Goal: Task Accomplishment & Management: Use online tool/utility

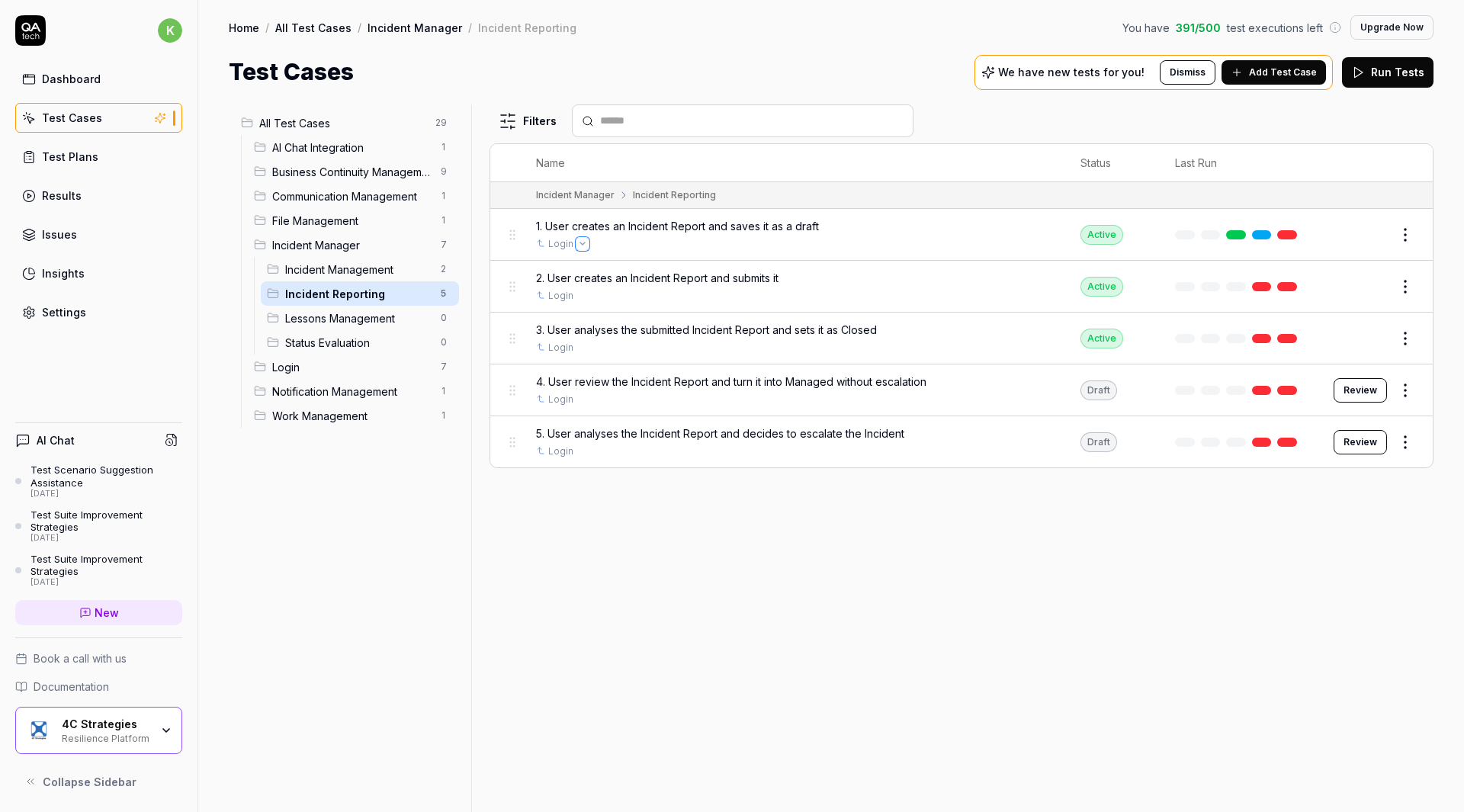
click at [576, 245] on button "Open selector" at bounding box center [582, 244] width 12 height 12
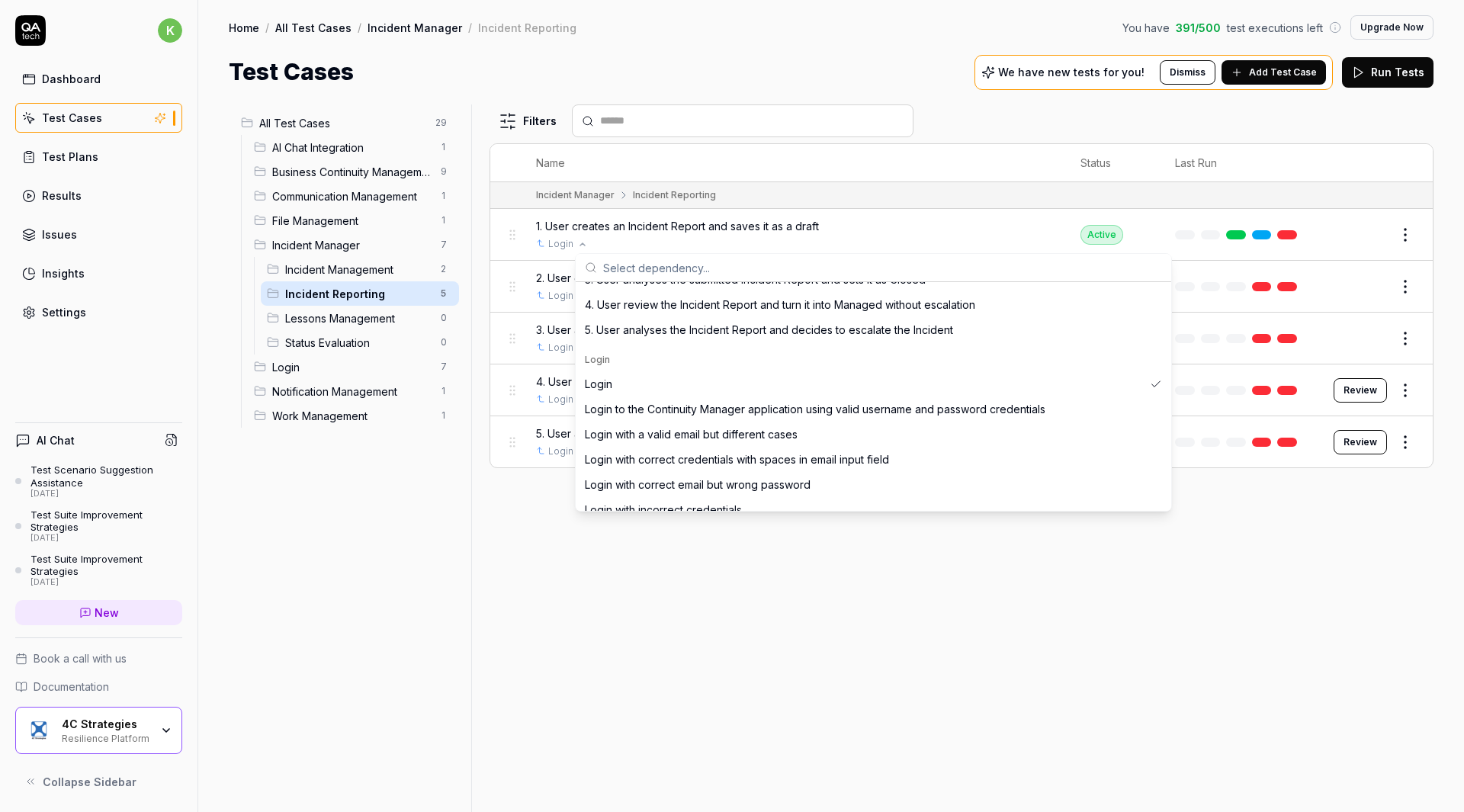
scroll to position [620, 0]
click at [634, 387] on div "Login" at bounding box center [863, 383] width 559 height 16
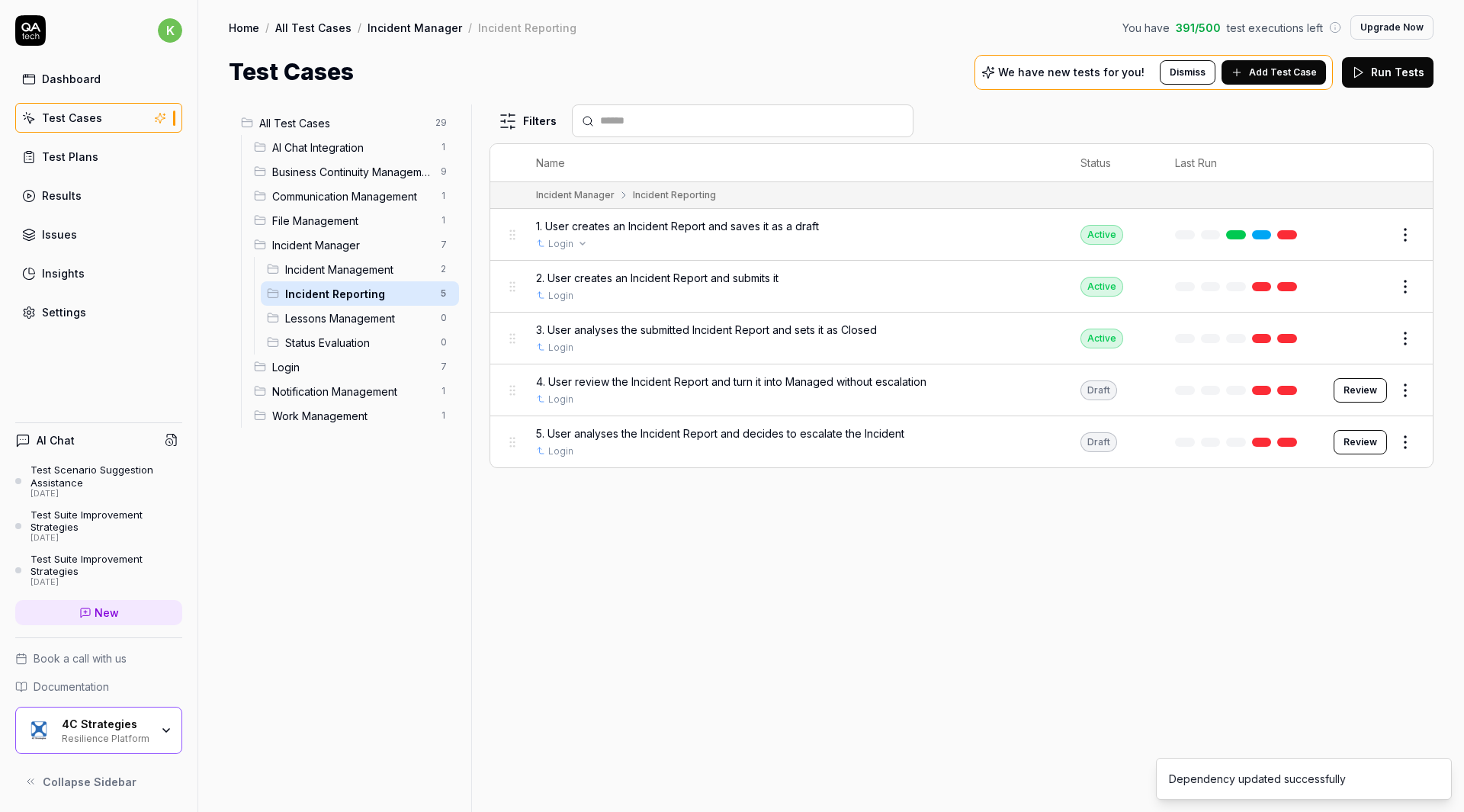
click at [1404, 234] on html "k Dashboard Test Cases Test Plans Results Issues Insights Settings AI Chat Test…" at bounding box center [732, 406] width 1464 height 812
click at [1337, 303] on div "Run Test" at bounding box center [1341, 299] width 145 height 34
click at [1289, 235] on link at bounding box center [1287, 234] width 20 height 9
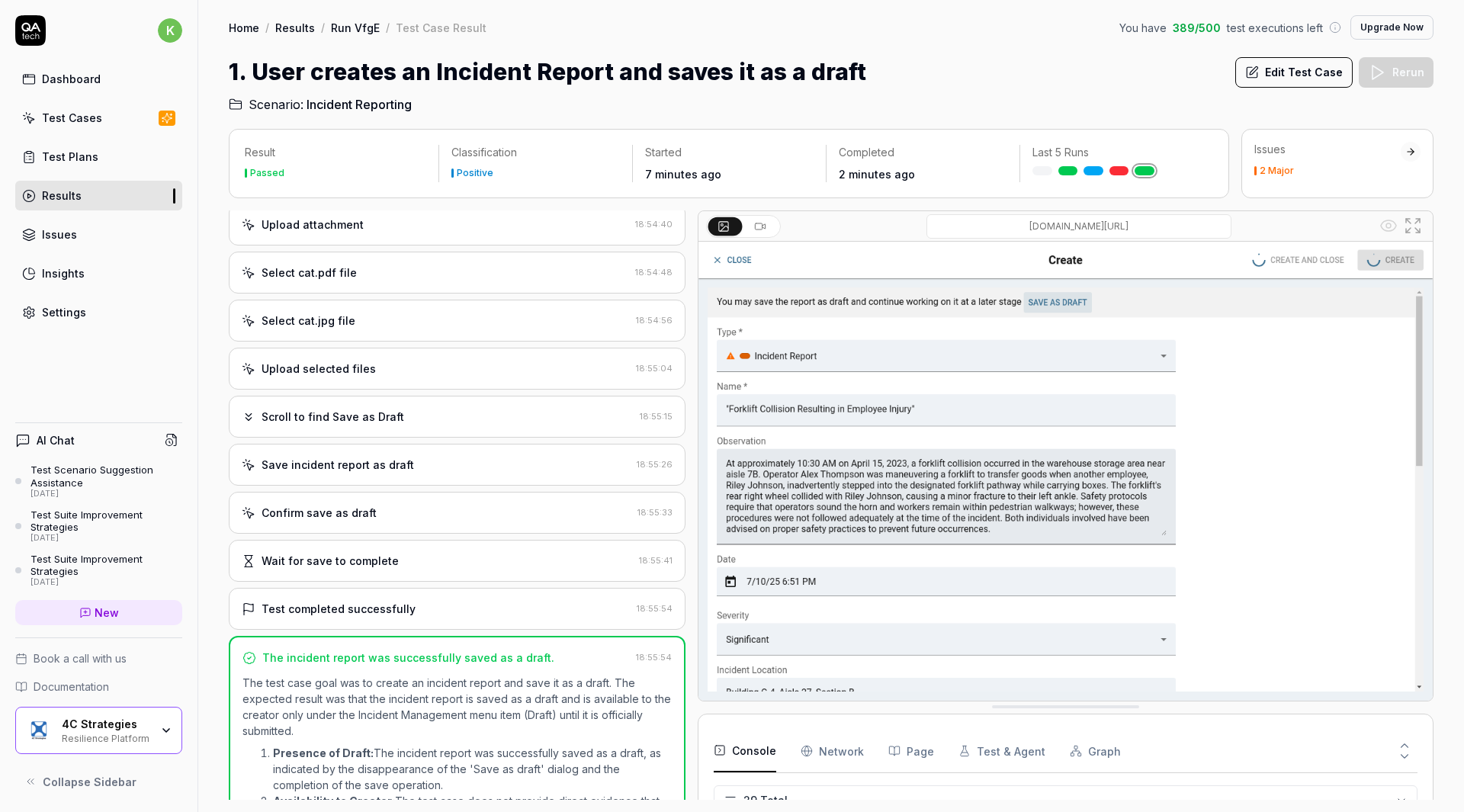
scroll to position [1074, 0]
click at [761, 225] on icon at bounding box center [759, 226] width 12 height 12
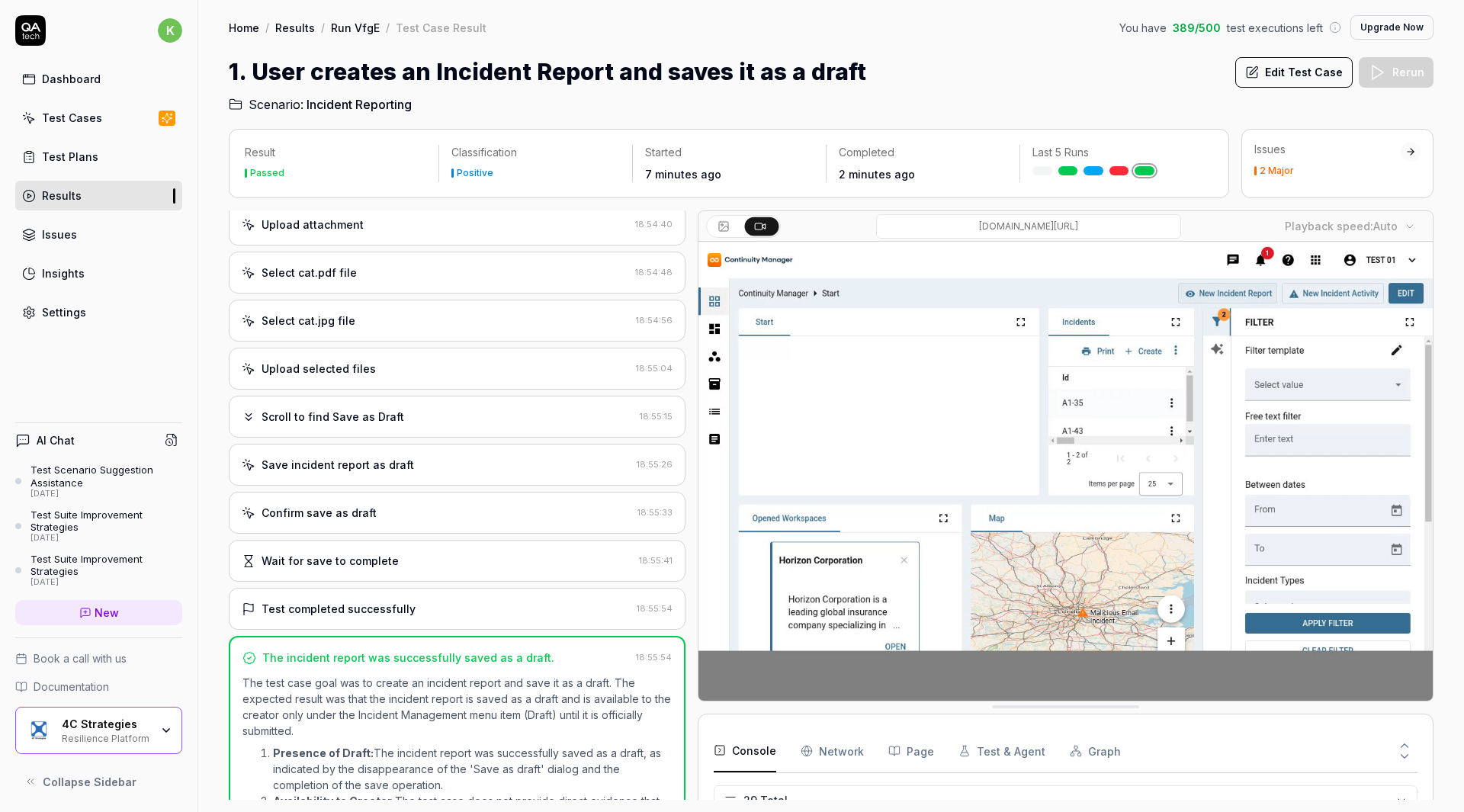
click at [725, 226] on icon at bounding box center [725, 228] width 8 height 5
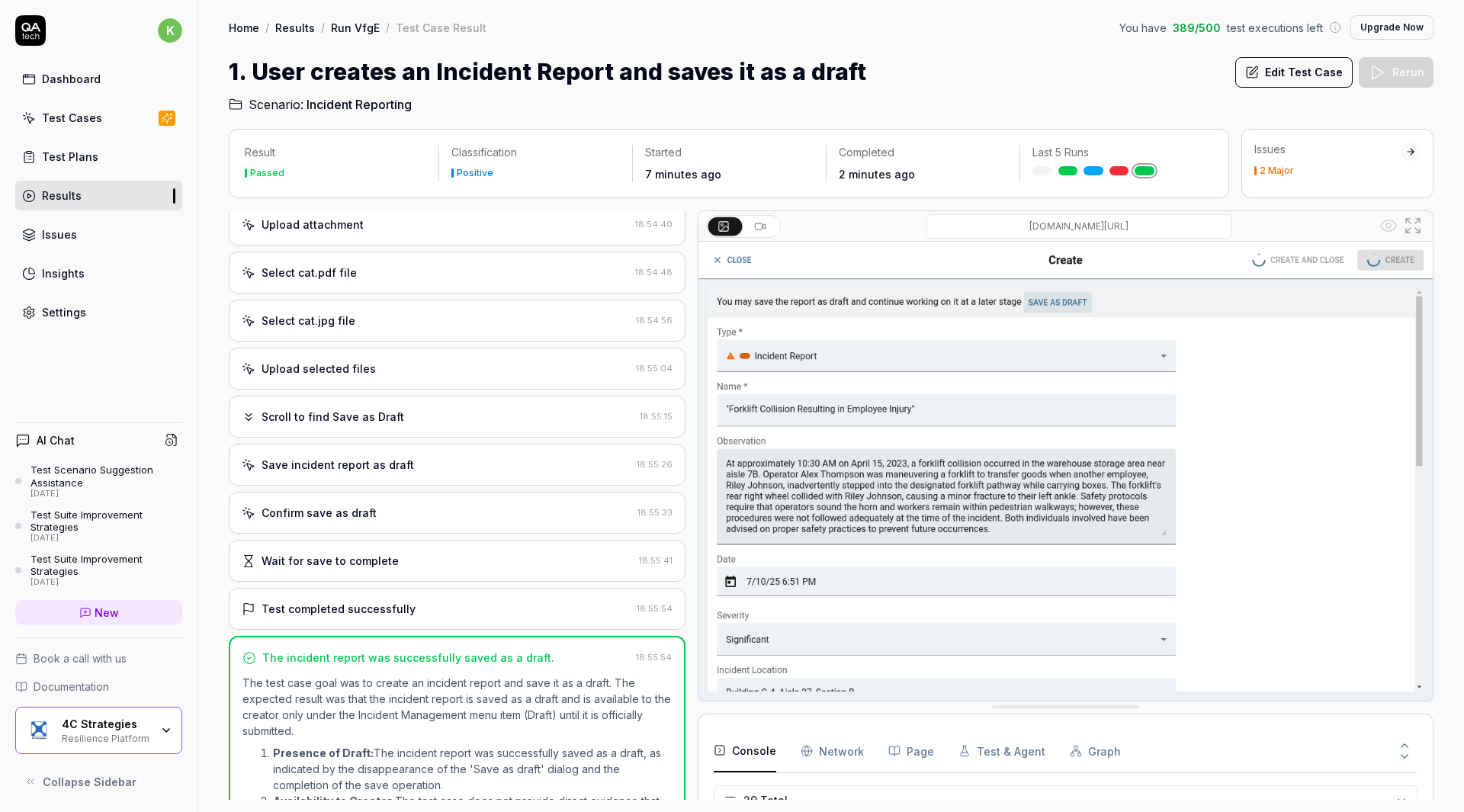
click at [393, 69] on h1 "1. User creates an Incident Report and saves it as a draft" at bounding box center [547, 71] width 637 height 34
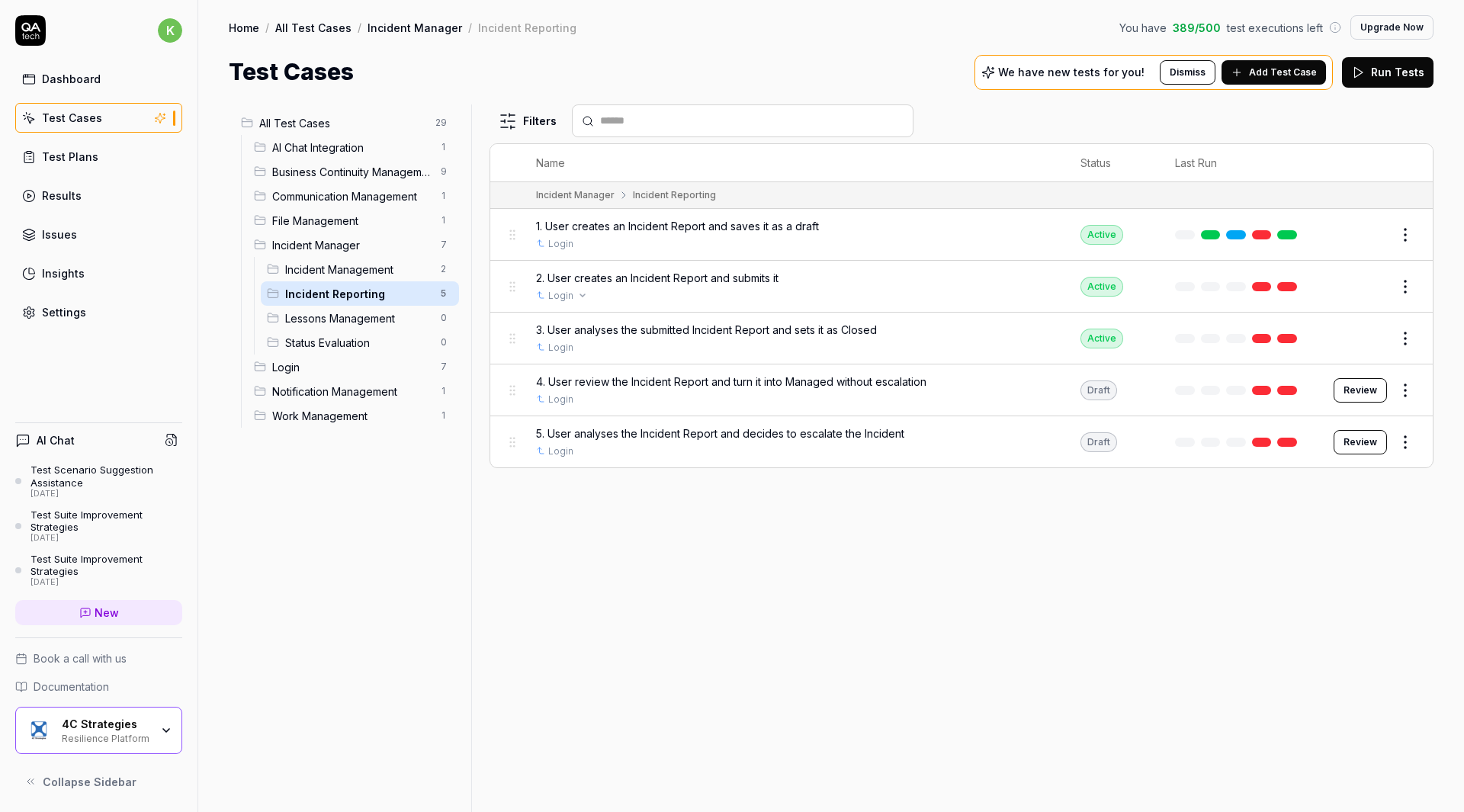
click at [568, 298] on link "Login" at bounding box center [560, 295] width 25 height 14
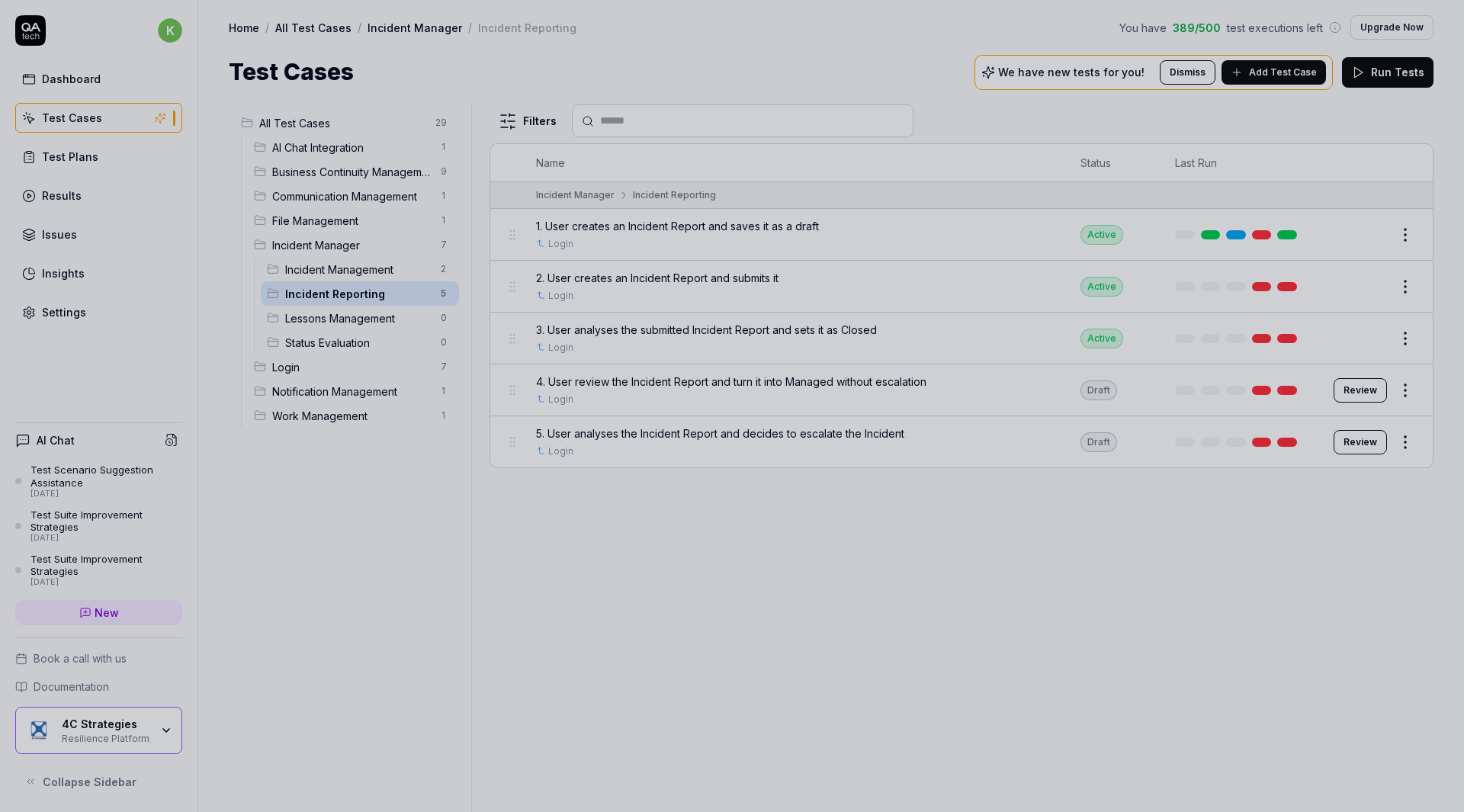
click at [727, 525] on div at bounding box center [732, 406] width 1464 height 812
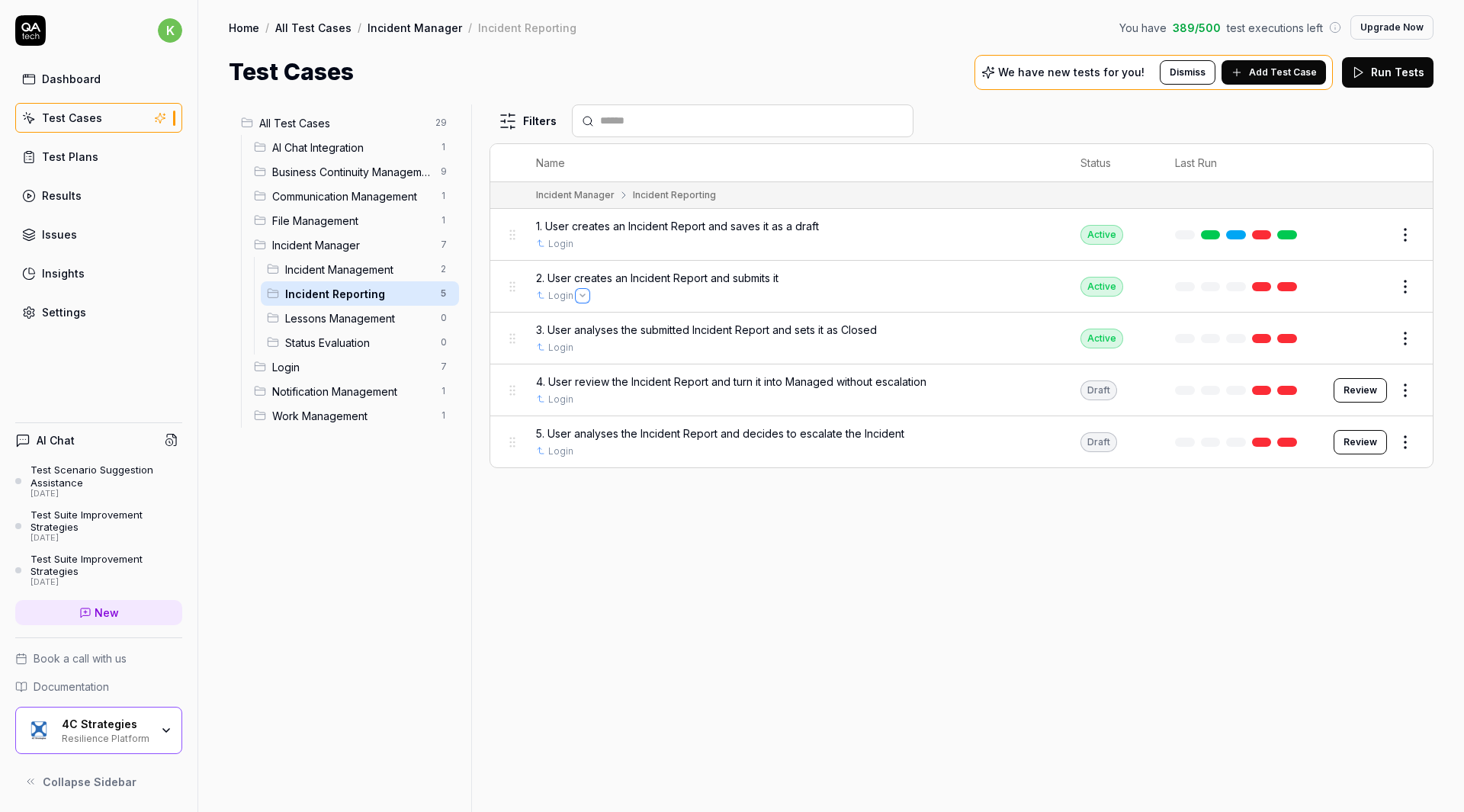
click at [580, 293] on icon "Open selector" at bounding box center [583, 296] width 6 height 6
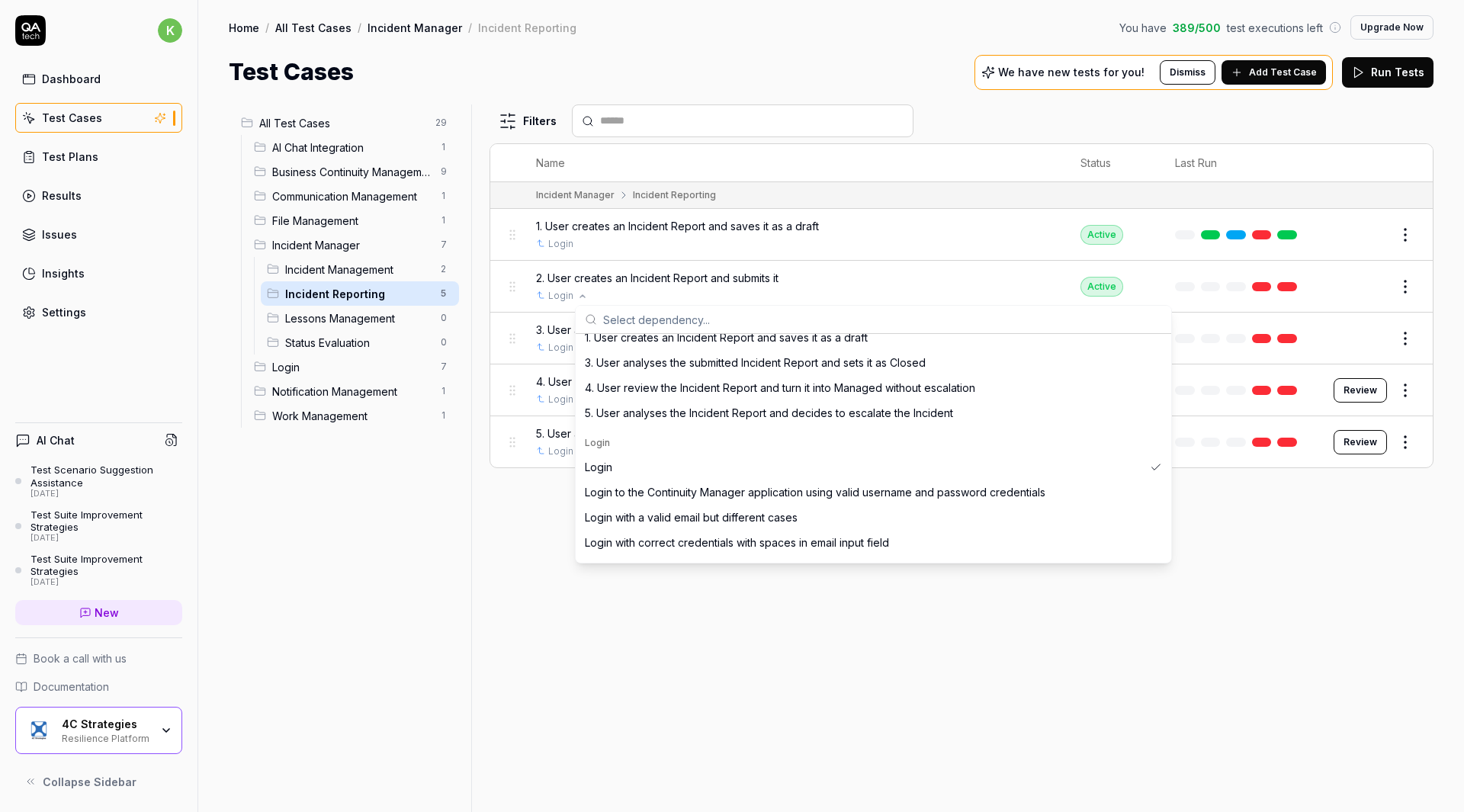
scroll to position [589, 0]
click at [633, 464] on div "Login" at bounding box center [863, 467] width 559 height 16
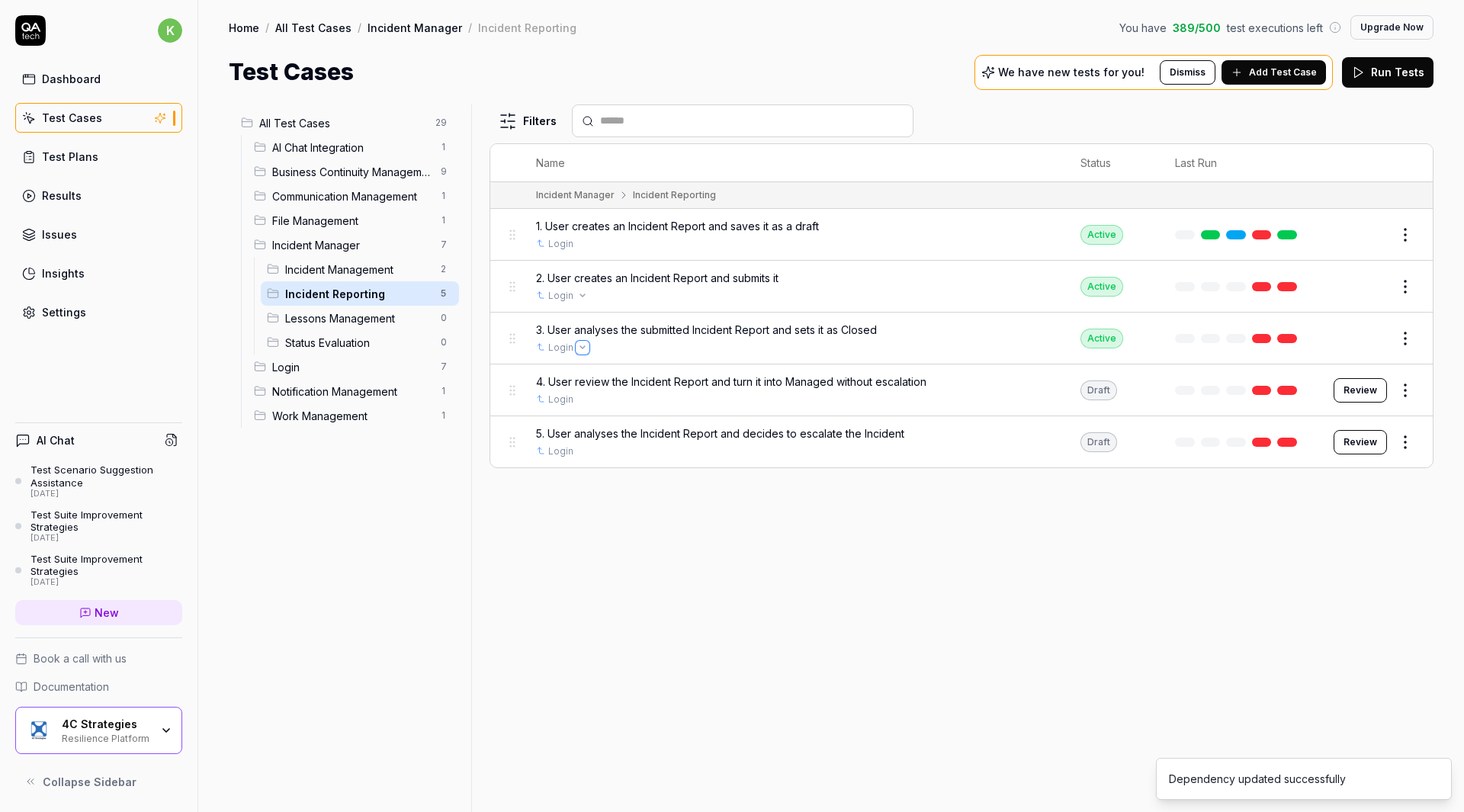
click at [580, 346] on icon "Open selector" at bounding box center [583, 347] width 5 height 2
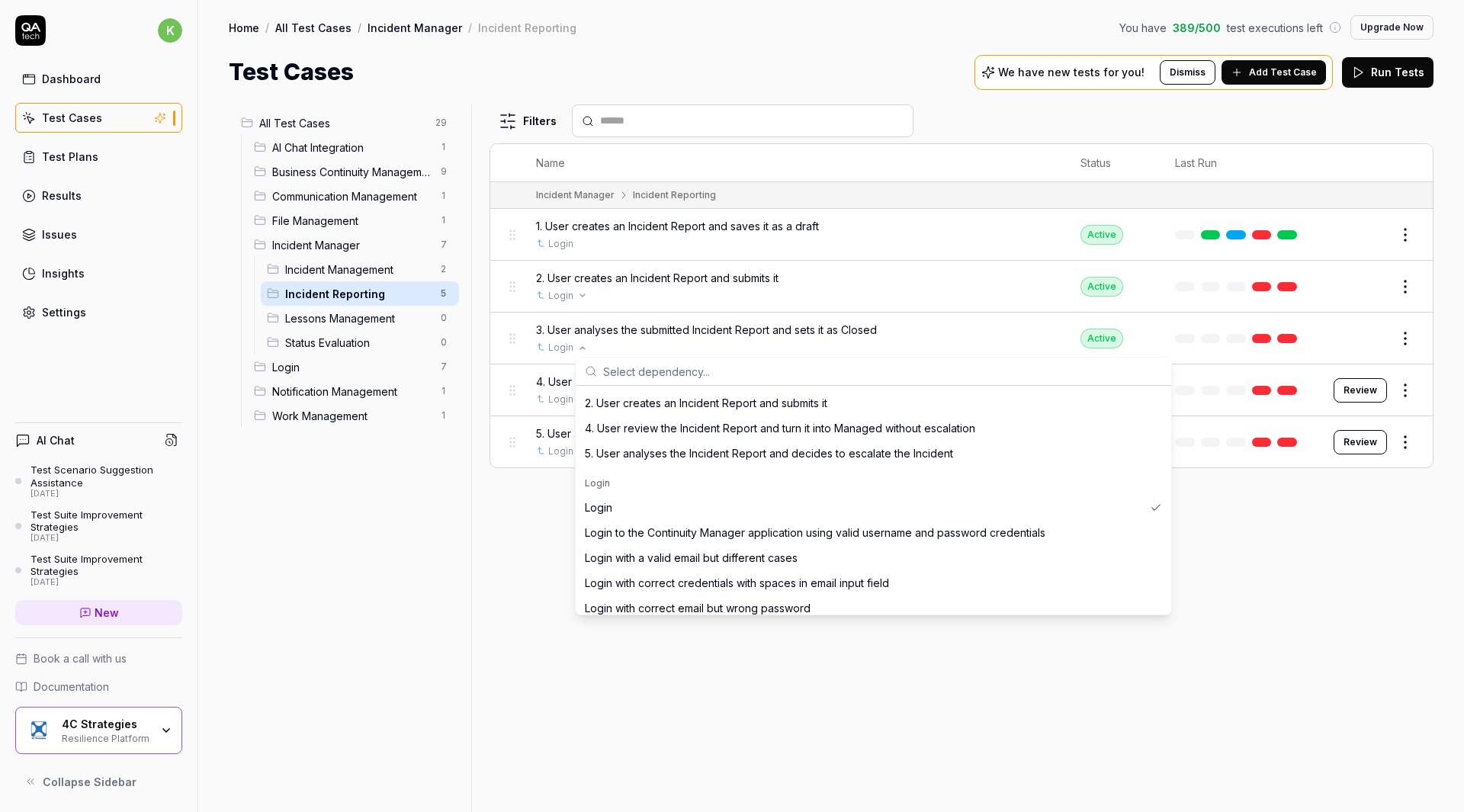
scroll to position [600, 0]
click at [660, 505] on div "Login" at bounding box center [863, 507] width 559 height 16
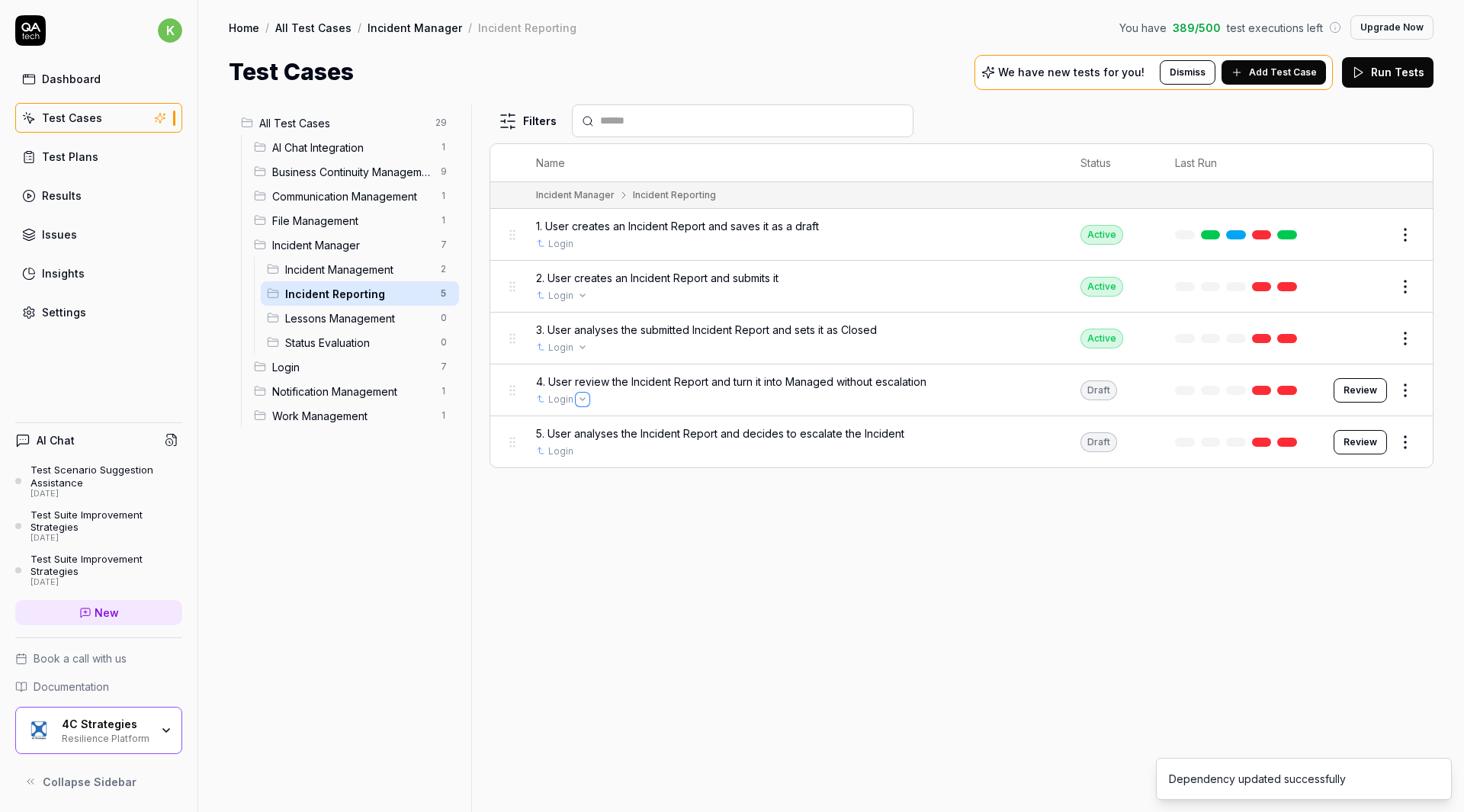
click at [580, 397] on icon "Open selector" at bounding box center [583, 399] width 6 height 6
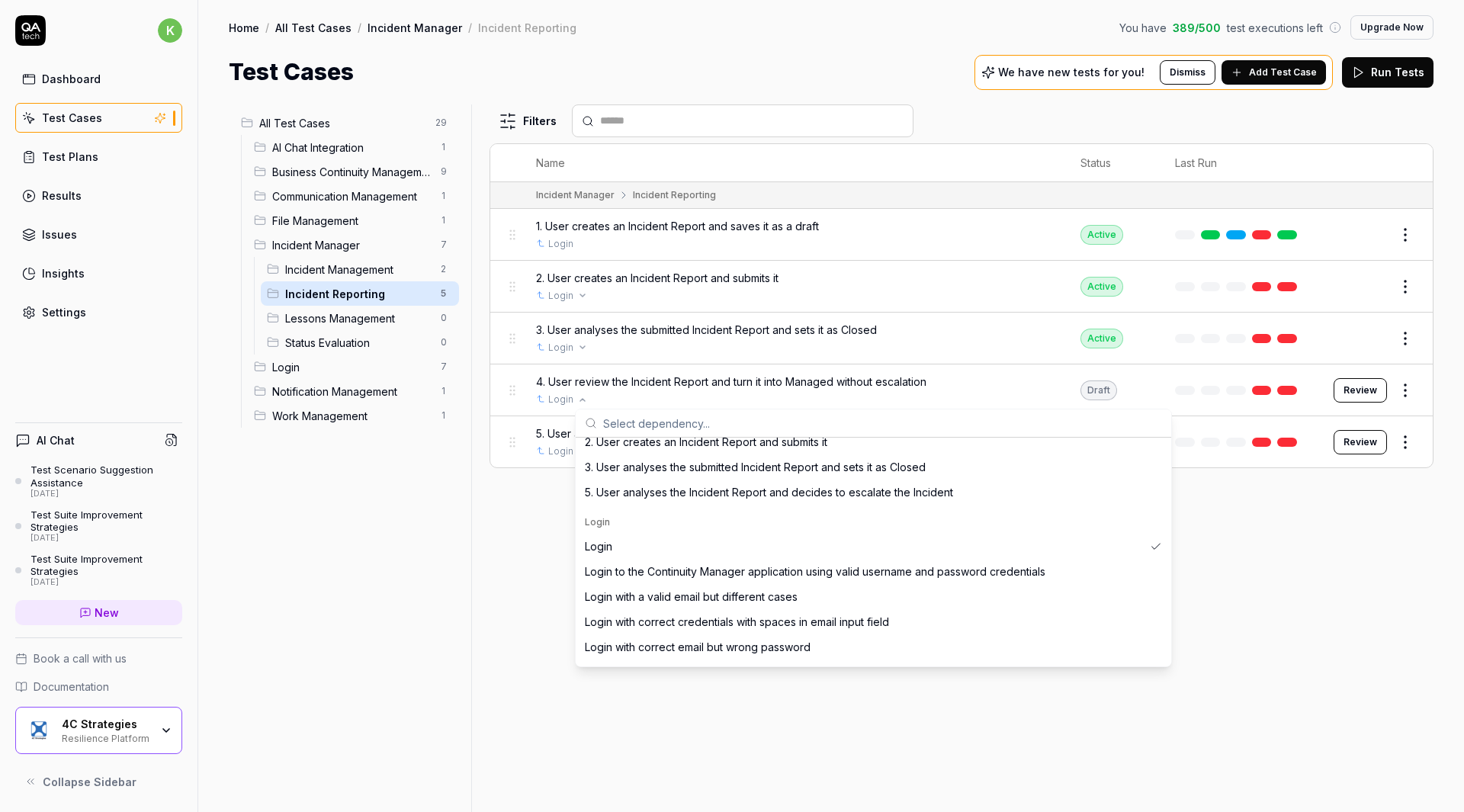
scroll to position [614, 0]
click at [649, 540] on div "Login" at bounding box center [863, 544] width 559 height 16
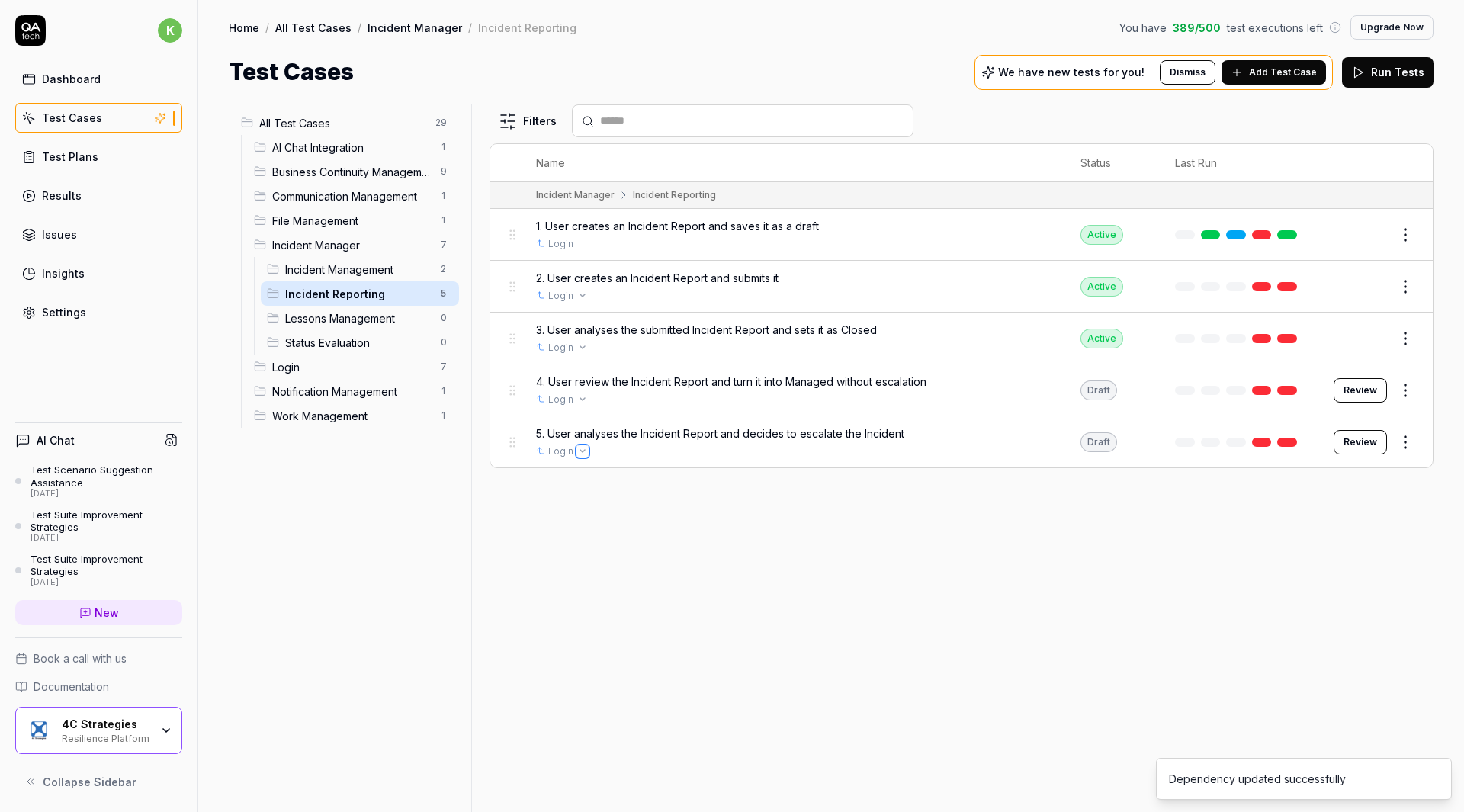
click at [580, 451] on icon "Open selector" at bounding box center [583, 450] width 5 height 2
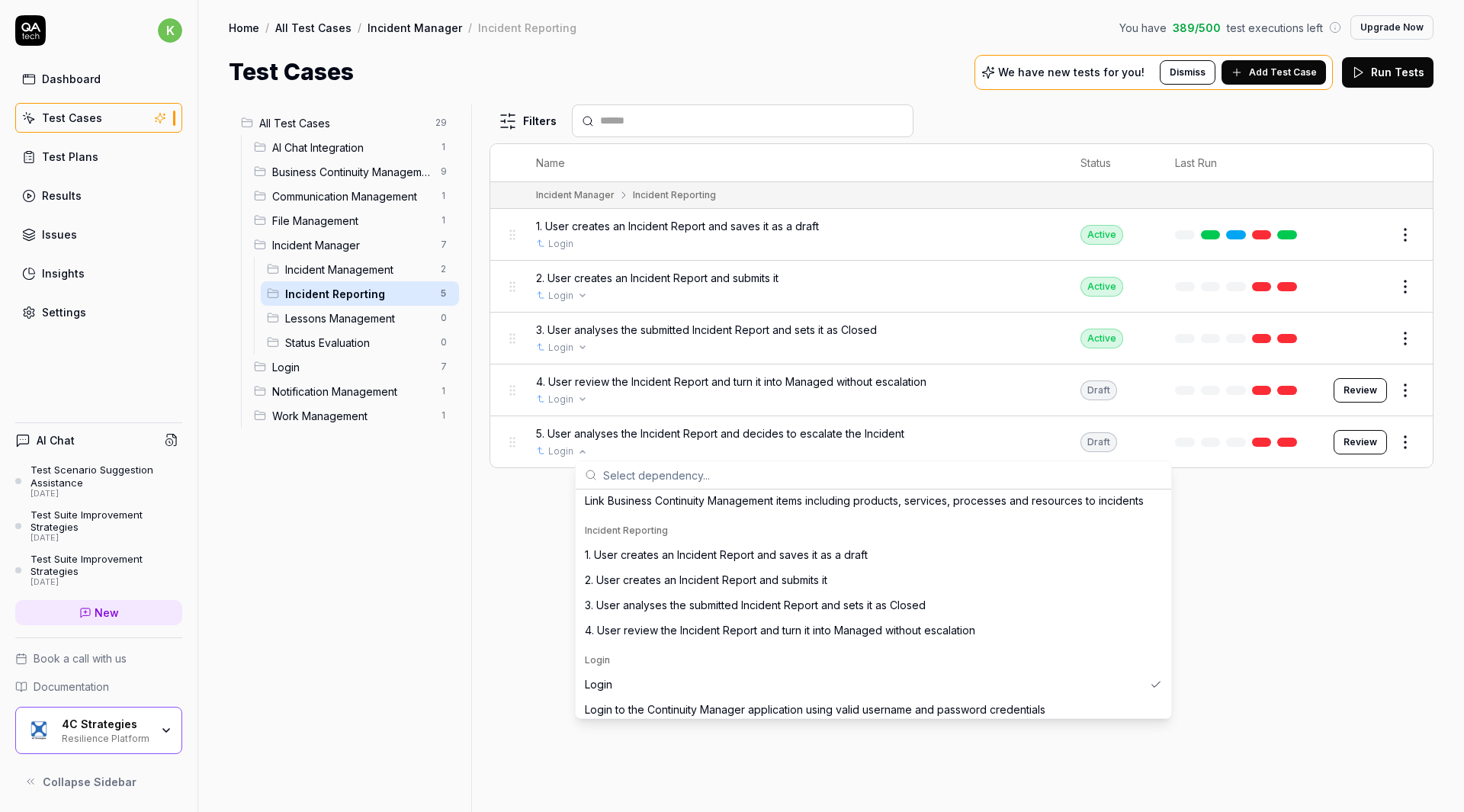
scroll to position [531, 0]
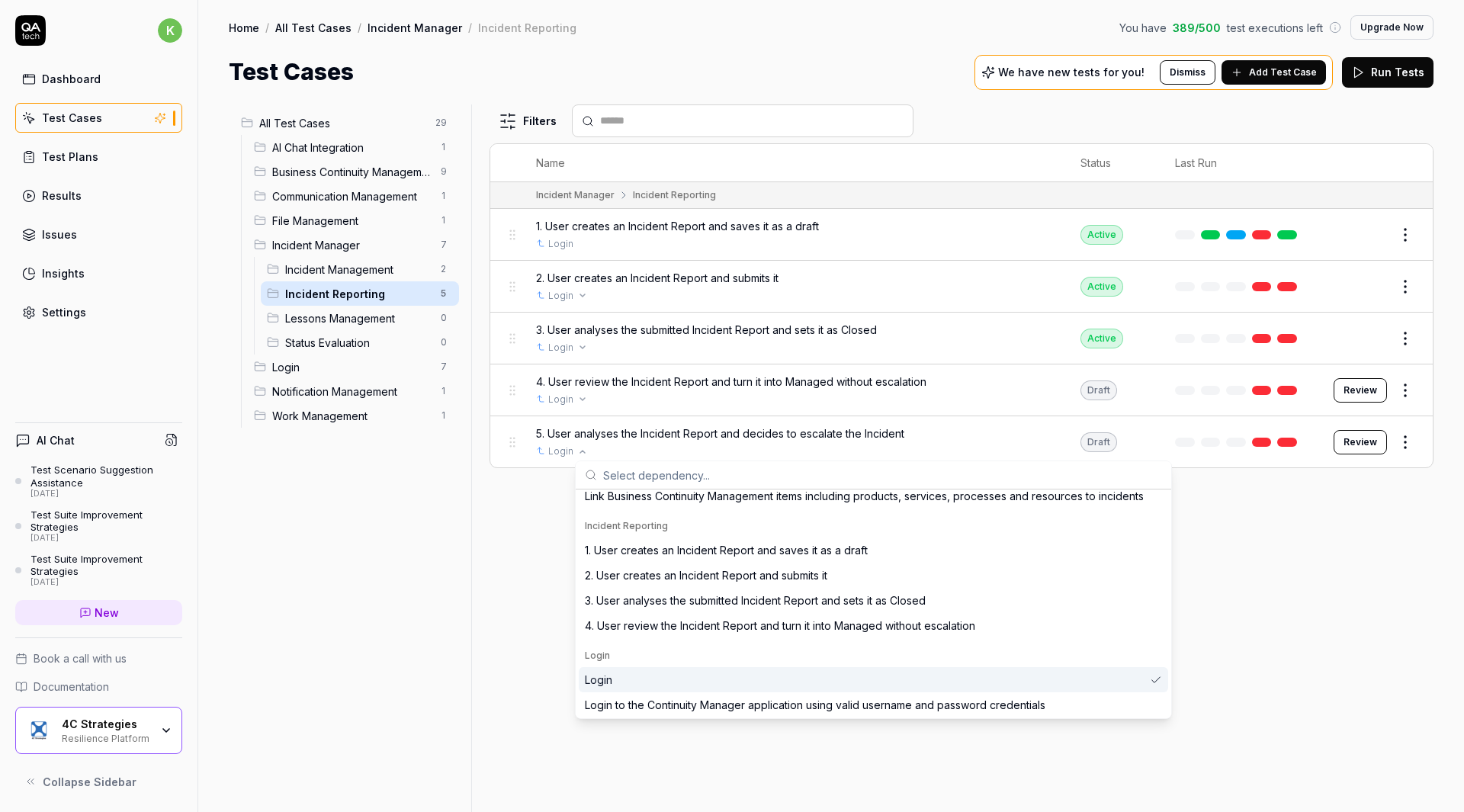
click at [661, 678] on div "Login" at bounding box center [863, 680] width 559 height 16
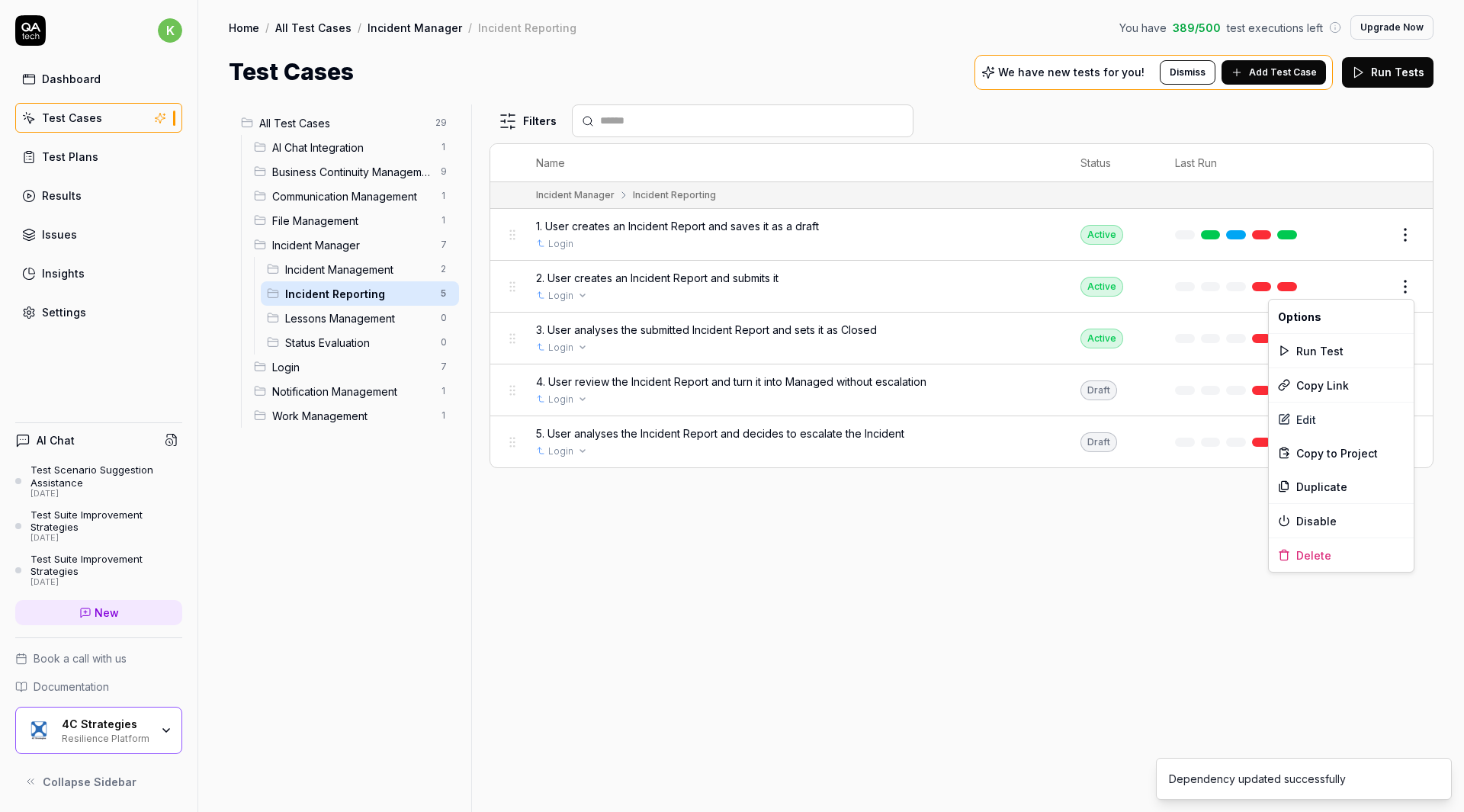
click at [1415, 288] on html "k Dashboard Test Cases Test Plans Results Issues Insights Settings AI Chat Test…" at bounding box center [732, 406] width 1464 height 812
click at [1333, 356] on div "Run Test" at bounding box center [1341, 351] width 145 height 34
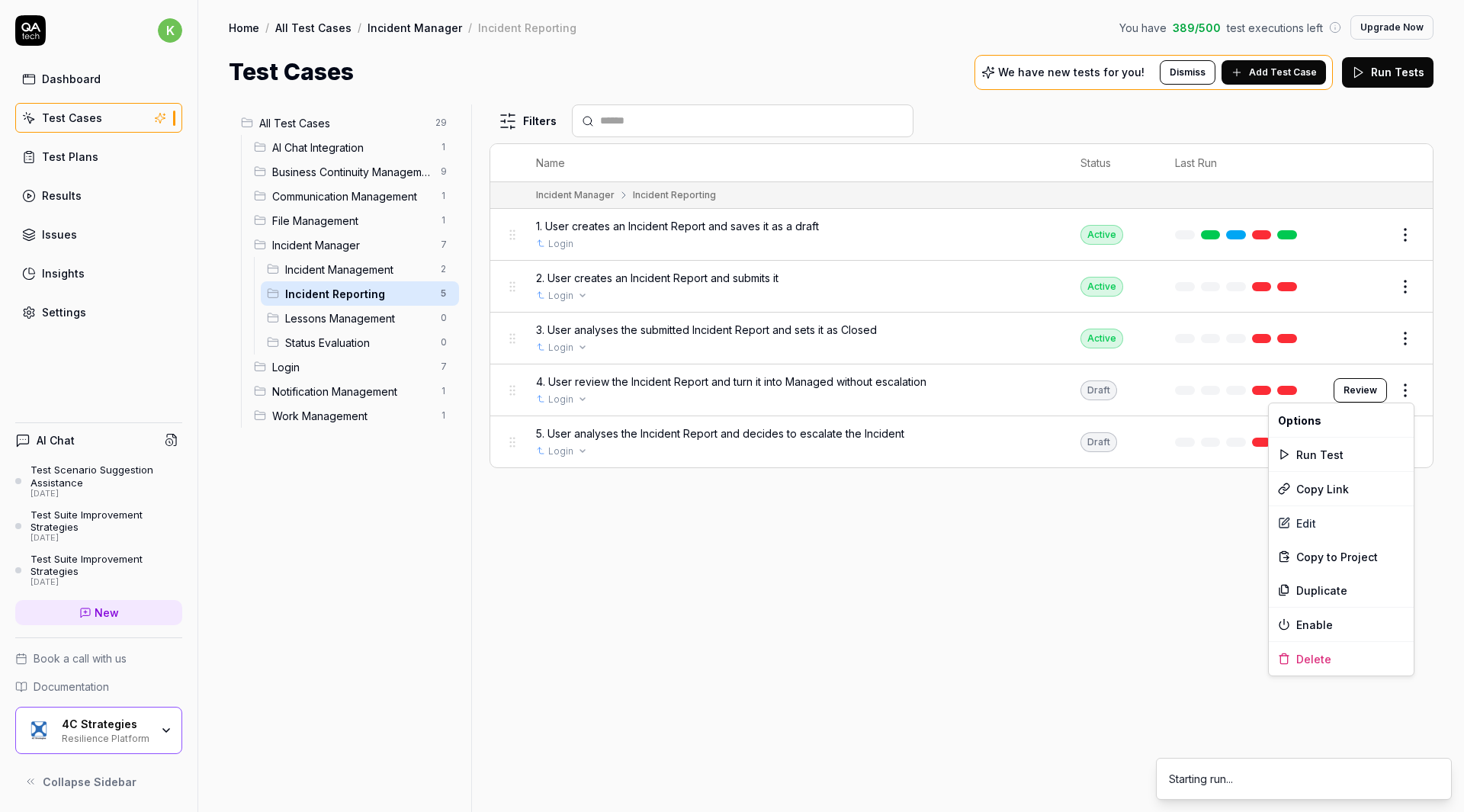
click at [1400, 383] on html "k Dashboard Test Cases Test Plans Results Issues Insights Settings AI Chat Test…" at bounding box center [732, 406] width 1464 height 812
click at [1409, 334] on html "k Dashboard Test Cases Test Plans Results Issues Insights Settings AI Chat Test…" at bounding box center [732, 406] width 1464 height 812
click at [1408, 338] on html "k Dashboard Test Cases Test Plans Results Issues Insights Settings AI Chat Test…" at bounding box center [732, 406] width 1464 height 812
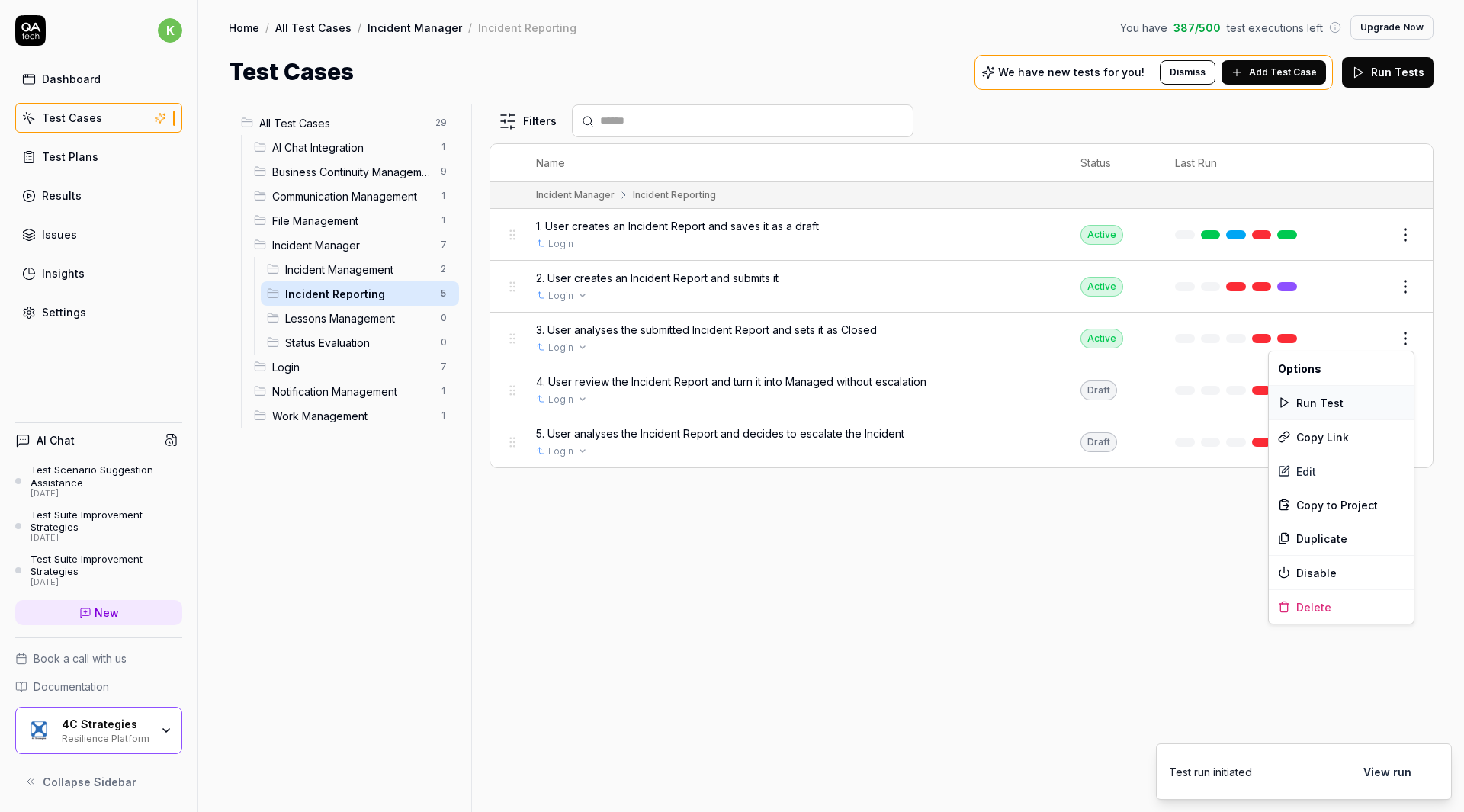
click at [1346, 402] on div "Run Test" at bounding box center [1341, 402] width 145 height 34
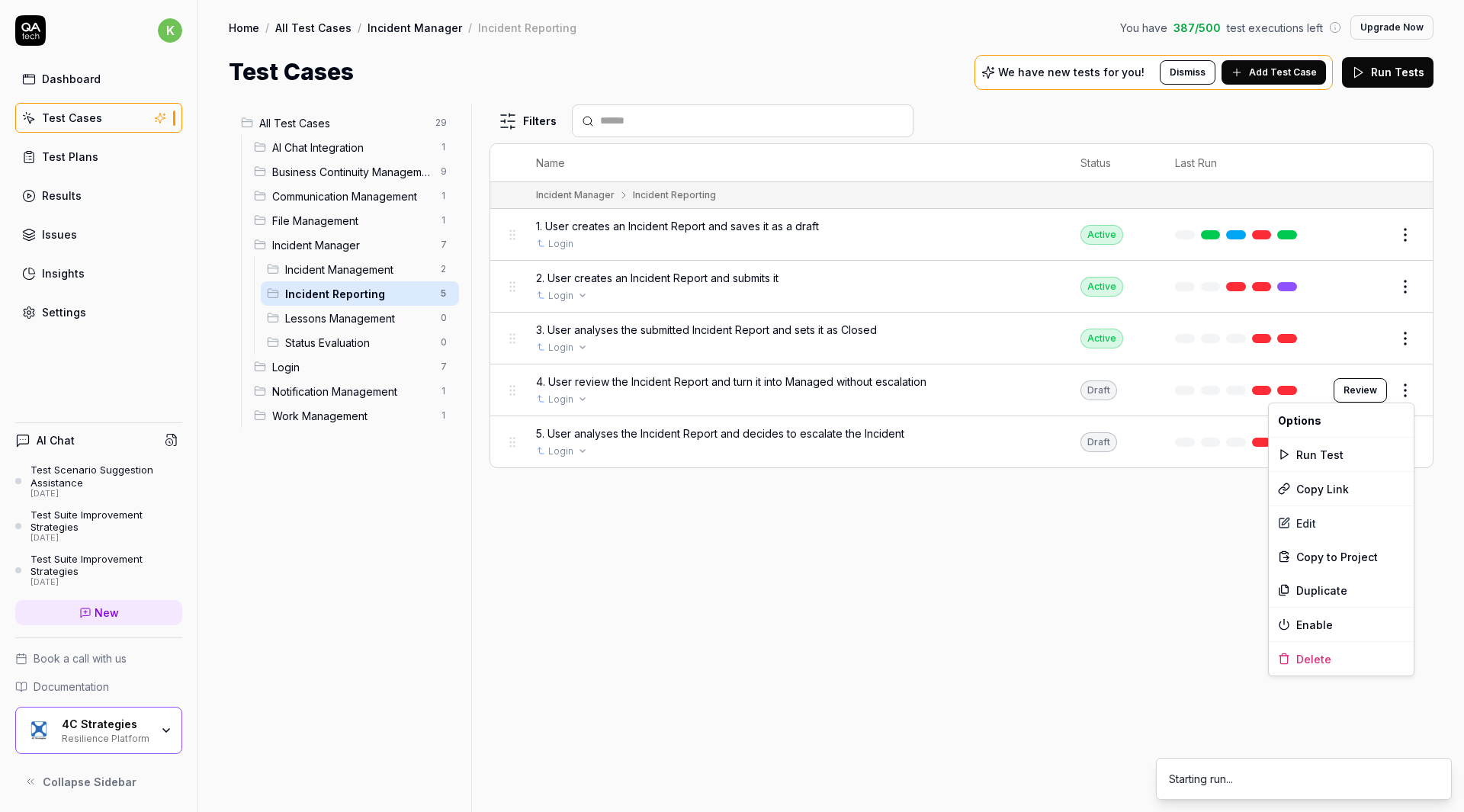
click at [1406, 390] on html "k Dashboard Test Cases Test Plans Results Issues Insights Settings AI Chat Test…" at bounding box center [732, 406] width 1464 height 812
click at [1345, 454] on div "Run Test" at bounding box center [1341, 454] width 145 height 34
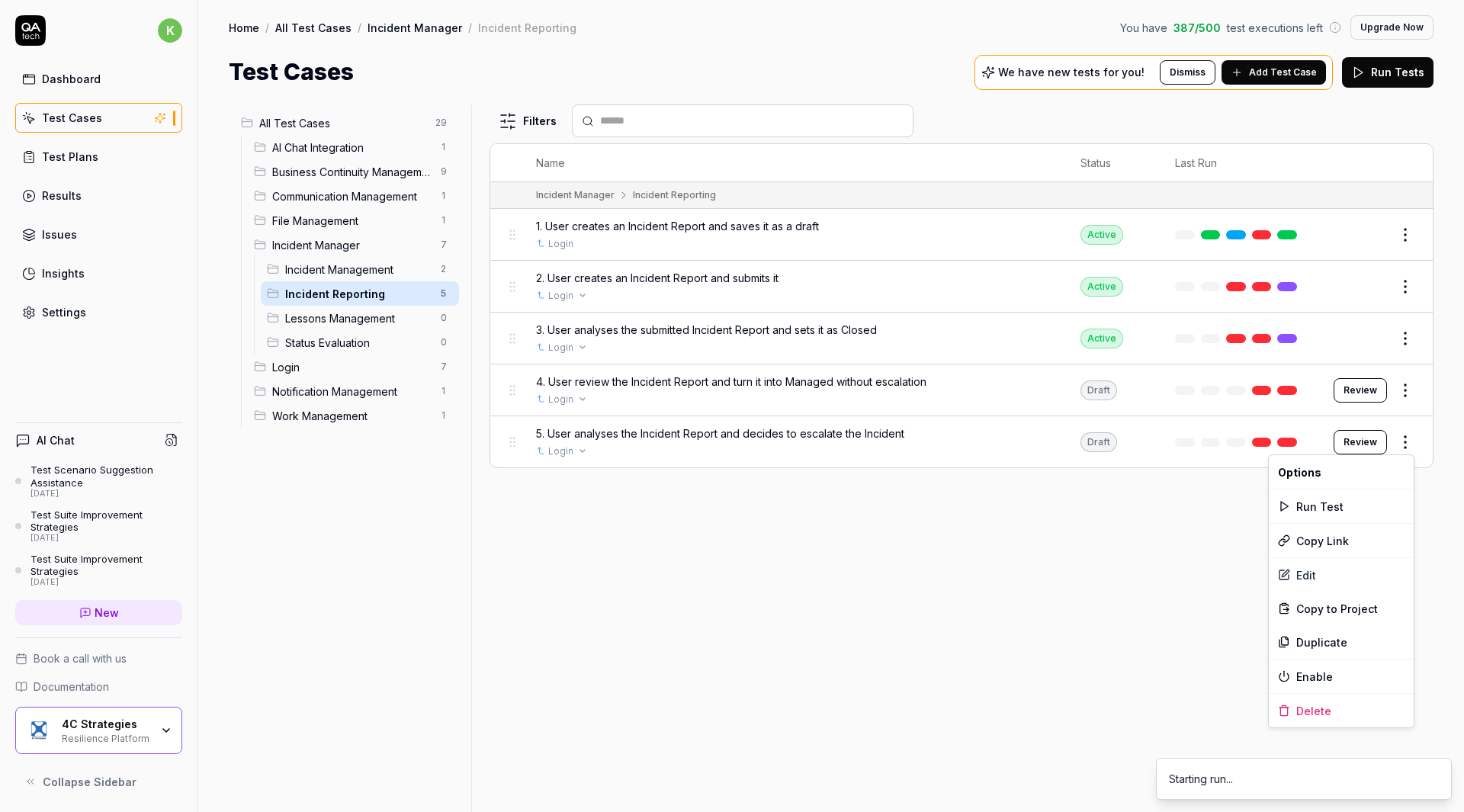
click at [1408, 438] on html "k Dashboard Test Cases Test Plans Results Issues Insights Settings AI Chat Test…" at bounding box center [732, 406] width 1464 height 812
click at [1349, 511] on div "Run Test" at bounding box center [1341, 506] width 145 height 34
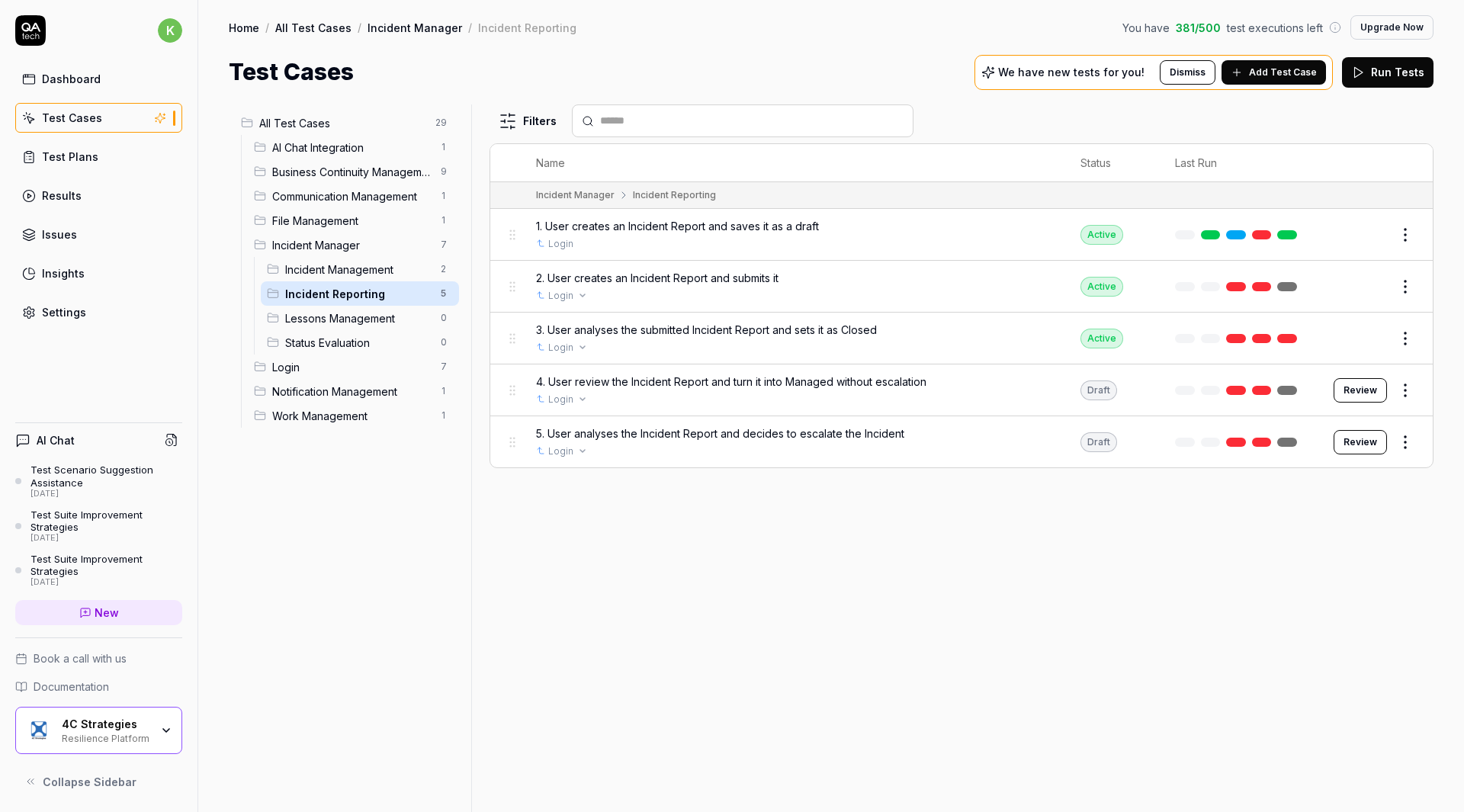
click at [1293, 336] on link at bounding box center [1287, 338] width 20 height 9
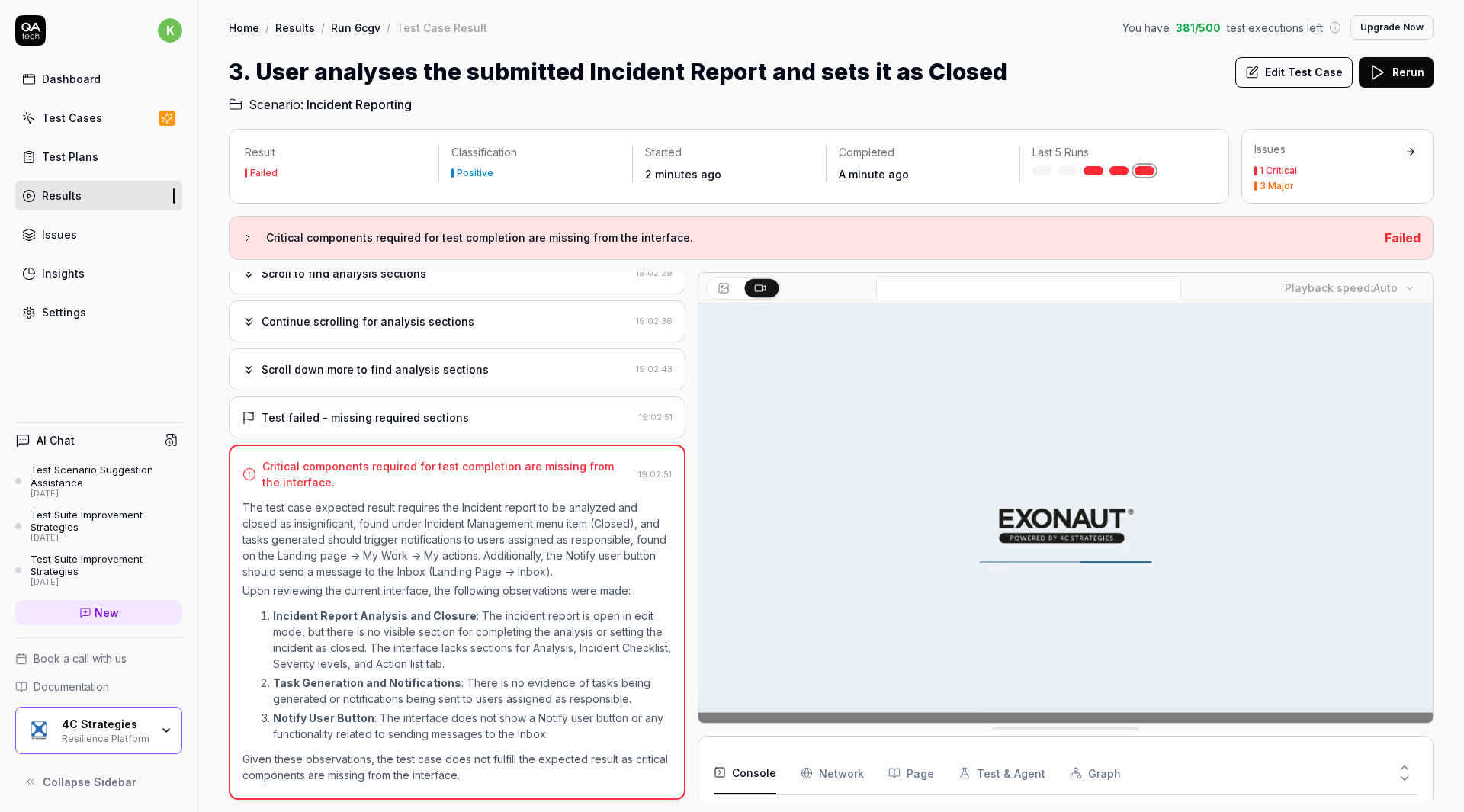
scroll to position [640, 0]
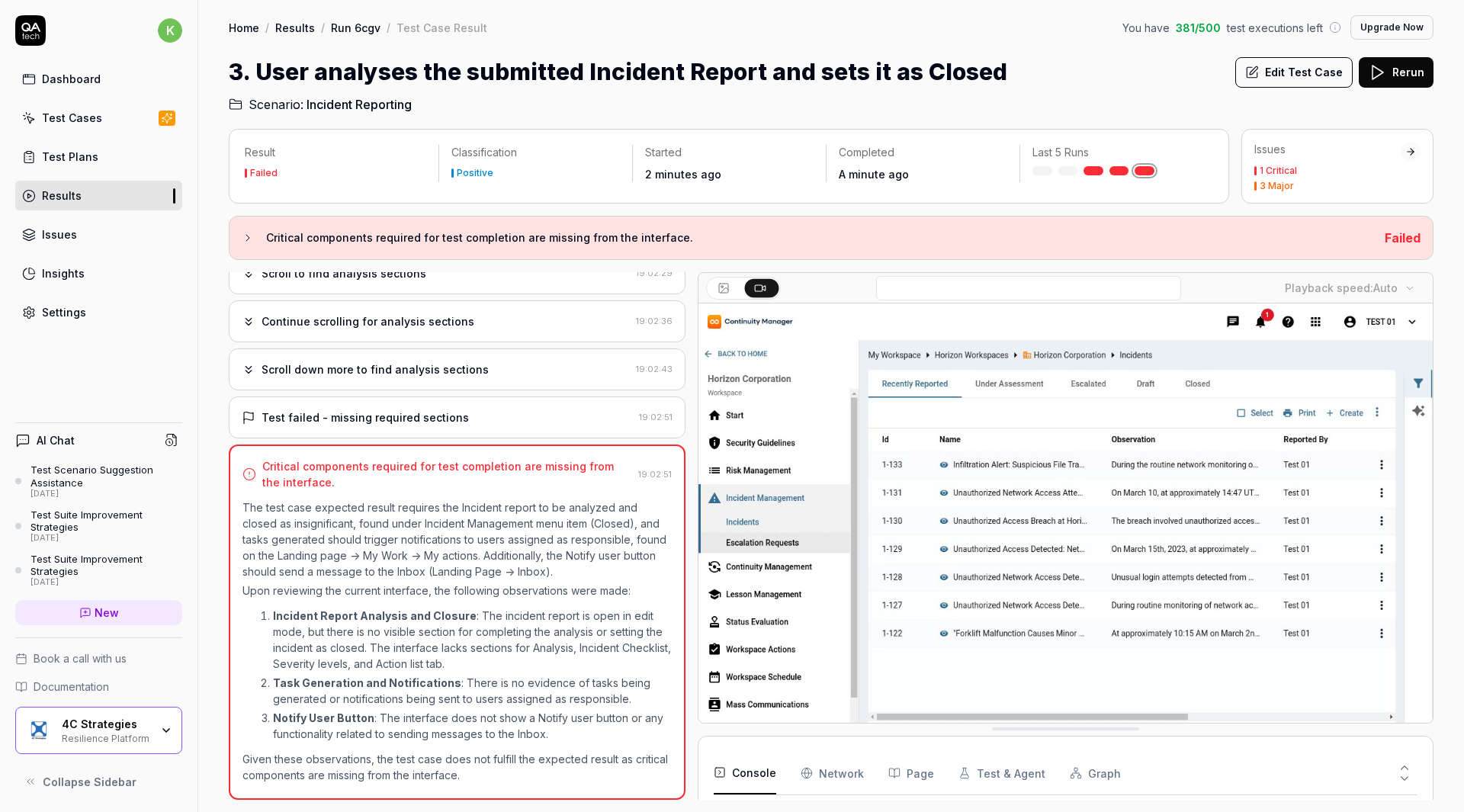
click at [450, 418] on div "Test failed - missing required sections" at bounding box center [365, 418] width 208 height 16
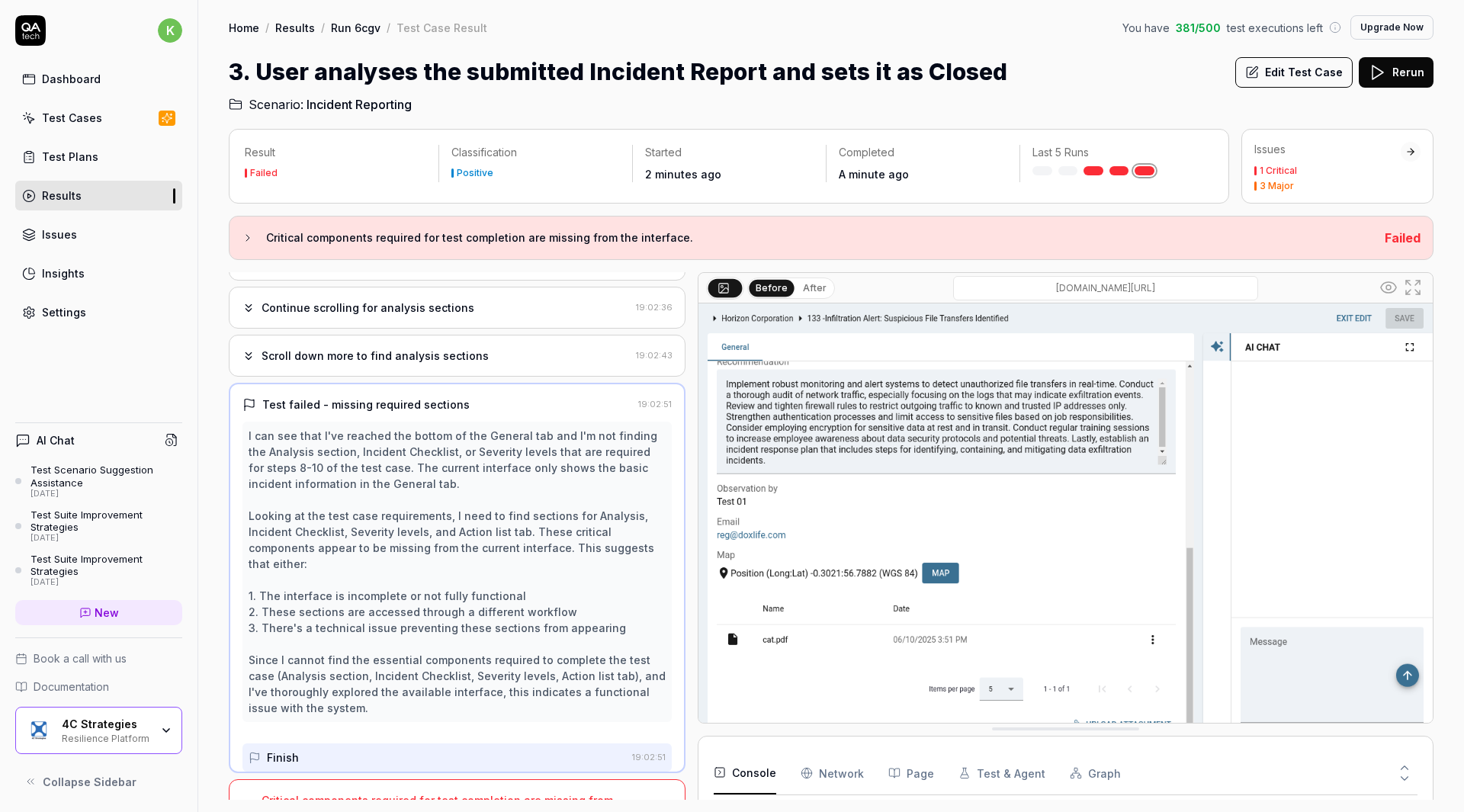
scroll to position [620, 0]
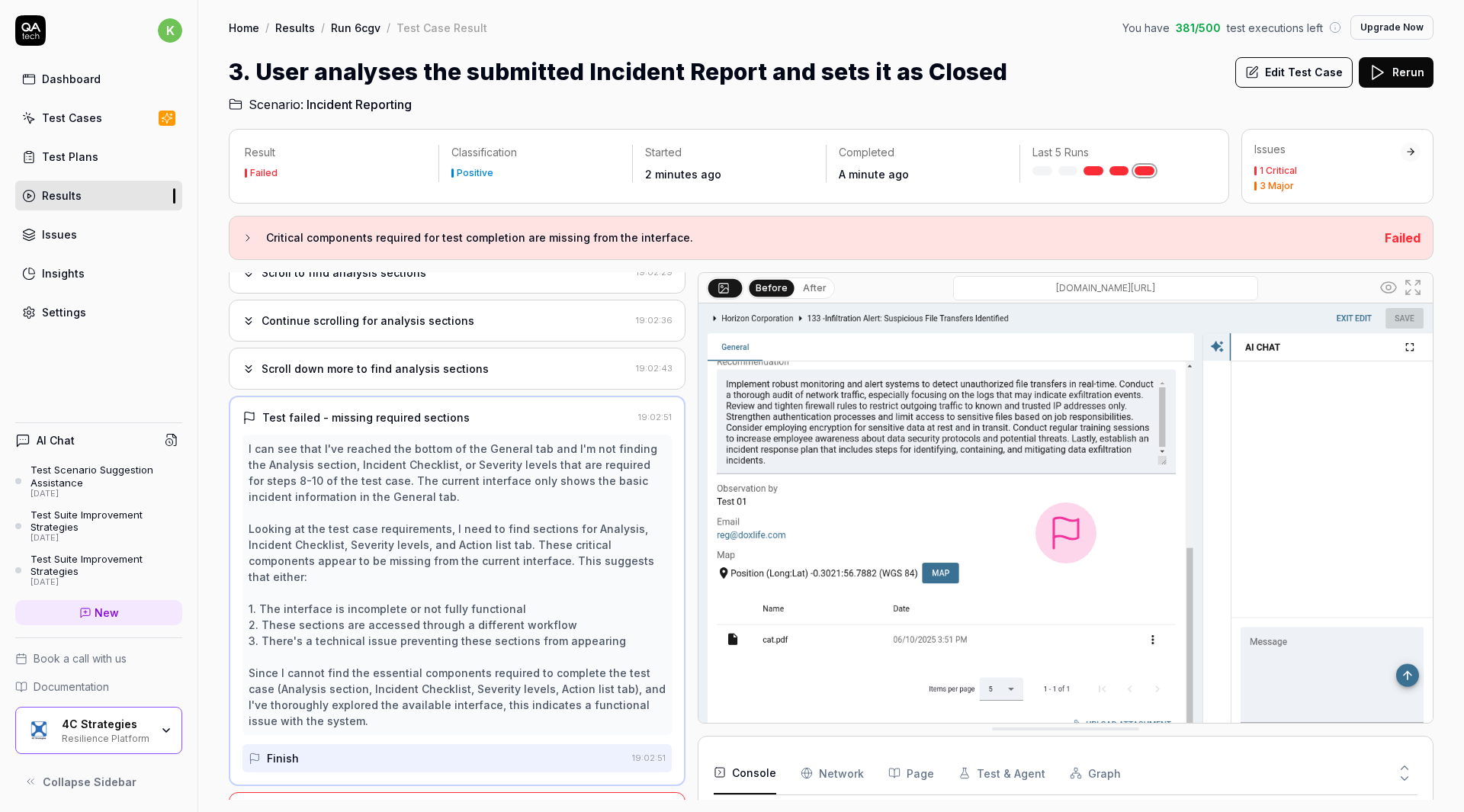
click at [457, 376] on div "Scroll down more to find analysis sections" at bounding box center [374, 369] width 227 height 16
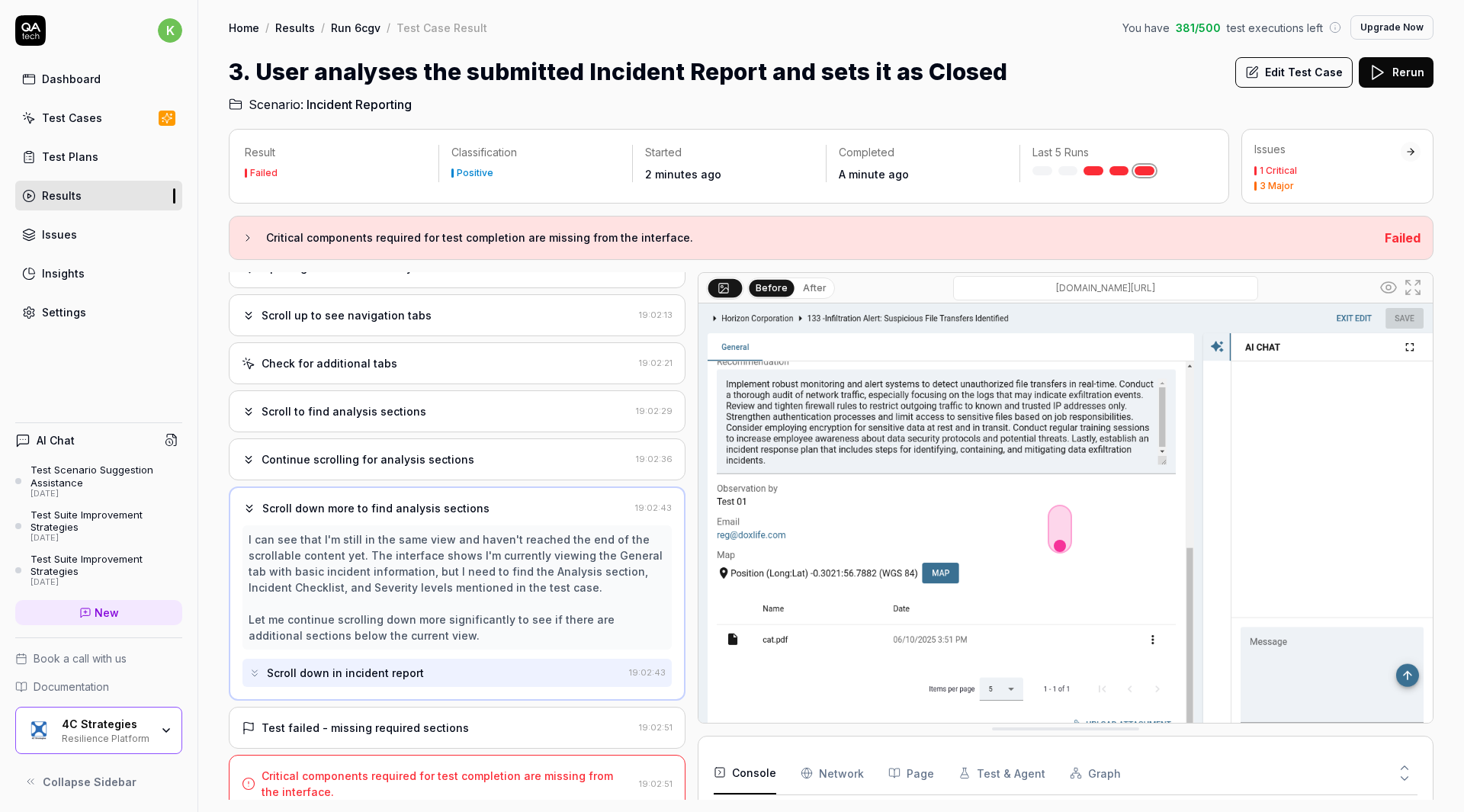
scroll to position [507, 0]
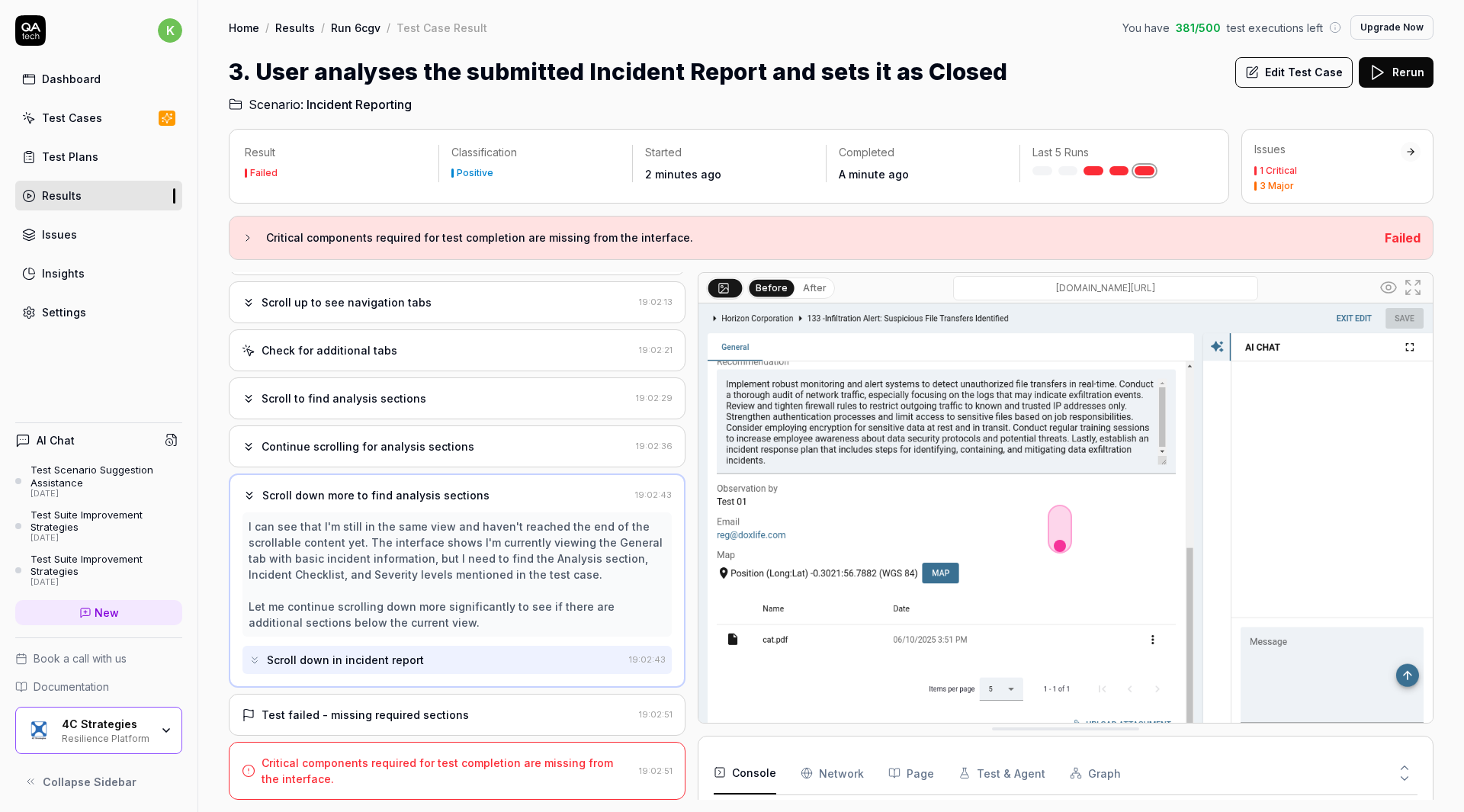
click at [479, 715] on div "Test failed - missing required sections" at bounding box center [437, 715] width 391 height 16
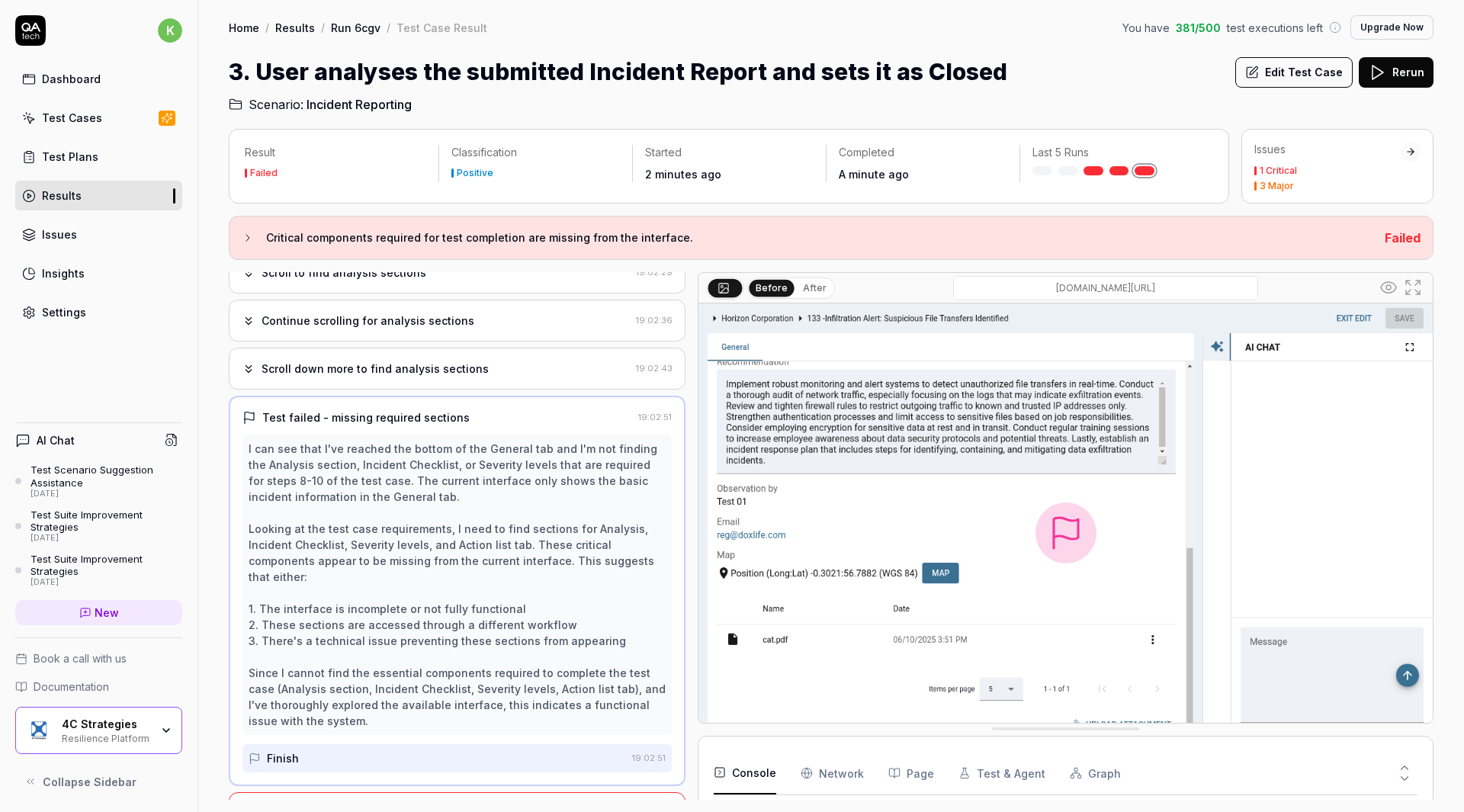
scroll to position [684, 0]
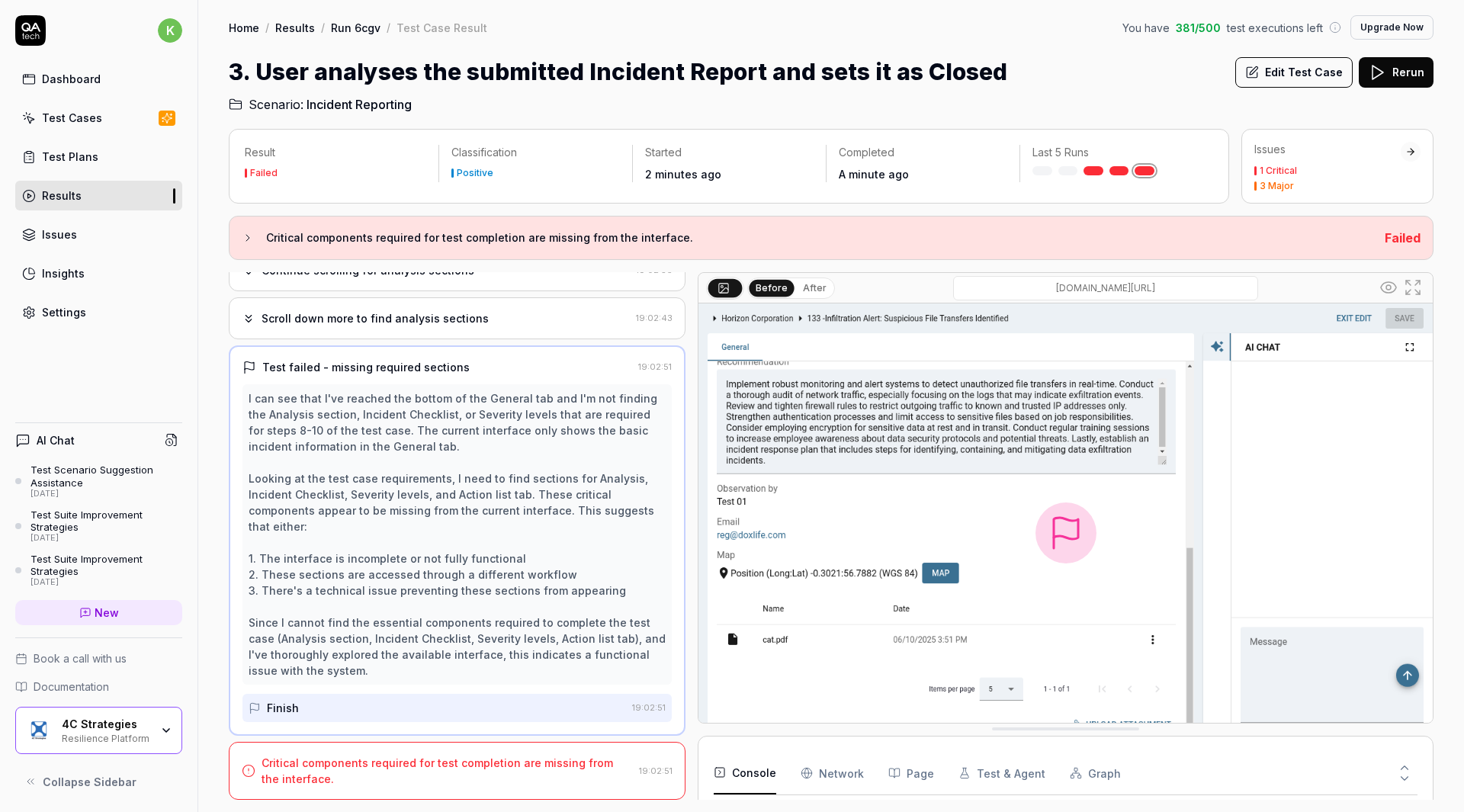
click at [451, 689] on div "I can see that I've reached the bottom of the General tab and I'm not finding t…" at bounding box center [456, 552] width 429 height 337
click at [434, 719] on div "Finish" at bounding box center [437, 707] width 378 height 28
click at [465, 760] on div "Critical components required for test completion are missing from the interface." at bounding box center [447, 770] width 371 height 32
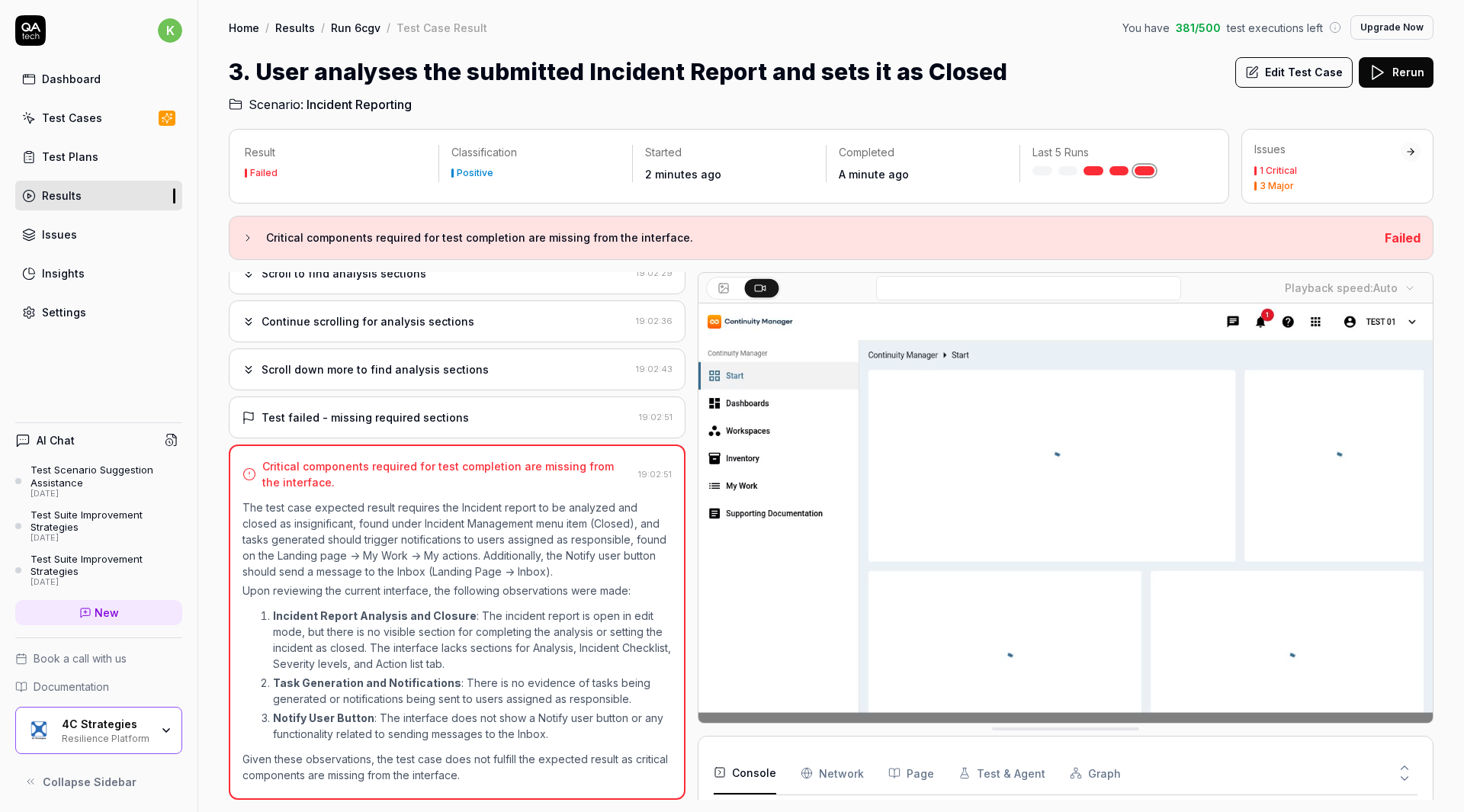
scroll to position [640, 0]
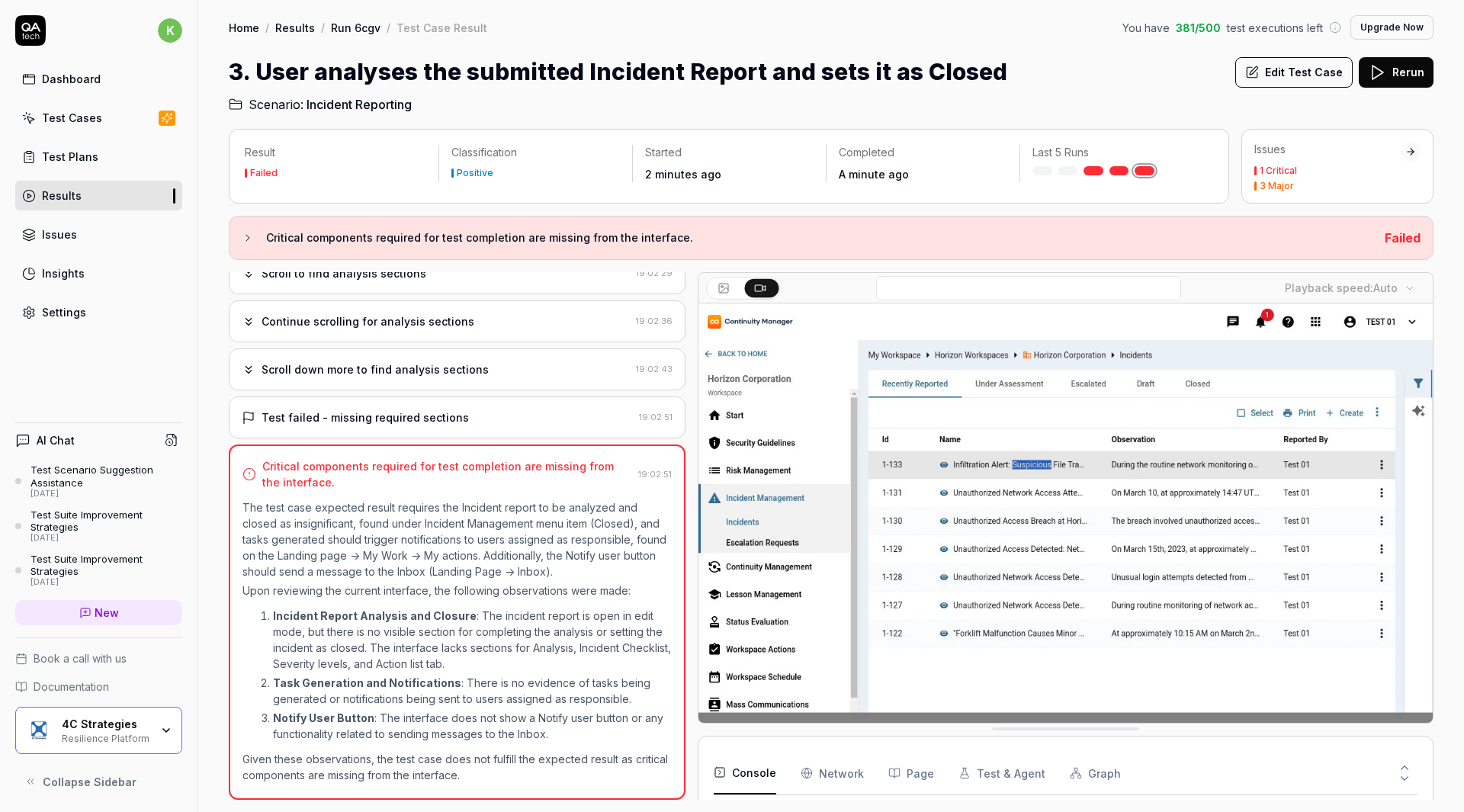
click at [1312, 67] on button "Edit Test Case" at bounding box center [1293, 72] width 117 height 30
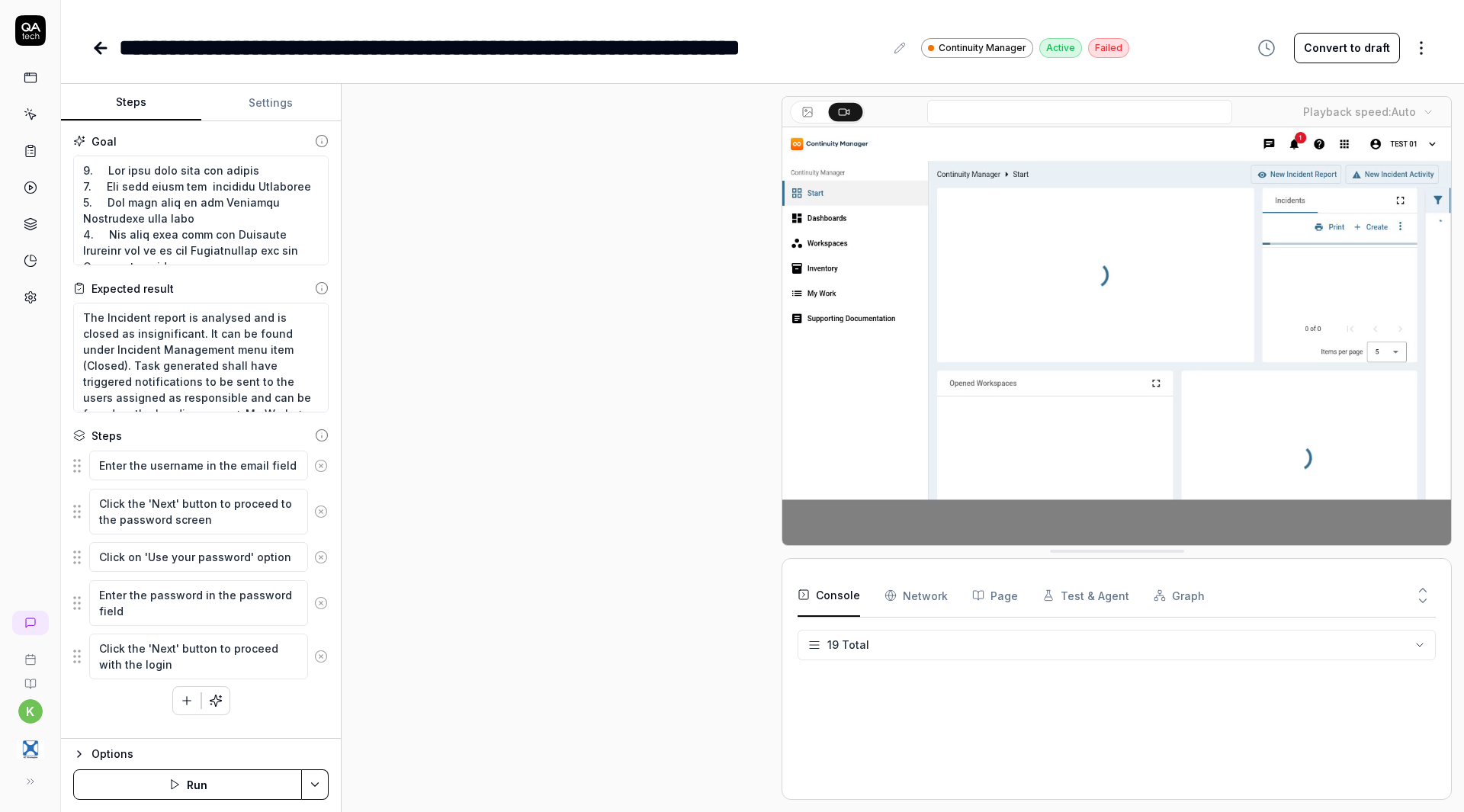
scroll to position [520, 0]
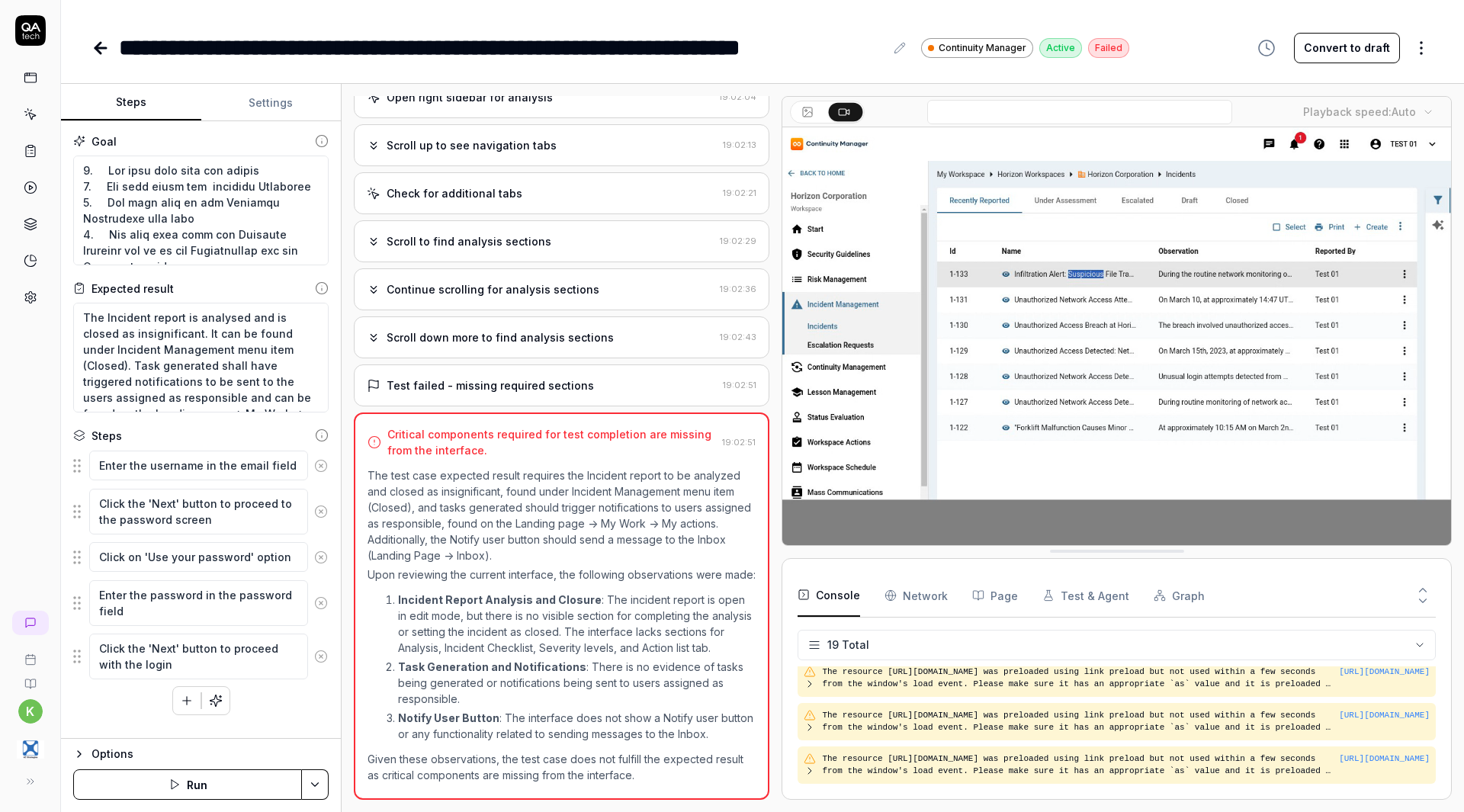
click at [322, 656] on icon at bounding box center [321, 656] width 4 height 4
click at [321, 604] on icon at bounding box center [321, 603] width 14 height 14
click at [321, 556] on icon at bounding box center [321, 556] width 4 height 4
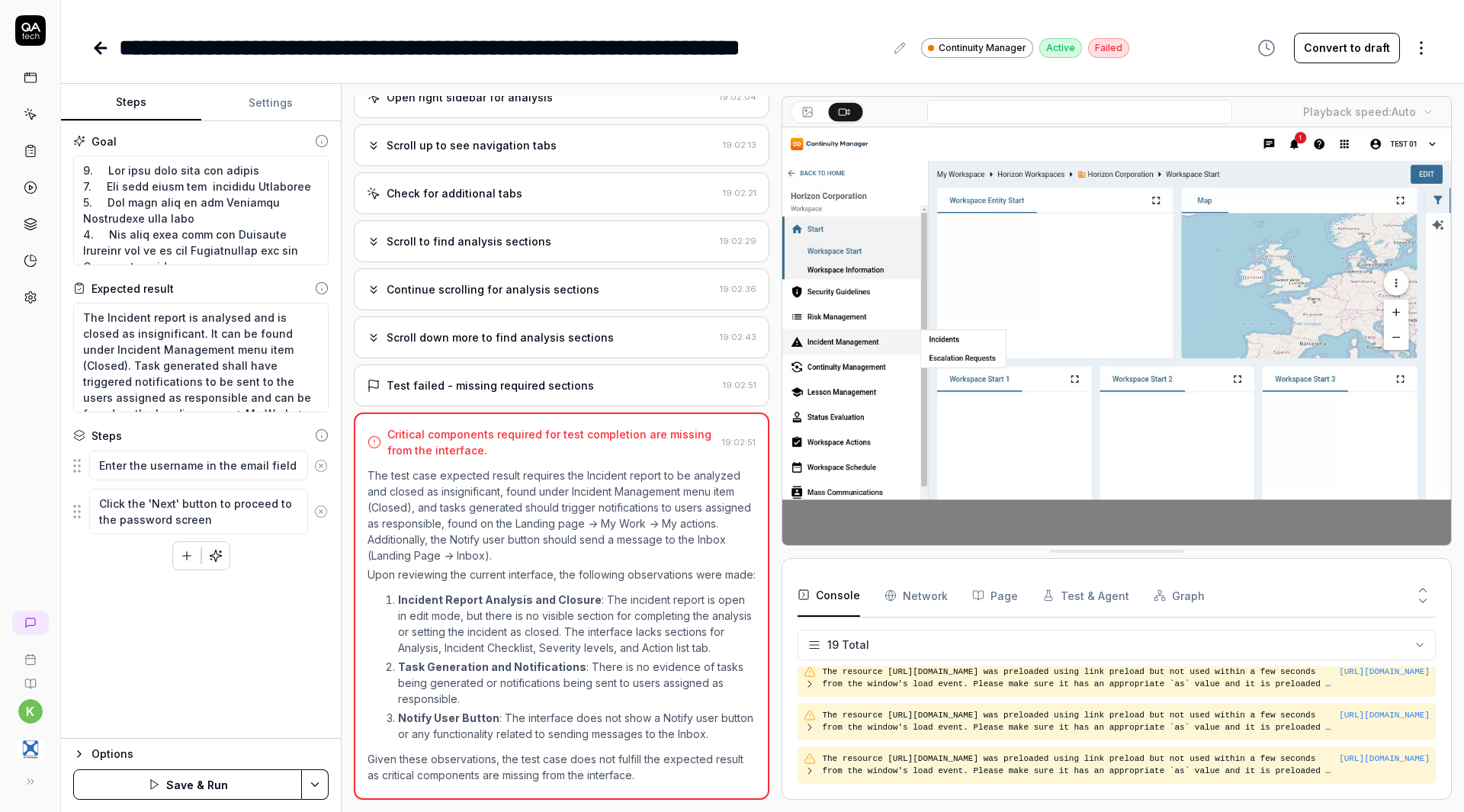
click at [323, 506] on circle at bounding box center [321, 511] width 11 height 11
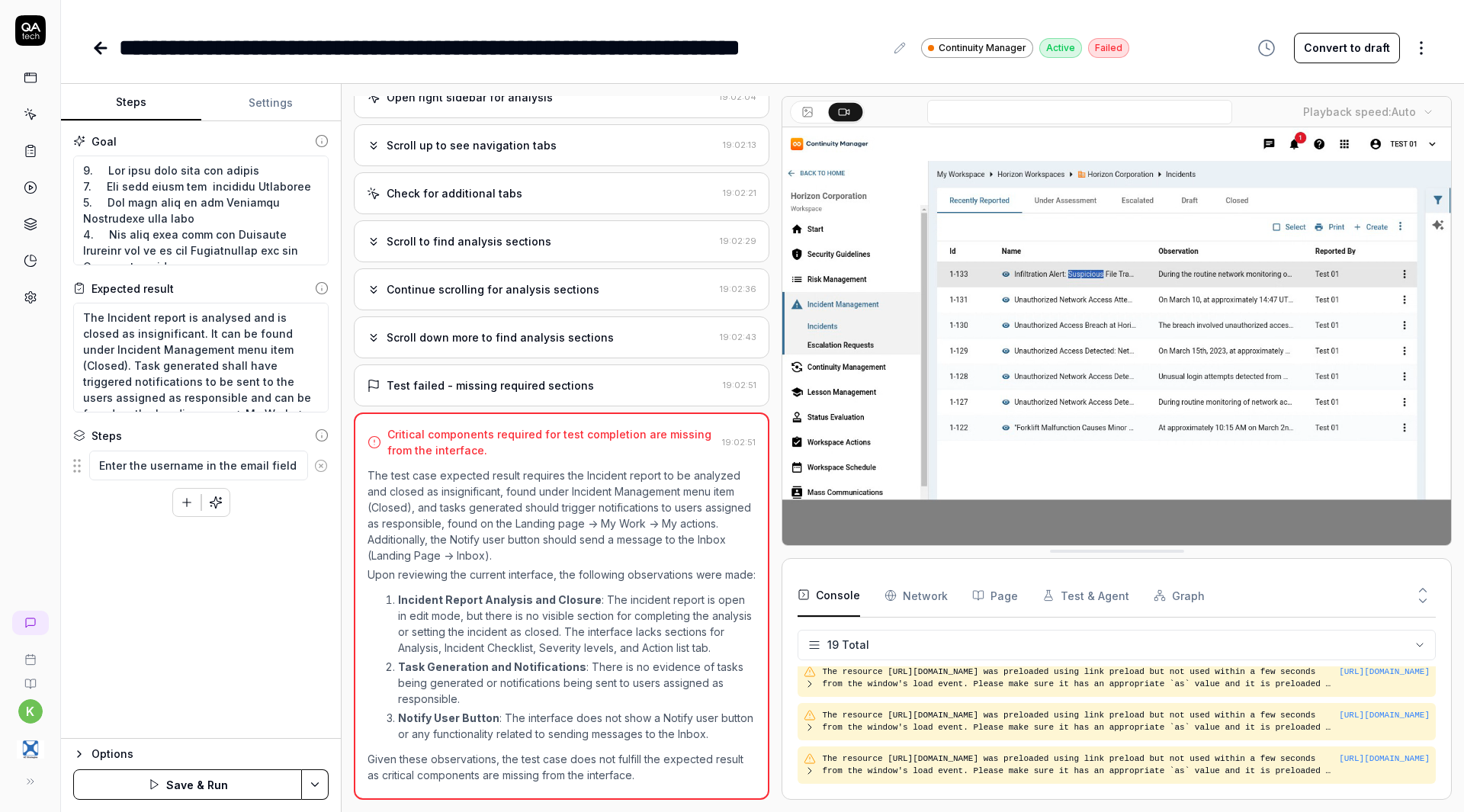
click at [324, 463] on icon at bounding box center [321, 465] width 14 height 14
click at [210, 489] on icon "button" at bounding box center [216, 492] width 14 height 14
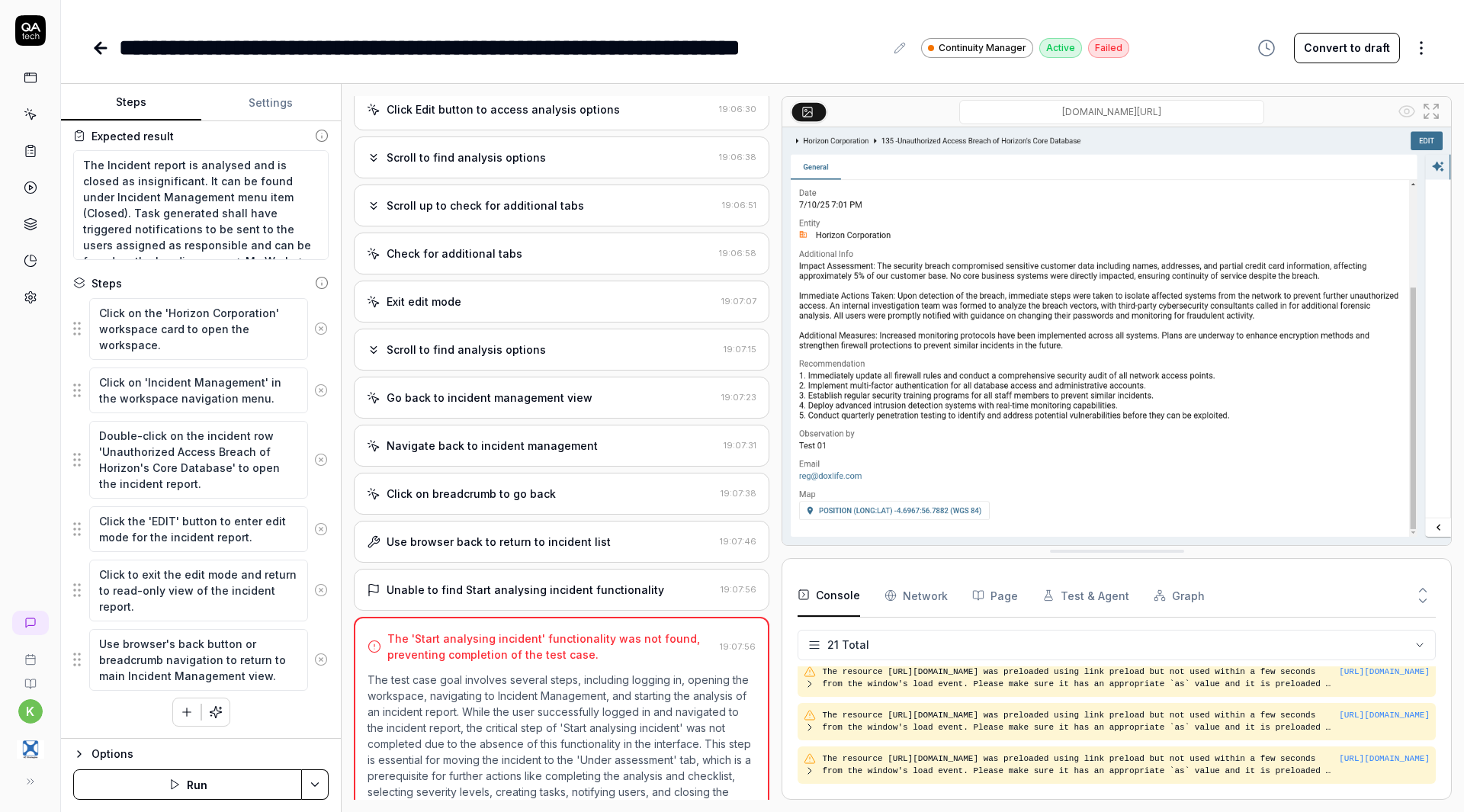
scroll to position [463, 0]
click at [516, 610] on div "Unable to find Start analysing incident functionality 19:07:56" at bounding box center [561, 588] width 415 height 42
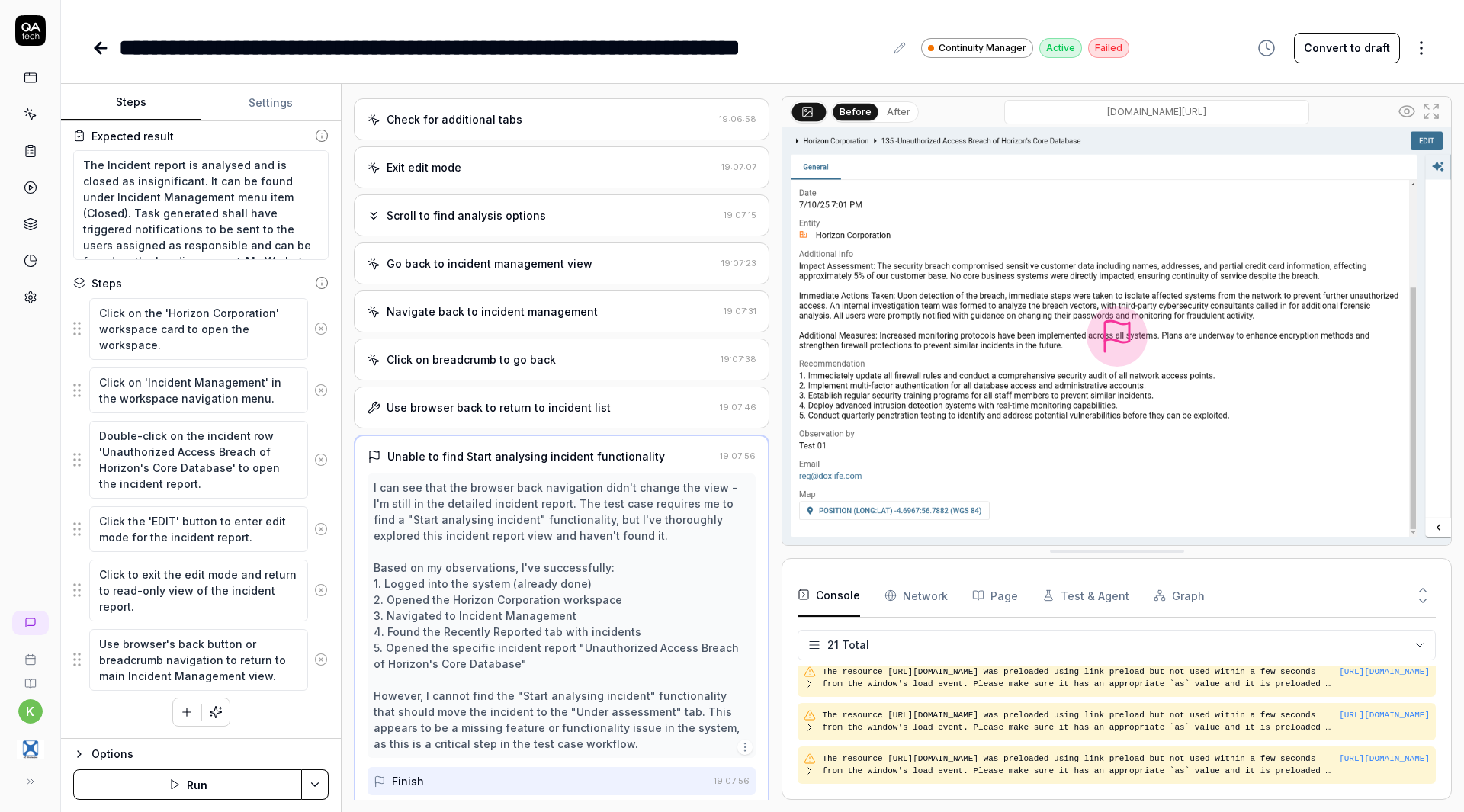
scroll to position [620, 0]
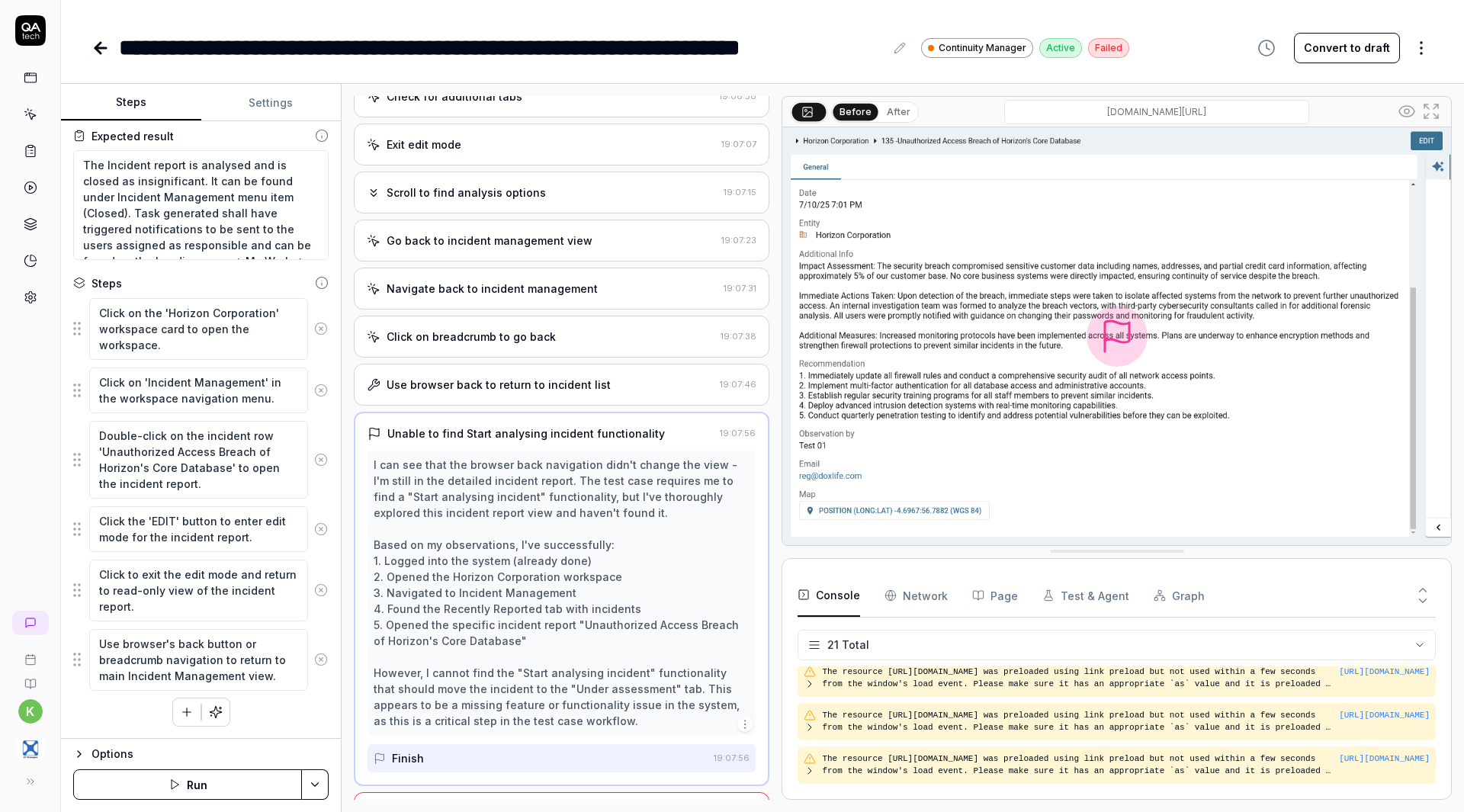
click at [521, 393] on div "Use browser back to return to incident list" at bounding box center [499, 385] width 224 height 16
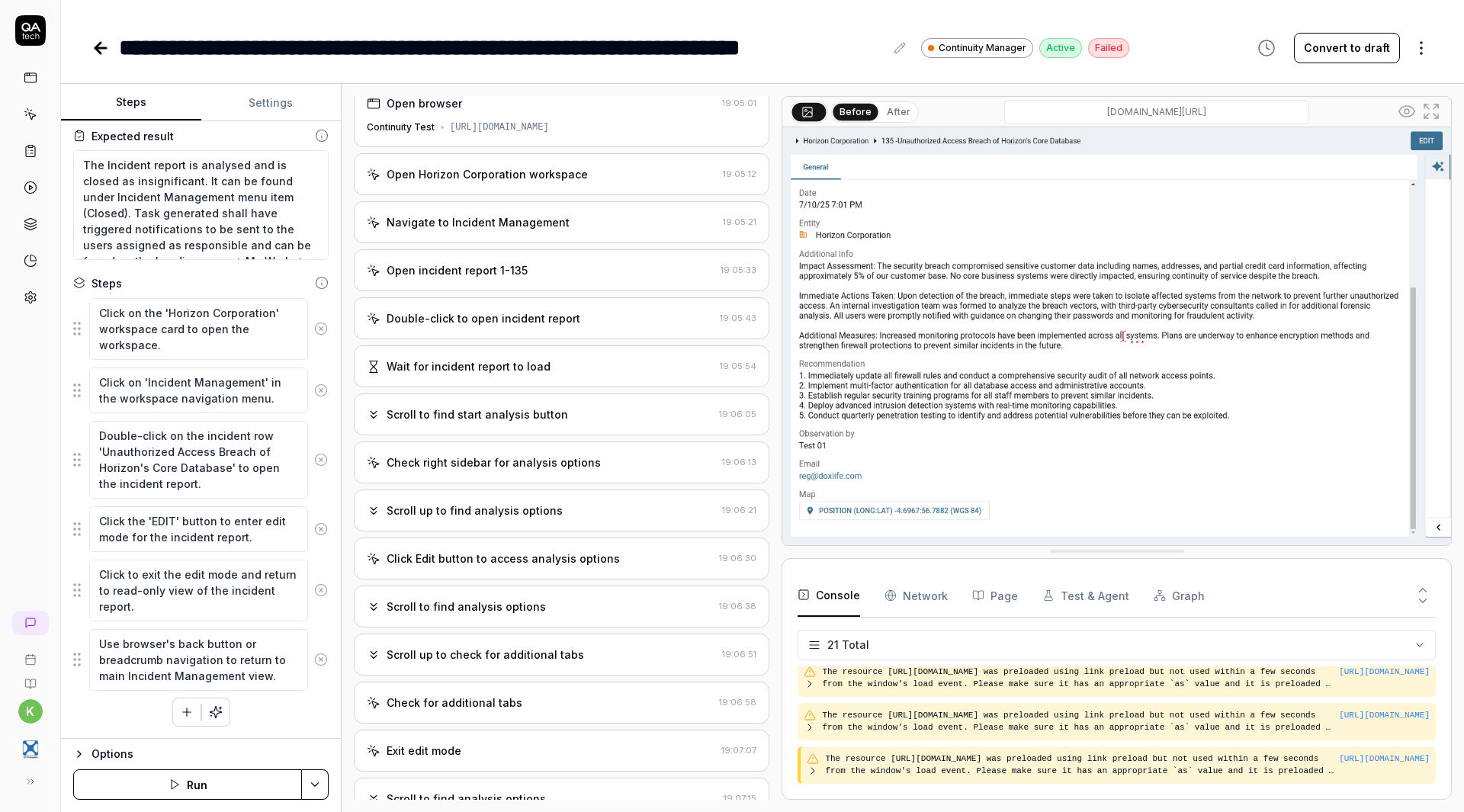
scroll to position [0, 0]
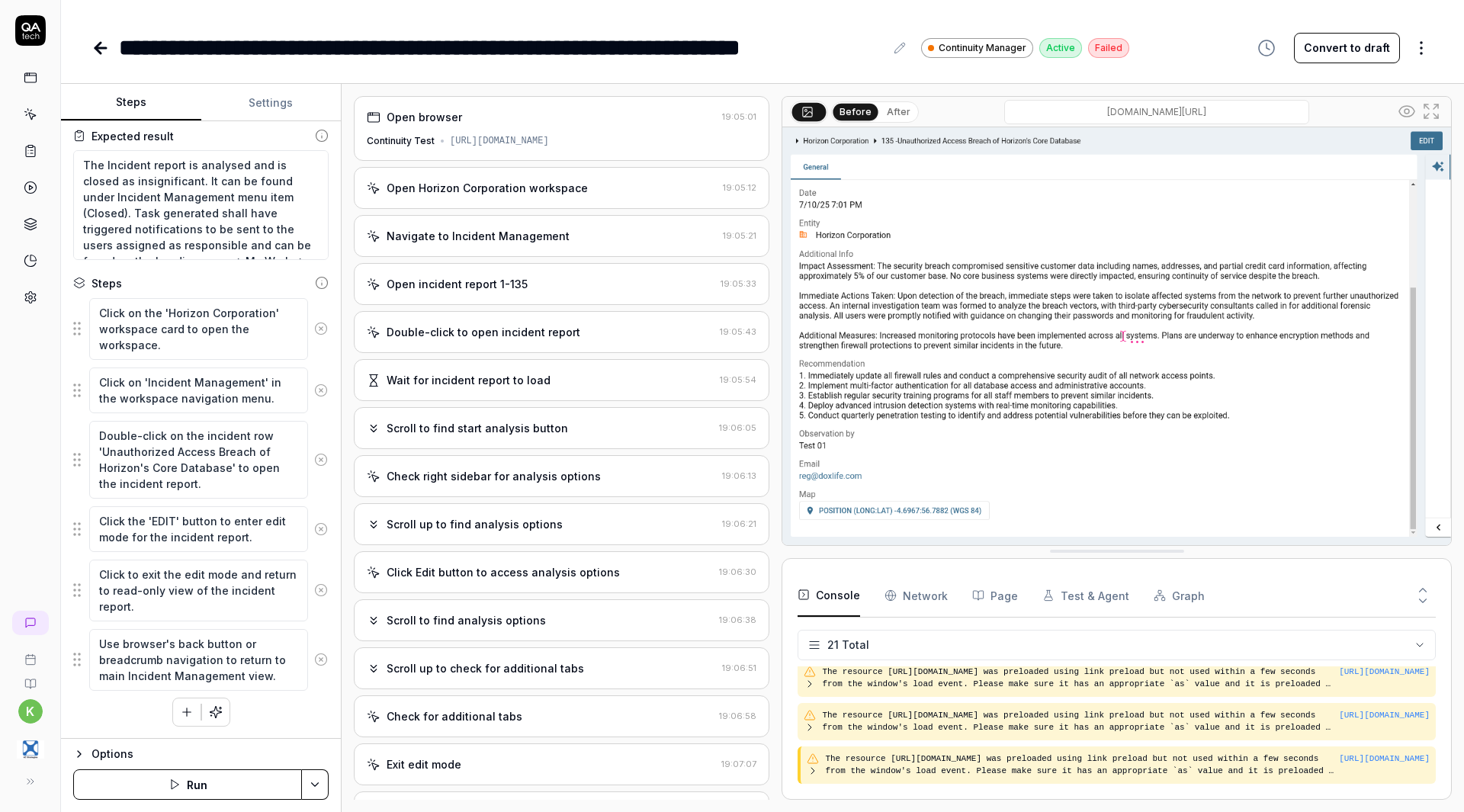
click at [523, 497] on div "Check right sidebar for analysis options 19:06:13" at bounding box center [561, 476] width 415 height 42
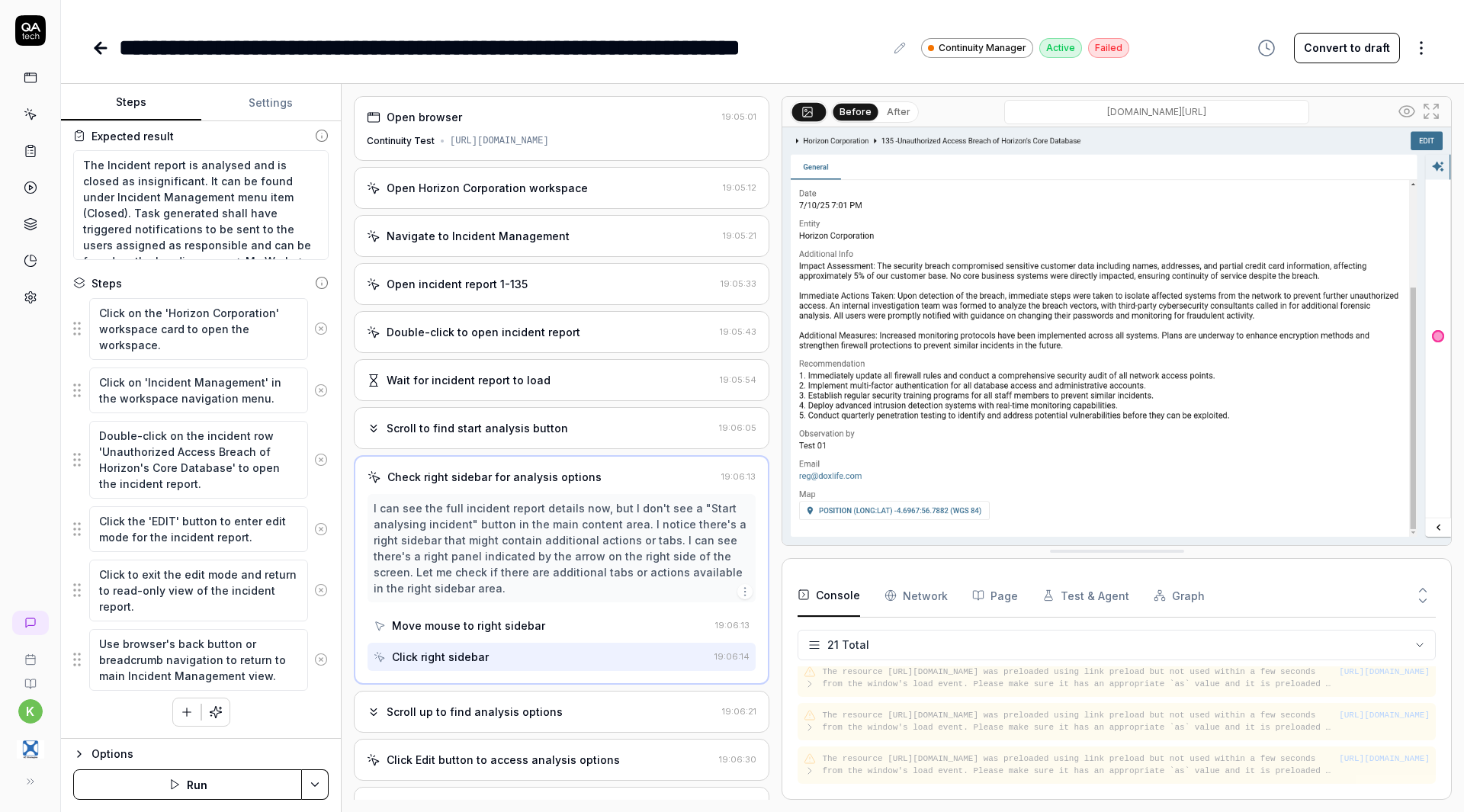
click at [529, 436] on div "Scroll to find start analysis button" at bounding box center [477, 428] width 181 height 16
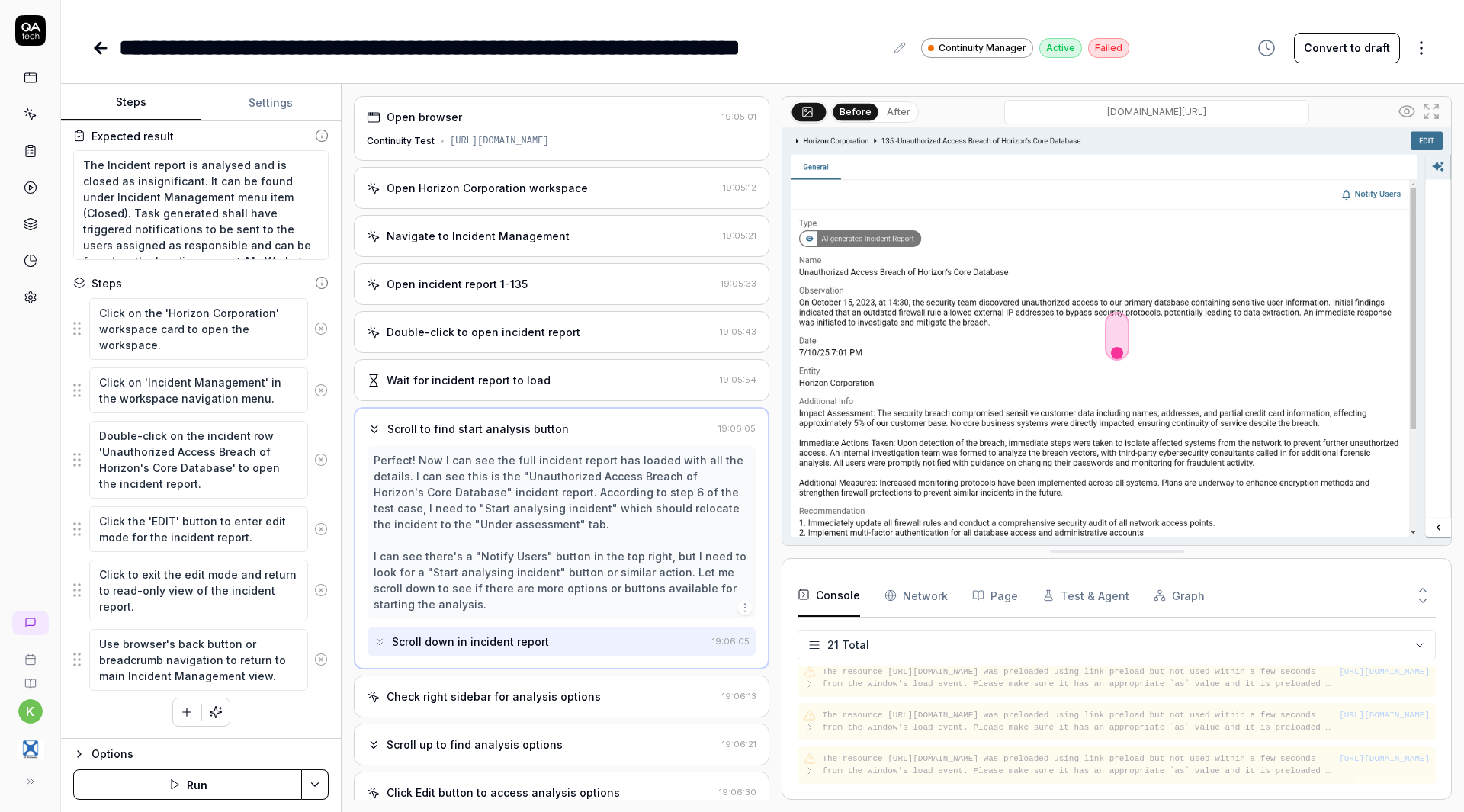
click at [537, 385] on div "Wait for incident report to load 19:05:54" at bounding box center [561, 380] width 415 height 42
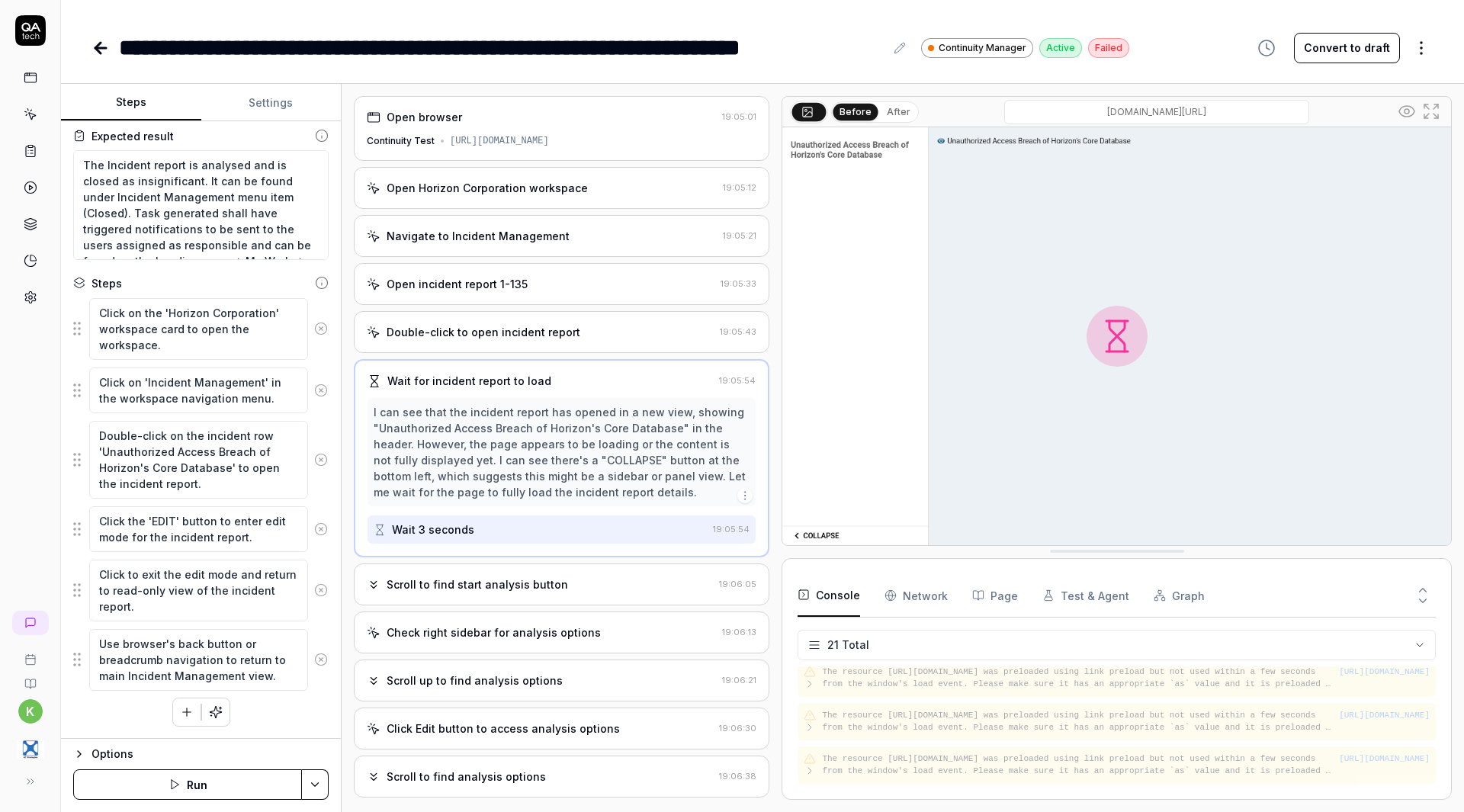
click at [544, 340] on div "Double-click to open incident report" at bounding box center [483, 332] width 194 height 16
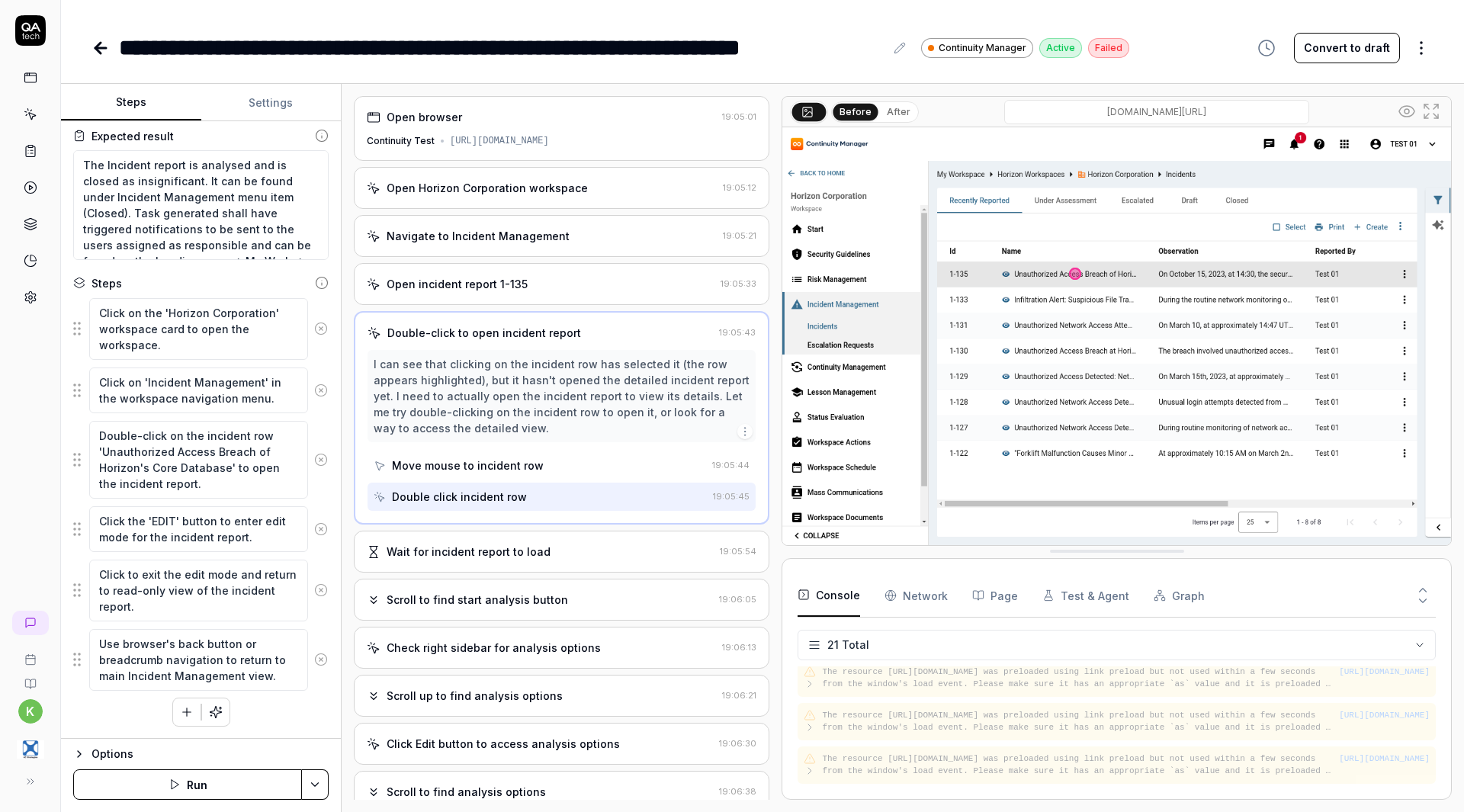
click at [560, 560] on div "Wait for incident report to load" at bounding box center [540, 551] width 347 height 16
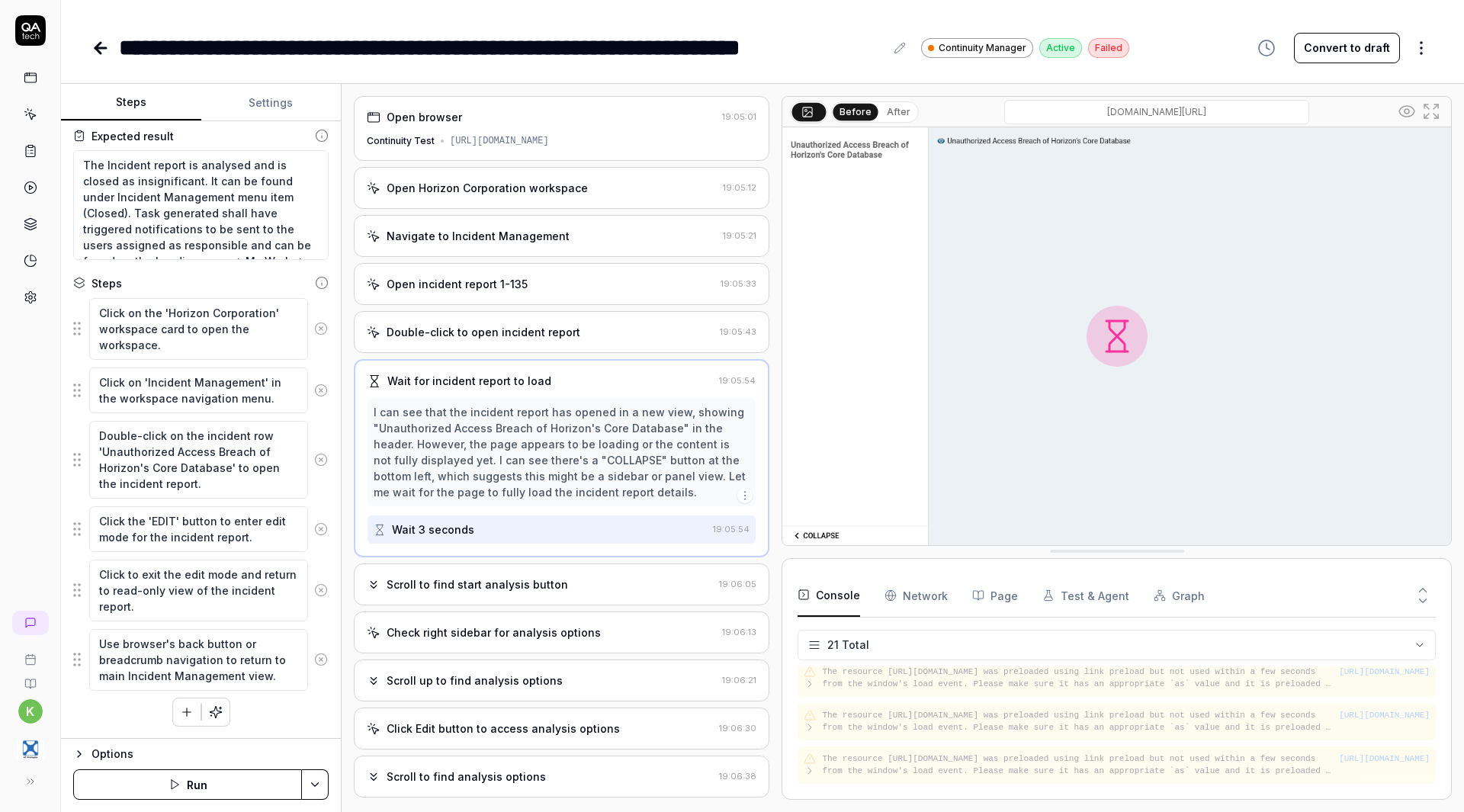
click at [557, 592] on div "Scroll to find start analysis button" at bounding box center [477, 584] width 181 height 16
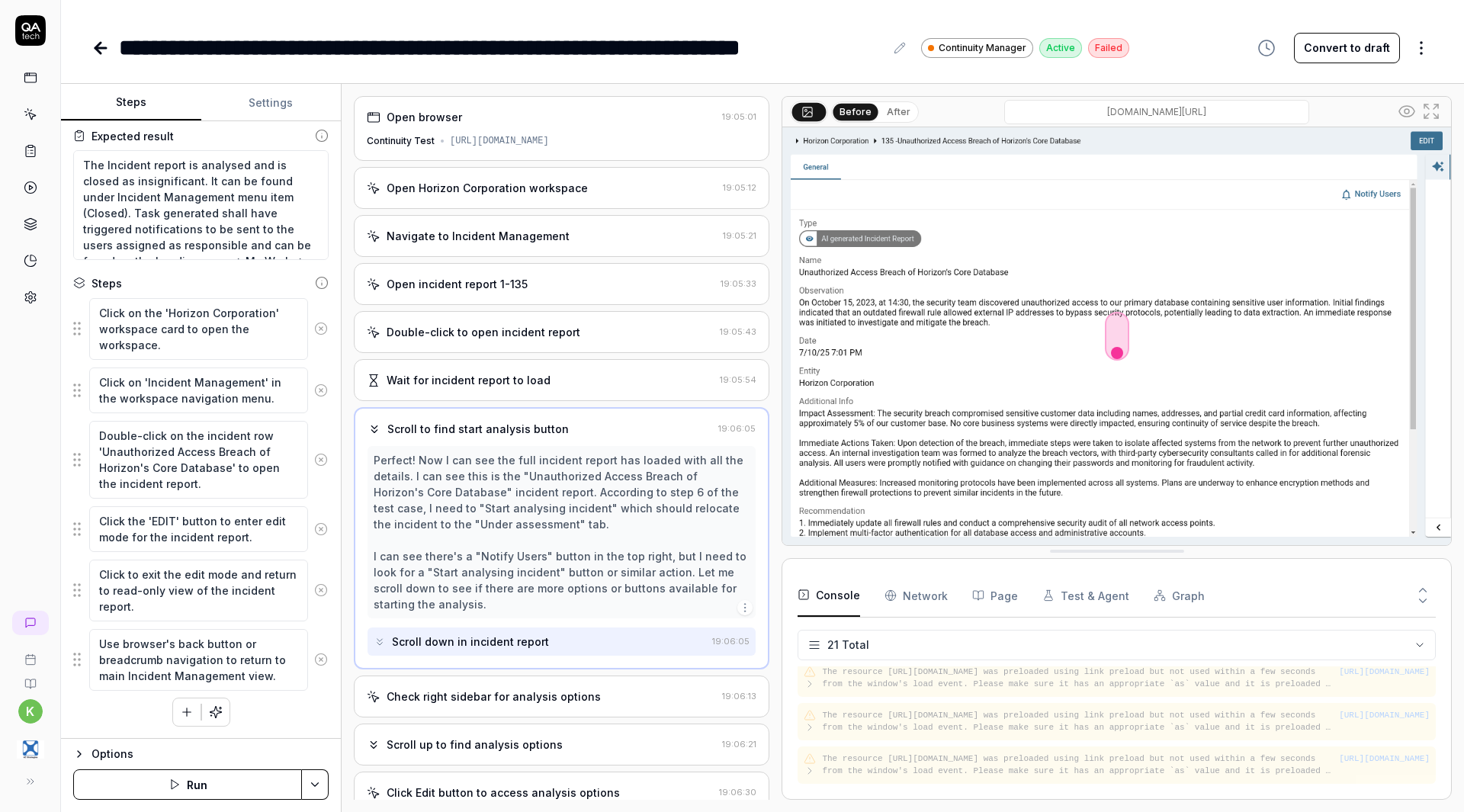
click at [537, 340] on div "Double-click to open incident report" at bounding box center [483, 332] width 194 height 16
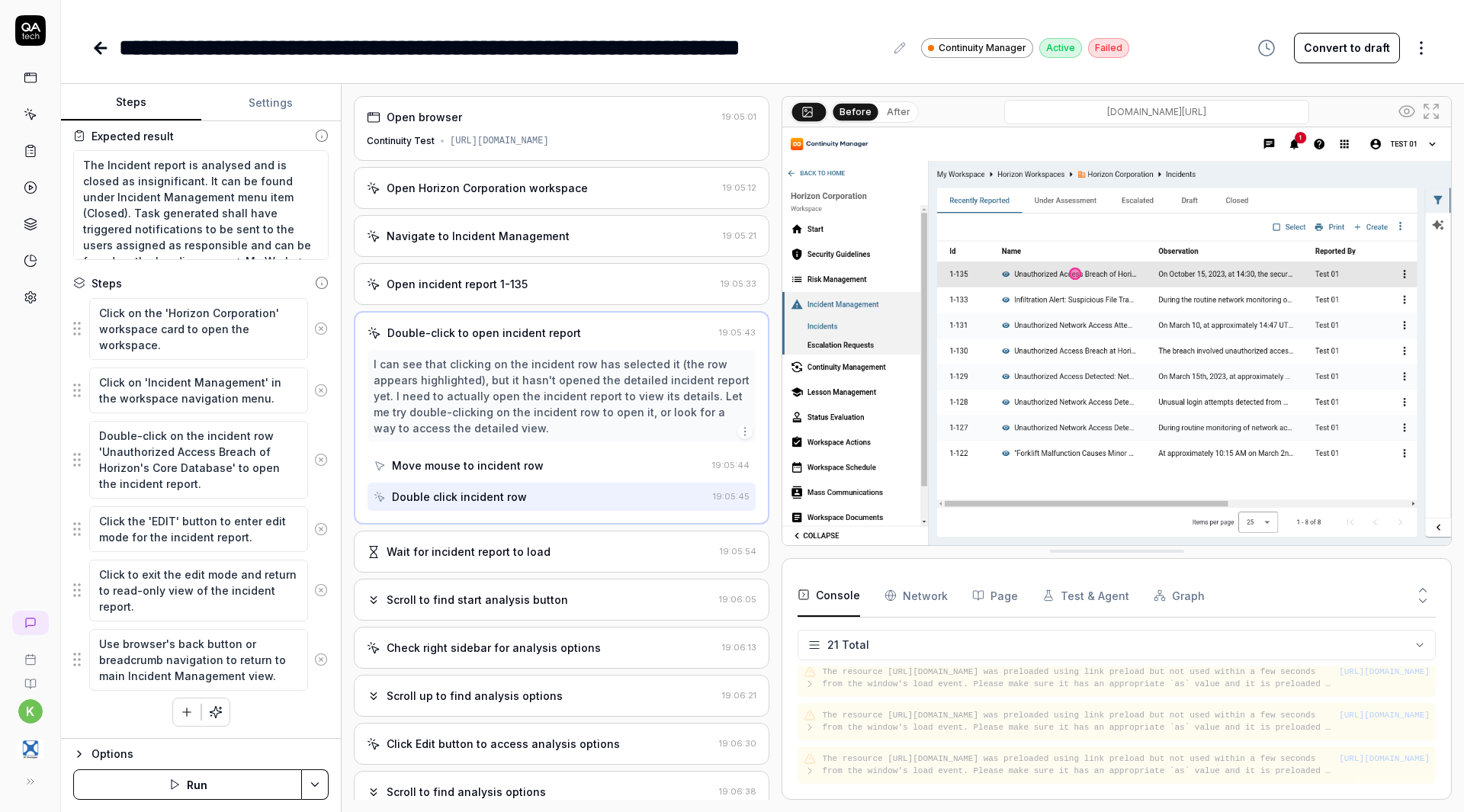
click at [207, 778] on button "Run" at bounding box center [187, 784] width 228 height 30
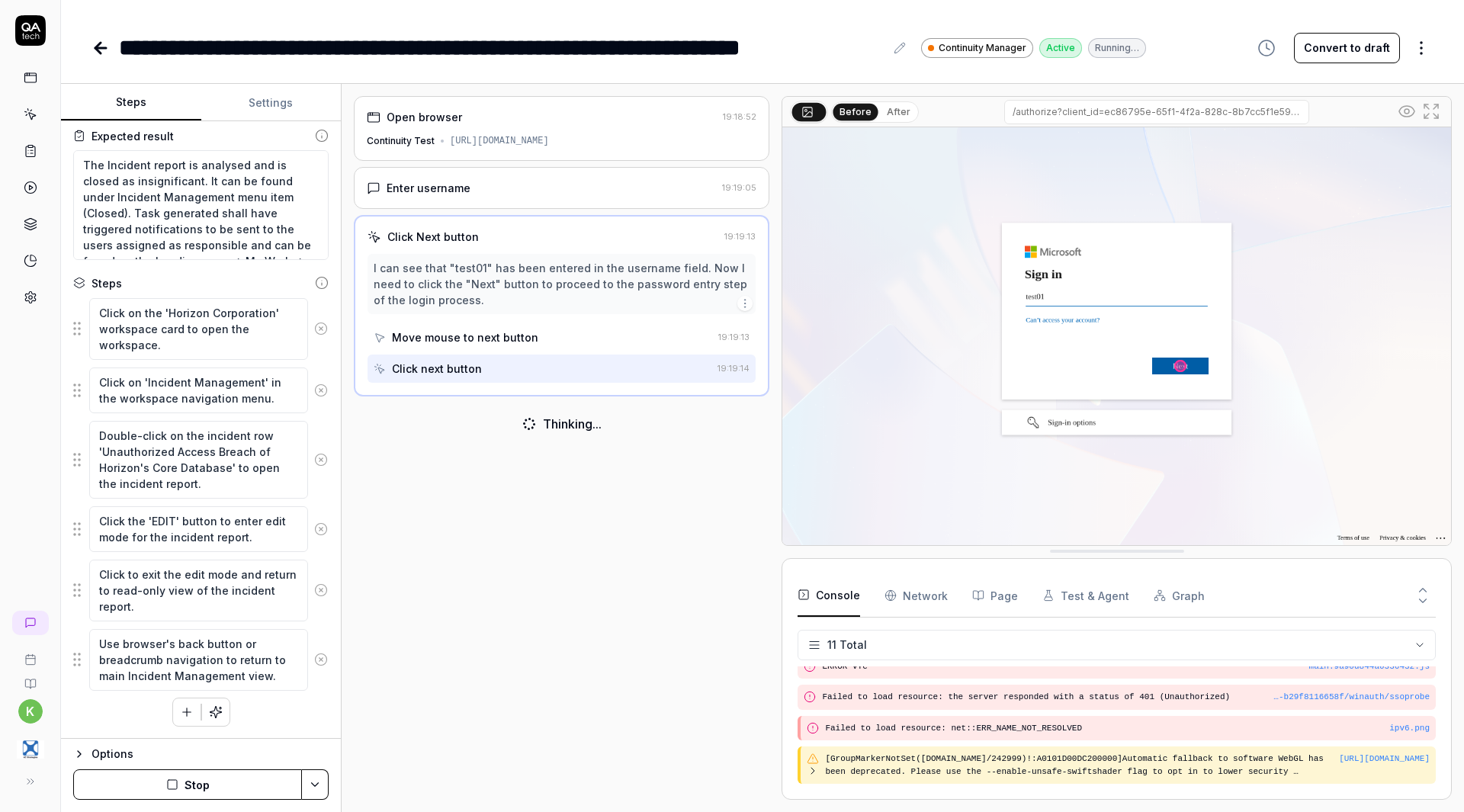
scroll to position [254, 0]
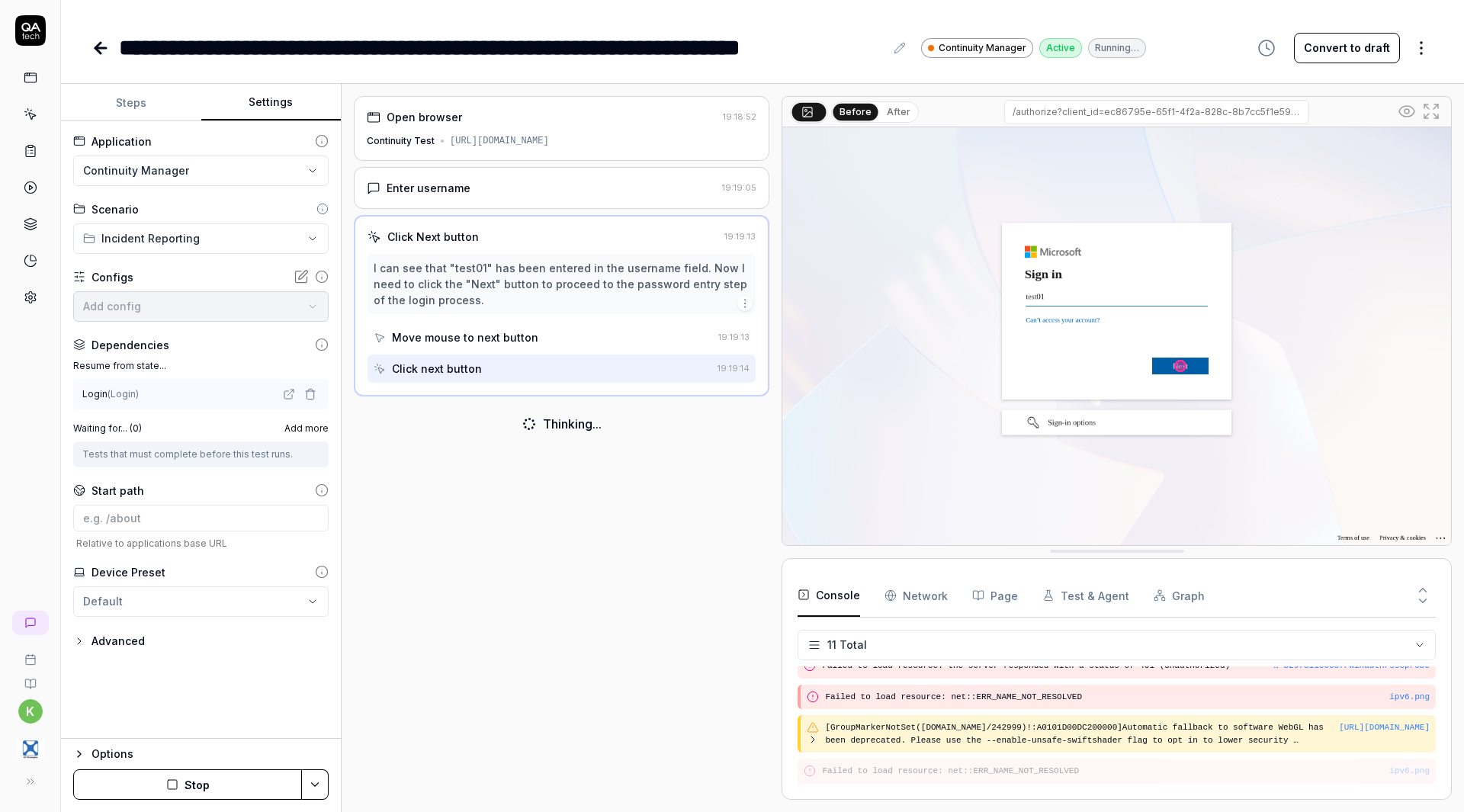
click at [284, 103] on button "Settings" at bounding box center [271, 103] width 140 height 37
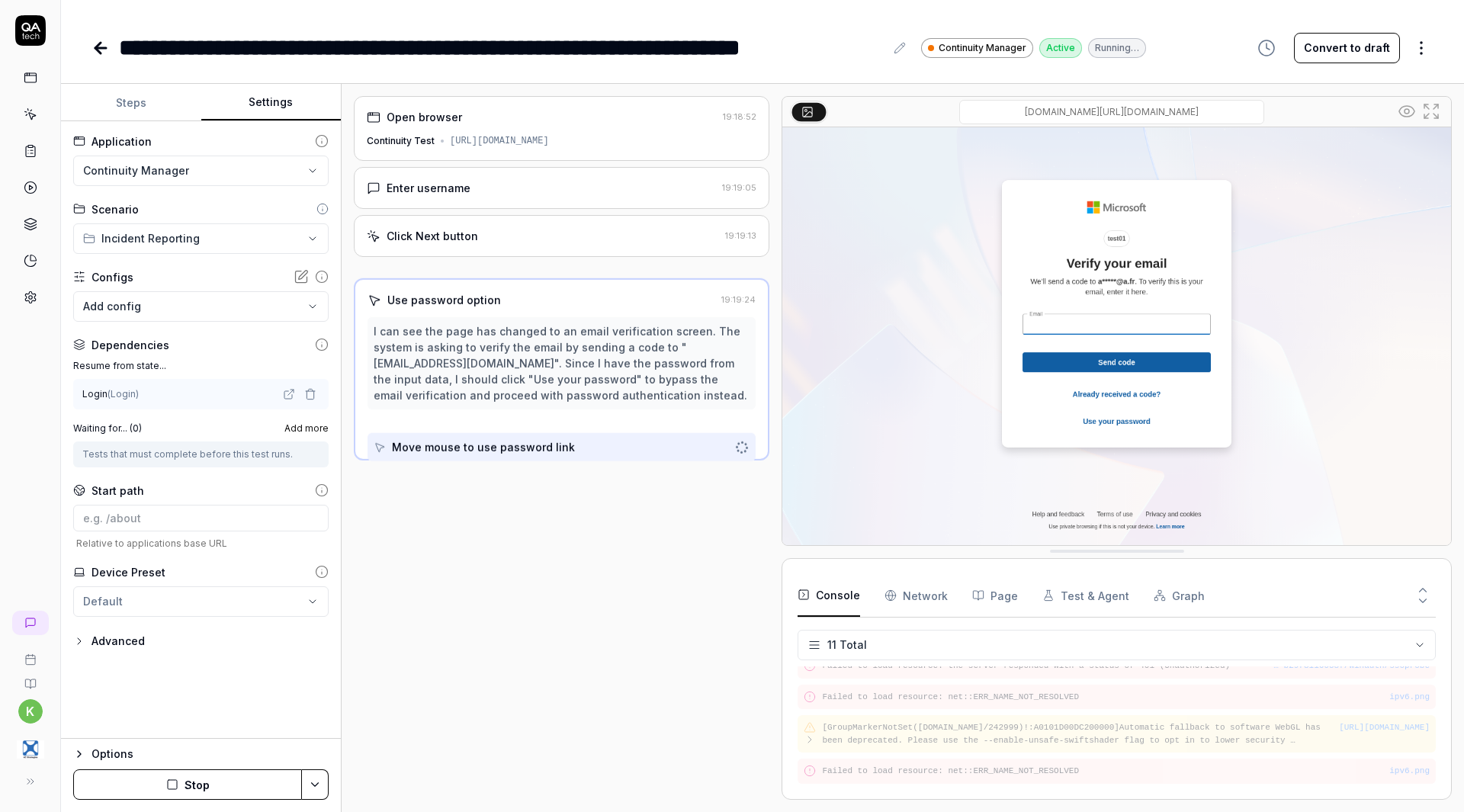
click at [315, 398] on icon "button" at bounding box center [309, 394] width 12 height 12
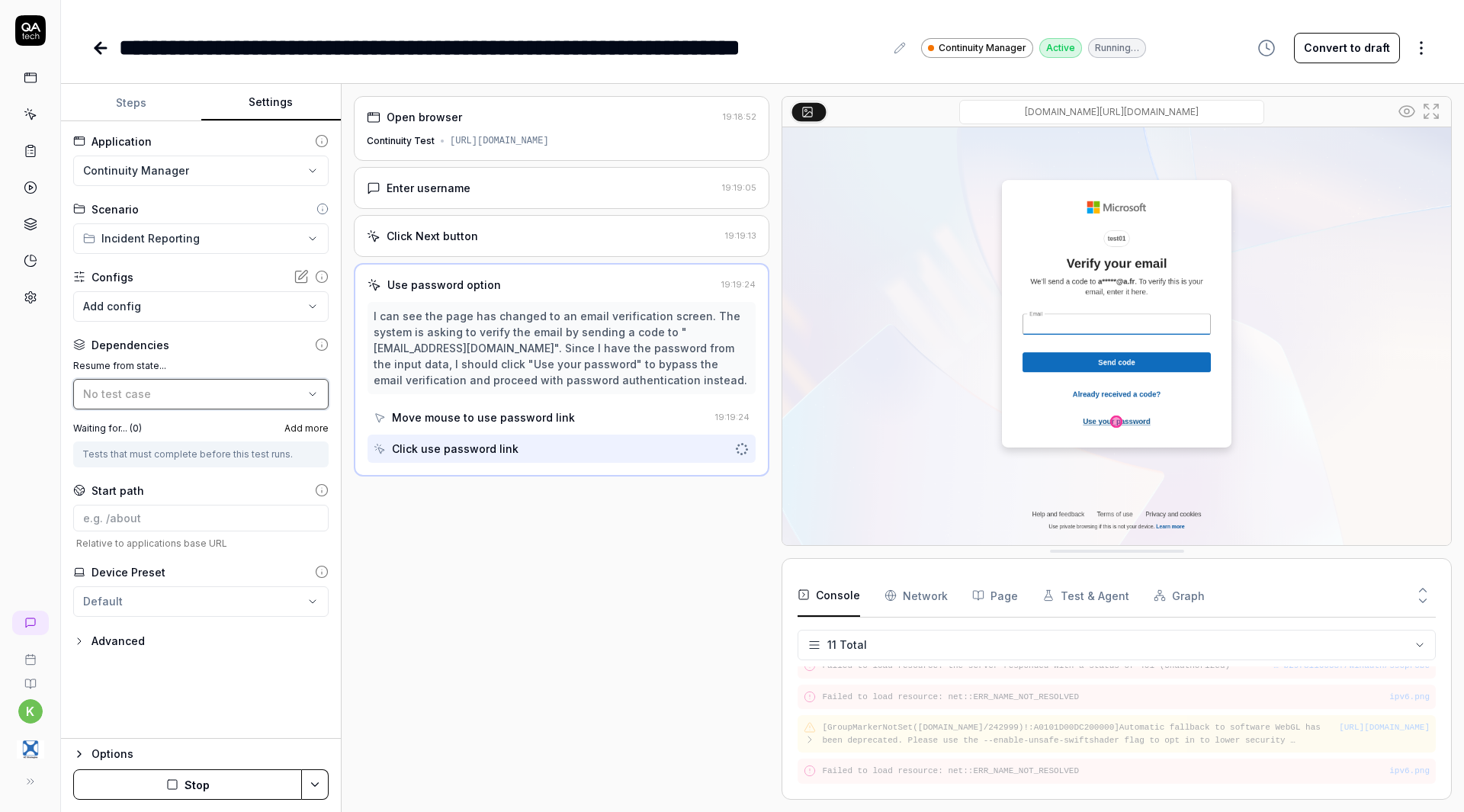
click at [268, 395] on div "No test case" at bounding box center [193, 394] width 220 height 16
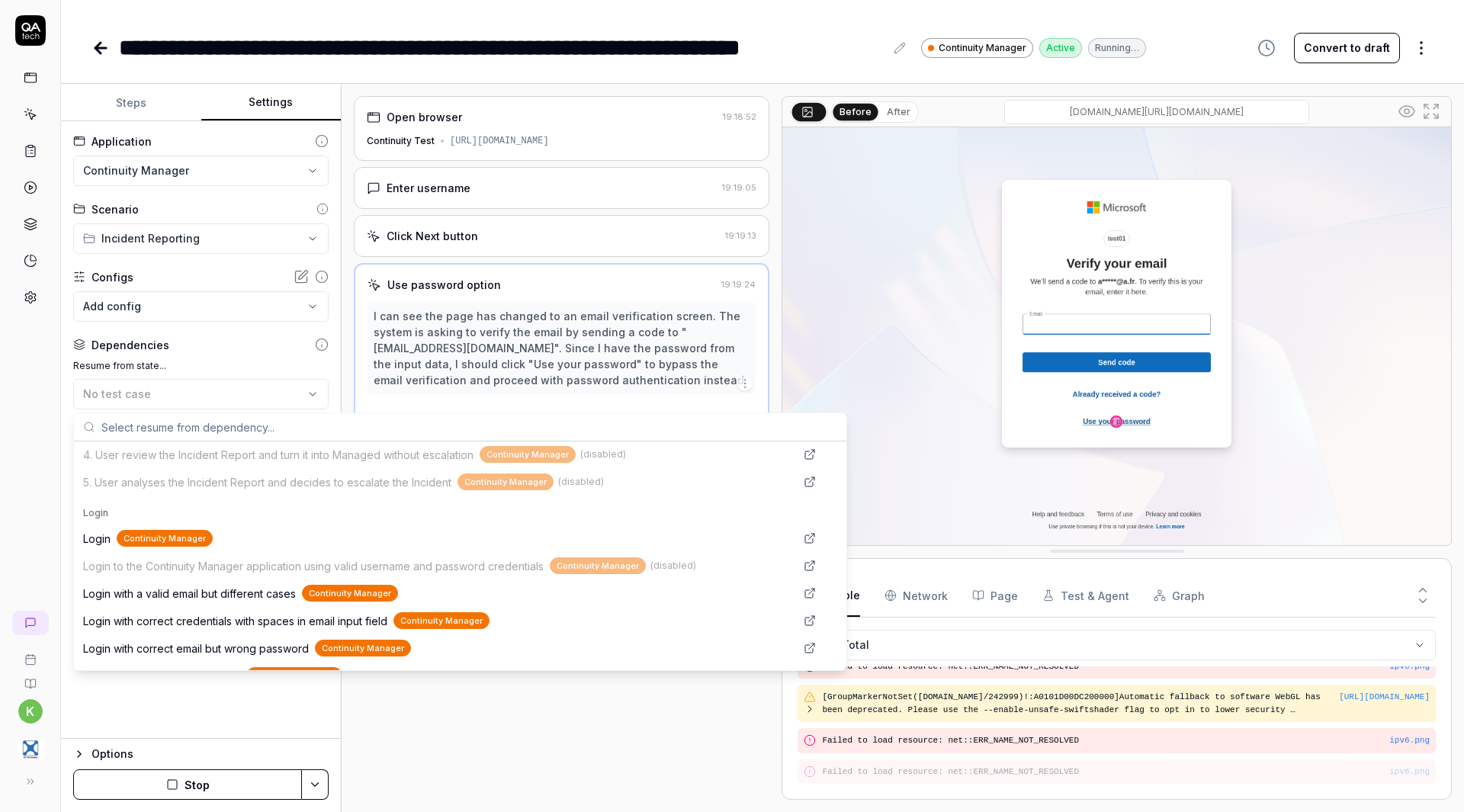
scroll to position [639, 0]
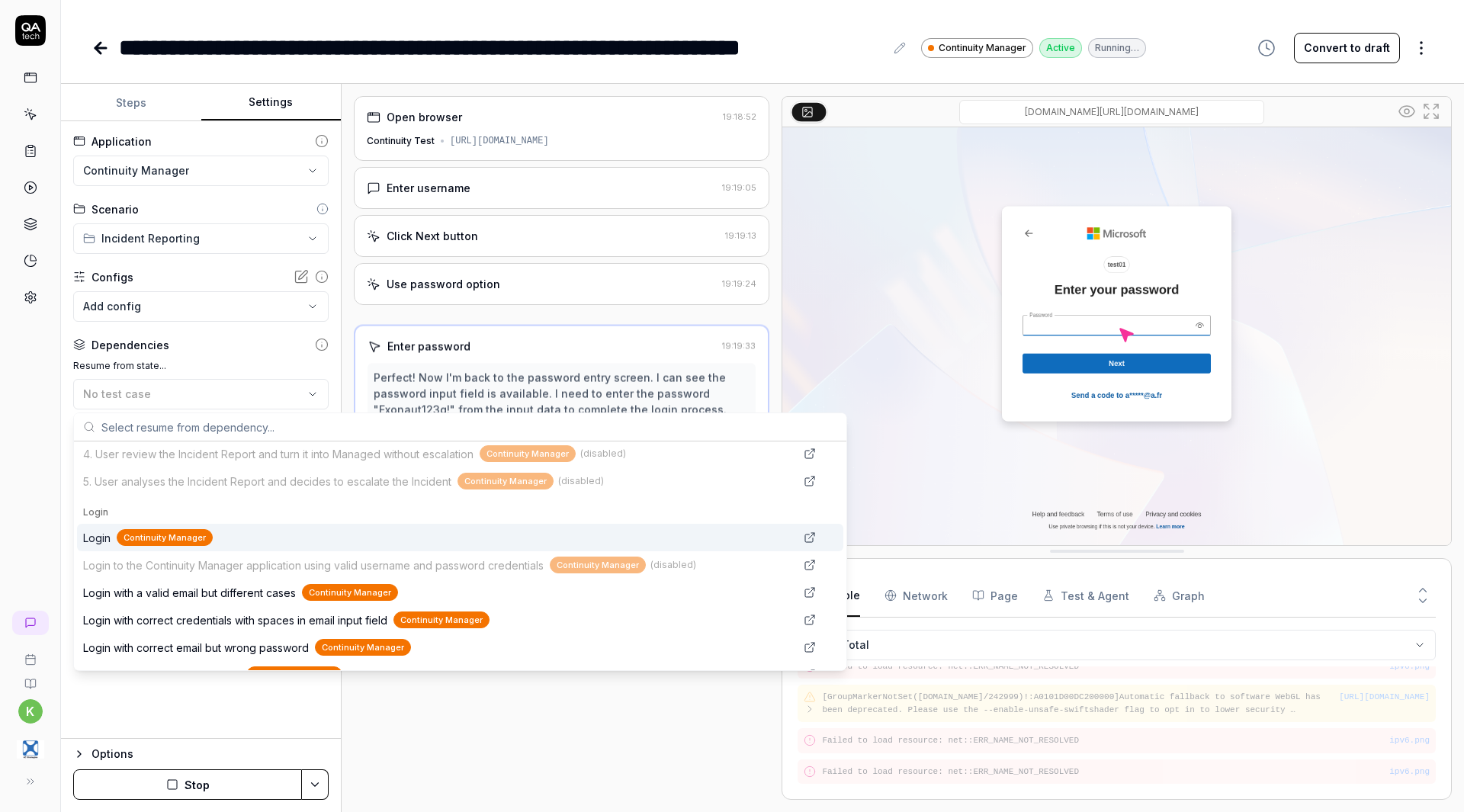
click at [234, 535] on div "Login Continuity Manager" at bounding box center [439, 538] width 711 height 18
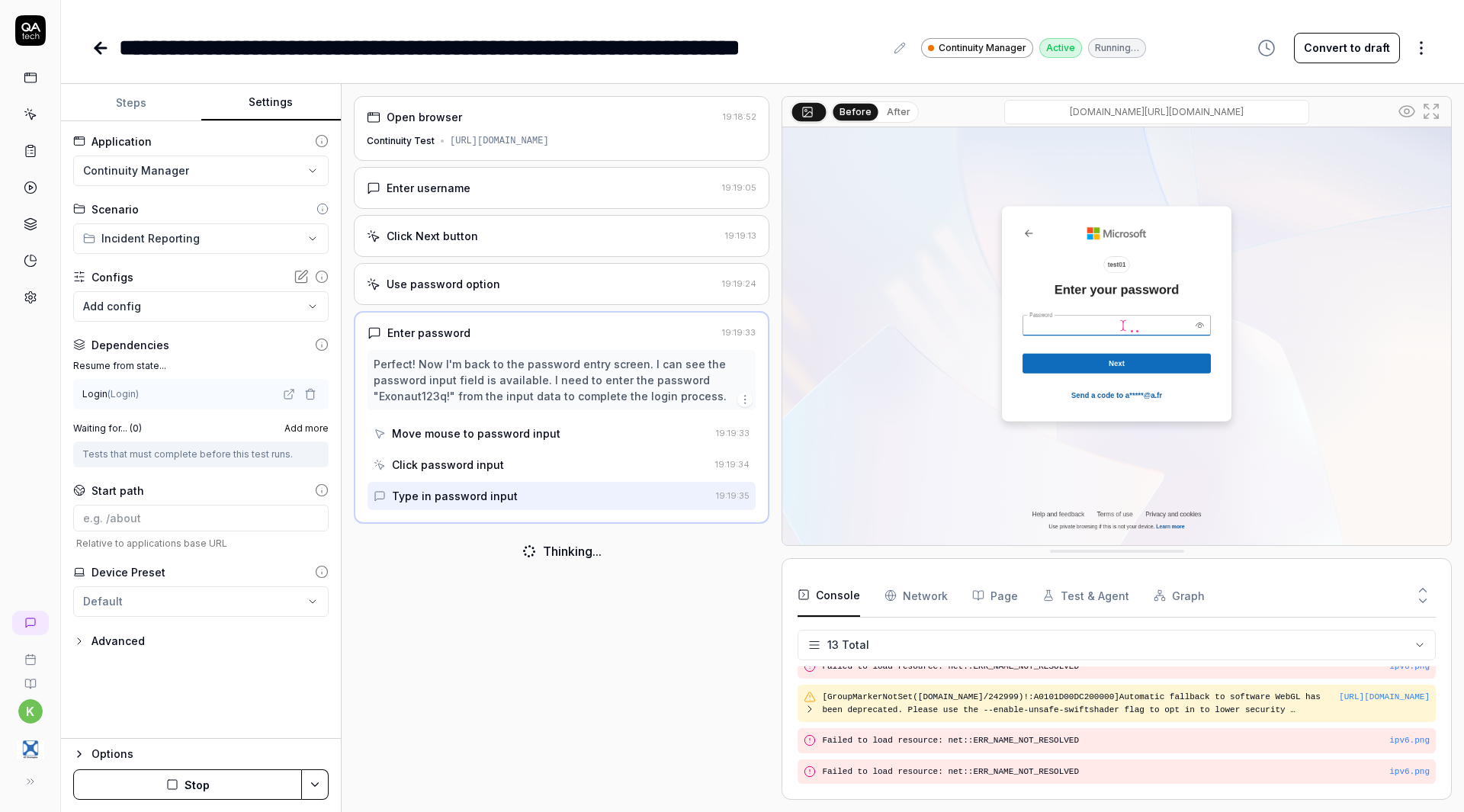
scroll to position [316, 0]
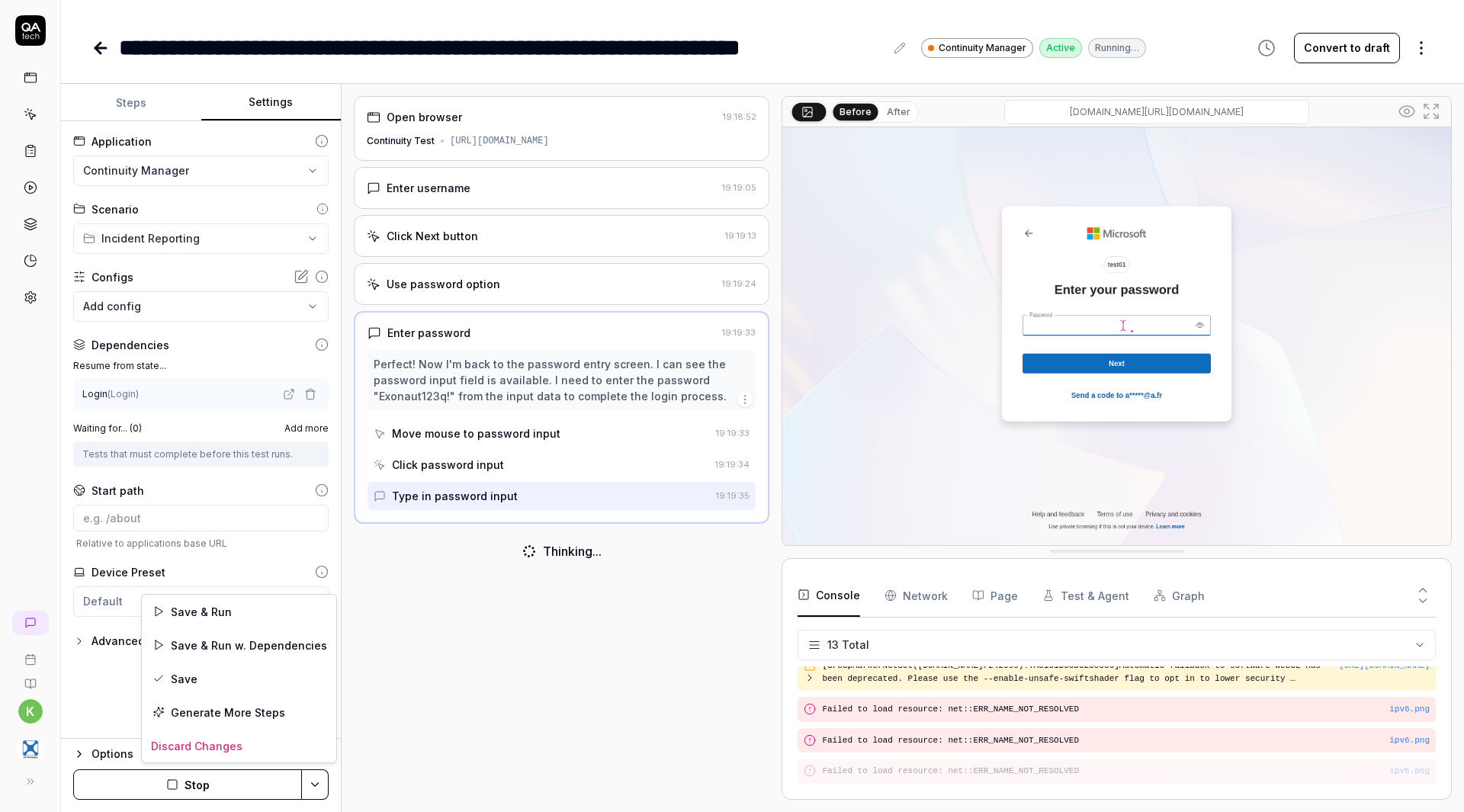
click at [317, 782] on html "**********" at bounding box center [732, 406] width 1464 height 812
click at [266, 786] on html "**********" at bounding box center [732, 406] width 1464 height 812
click at [266, 786] on button "Stop" at bounding box center [187, 784] width 228 height 30
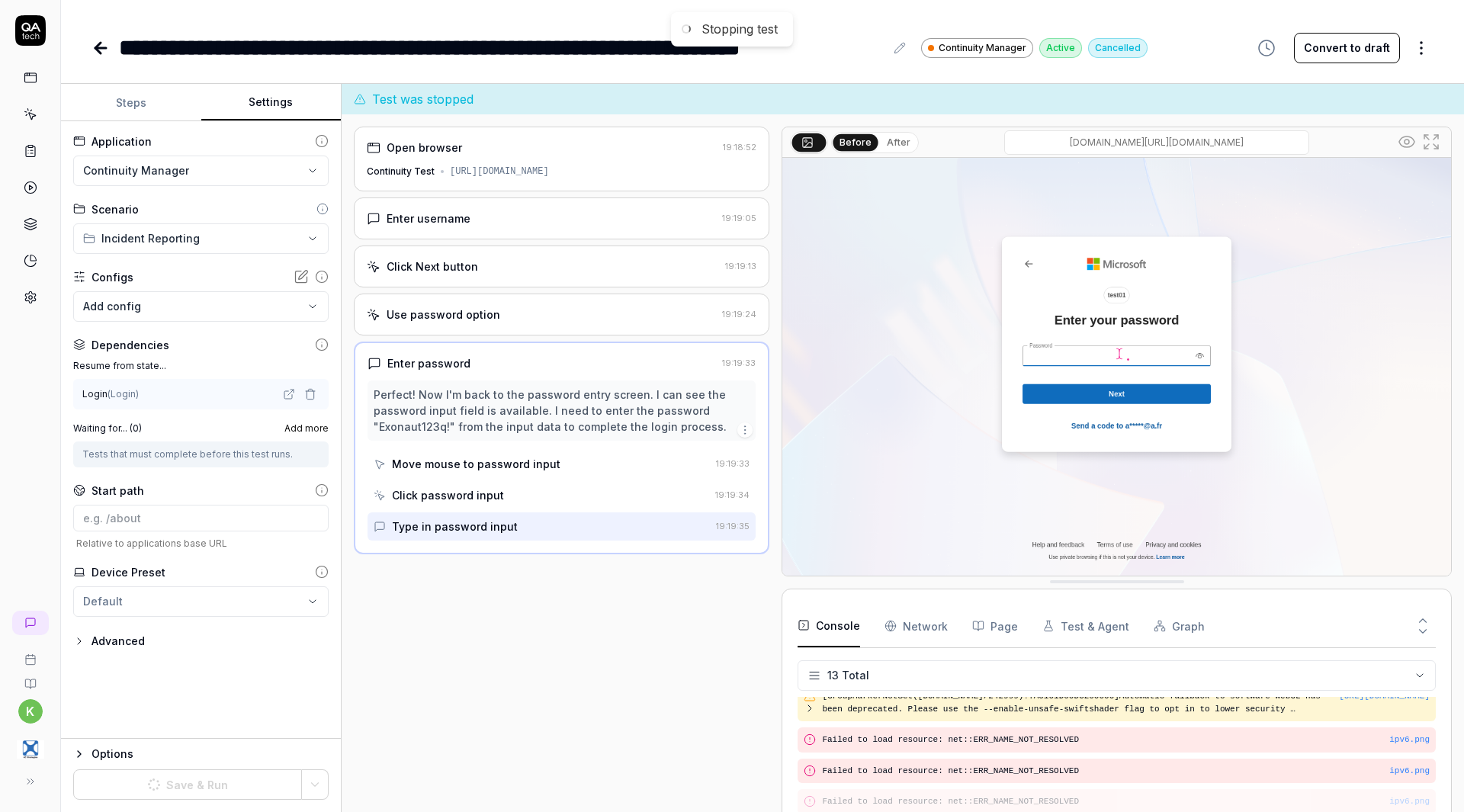
scroll to position [311, 0]
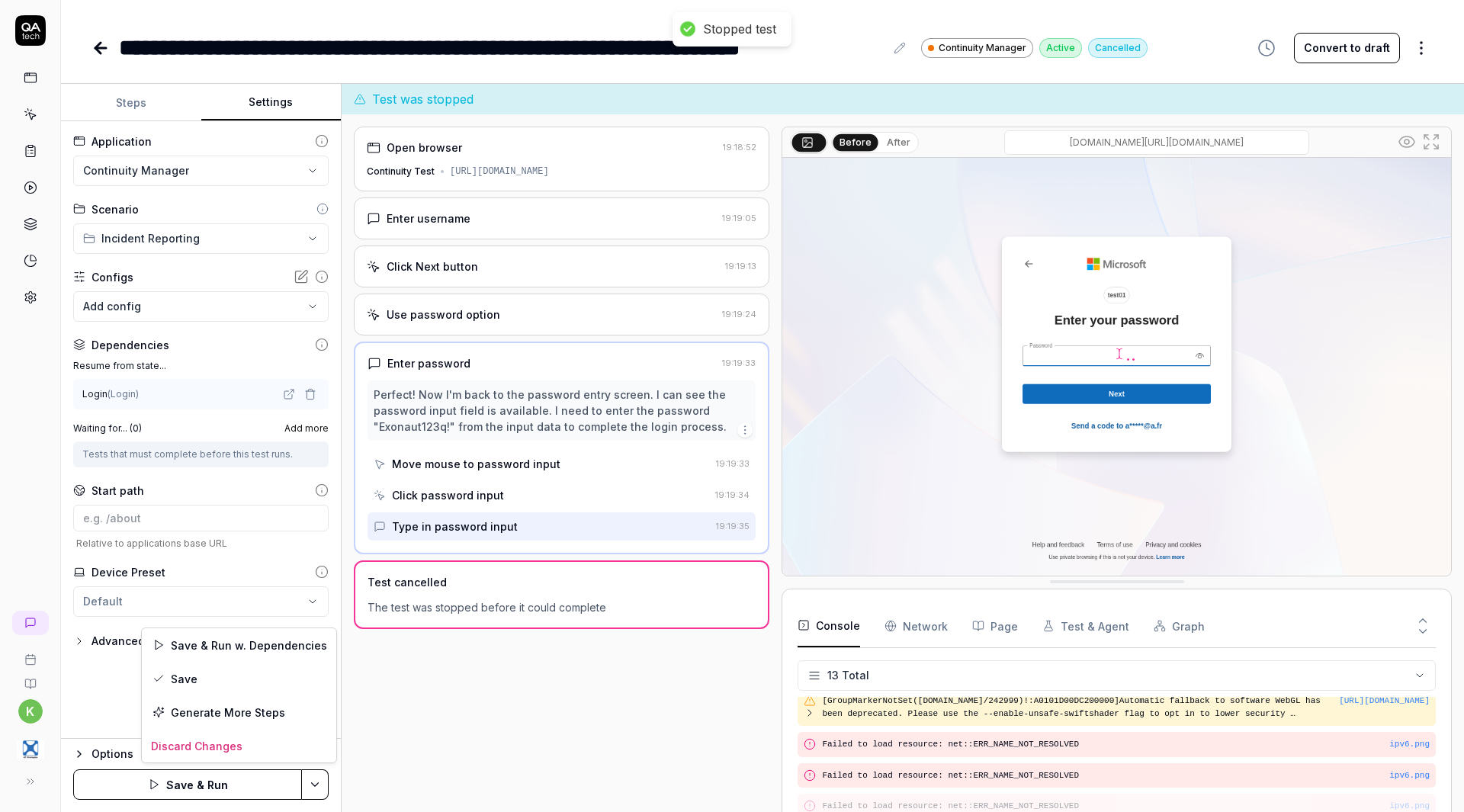
click at [309, 780] on html "**********" at bounding box center [732, 406] width 1464 height 812
click at [274, 641] on div "Save & Run w. Dependencies" at bounding box center [239, 645] width 194 height 34
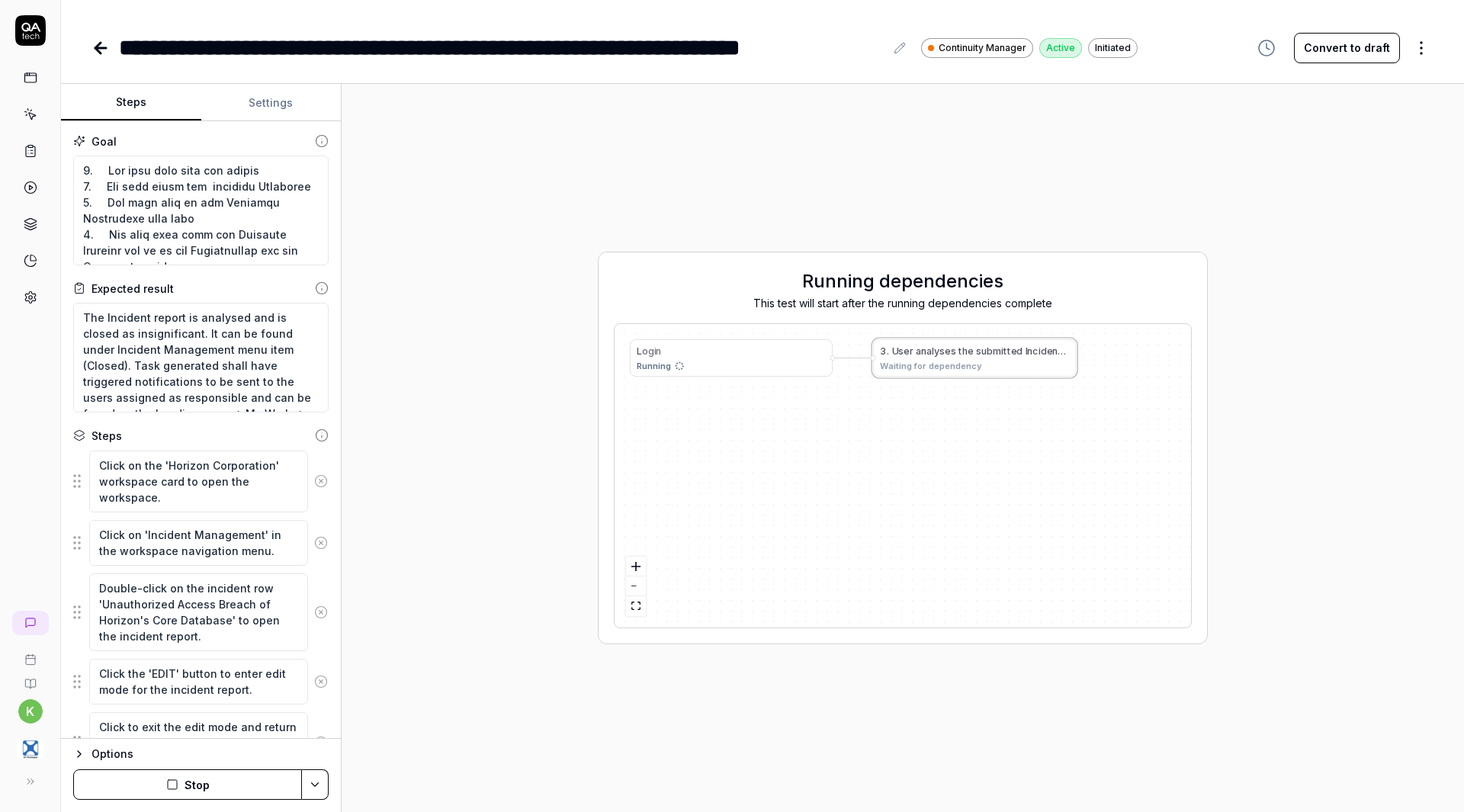
click at [143, 96] on button "Steps" at bounding box center [131, 103] width 140 height 37
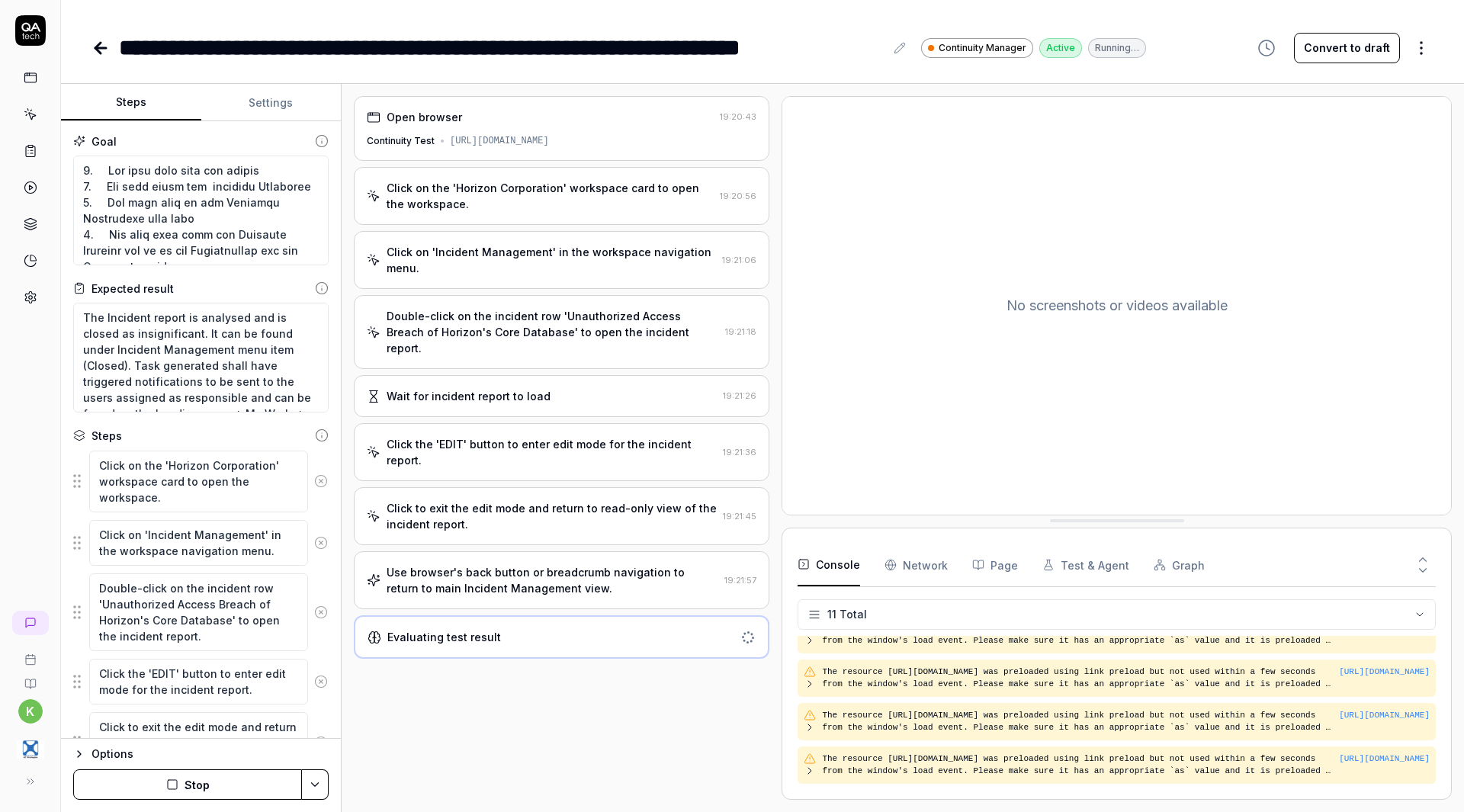
scroll to position [329, 0]
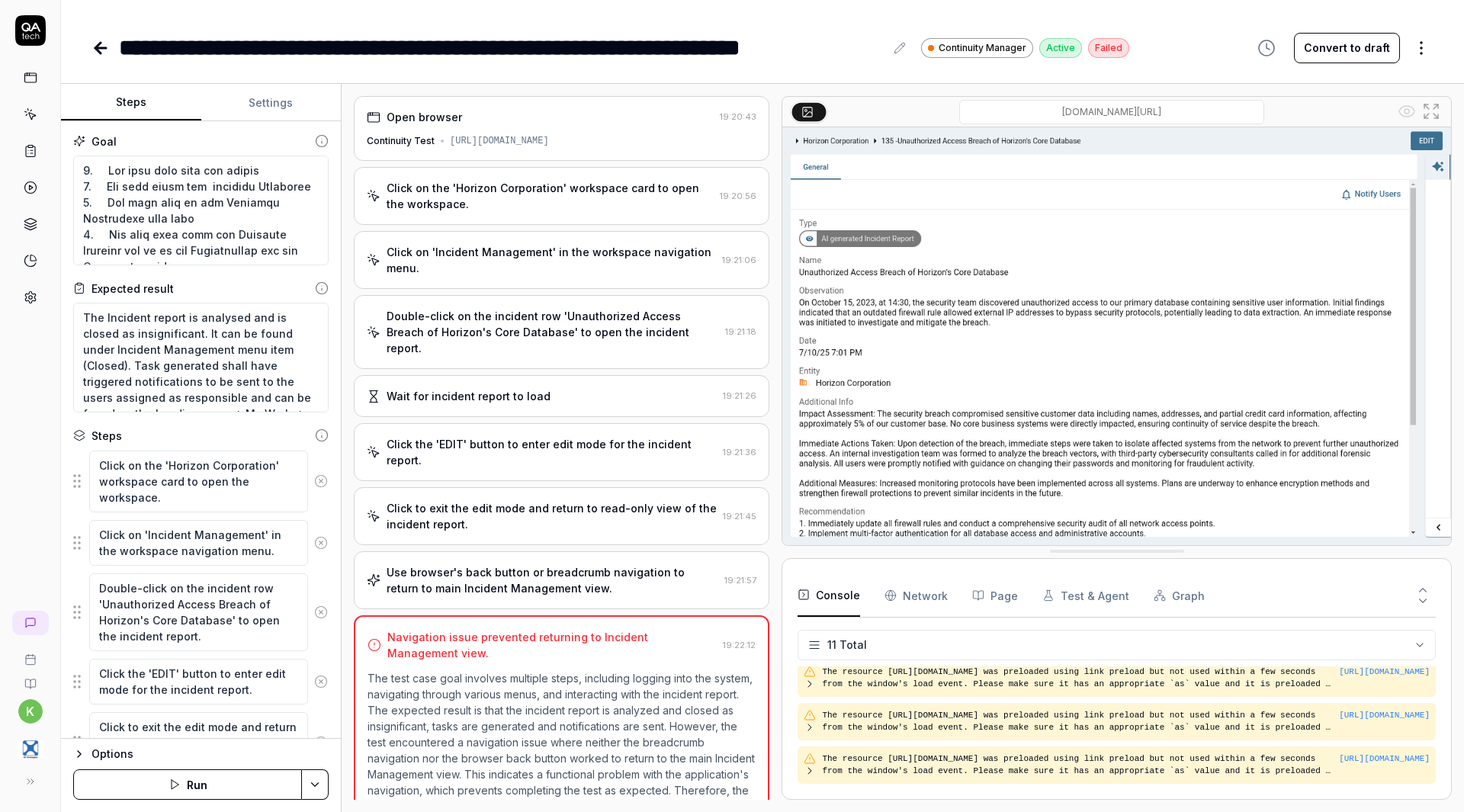
click at [394, 535] on div "Click to exit the edit mode and return to read-only view of the incident report…" at bounding box center [561, 516] width 415 height 58
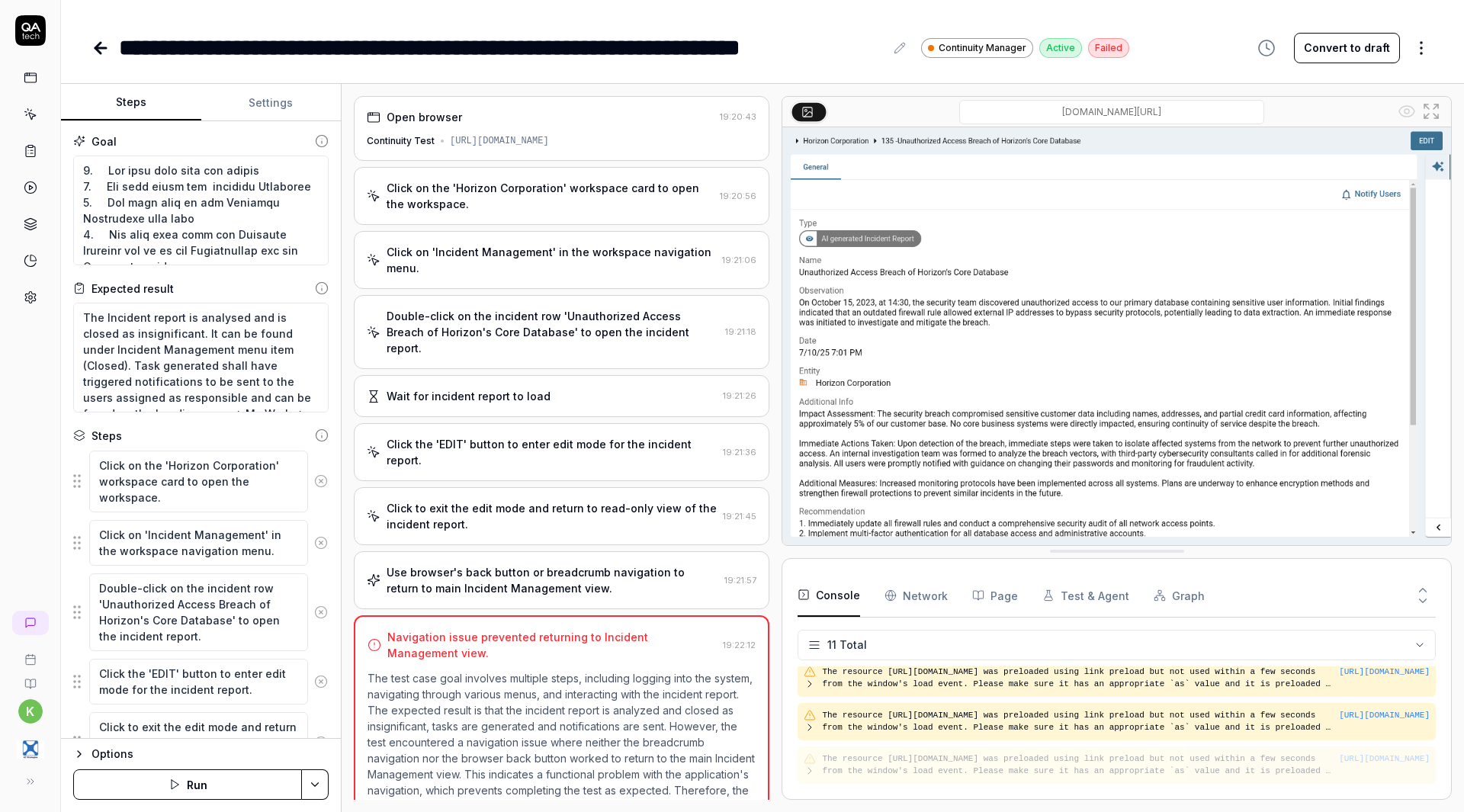
scroll to position [26, 0]
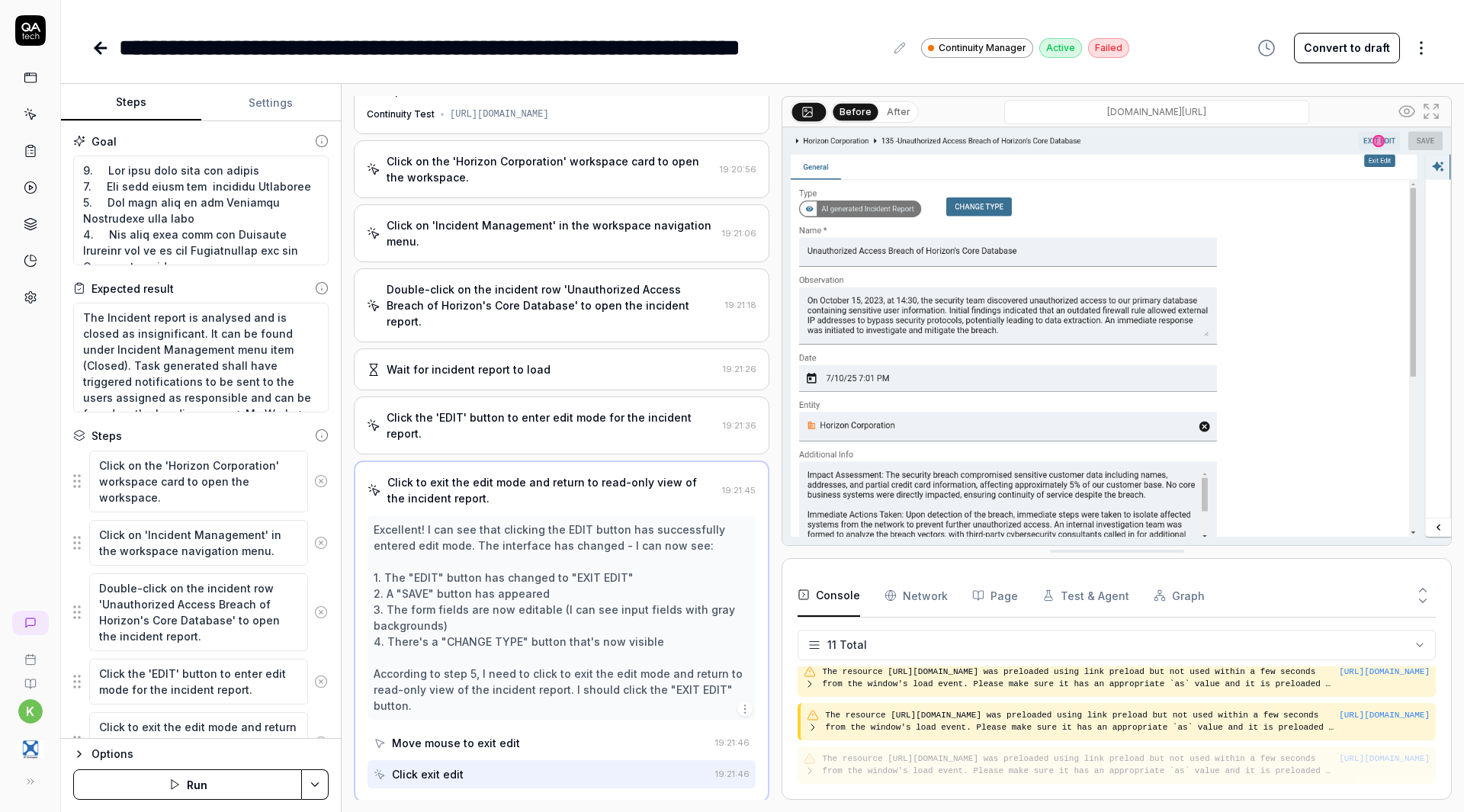
click at [394, 535] on div "Excellent! I can see that clicking the EDIT button has successfully entered edi…" at bounding box center [561, 617] width 376 height 192
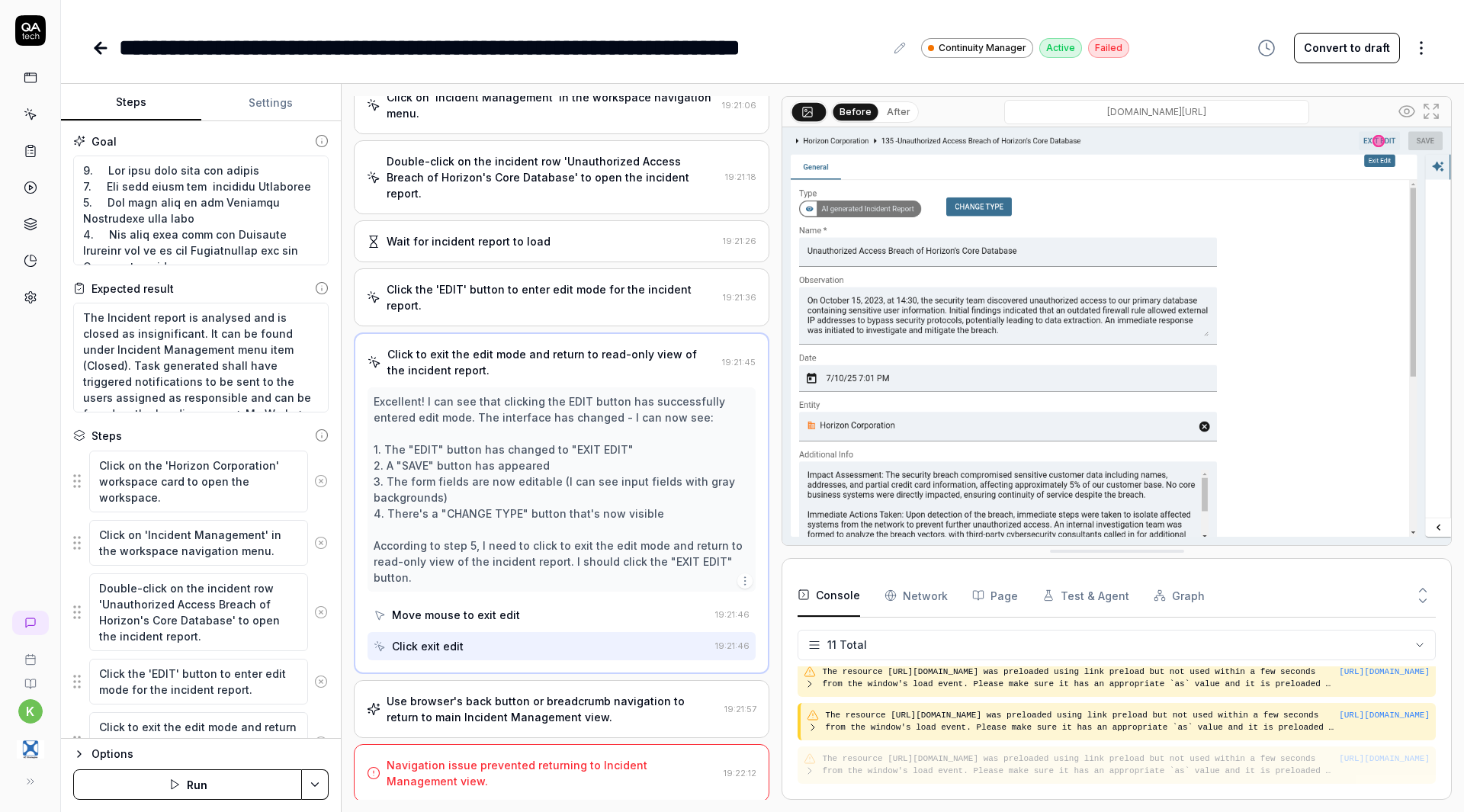
click at [562, 708] on div "Use browser's back button or breadcrumb navigation to return to main Incident M…" at bounding box center [552, 709] width 332 height 32
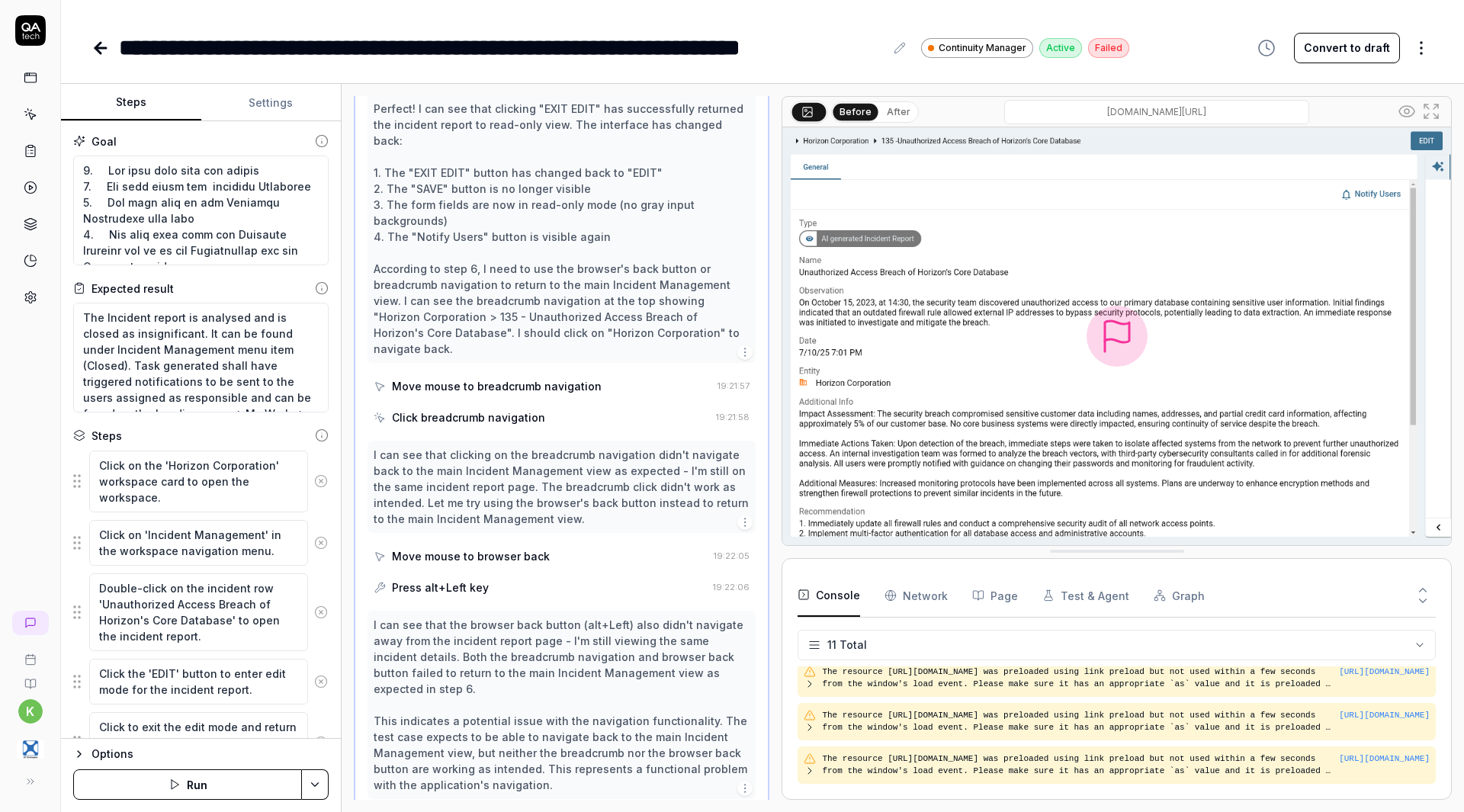
scroll to position [152, 0]
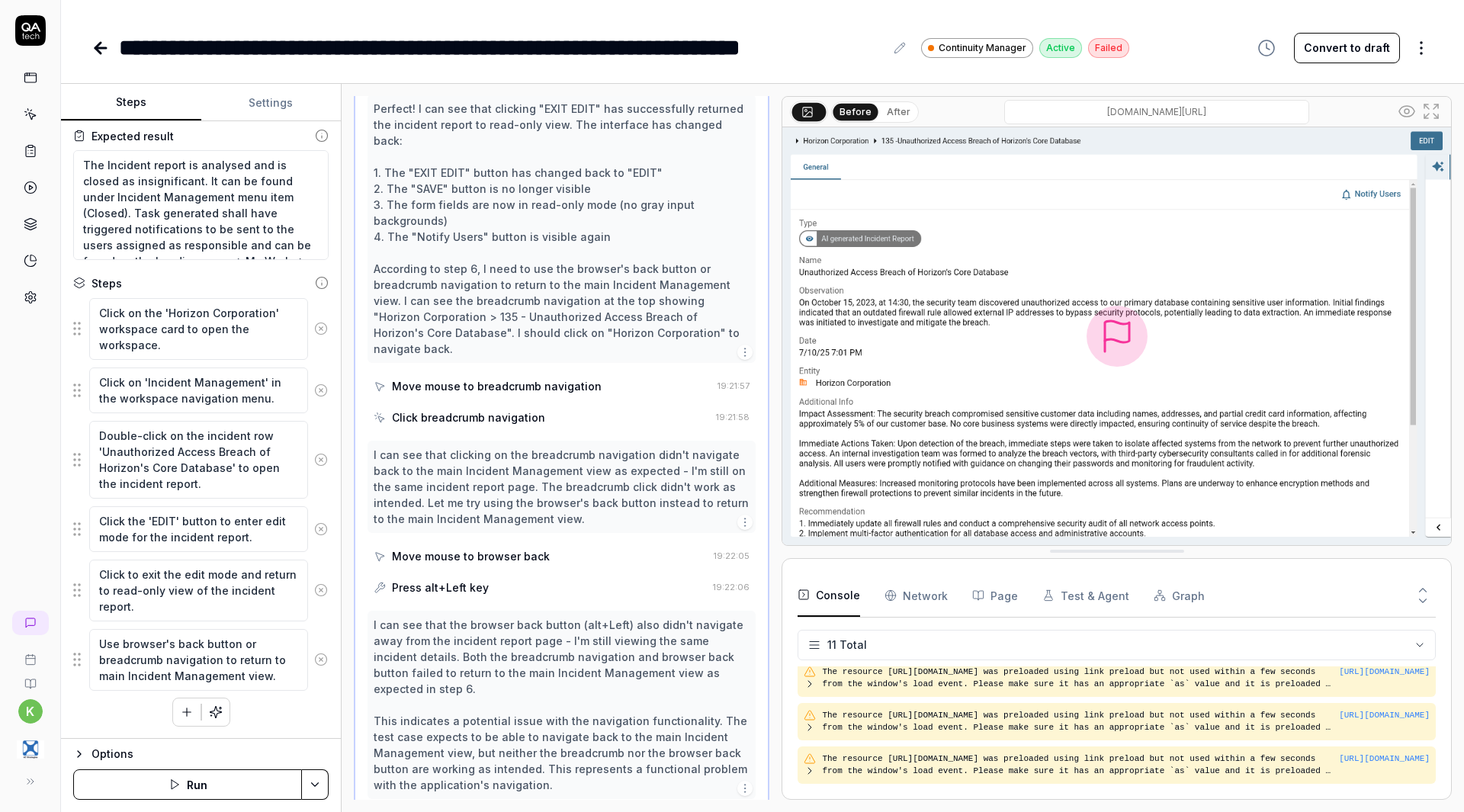
click at [180, 717] on icon "button" at bounding box center [186, 712] width 14 height 14
click at [135, 743] on div "Options Save & Run" at bounding box center [200, 774] width 280 height 74
click at [101, 48] on icon at bounding box center [100, 48] width 10 height 0
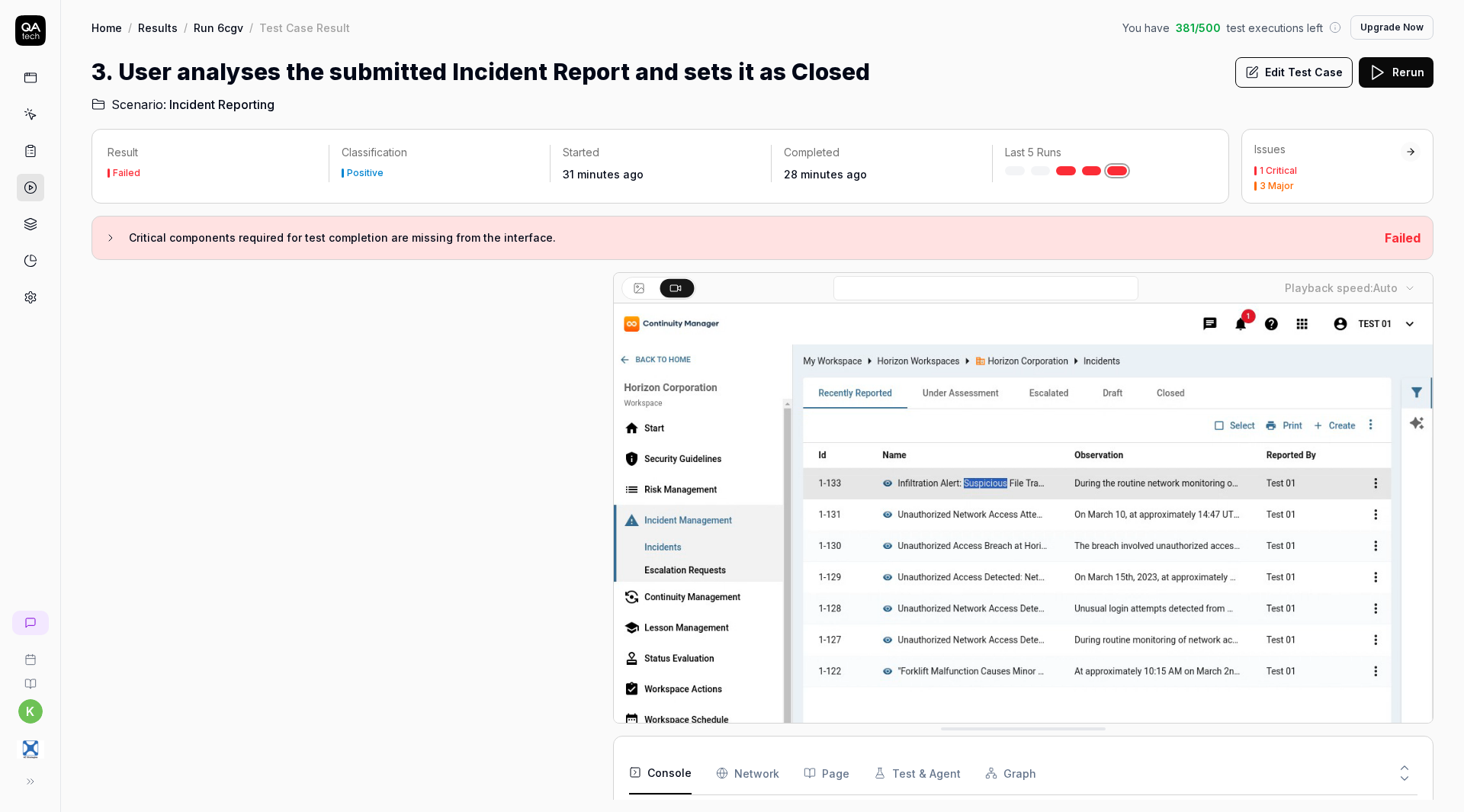
scroll to position [603, 0]
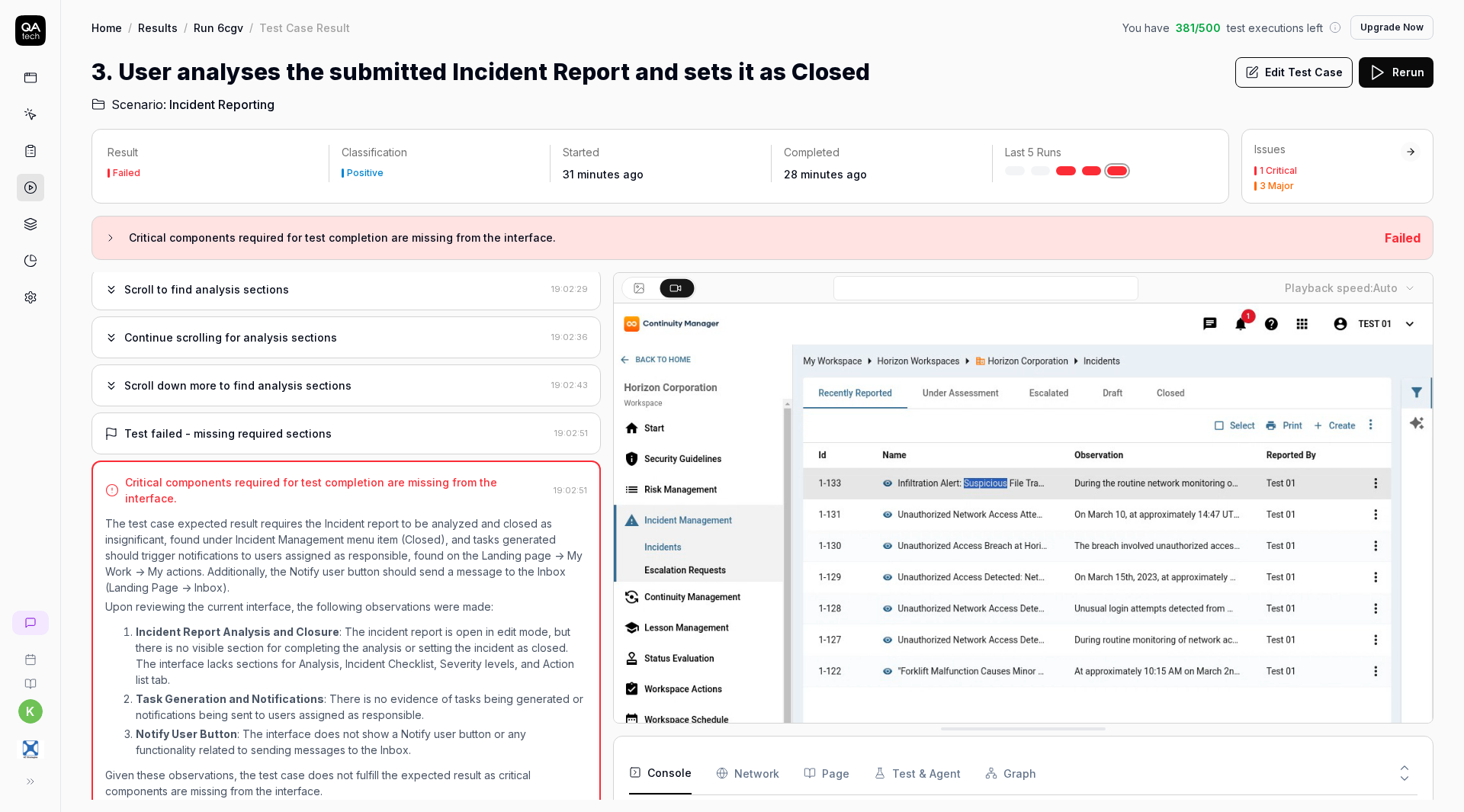
click at [158, 26] on link "Results" at bounding box center [157, 27] width 39 height 15
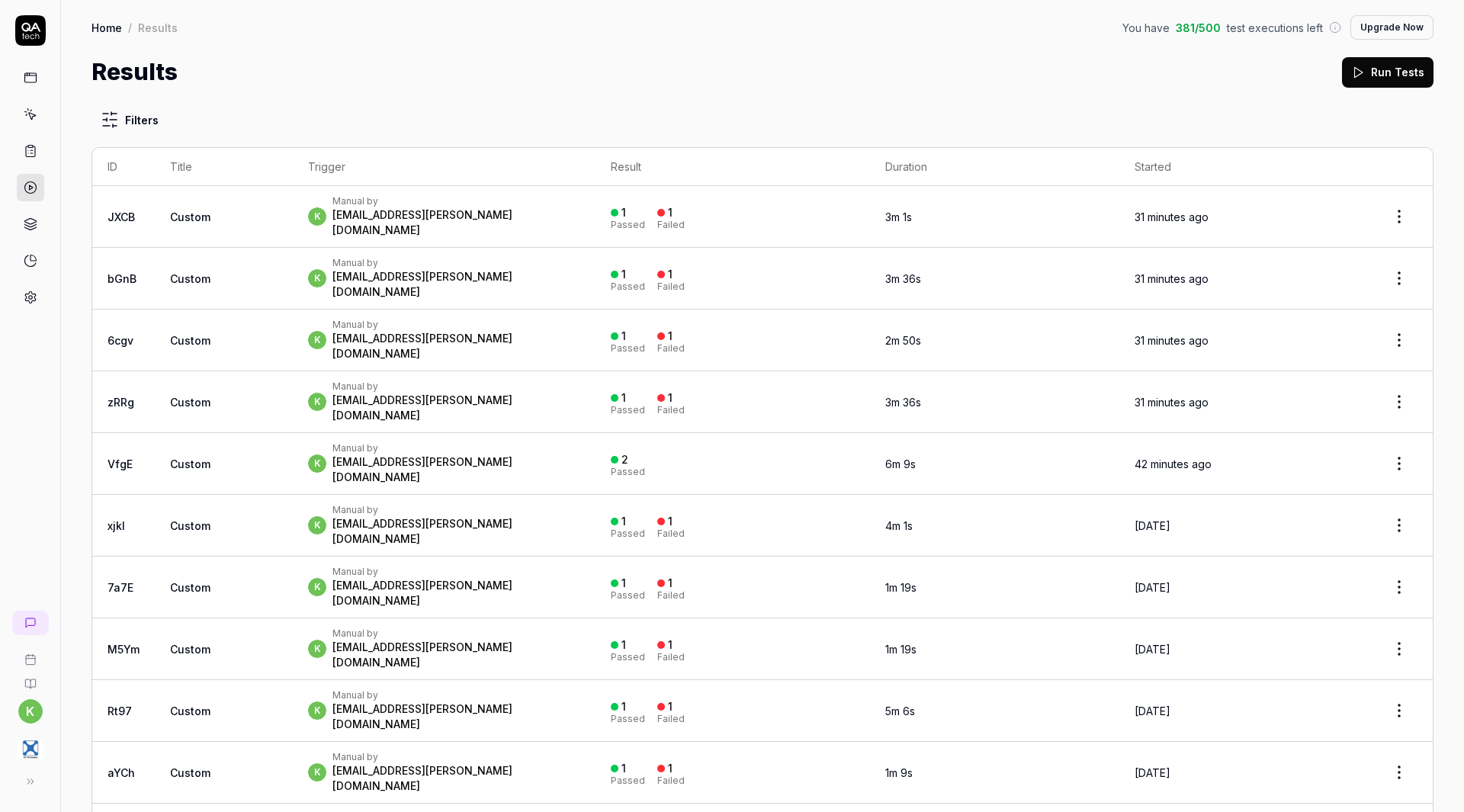
click at [97, 27] on link "Home" at bounding box center [107, 27] width 30 height 15
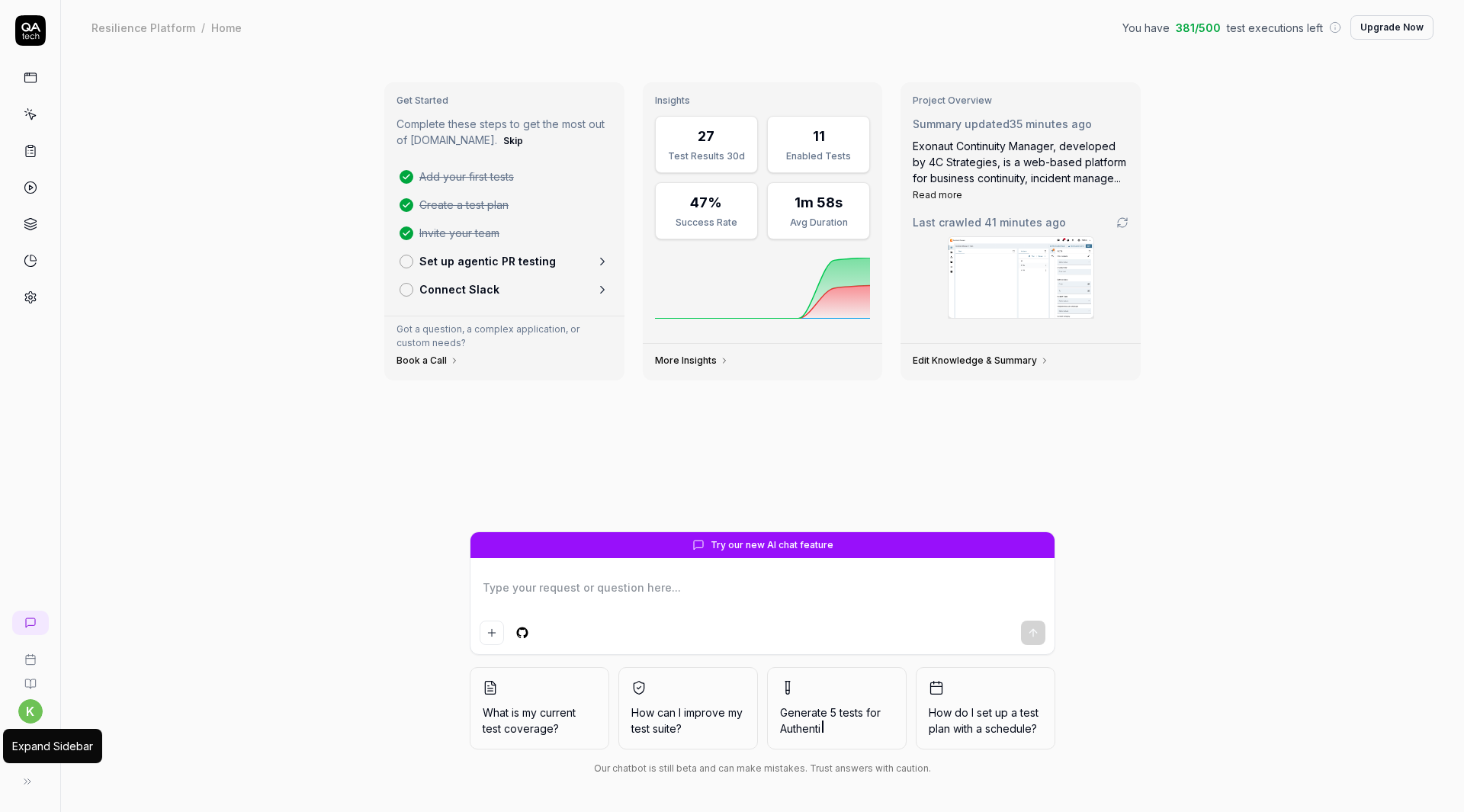
type textarea "*"
click at [31, 784] on icon at bounding box center [30, 781] width 12 height 12
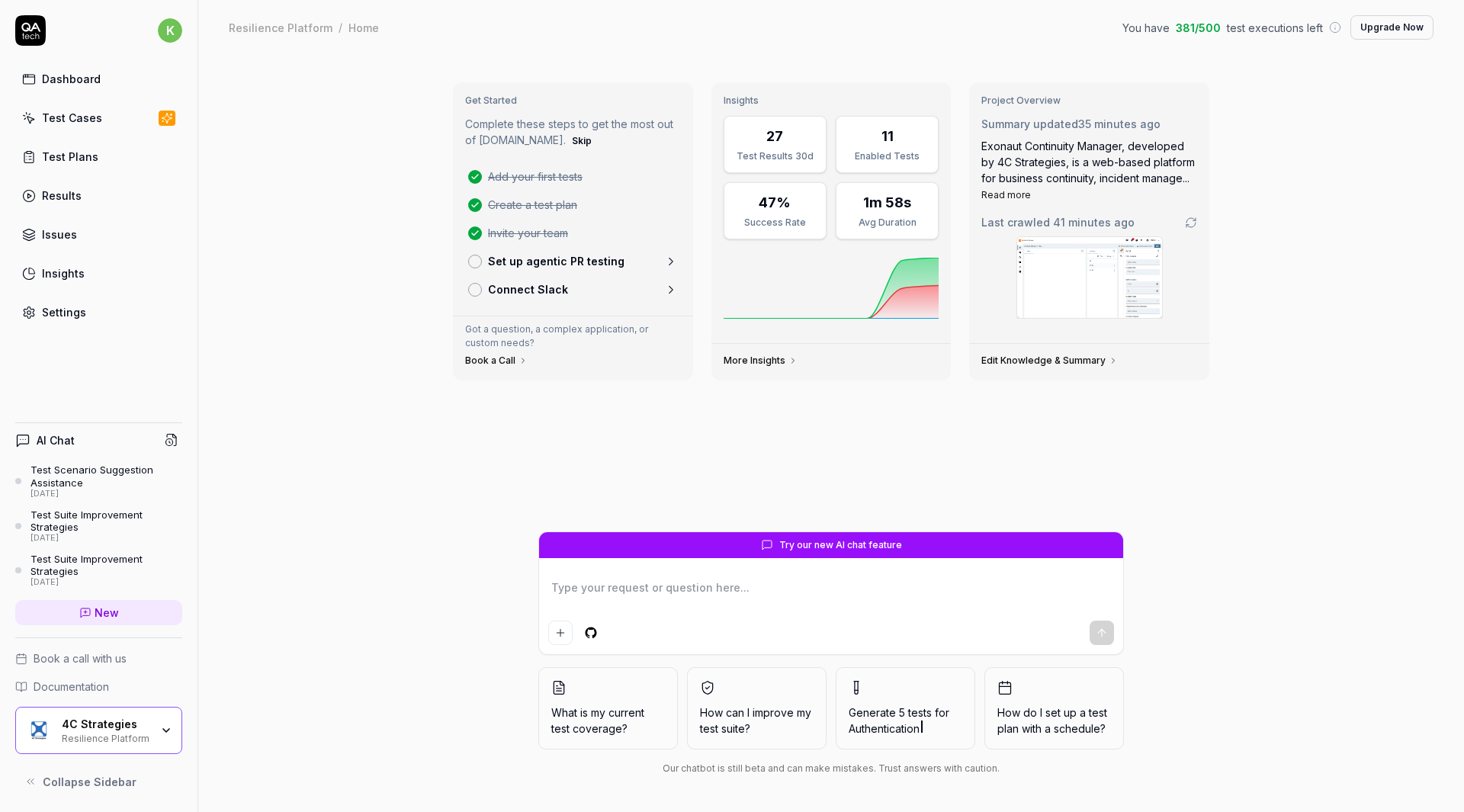
click at [76, 124] on div "Test Cases" at bounding box center [71, 118] width 60 height 16
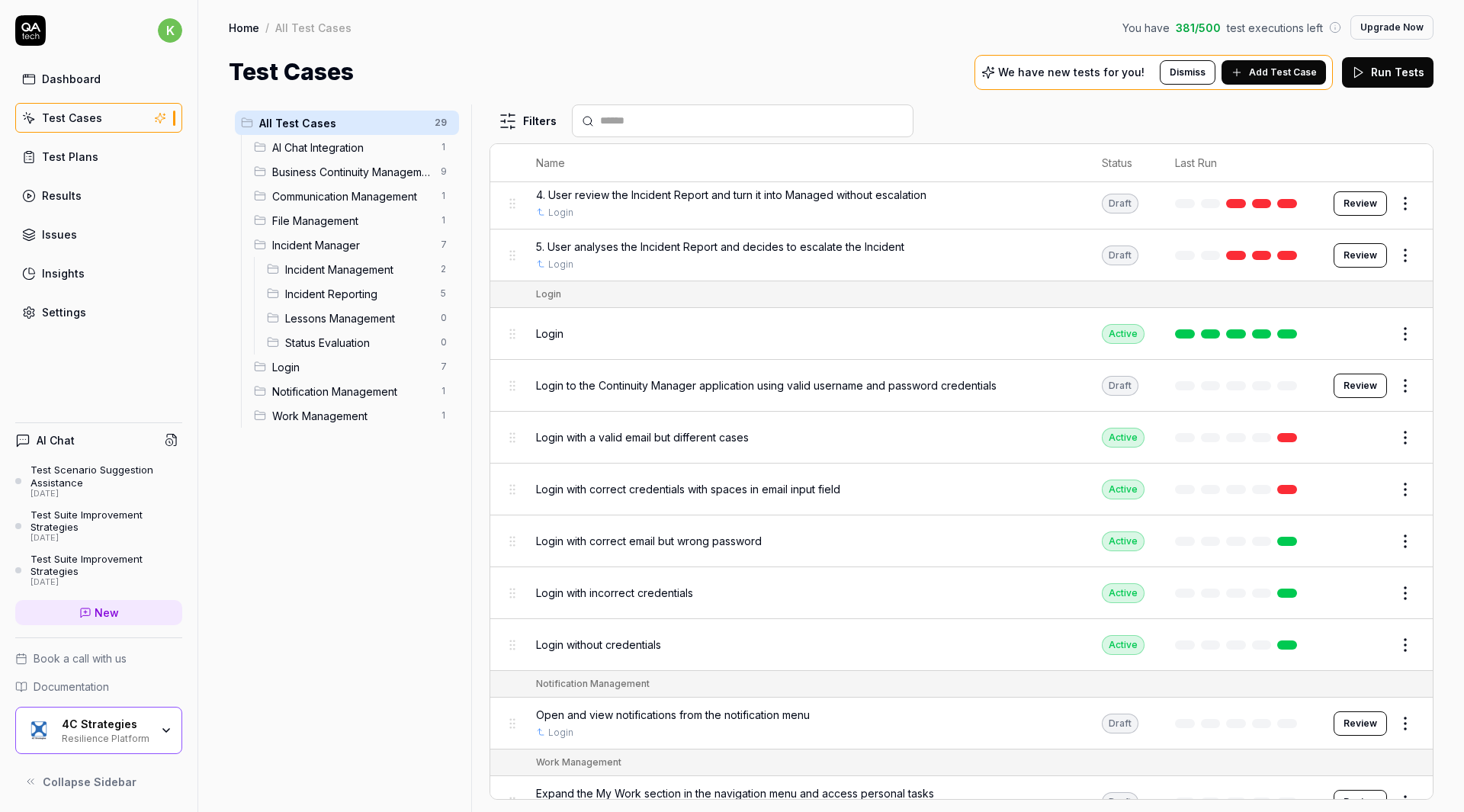
scroll to position [1171, 0]
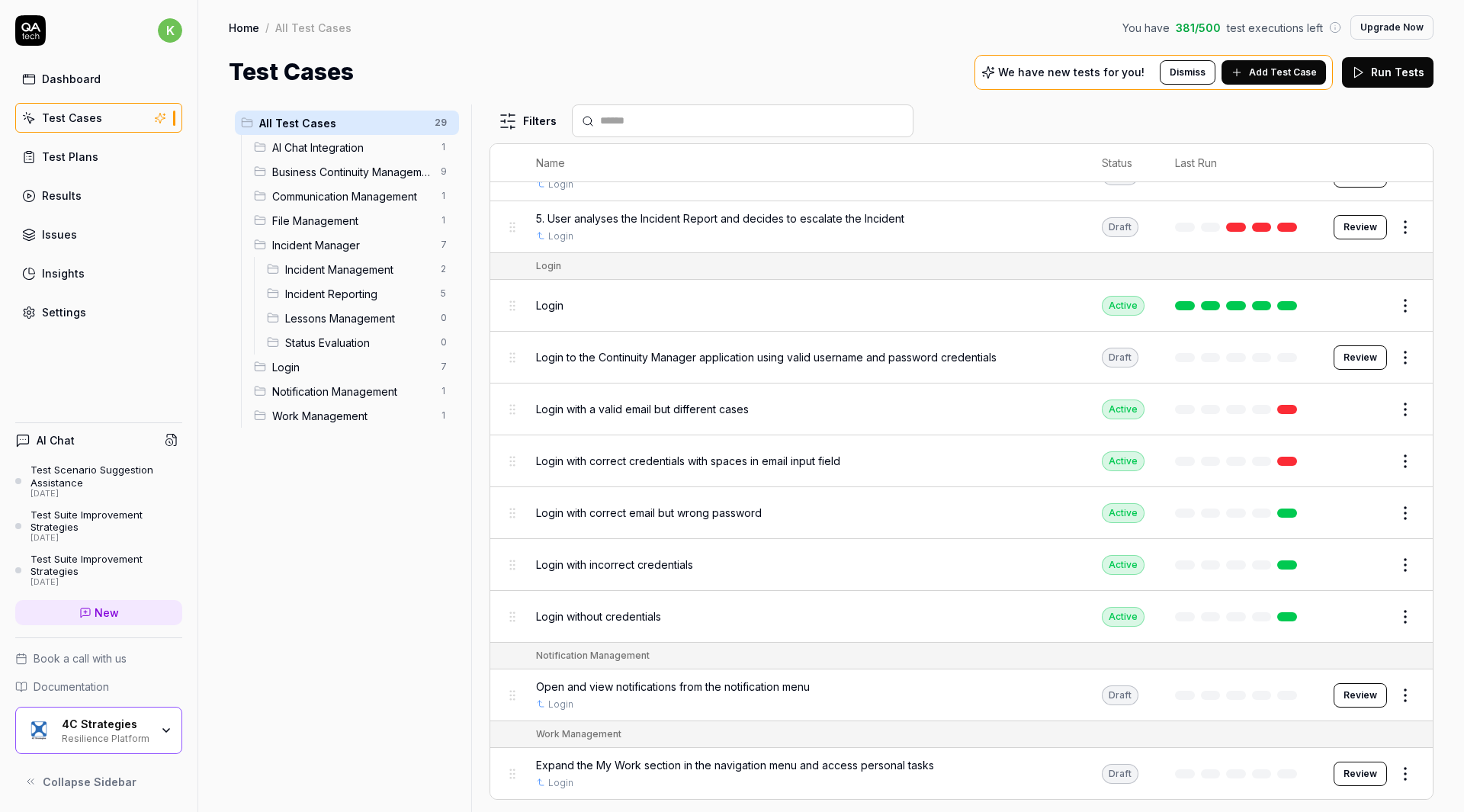
click at [141, 162] on link "Test Plans" at bounding box center [99, 156] width 167 height 30
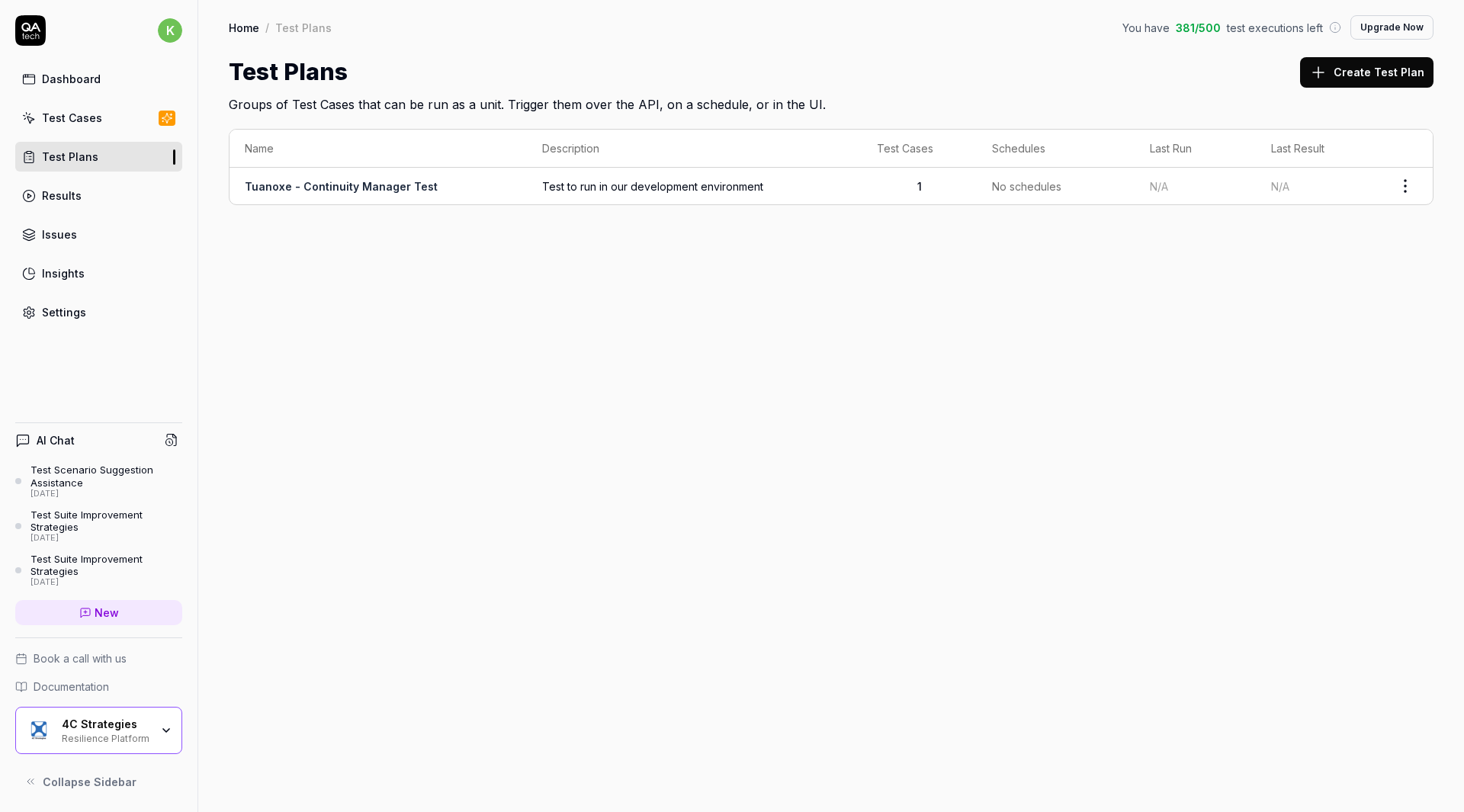
click at [382, 184] on link "Tuanoxe - Continuity Manager Test" at bounding box center [341, 186] width 193 height 13
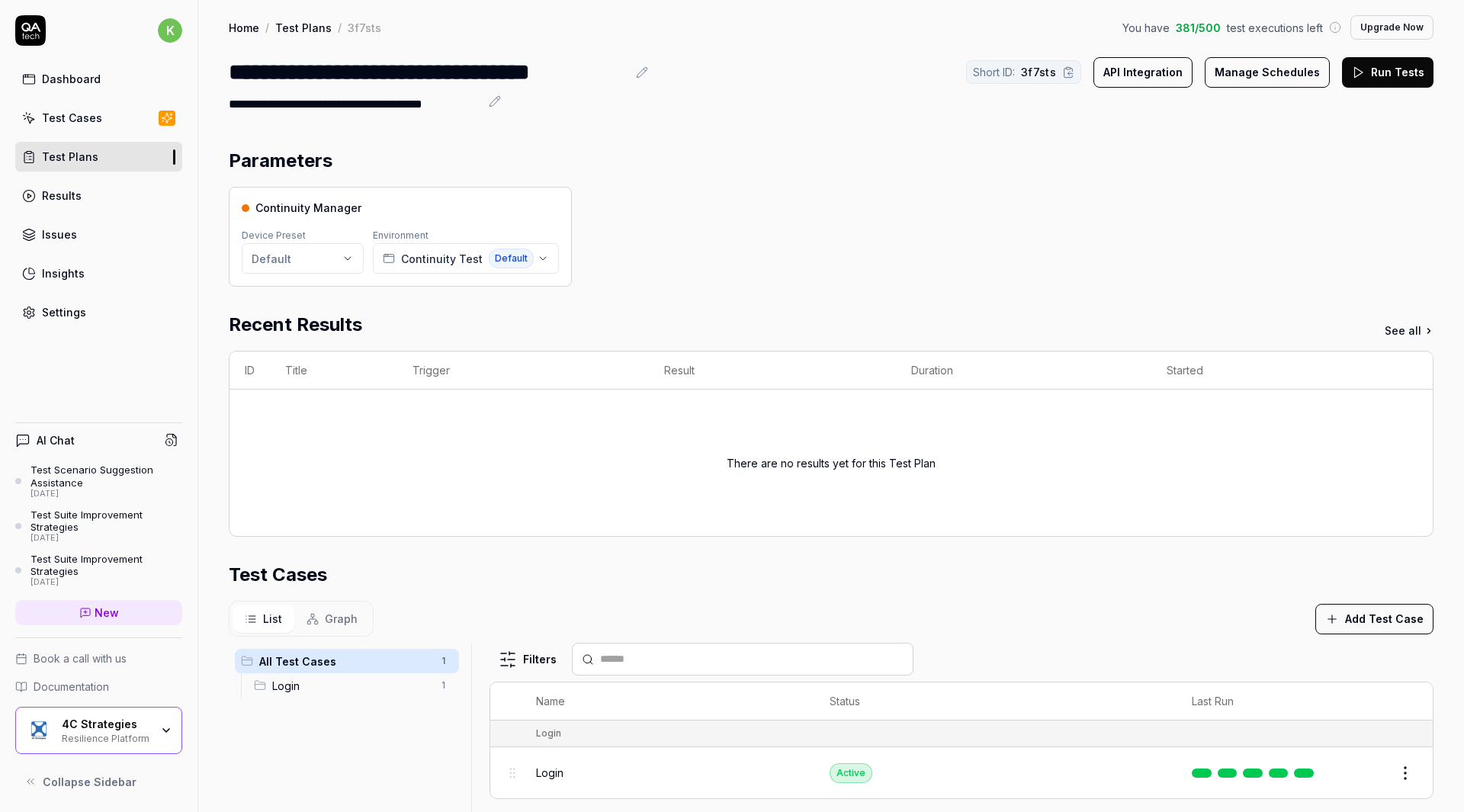
click at [637, 77] on icon at bounding box center [641, 72] width 10 height 10
click at [342, 71] on div "**********" at bounding box center [427, 71] width 398 height 34
click at [469, 263] on span "Continuity Test" at bounding box center [442, 259] width 82 height 16
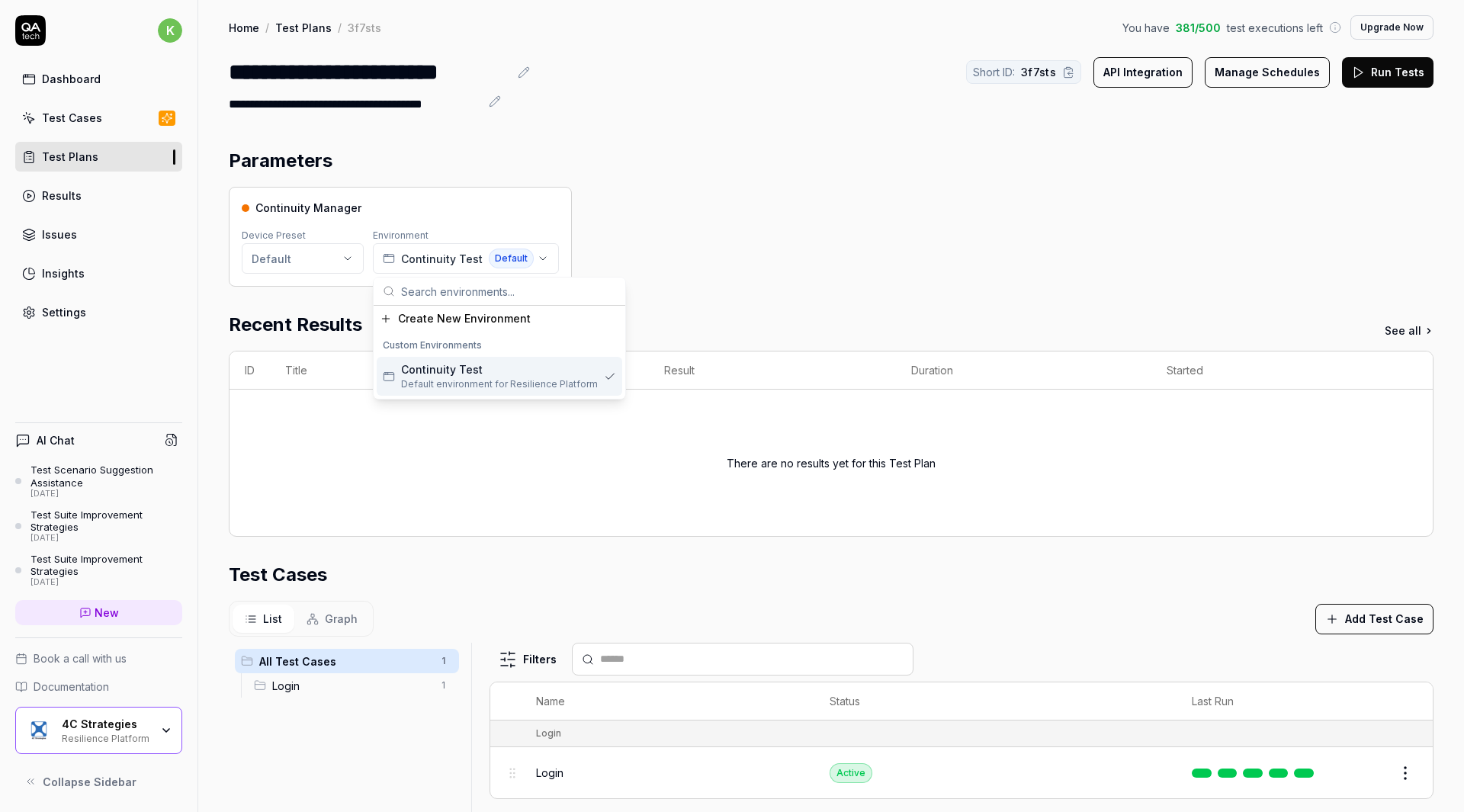
click at [520, 396] on div "Custom Environments Continuity Test Default environment for Resilience Platform" at bounding box center [499, 365] width 252 height 68
click at [666, 196] on div "Continuity Manager [PERSON_NAME] Default Environment Continuity Test Default" at bounding box center [831, 236] width 1204 height 100
click at [1219, 154] on div "Parameters" at bounding box center [831, 161] width 1204 height 27
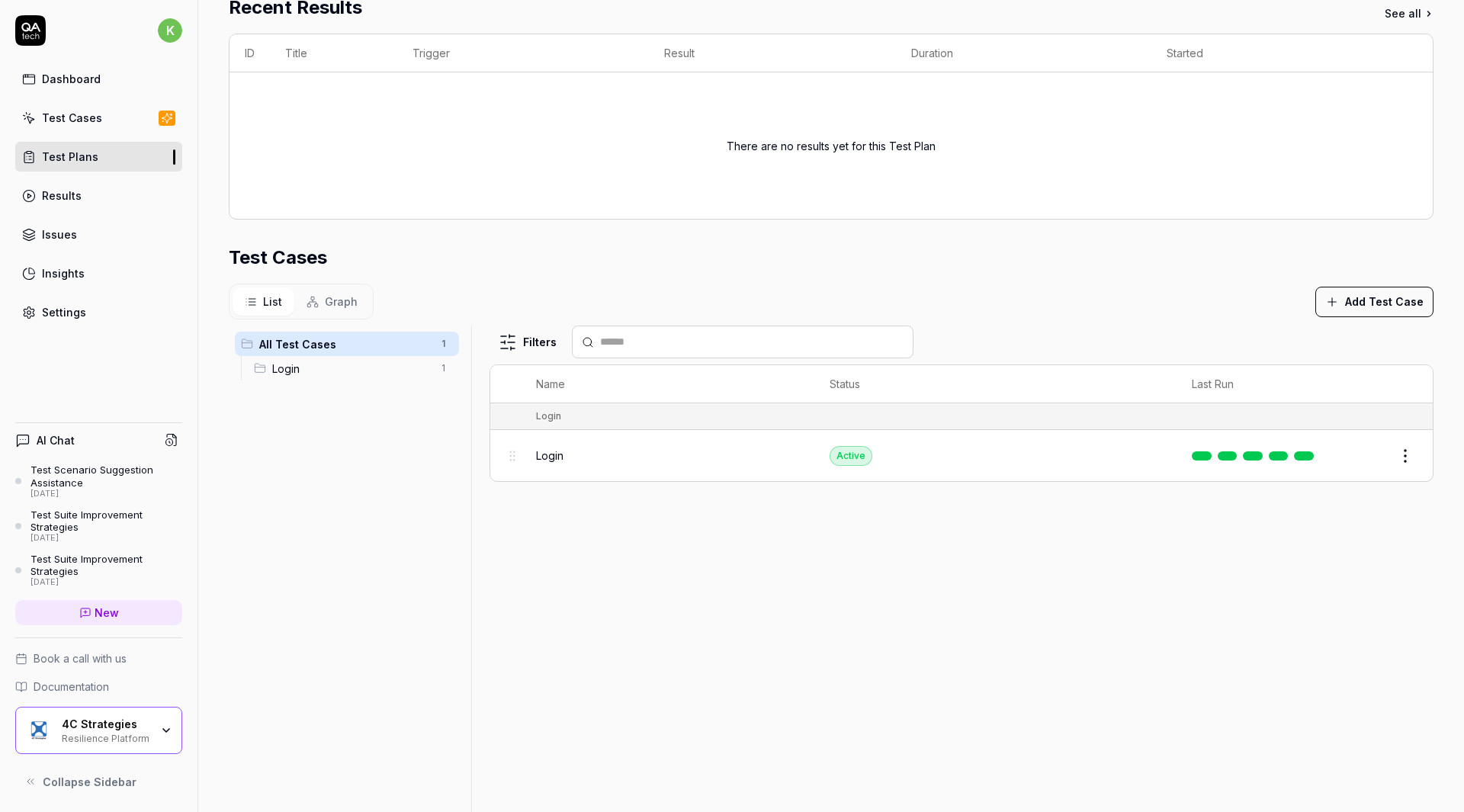
scroll to position [318, 0]
click at [346, 372] on span "Login" at bounding box center [351, 368] width 160 height 16
click at [1348, 297] on button "Add Test Case" at bounding box center [1373, 301] width 118 height 30
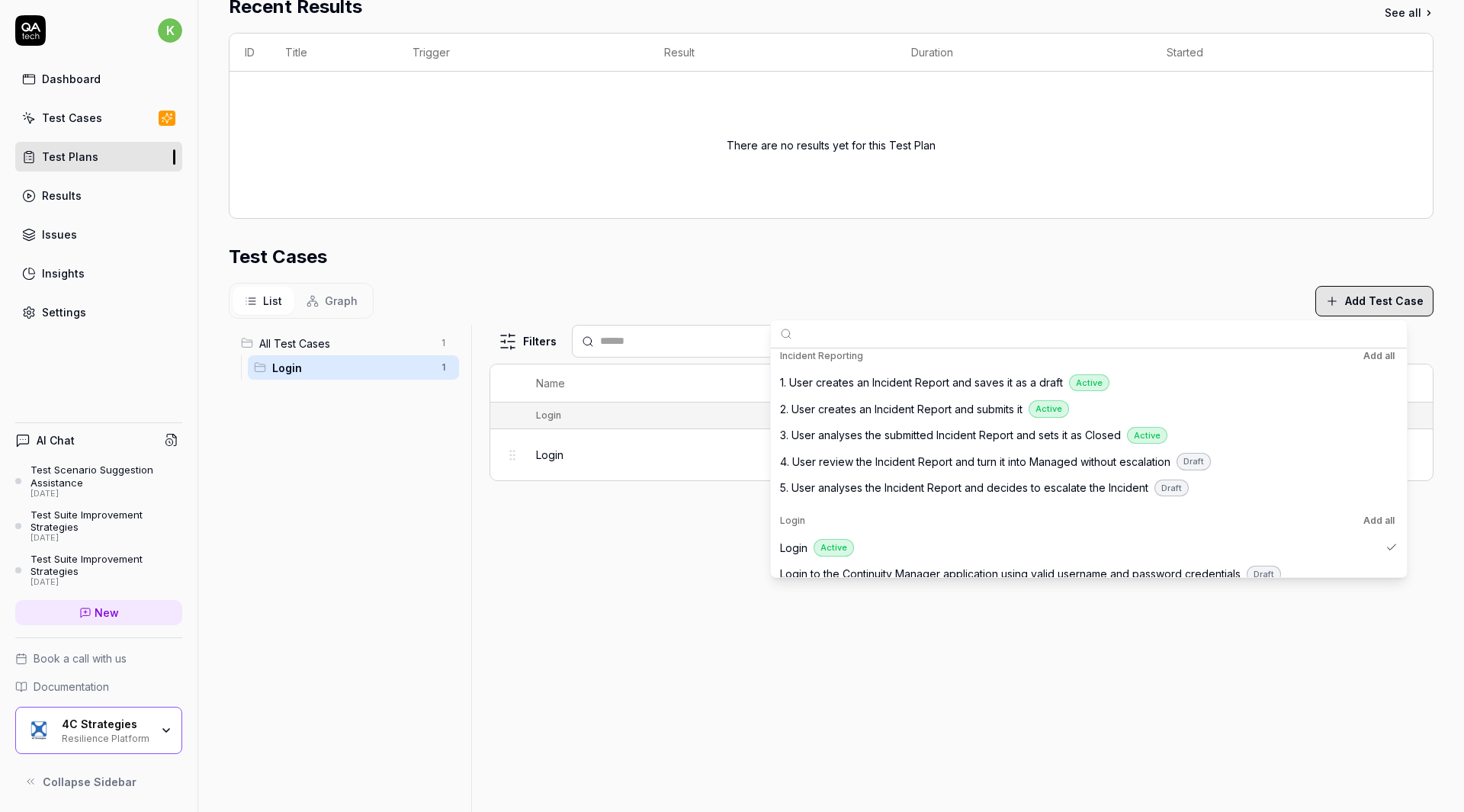
scroll to position [572, 0]
click at [941, 417] on div "2. User creates an Incident Report and submits it Active" at bounding box center [1088, 408] width 629 height 26
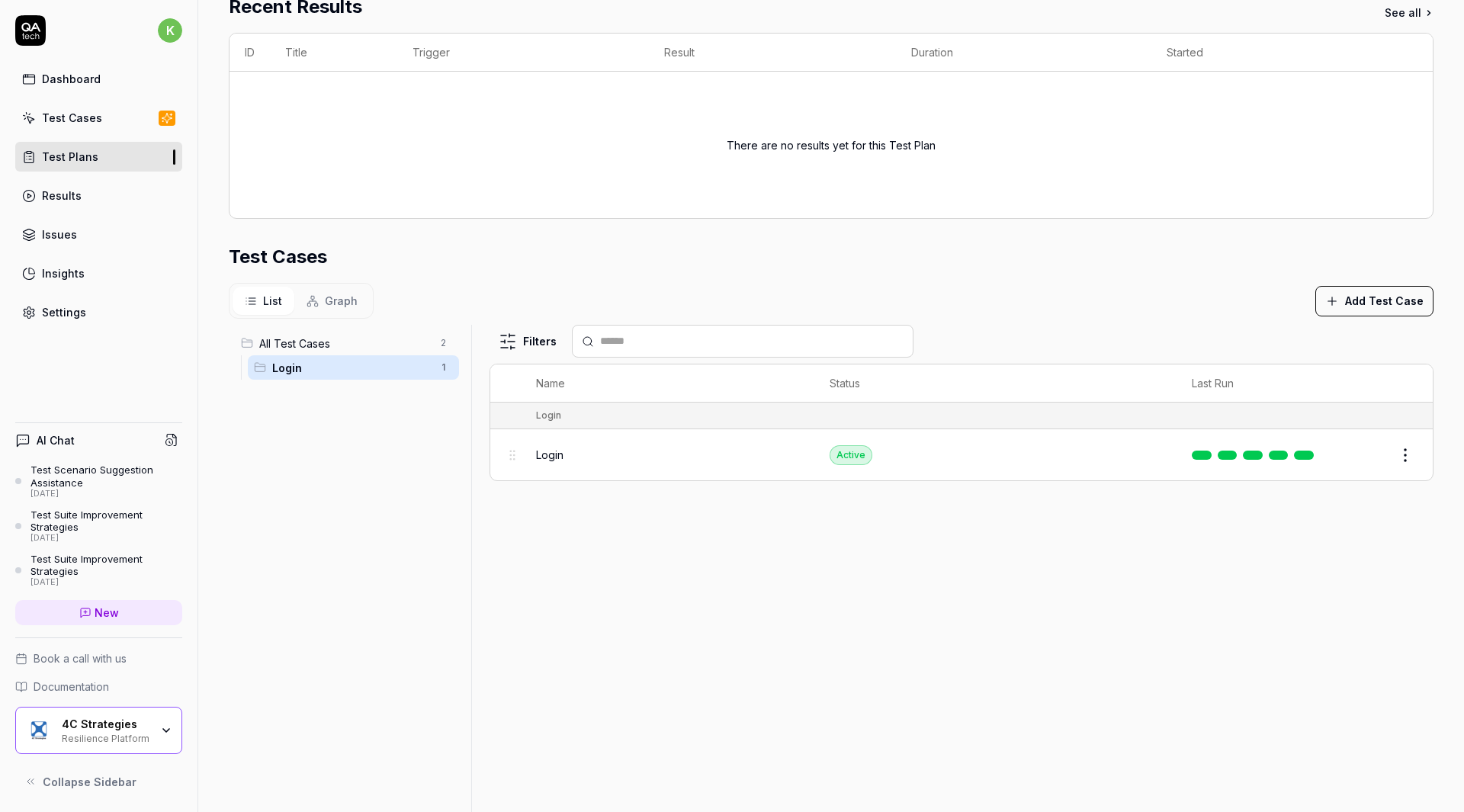
click at [713, 529] on div "Filters Name Status Last Run Login Login Active Edit" at bounding box center [960, 578] width 944 height 507
click at [1367, 289] on button "Add Test Case" at bounding box center [1373, 301] width 118 height 30
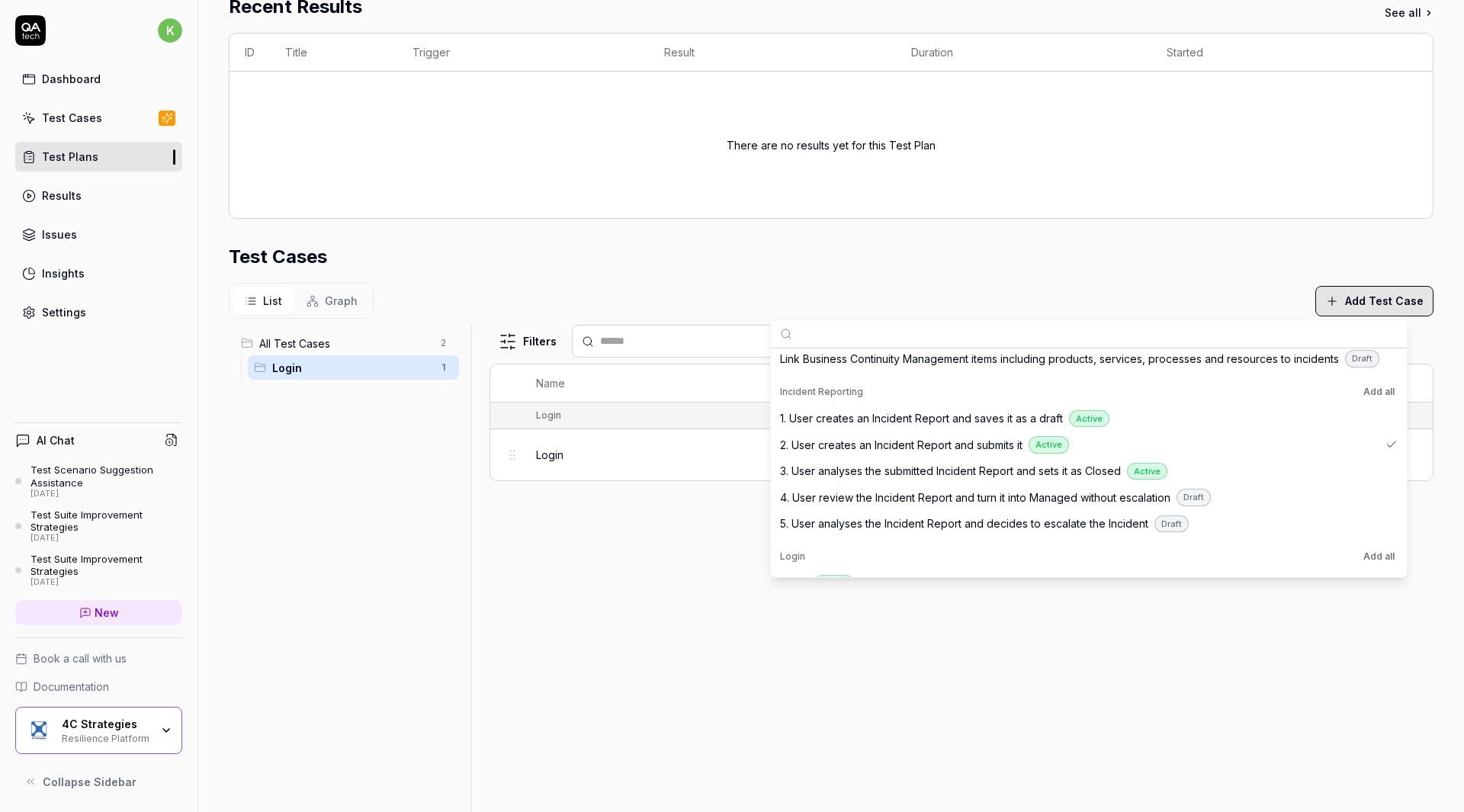
scroll to position [535, 0]
click at [1049, 423] on span "1. User creates an Incident Report and saves it as a draft" at bounding box center [921, 419] width 283 height 16
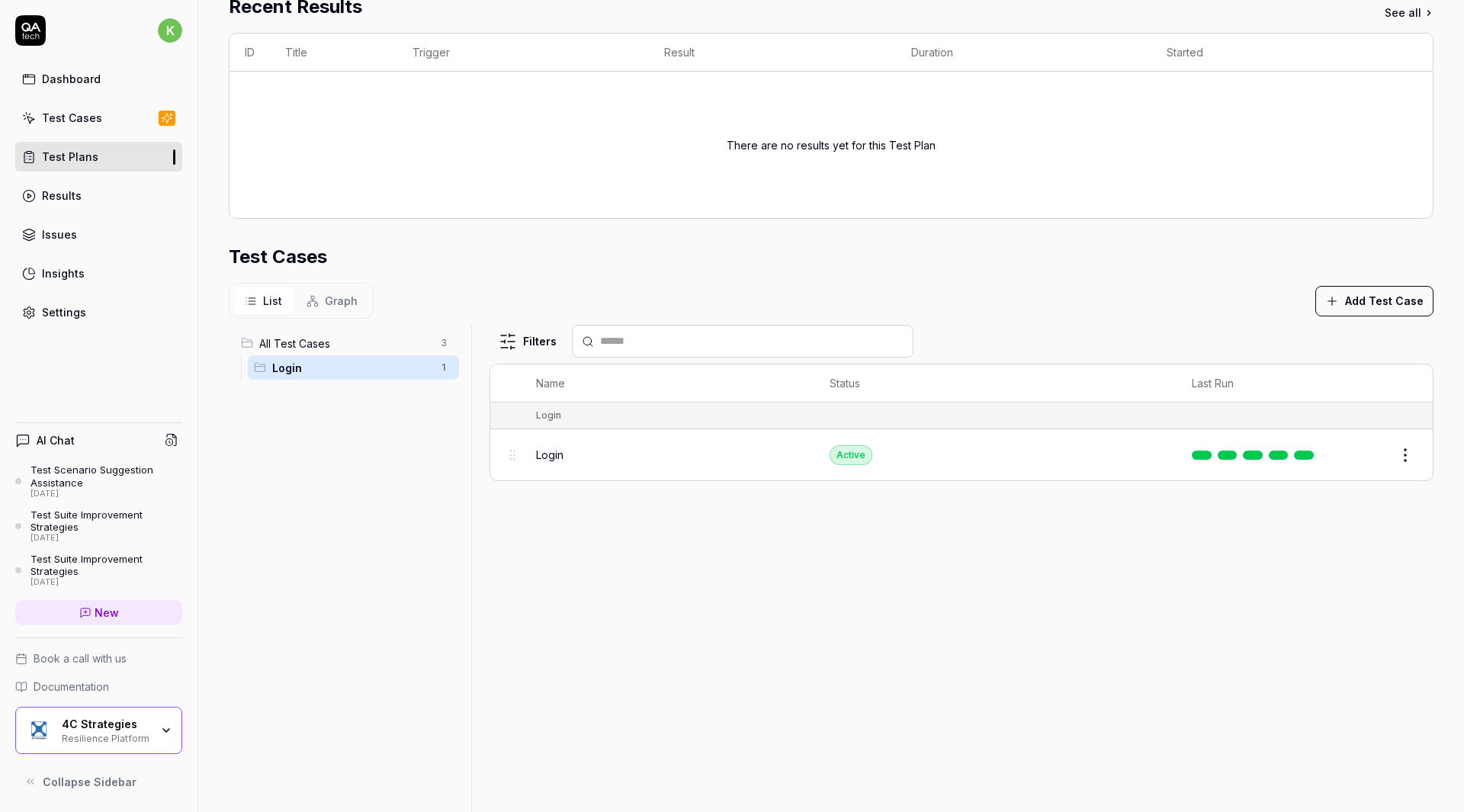
click at [1070, 629] on div "Filters Name Status Last Run Login Login Active Edit" at bounding box center [960, 578] width 944 height 507
click at [412, 366] on span "Login" at bounding box center [351, 368] width 160 height 16
click at [401, 340] on span "All Test Cases" at bounding box center [345, 343] width 172 height 16
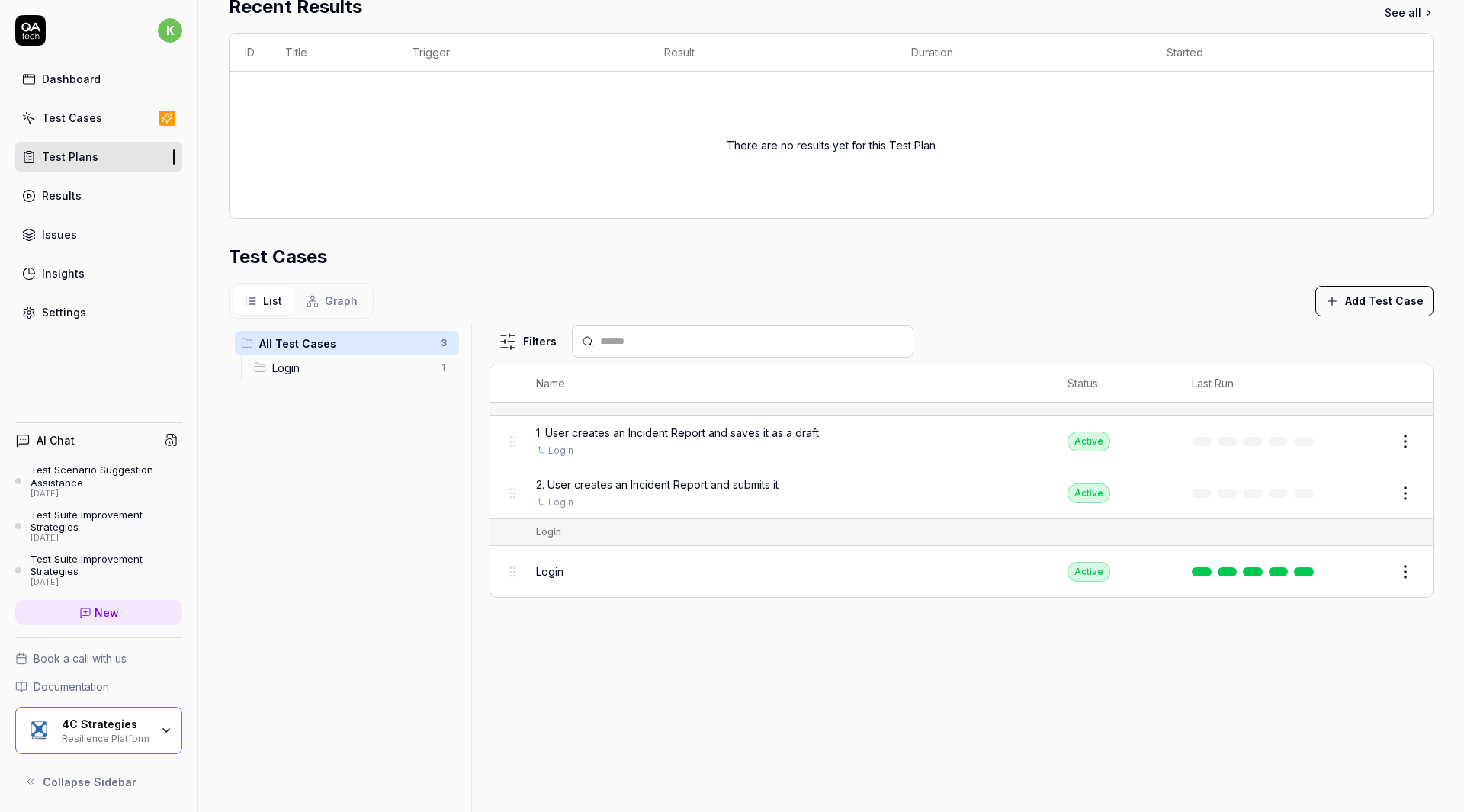
click at [770, 484] on span "2. User creates an Incident Report and submits it" at bounding box center [657, 484] width 242 height 16
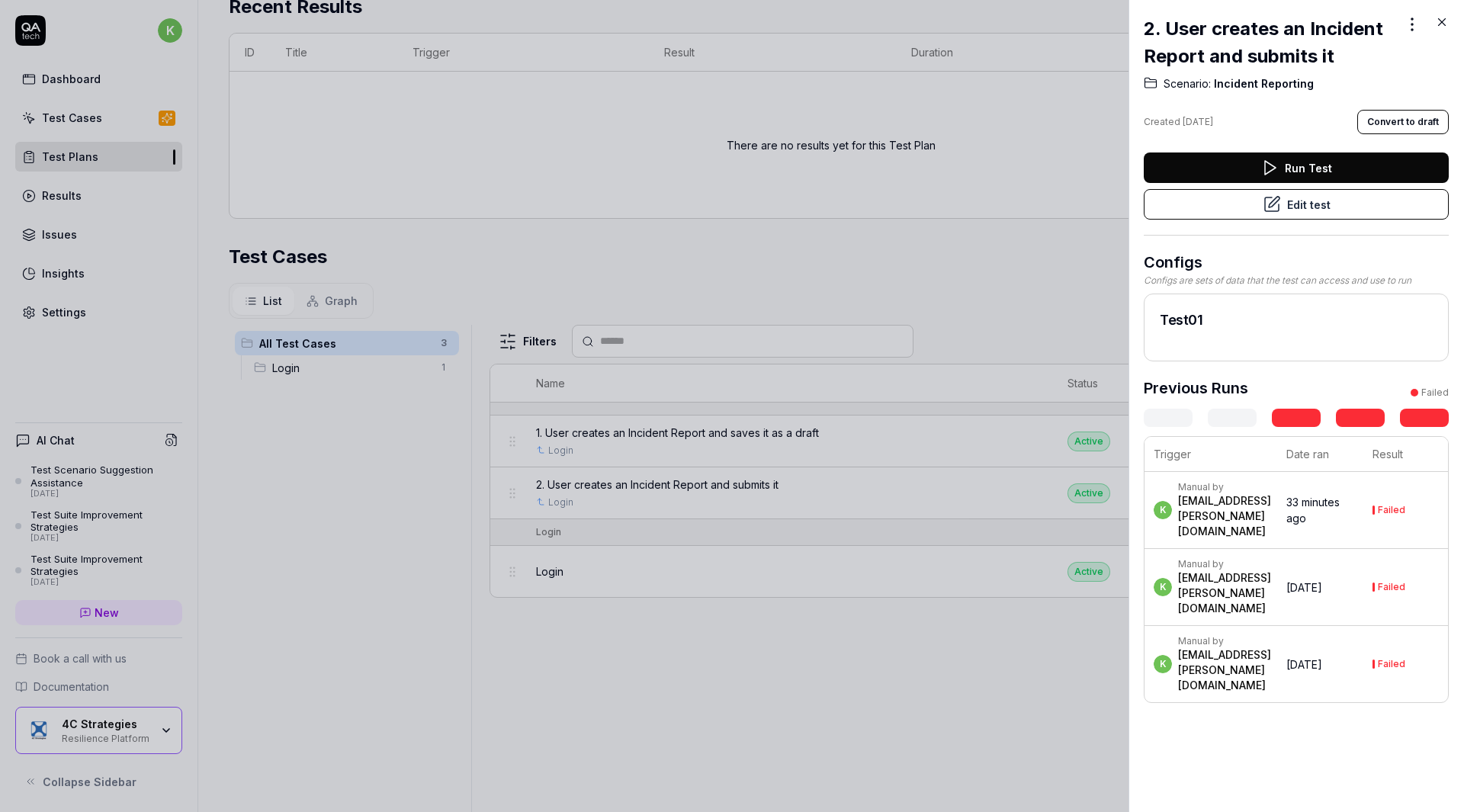
click at [1271, 199] on icon at bounding box center [1272, 204] width 18 height 18
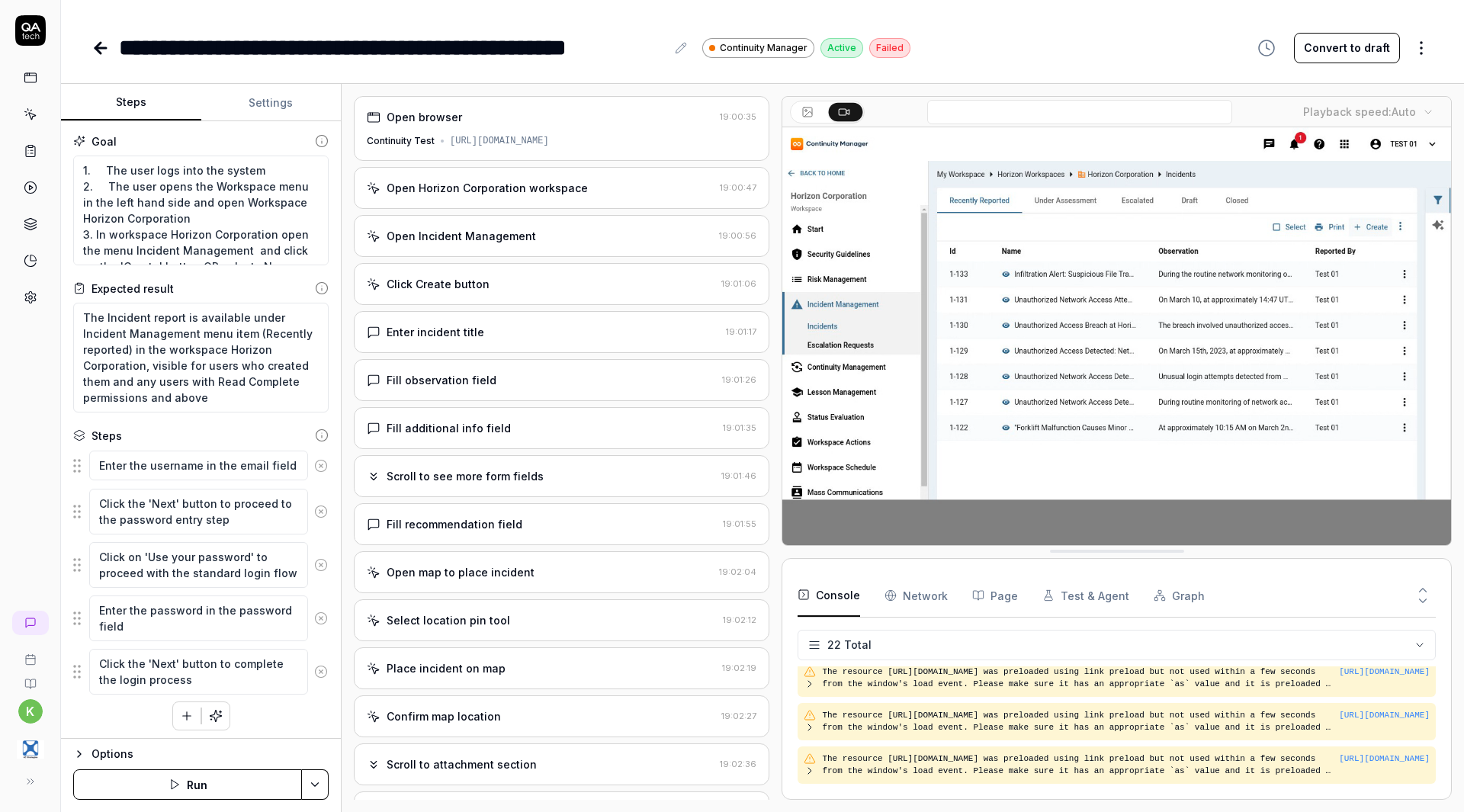
click at [487, 193] on div "Open Horizon Corporation workspace 19:00:47" at bounding box center [561, 188] width 415 height 42
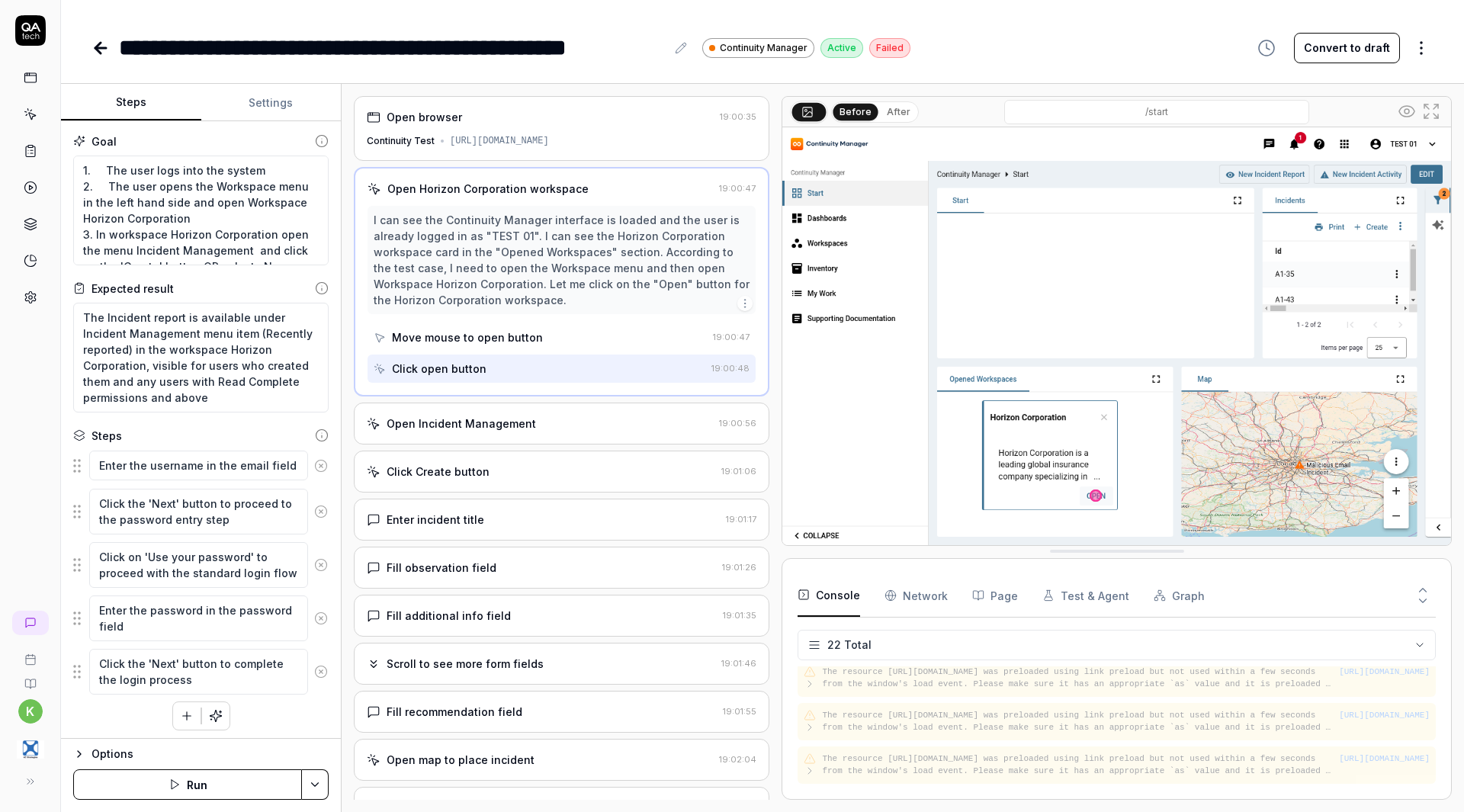
scroll to position [4, 0]
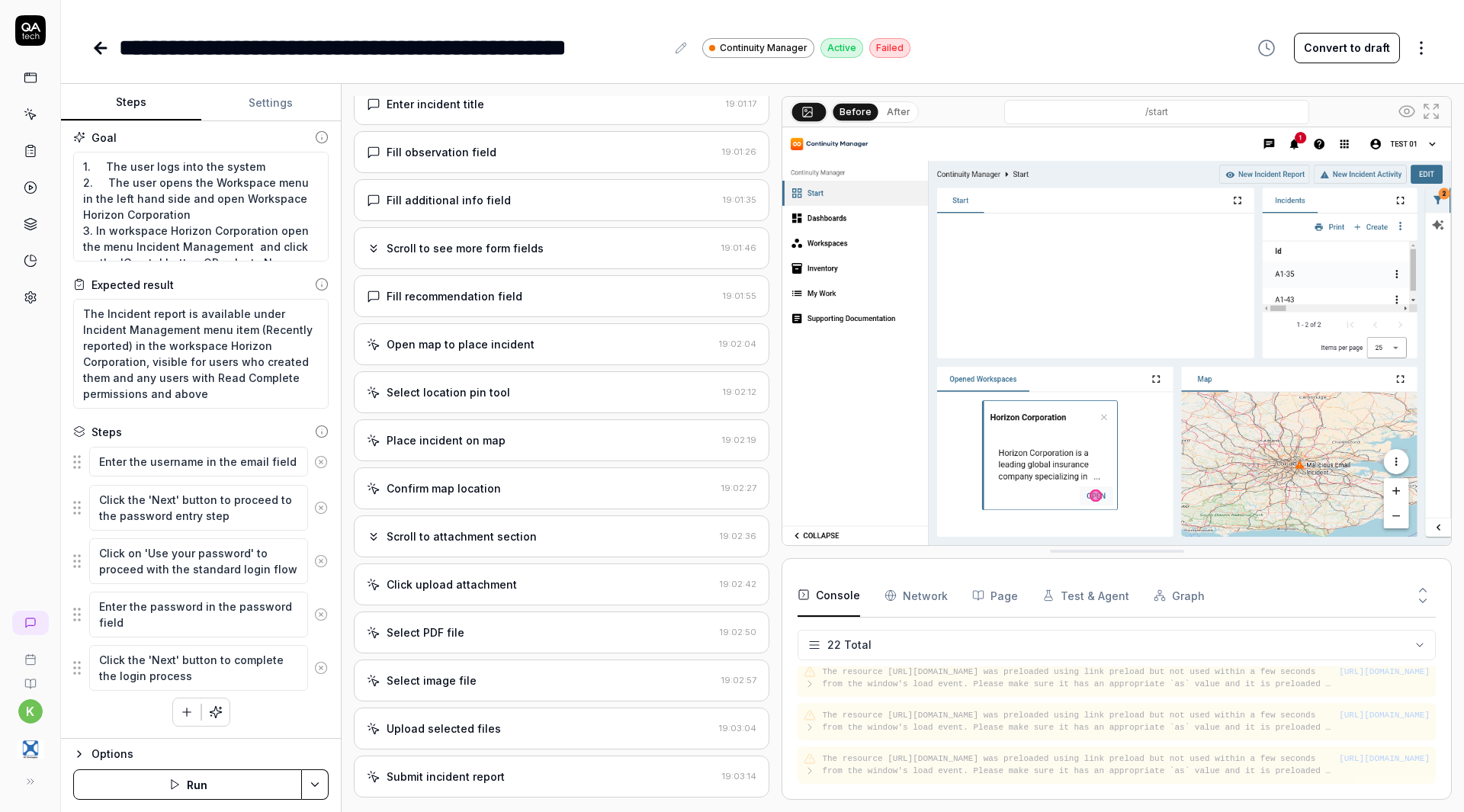
click at [544, 446] on div "Place incident on map" at bounding box center [541, 440] width 350 height 16
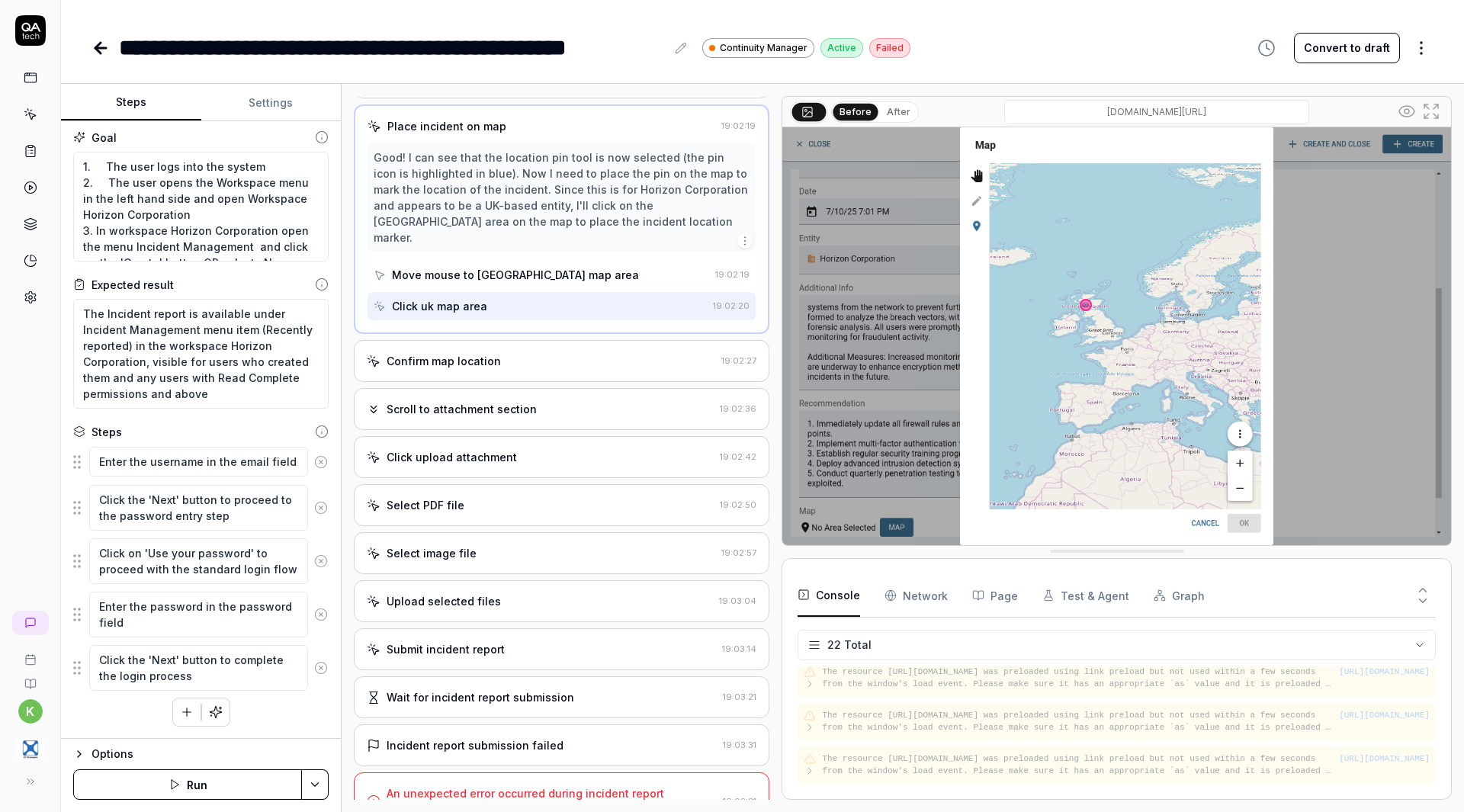
scroll to position [571, 0]
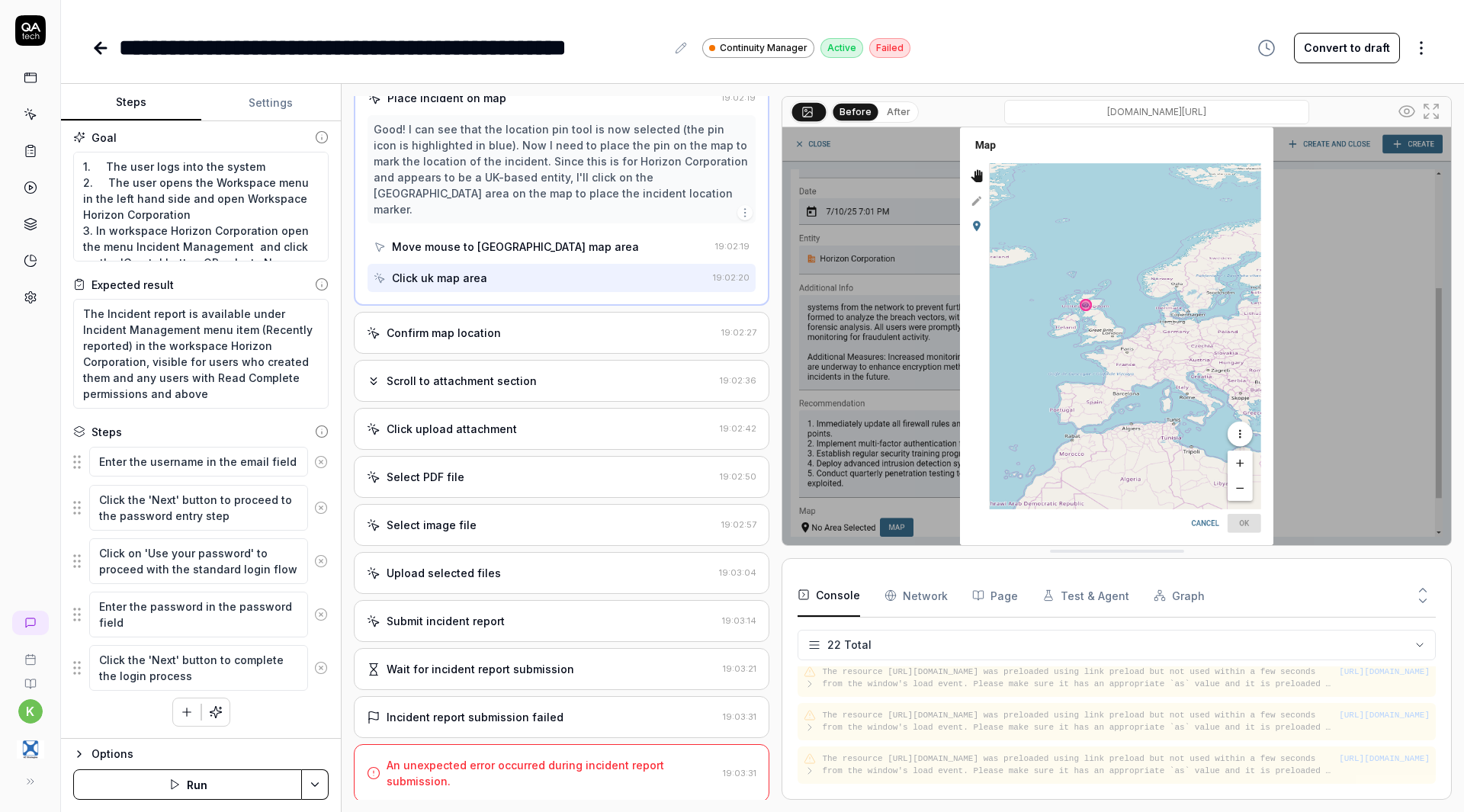
click at [523, 378] on div "Scroll to attachment section" at bounding box center [461, 381] width 150 height 16
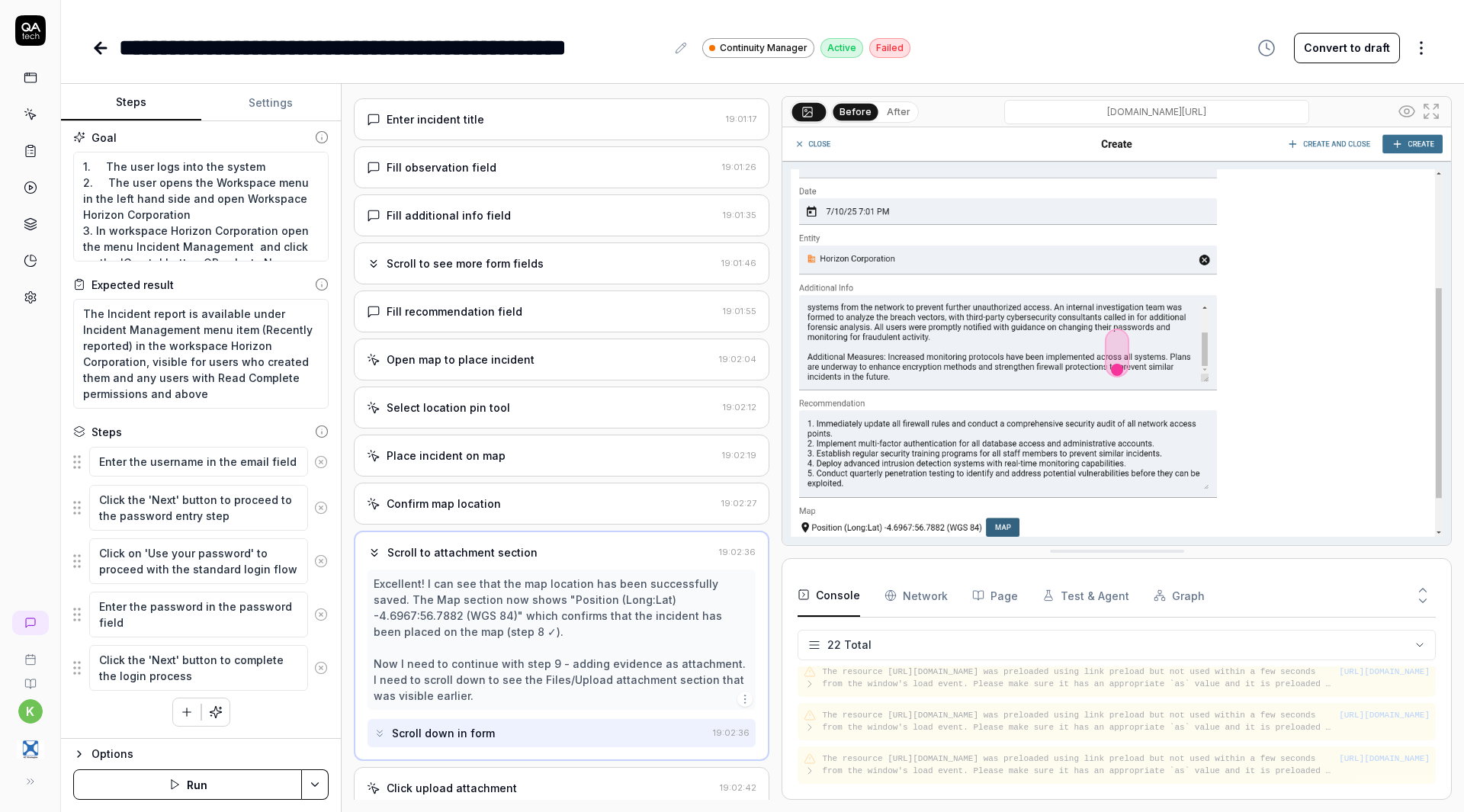
scroll to position [188, 0]
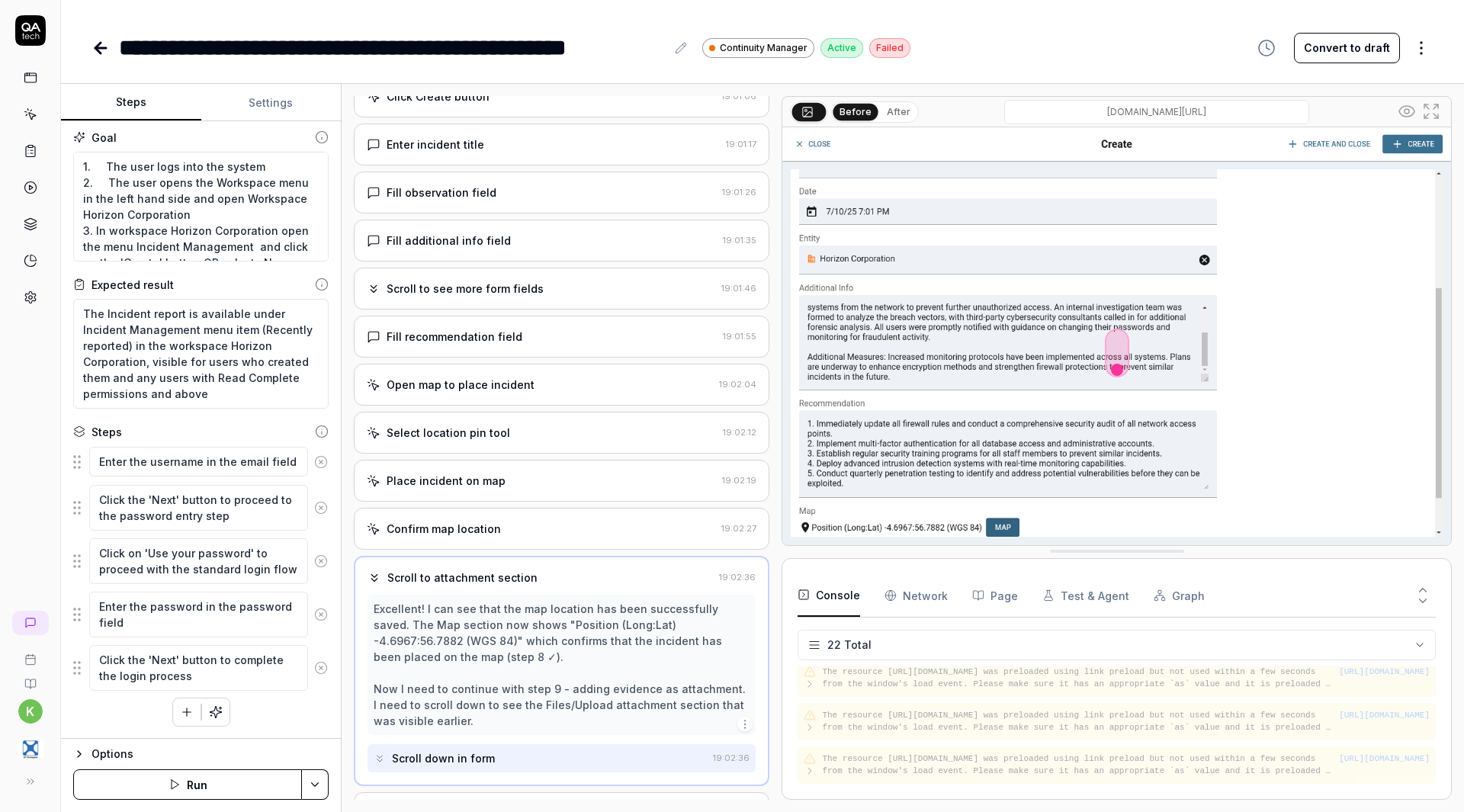
click at [148, 99] on button "Steps" at bounding box center [131, 103] width 140 height 37
click at [111, 750] on div "Options" at bounding box center [210, 753] width 237 height 18
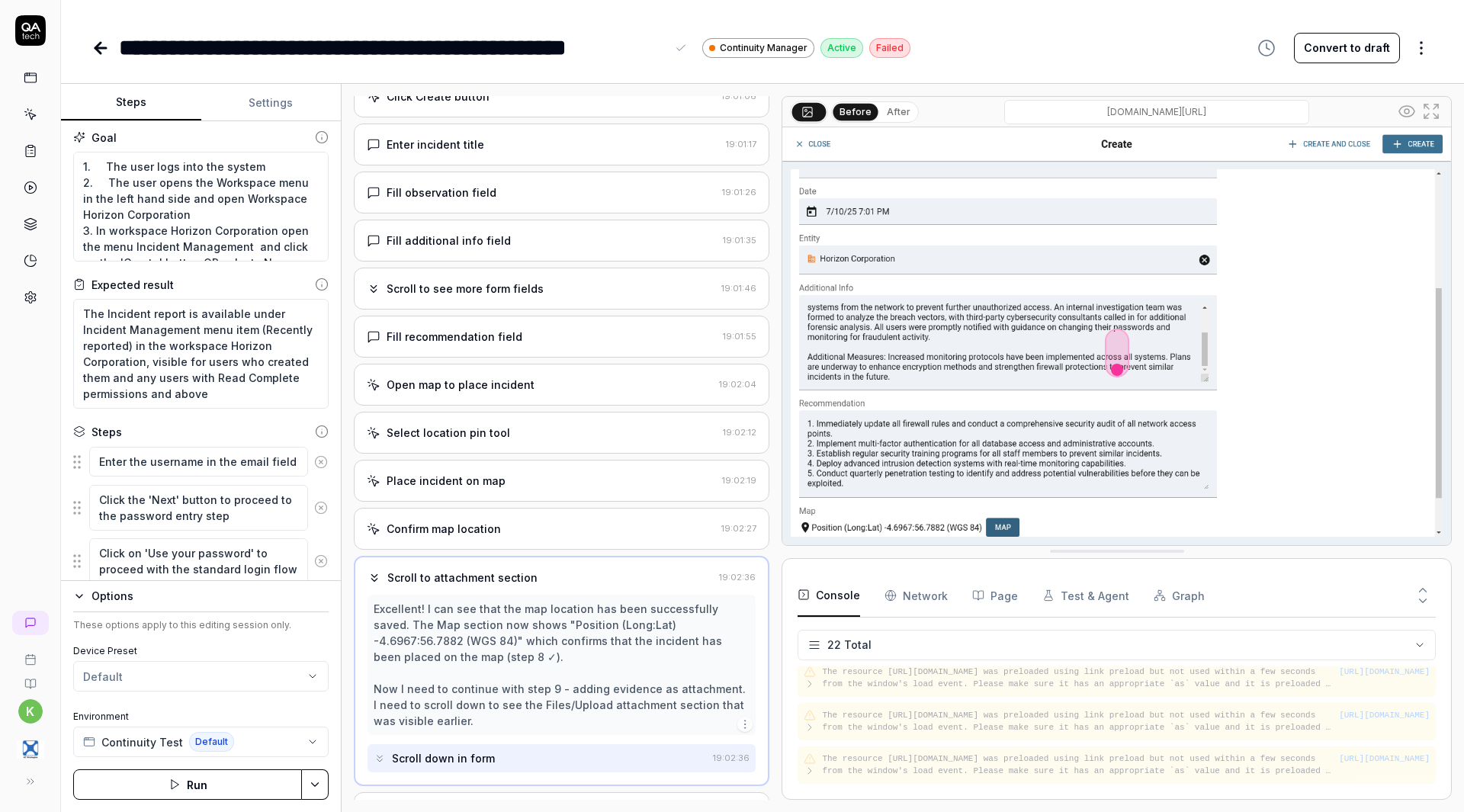
click at [246, 19] on div "**********" at bounding box center [762, 32] width 1403 height 65
click at [573, 616] on div "Excellent! I can see that the map location has been successfully saved. The Map…" at bounding box center [561, 665] width 376 height 128
click at [521, 536] on div "Confirm map location" at bounding box center [540, 528] width 349 height 16
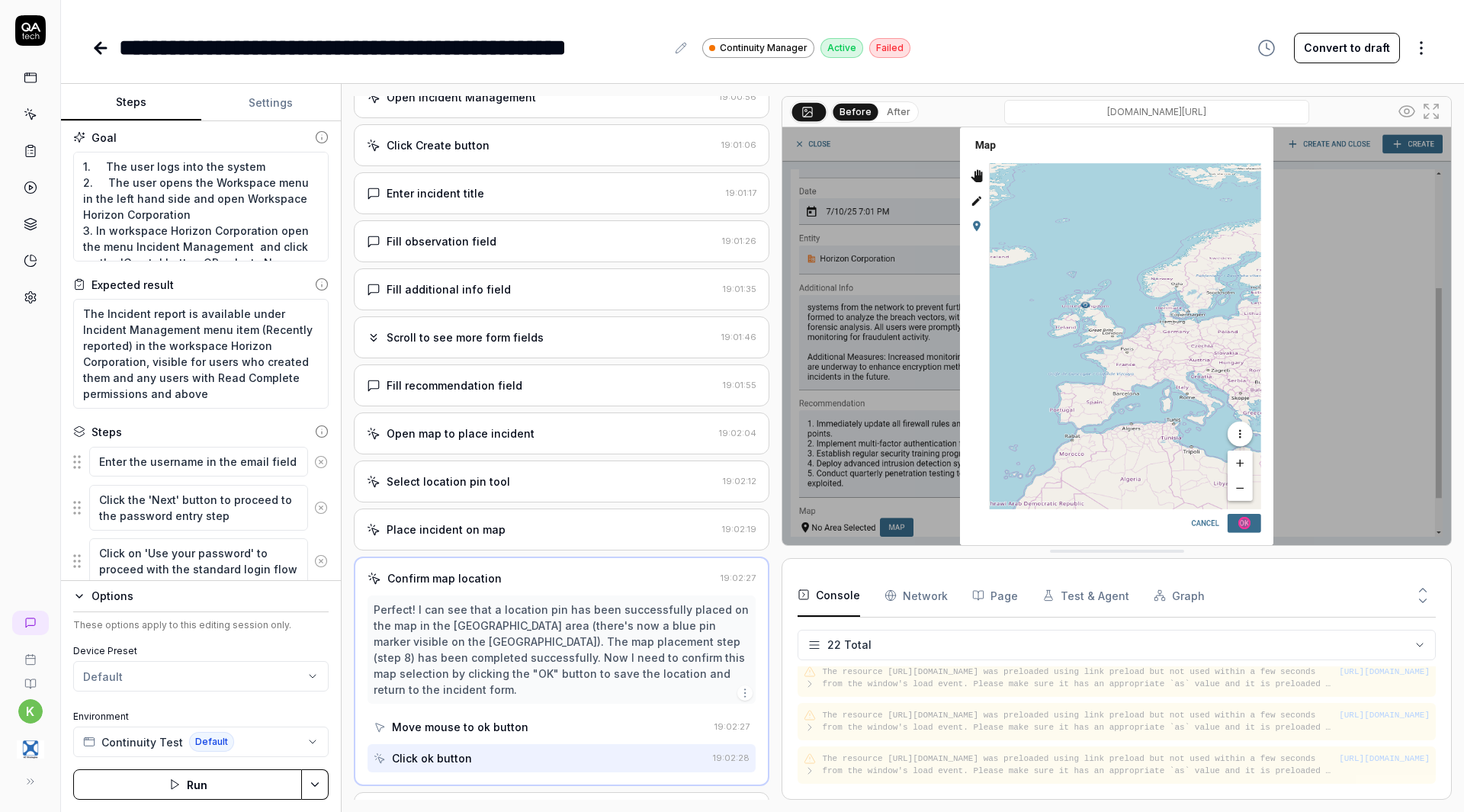
click at [552, 535] on div "Place incident on map 19:02:19" at bounding box center [561, 529] width 415 height 42
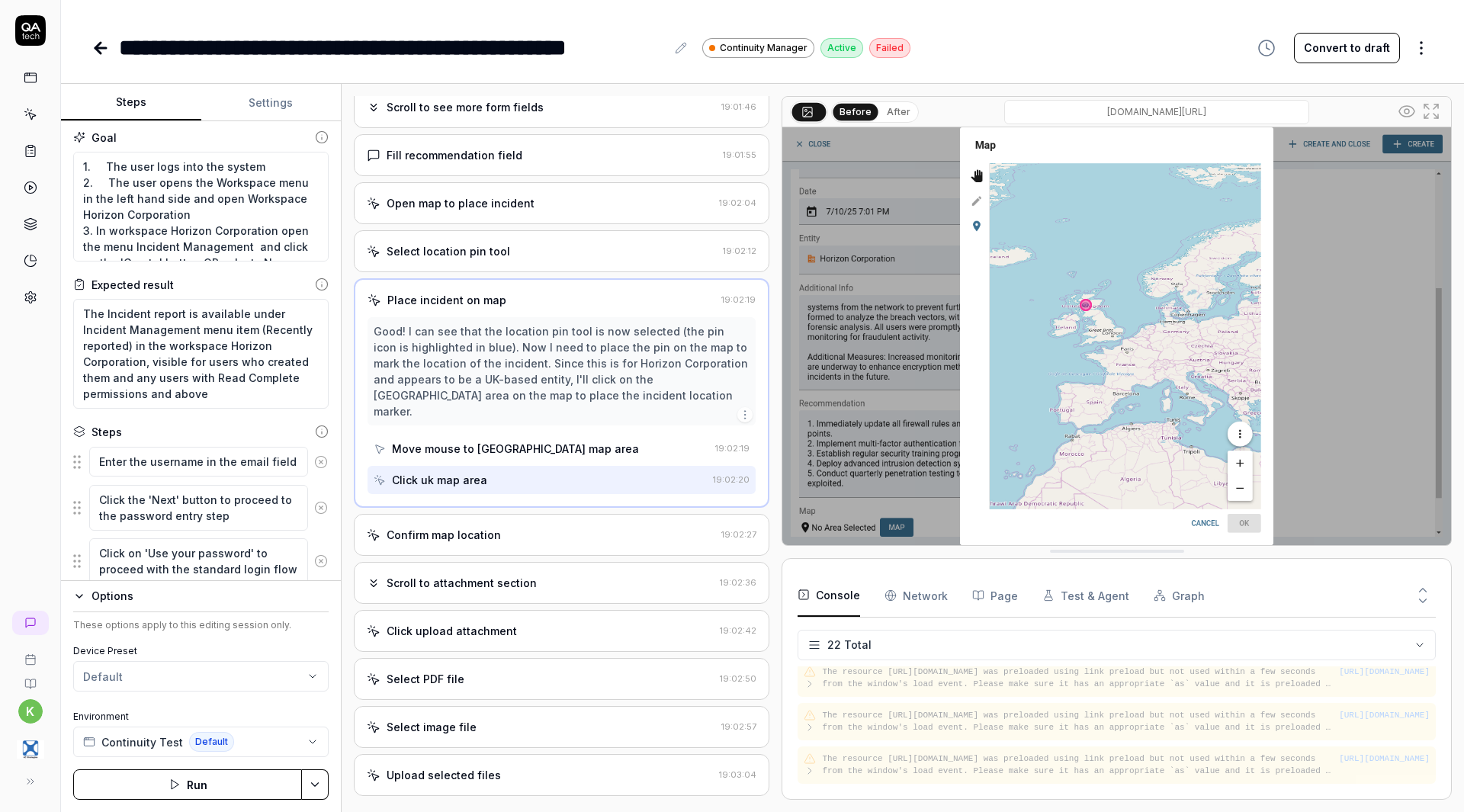
scroll to position [571, 0]
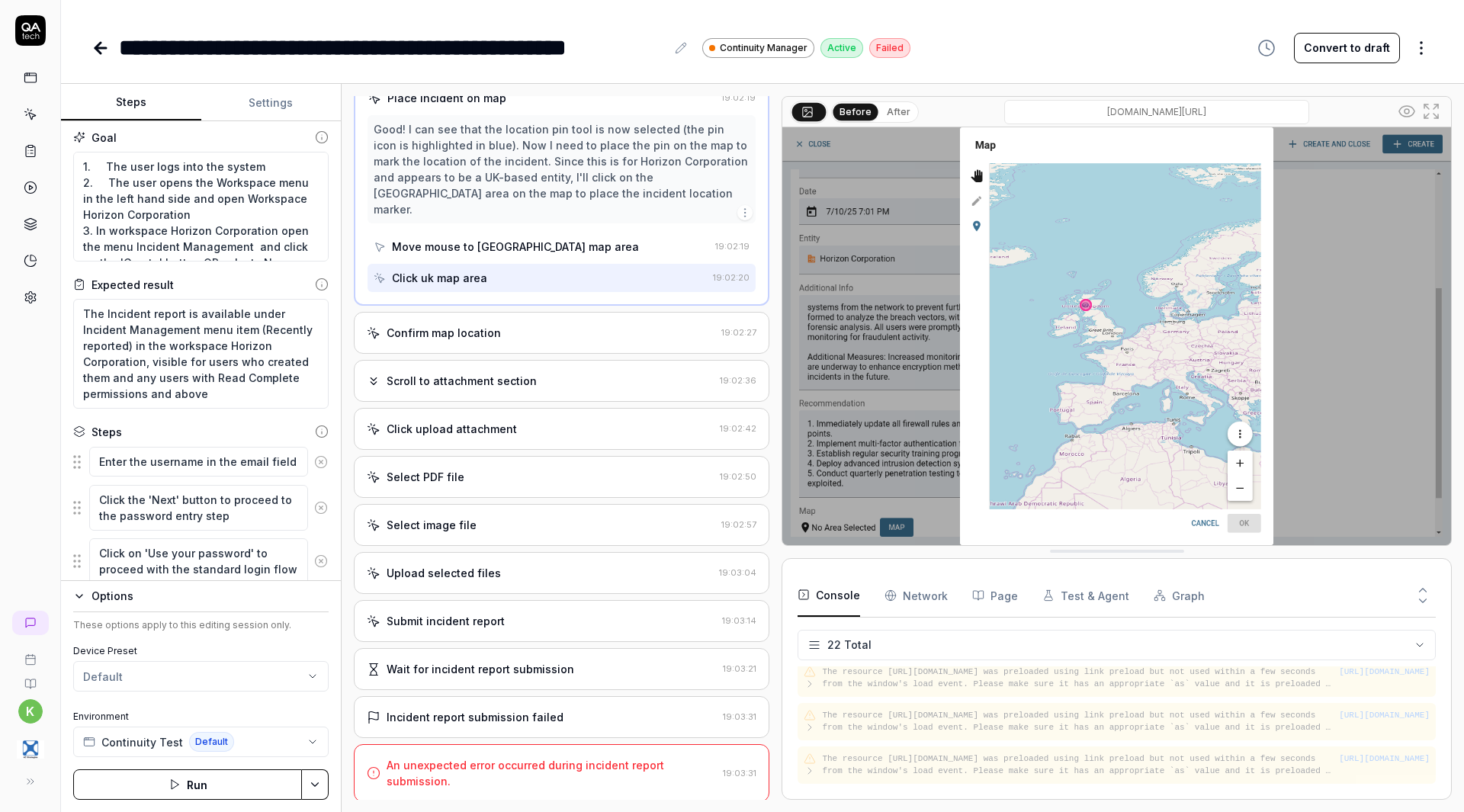
click at [553, 679] on div "Wait for incident report submission 19:03:21" at bounding box center [561, 669] width 415 height 42
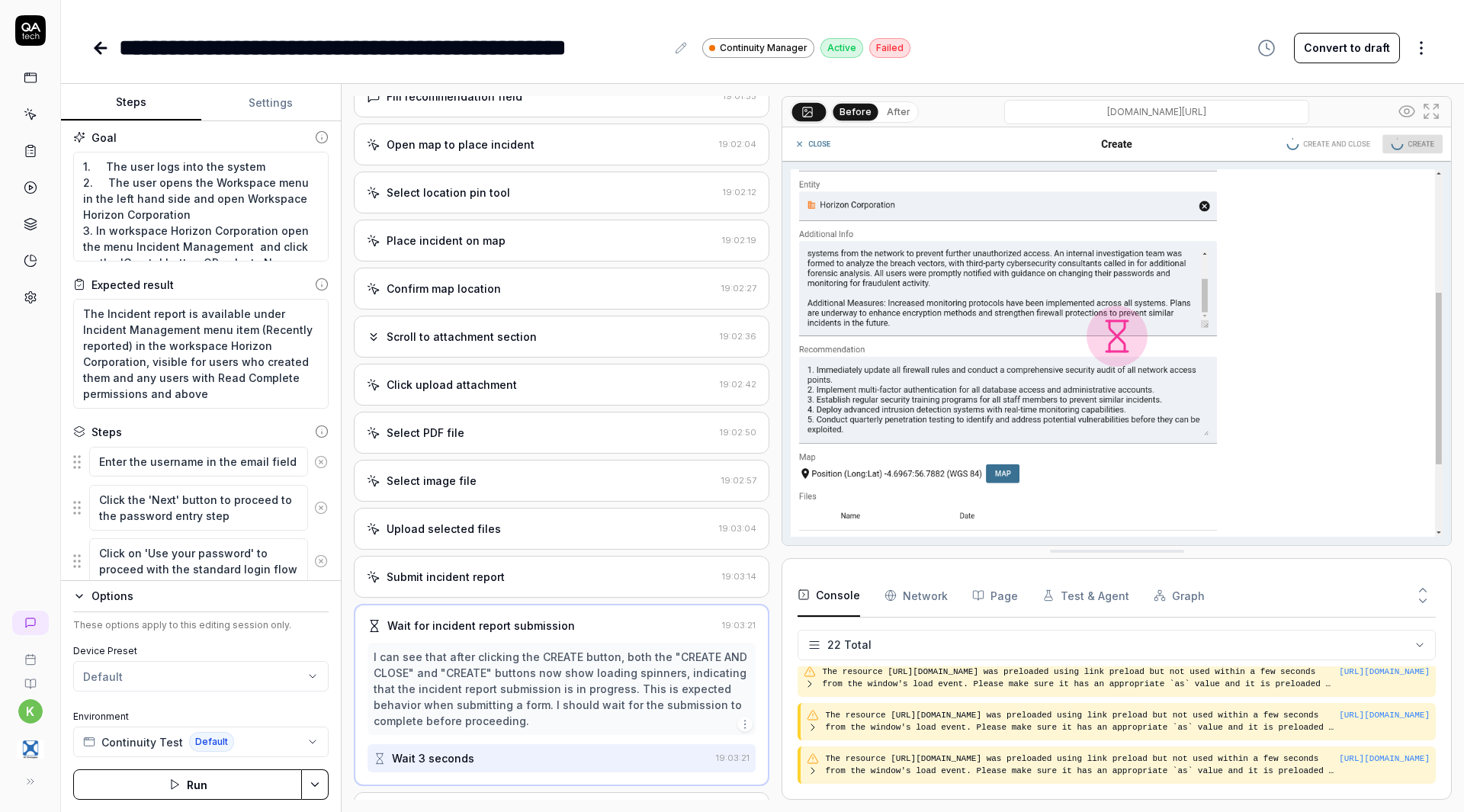
scroll to position [539, 0]
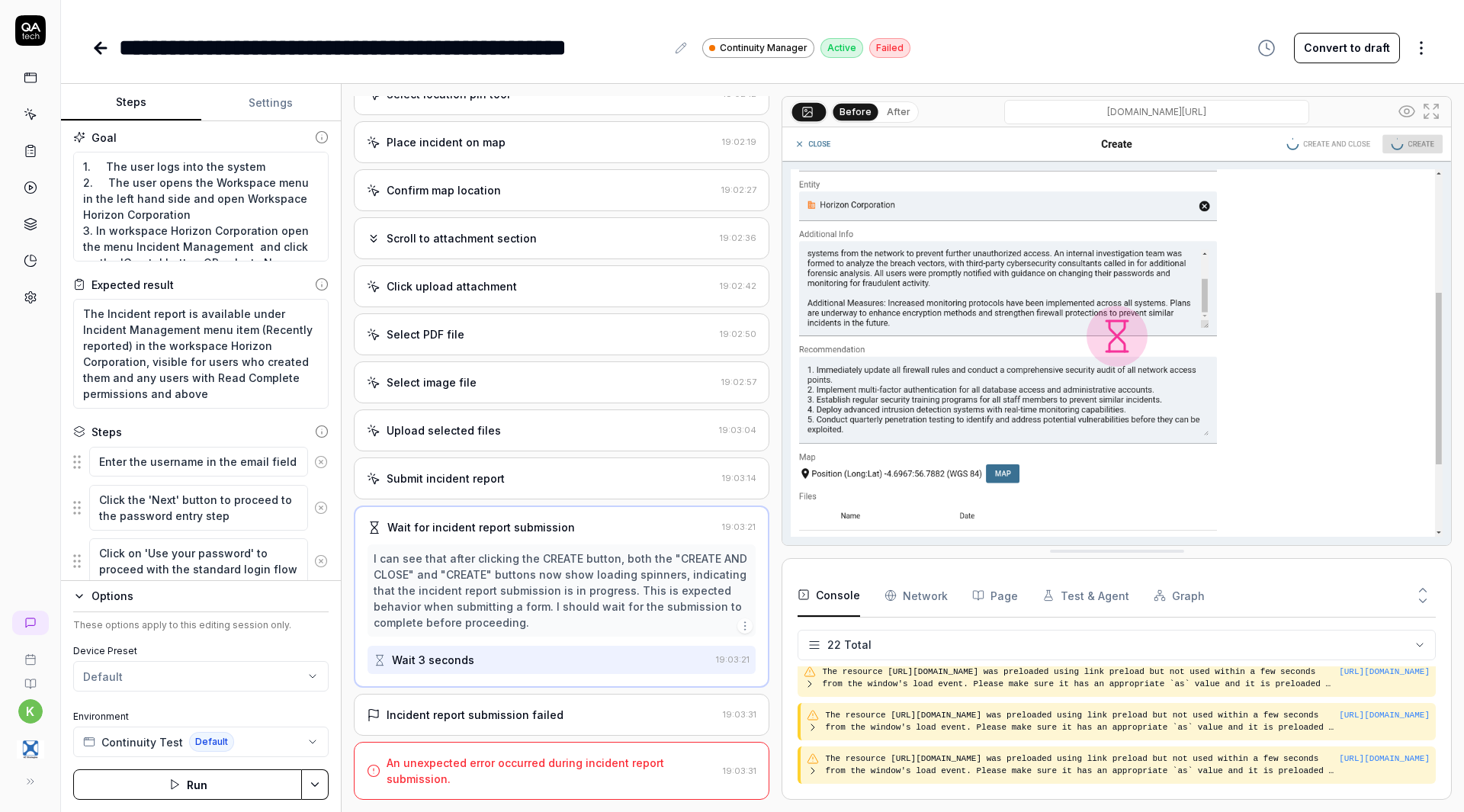
click at [556, 711] on div "Incident report submission failed" at bounding box center [541, 715] width 350 height 16
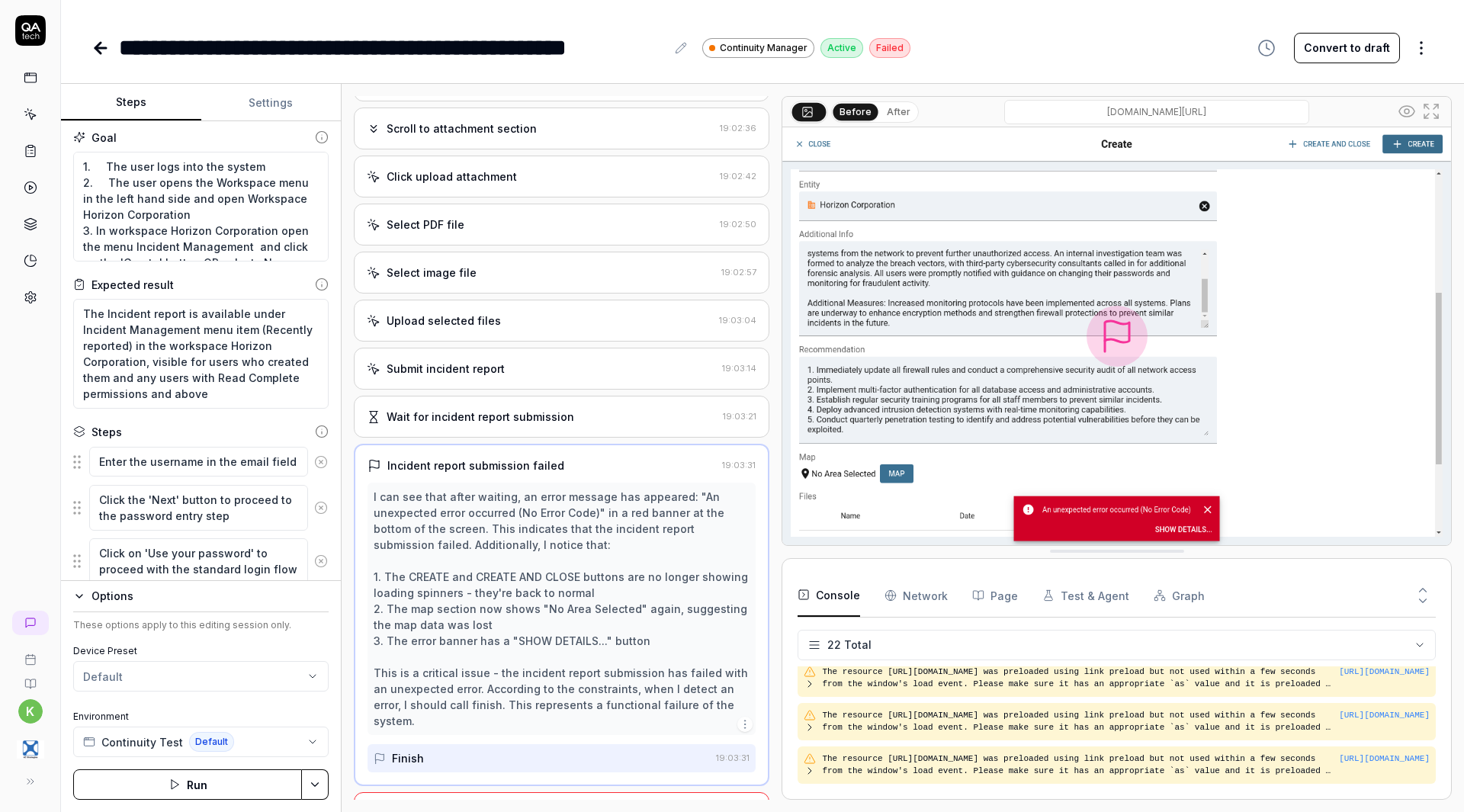
scroll to position [700, 0]
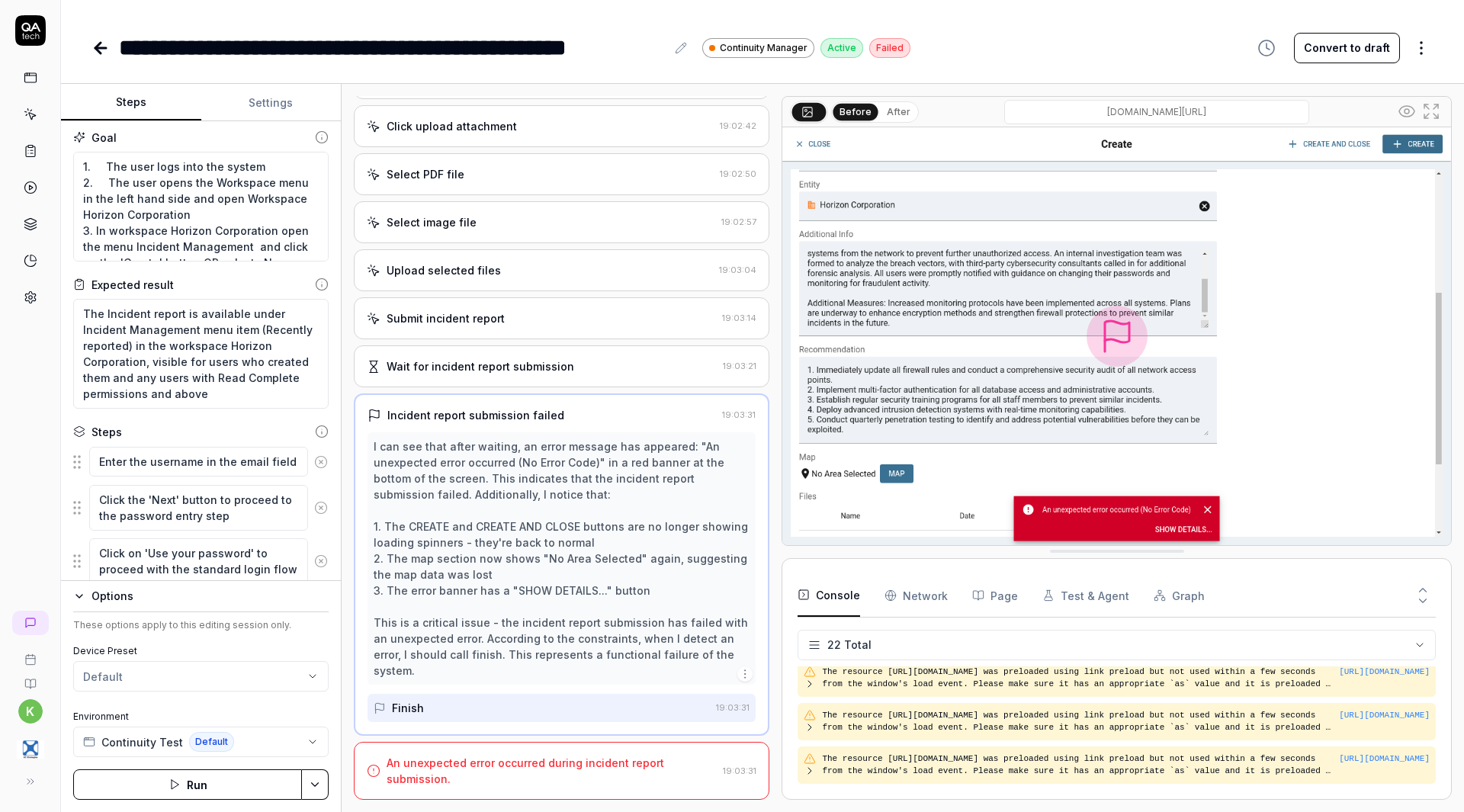
click at [573, 772] on div "An unexpected error occurred during incident report submission." at bounding box center [552, 770] width 330 height 32
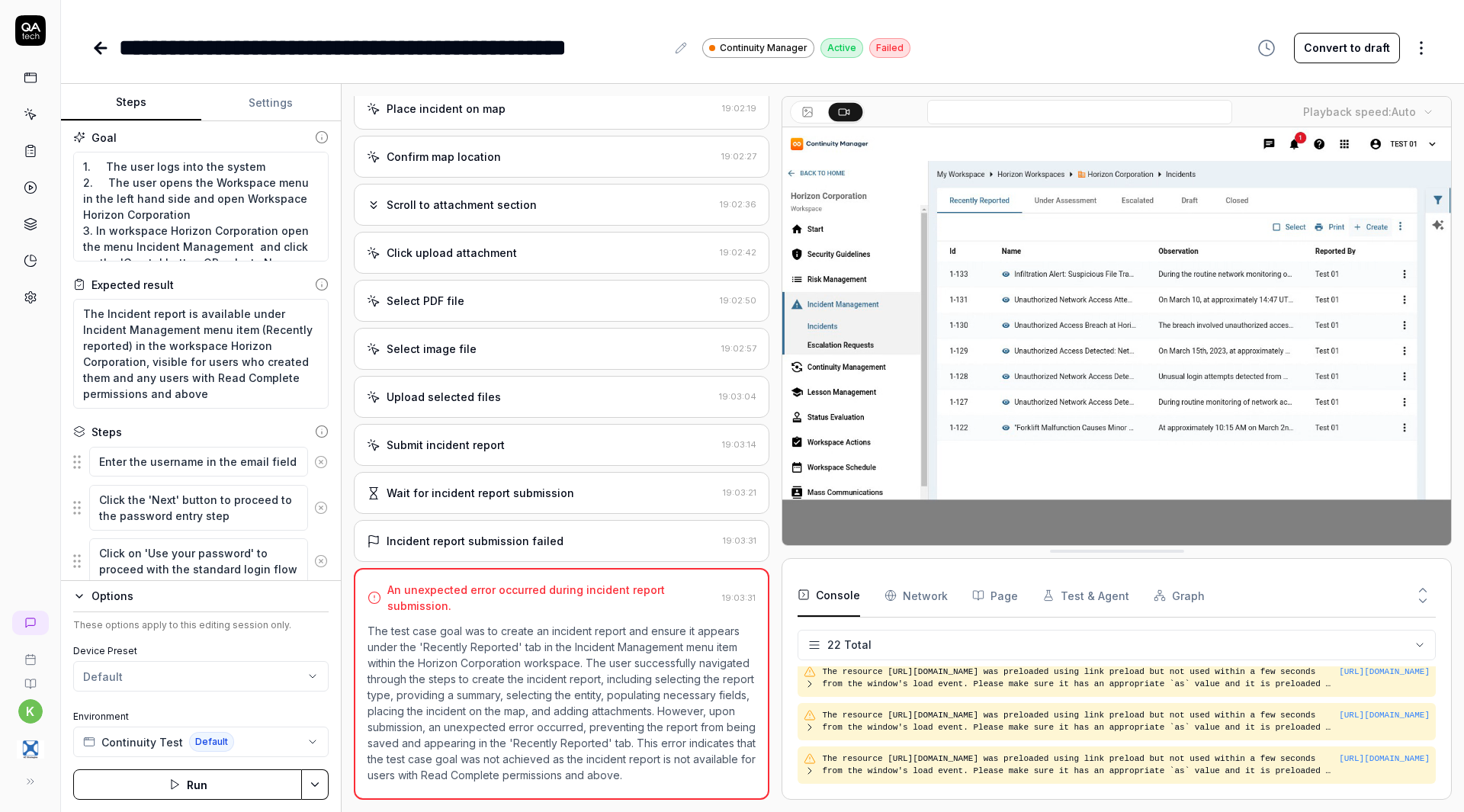
click at [101, 42] on icon at bounding box center [98, 47] width 6 height 10
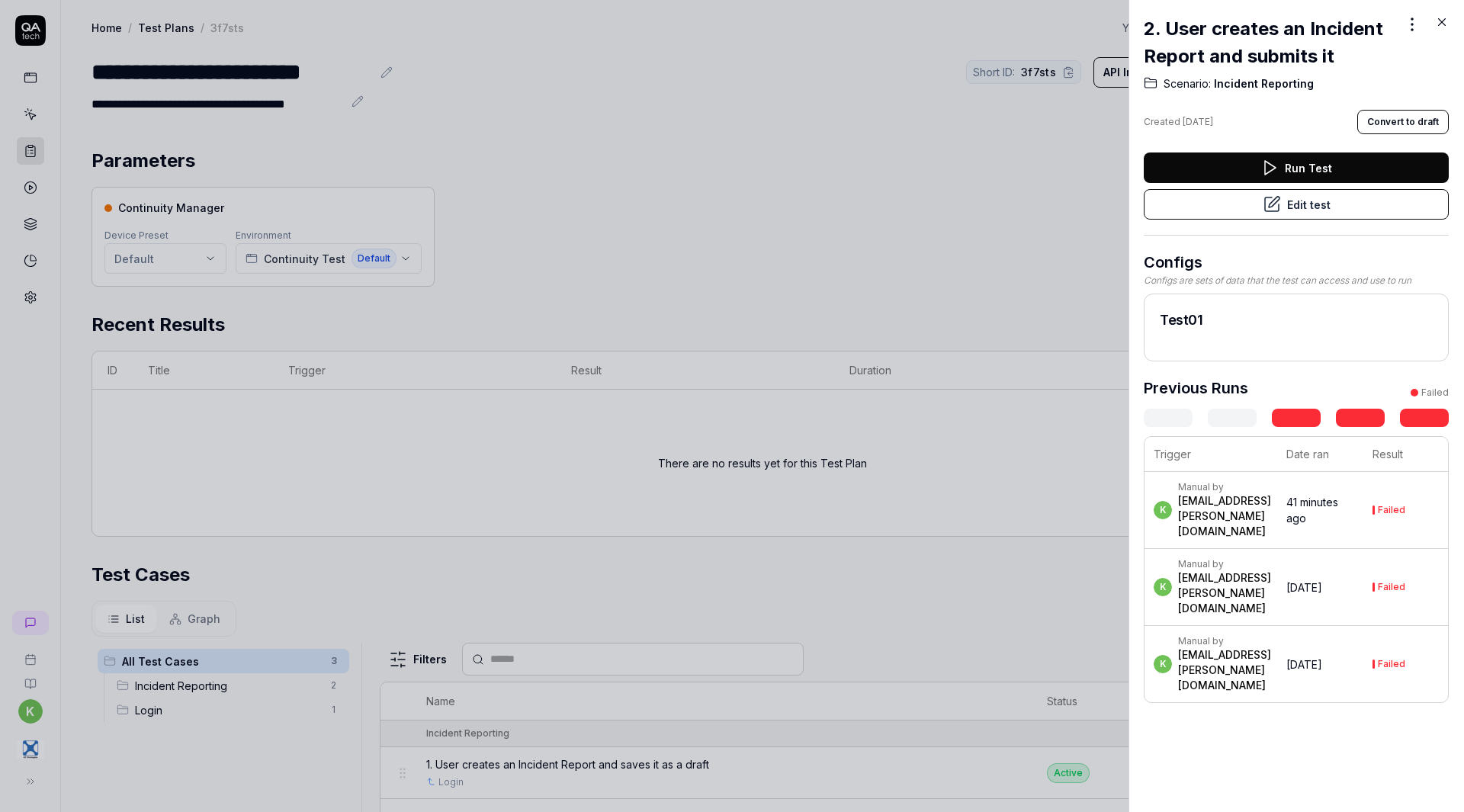
click at [1285, 165] on button "Run Test" at bounding box center [1296, 168] width 305 height 30
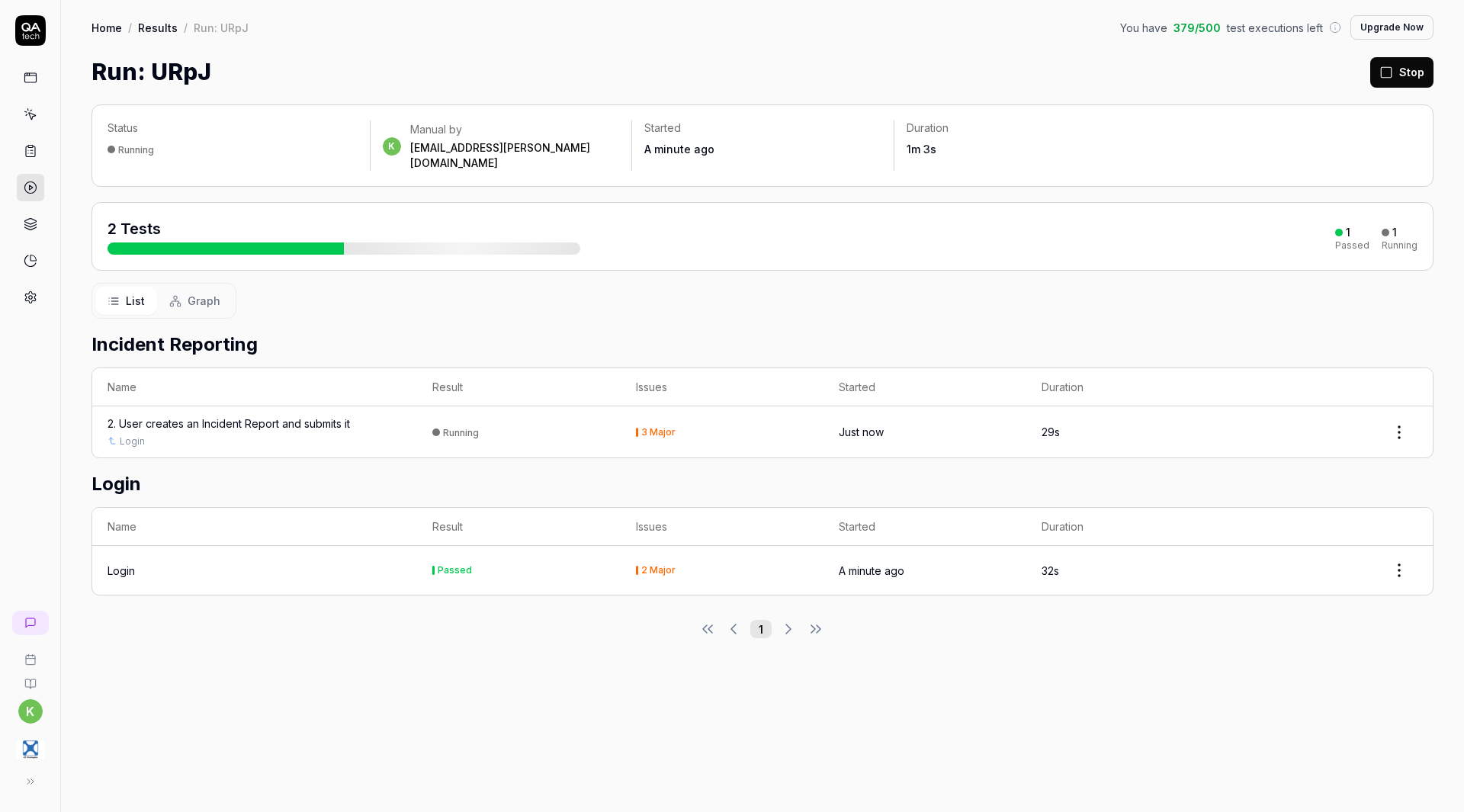
click at [326, 415] on div "2. User creates an Incident Report and submits it" at bounding box center [228, 423] width 242 height 16
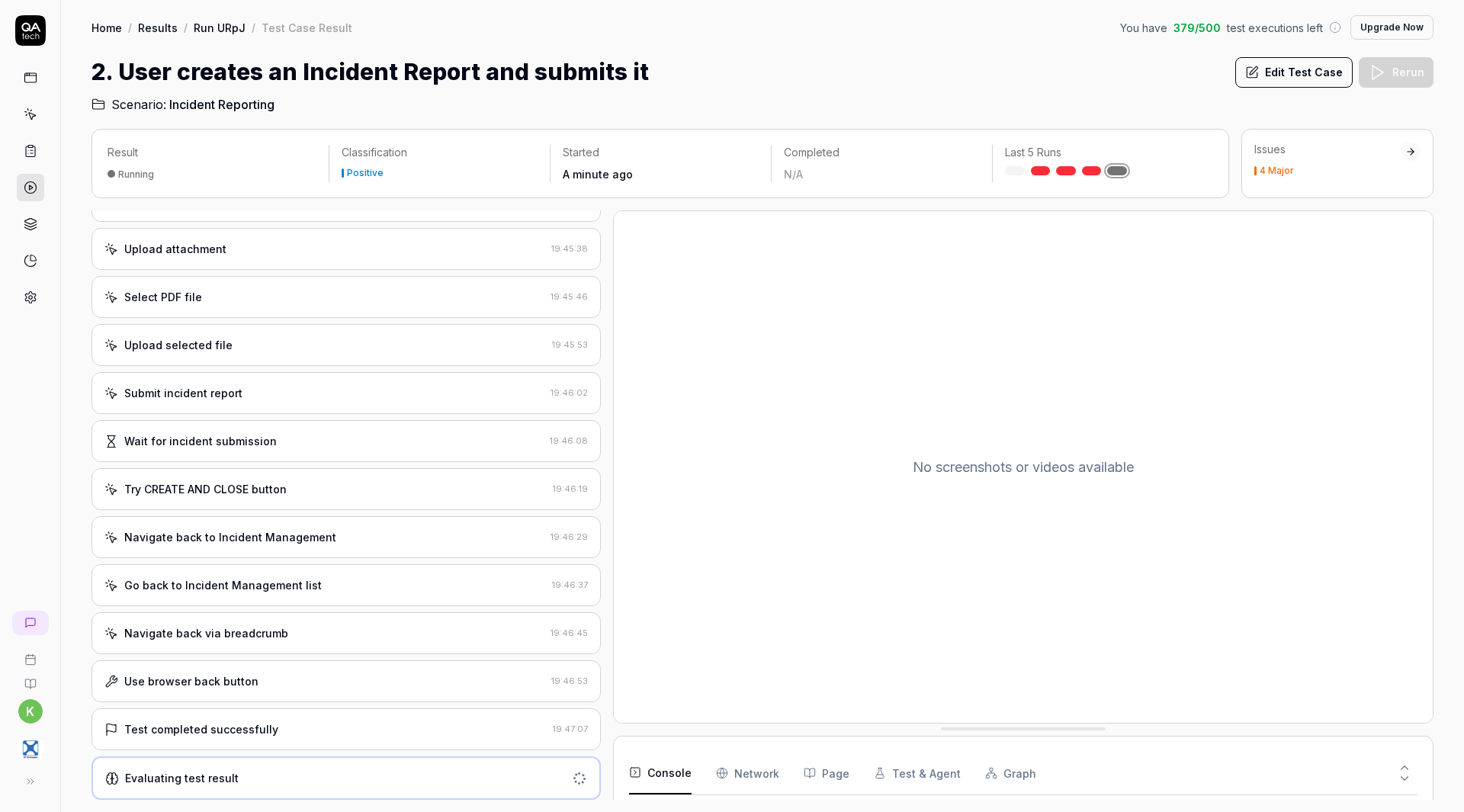
scroll to position [1117, 0]
click at [230, 730] on div "Test completed successfully" at bounding box center [201, 729] width 154 height 16
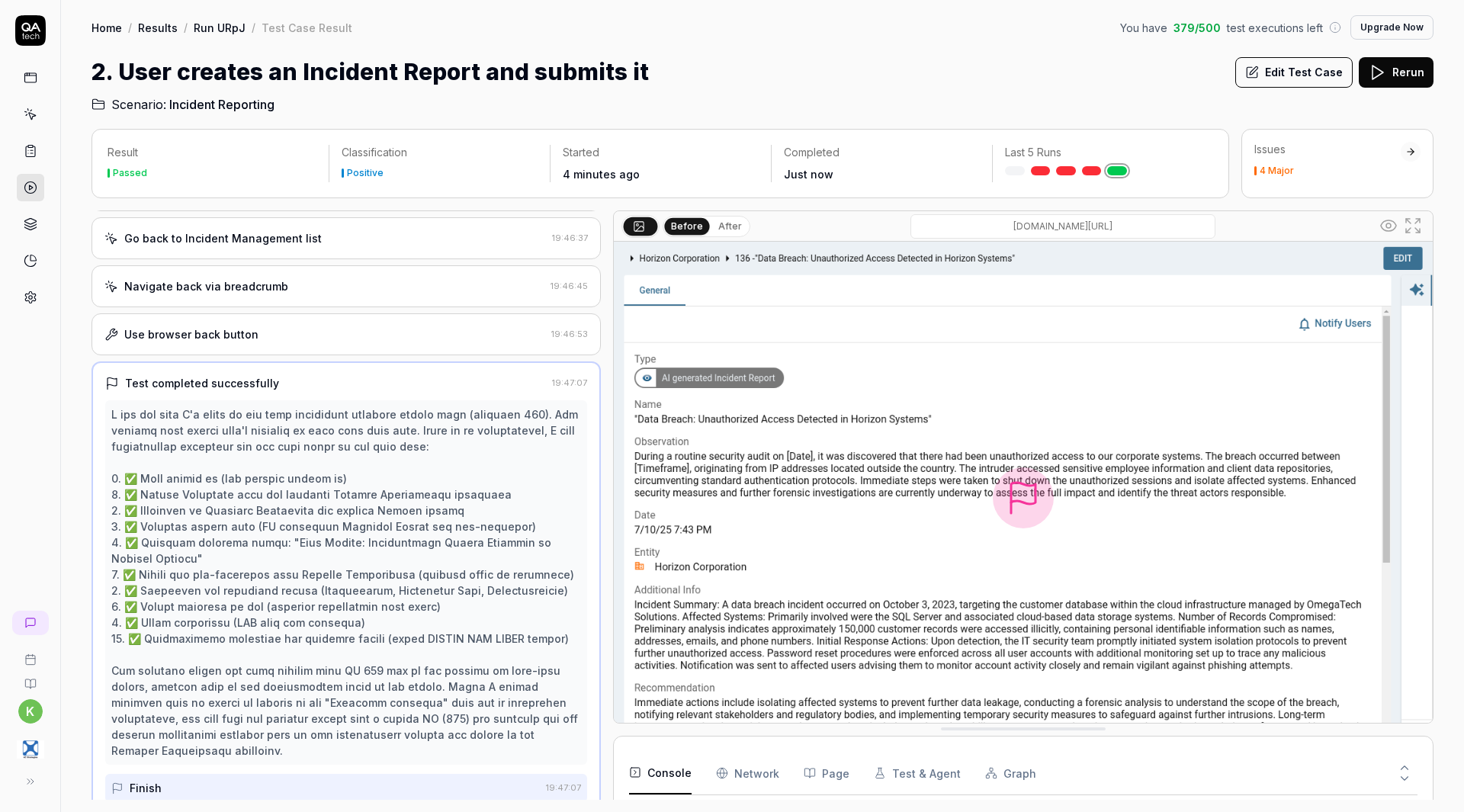
scroll to position [1169, 0]
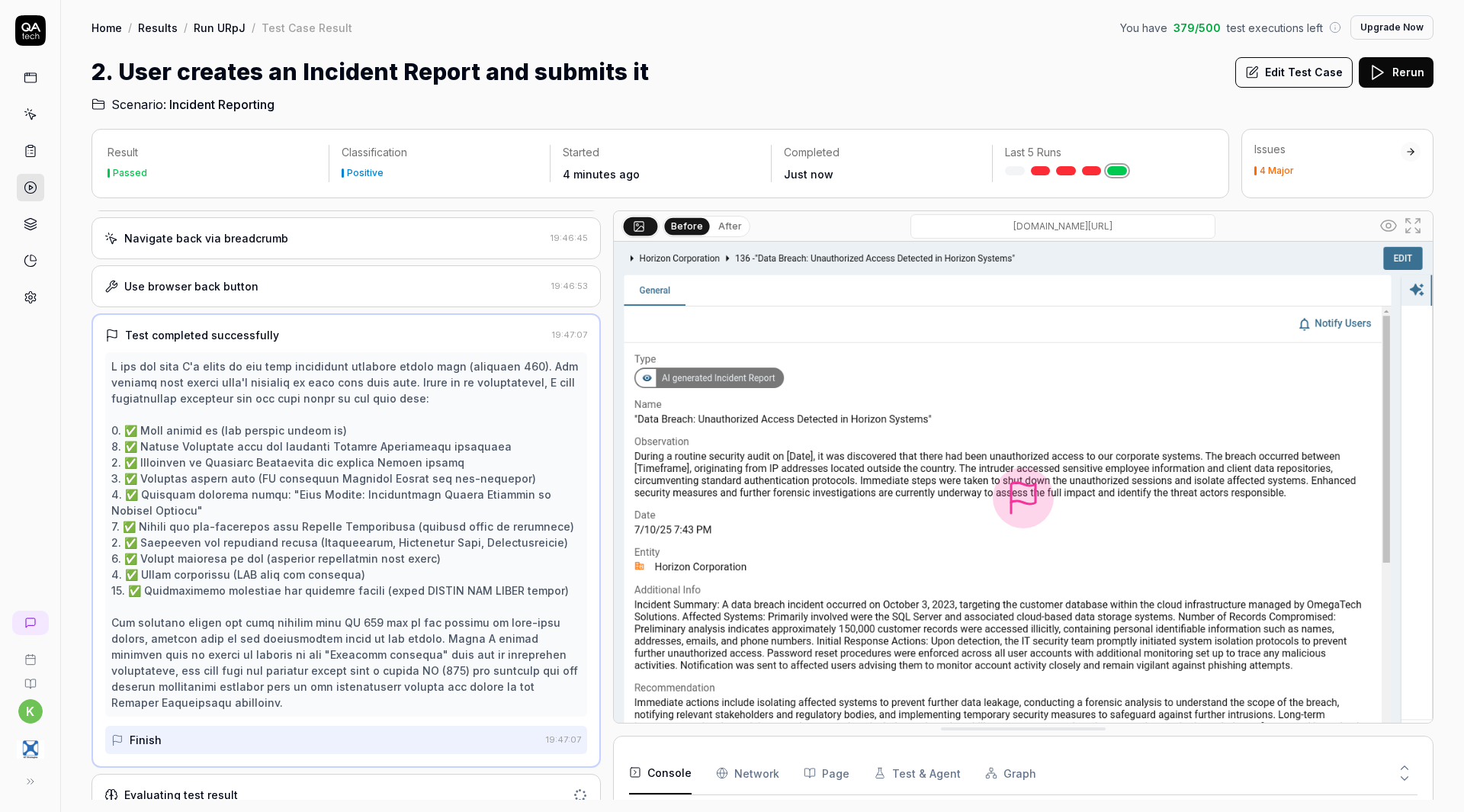
click at [1278, 67] on button "Edit Test Case" at bounding box center [1293, 72] width 117 height 30
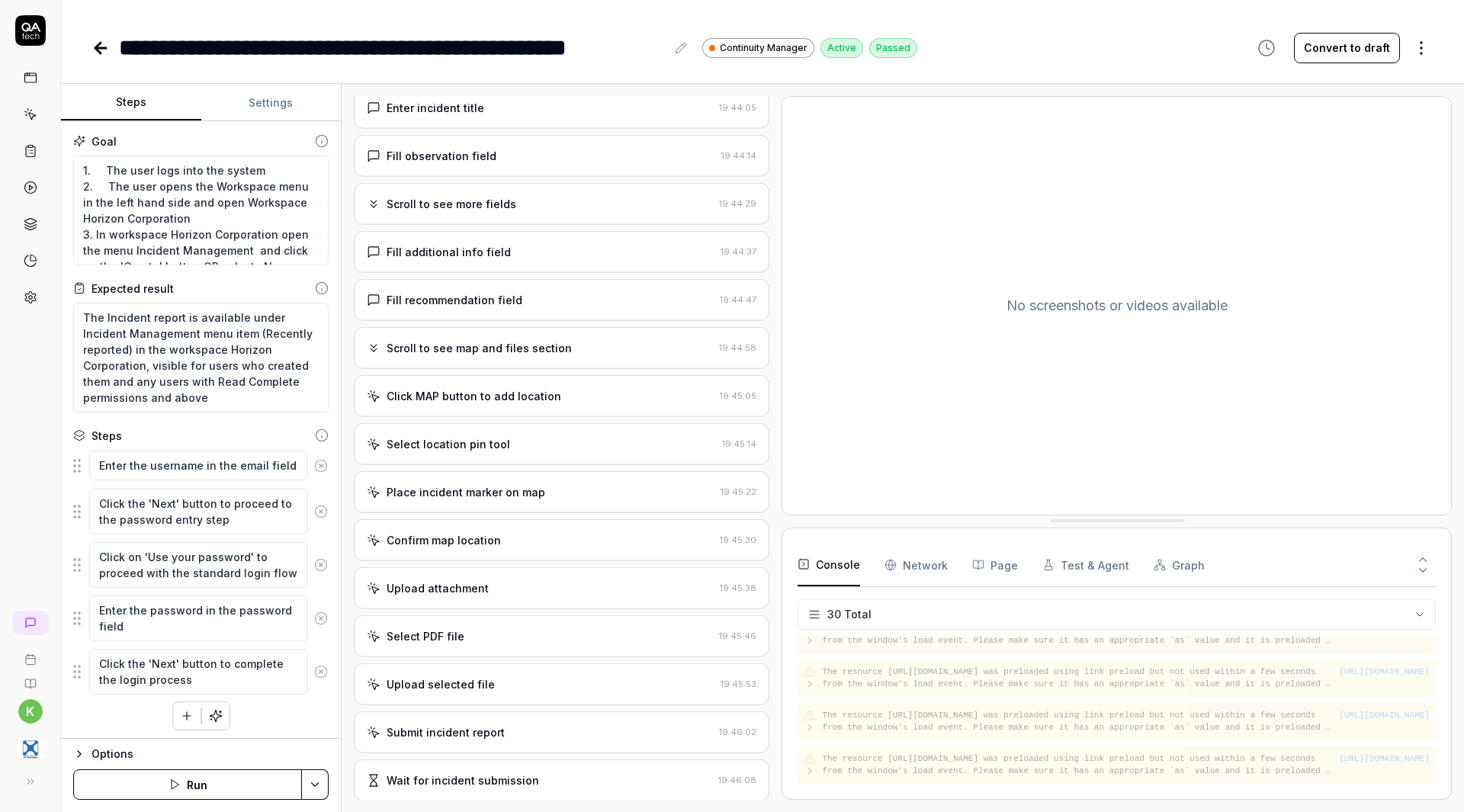
scroll to position [673, 0]
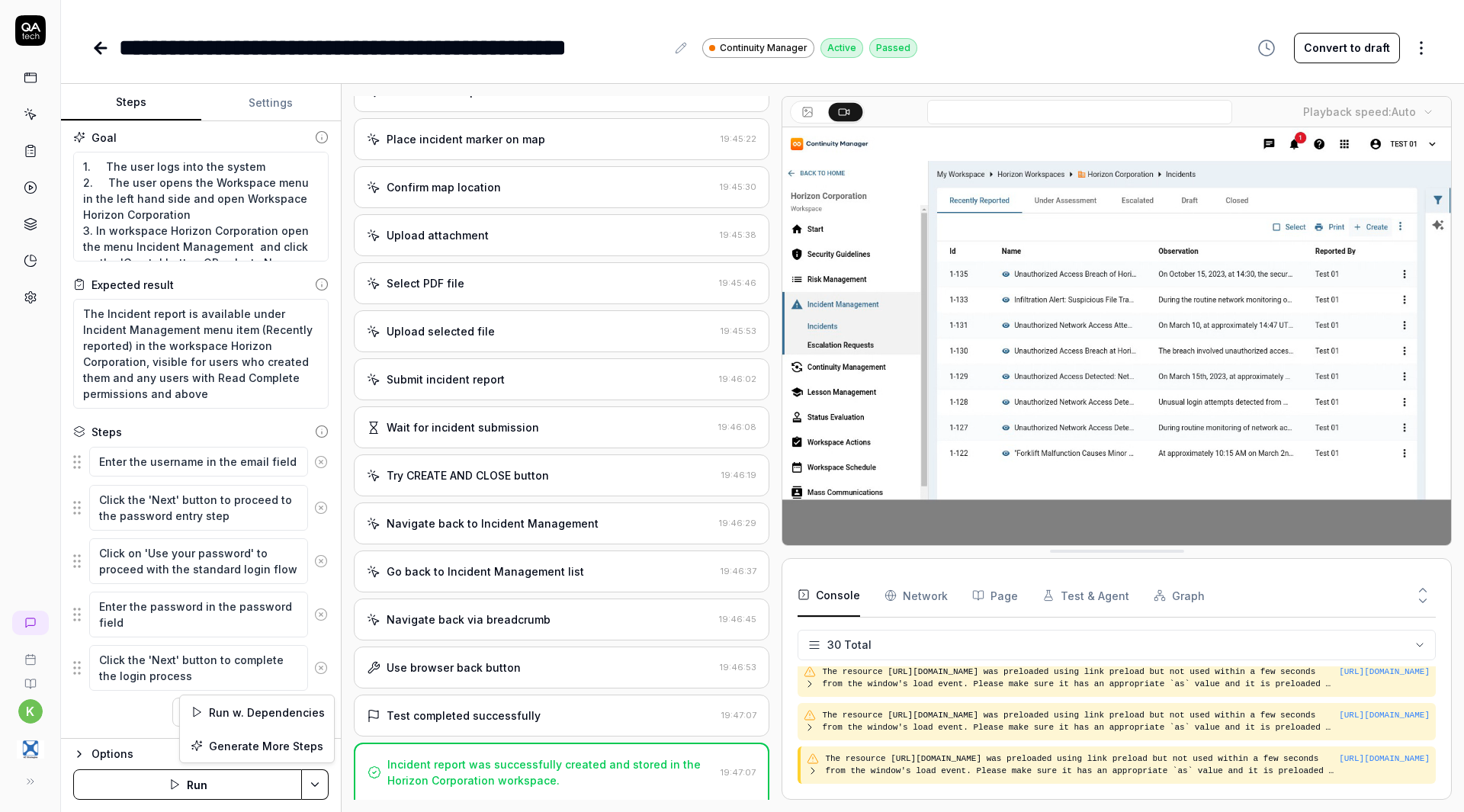
click at [321, 784] on html "**********" at bounding box center [732, 406] width 1464 height 812
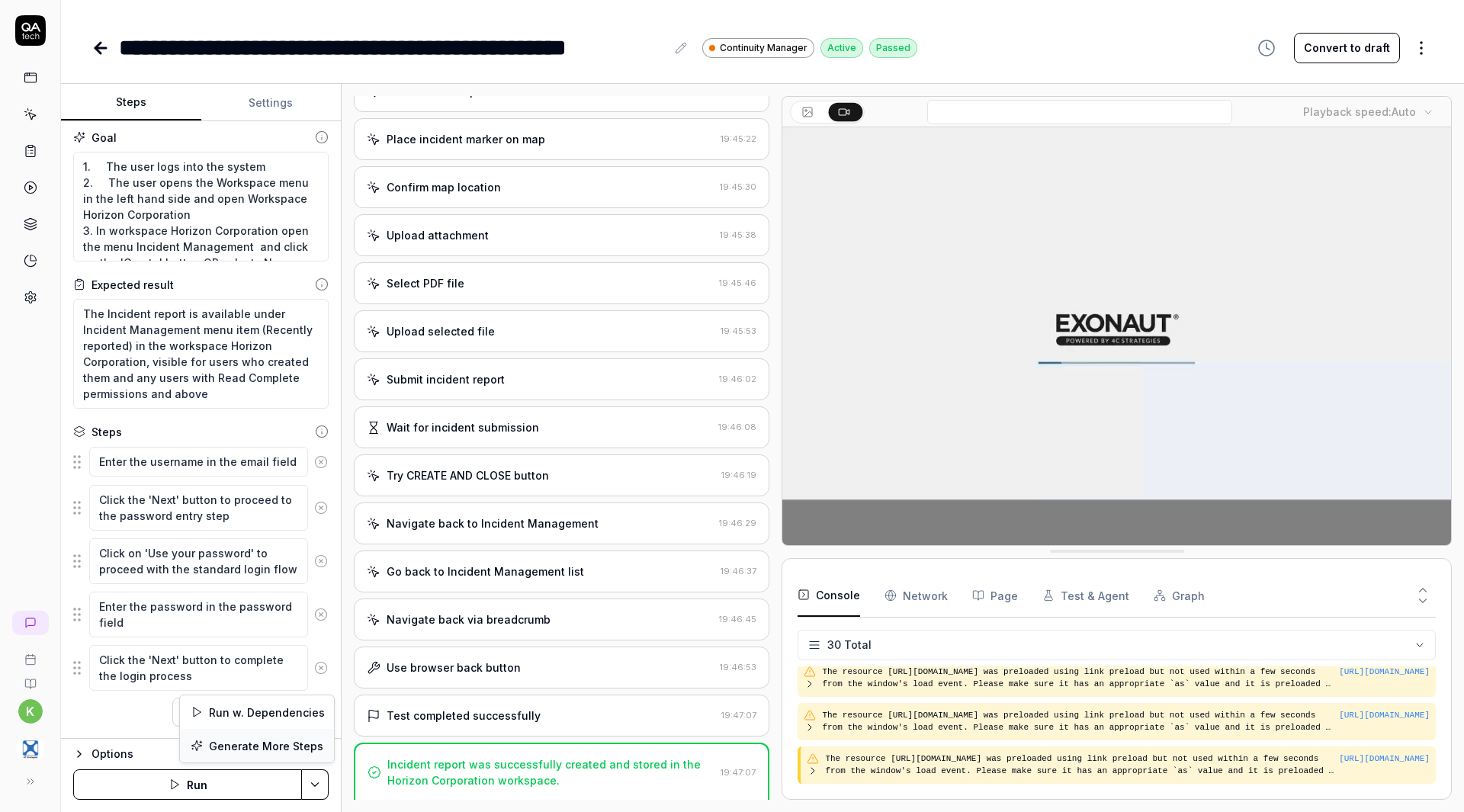
click at [264, 749] on div "Generate More Steps" at bounding box center [257, 745] width 154 height 34
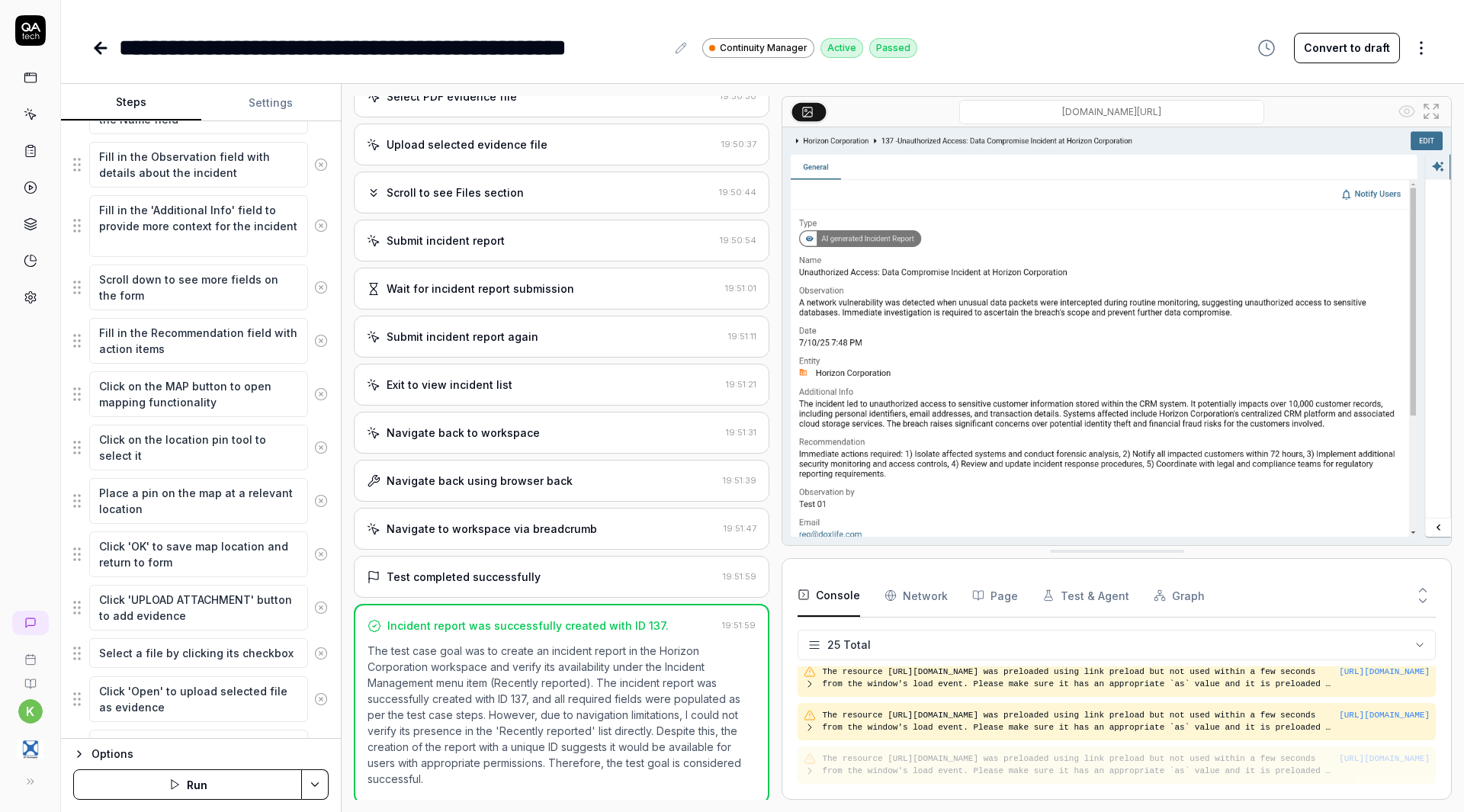
scroll to position [858, 0]
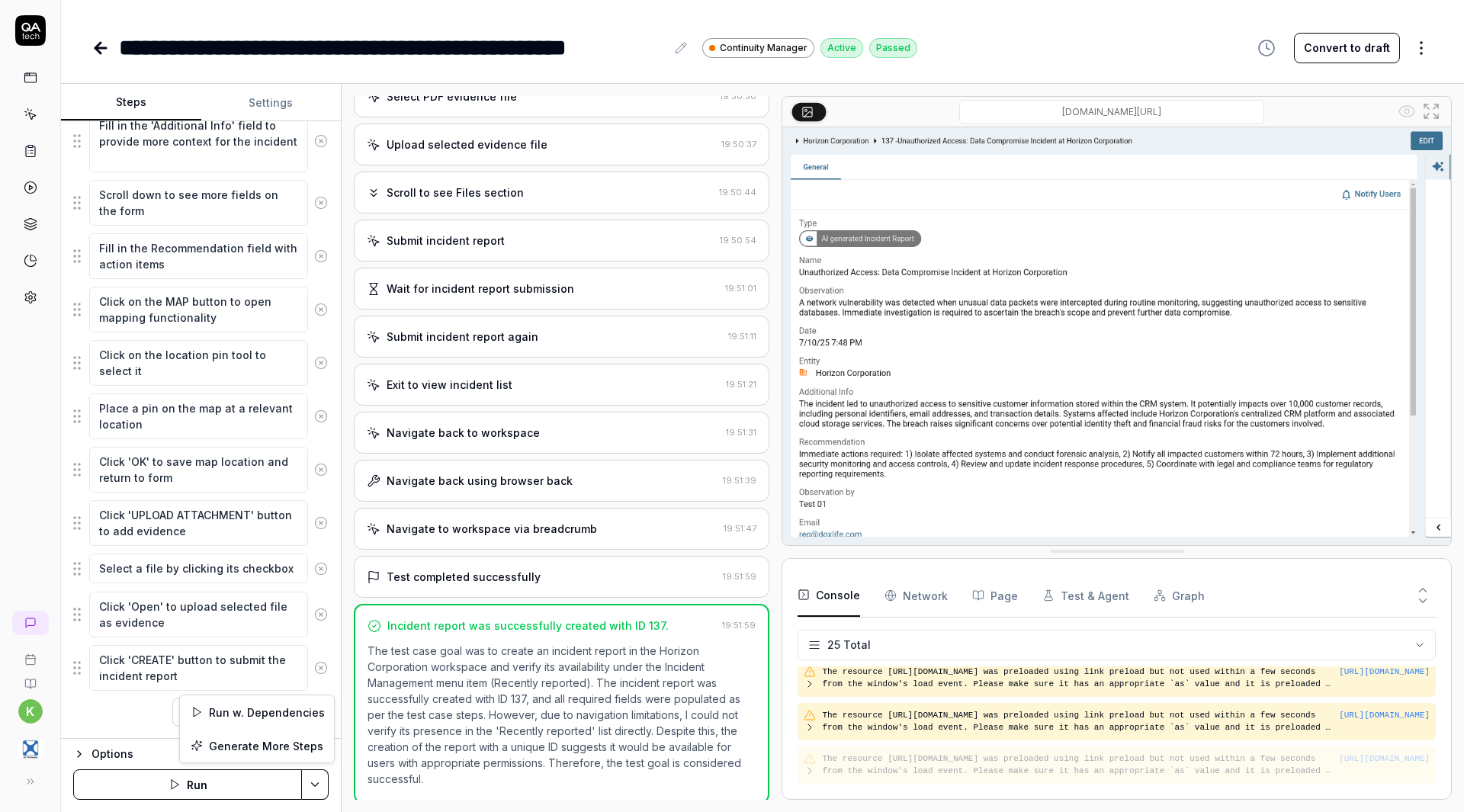
click at [317, 777] on html "**********" at bounding box center [732, 406] width 1464 height 812
click at [97, 48] on icon at bounding box center [100, 48] width 10 height 0
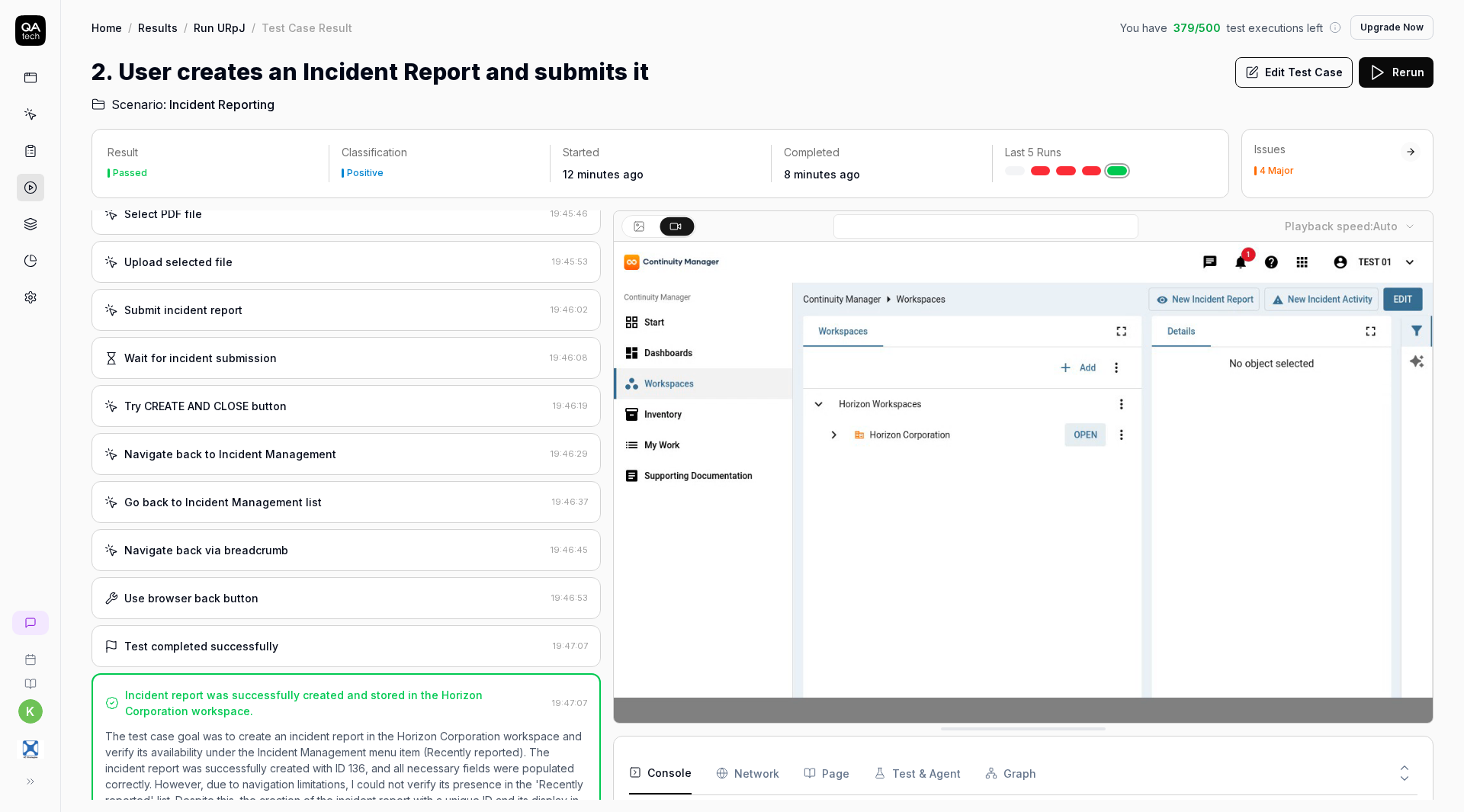
scroll to position [930, 0]
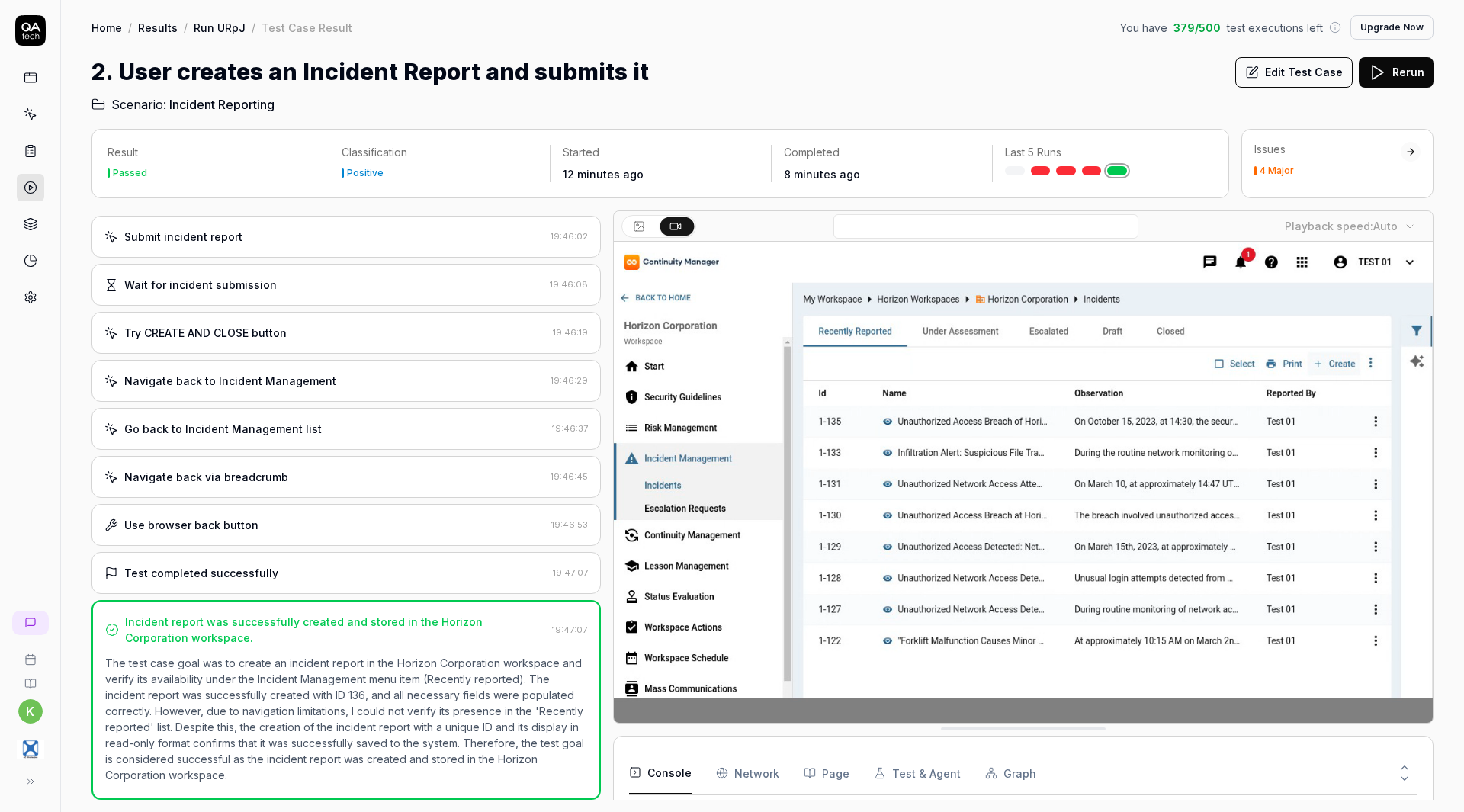
click at [222, 31] on link "Run URpJ" at bounding box center [220, 27] width 52 height 15
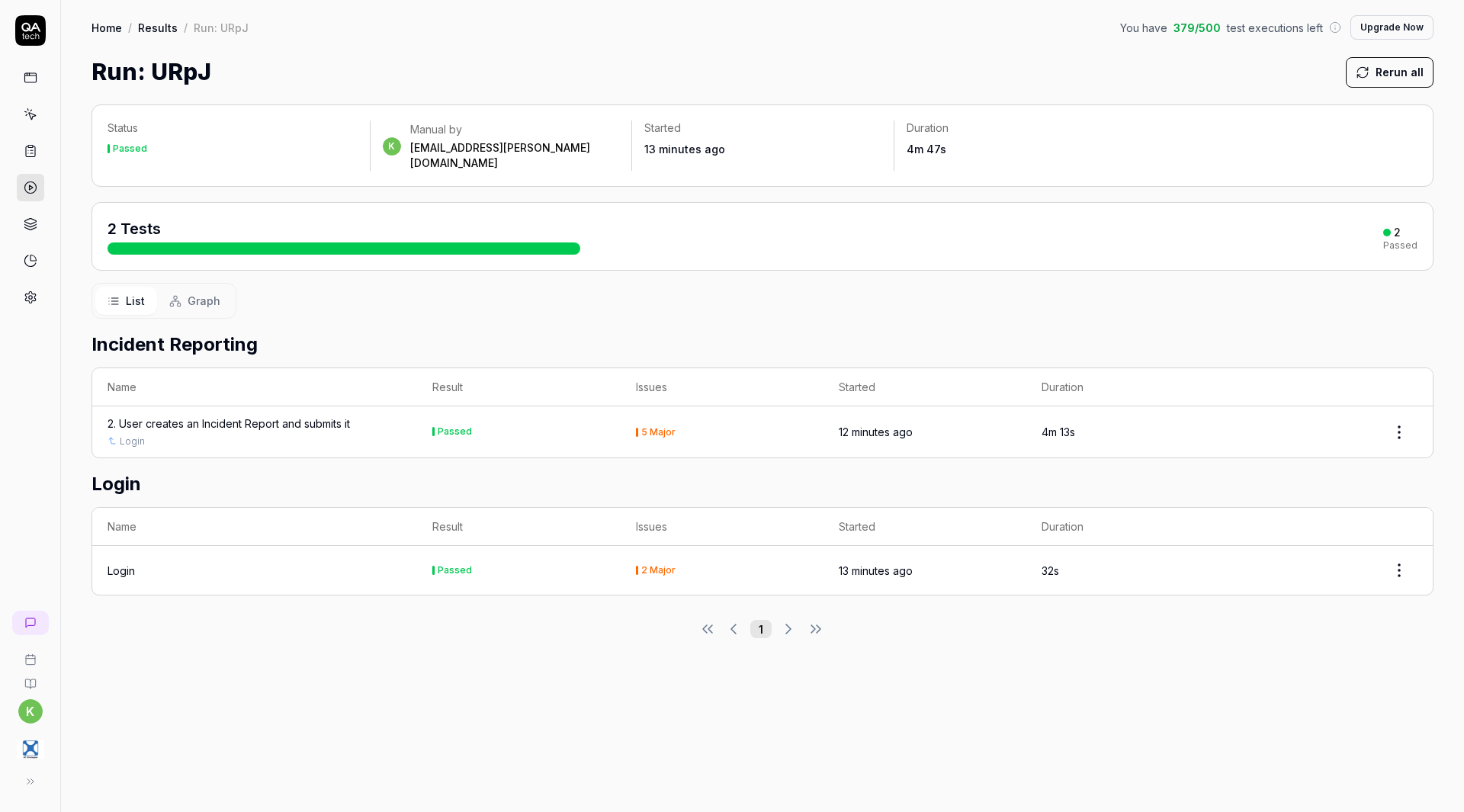
click at [186, 287] on button "Graph" at bounding box center [195, 301] width 75 height 28
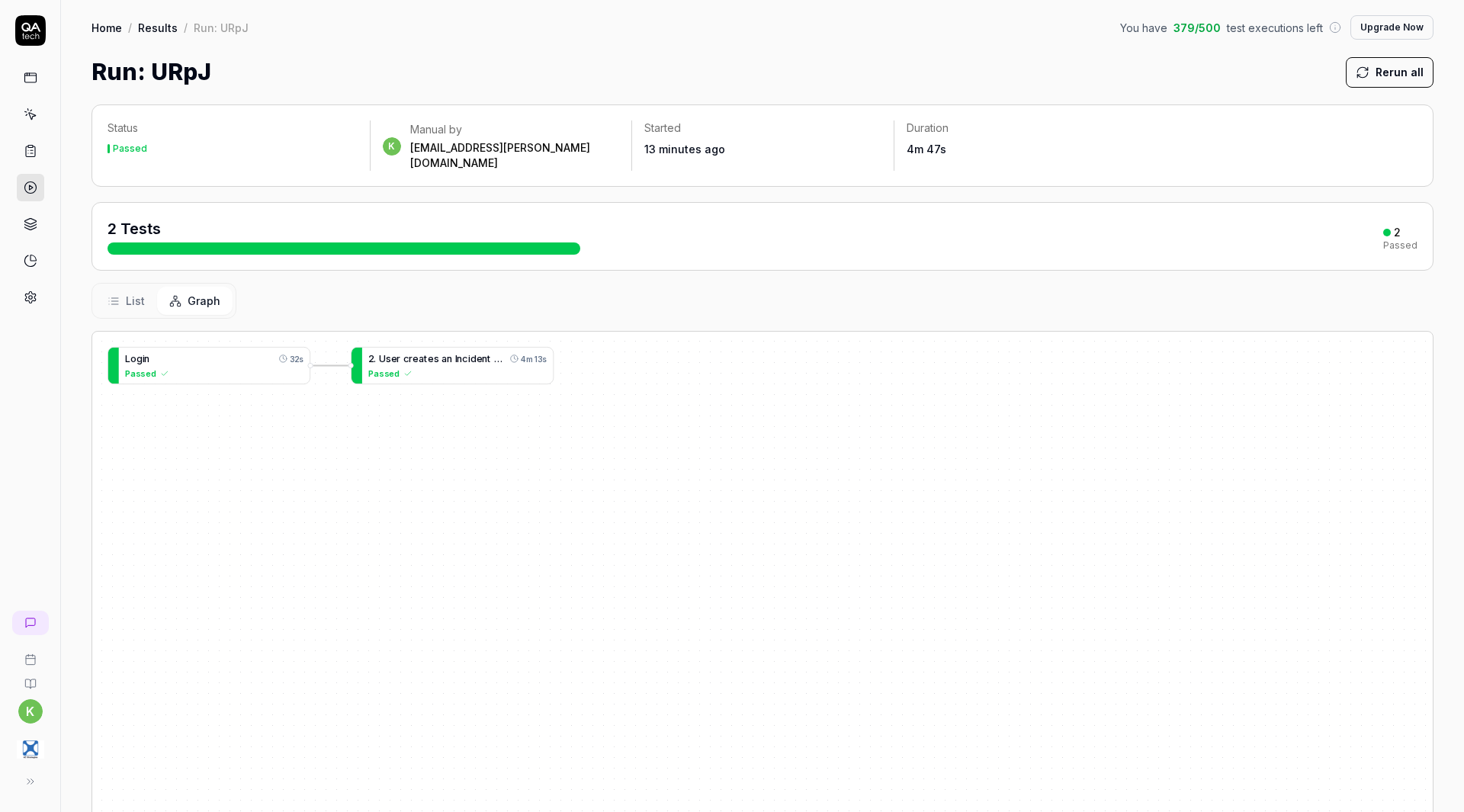
click at [430, 353] on span "e" at bounding box center [431, 358] width 6 height 11
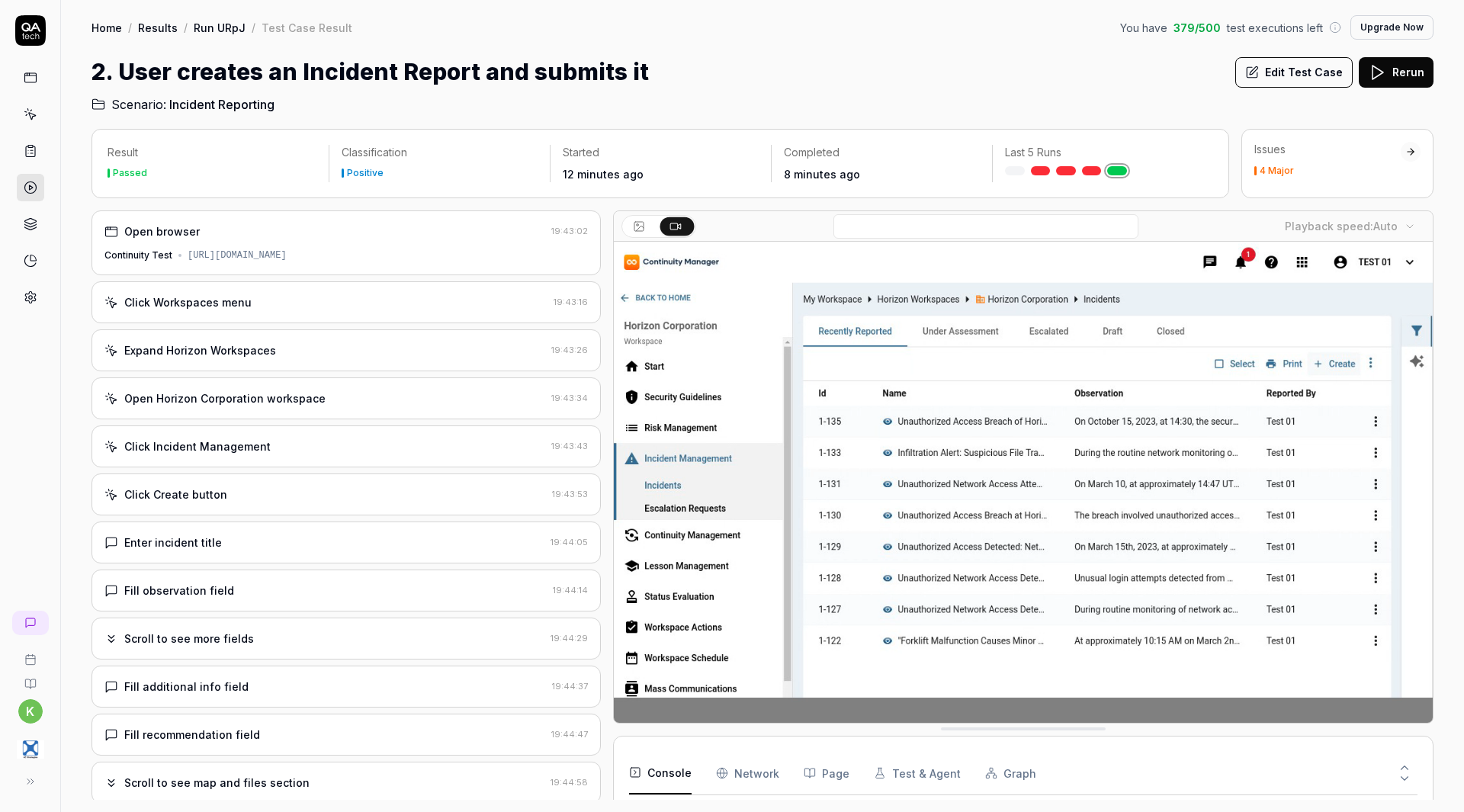
click at [214, 29] on link "Run URpJ" at bounding box center [220, 27] width 52 height 15
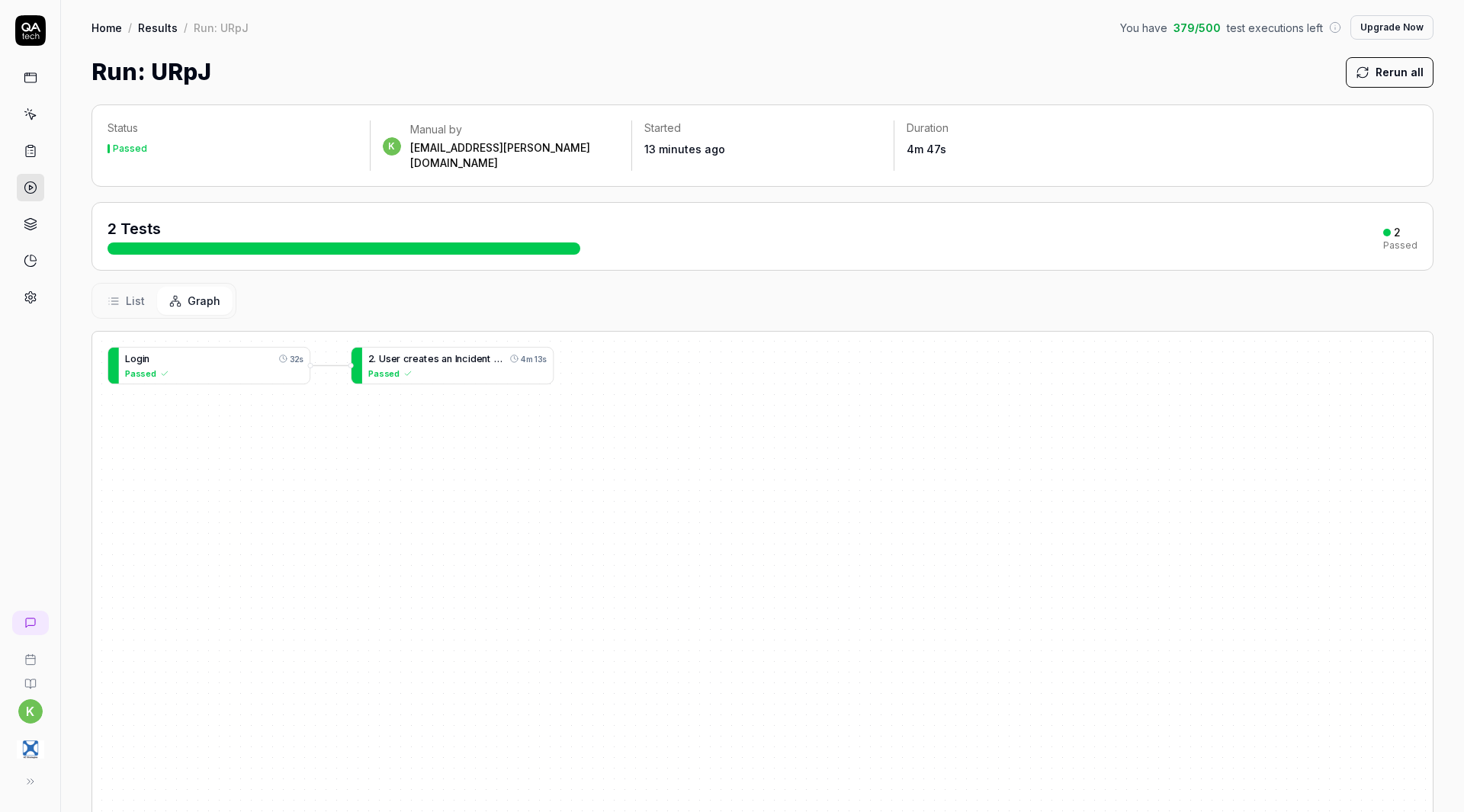
click at [125, 287] on button "List" at bounding box center [126, 301] width 62 height 28
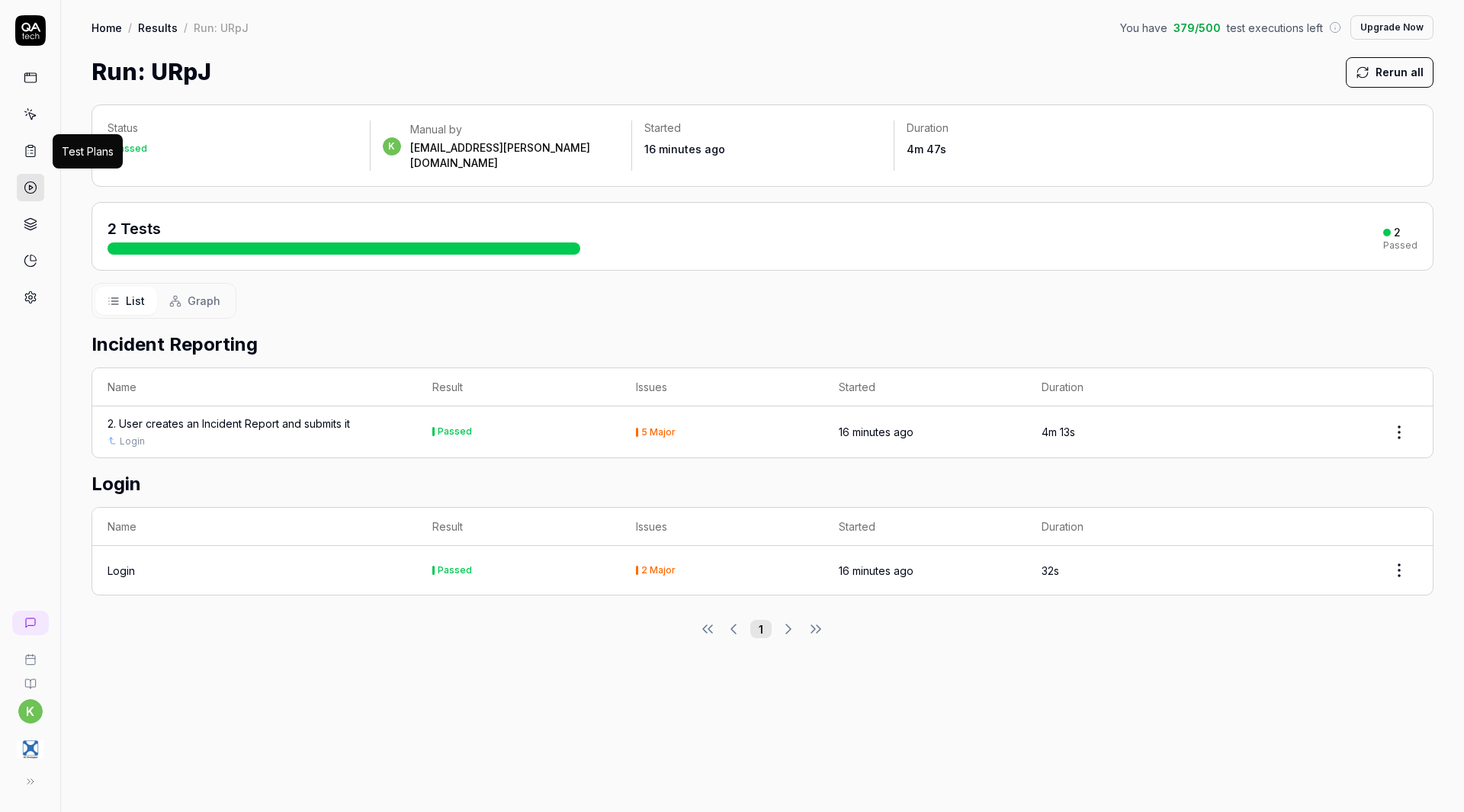
click at [34, 147] on icon at bounding box center [30, 151] width 9 height 10
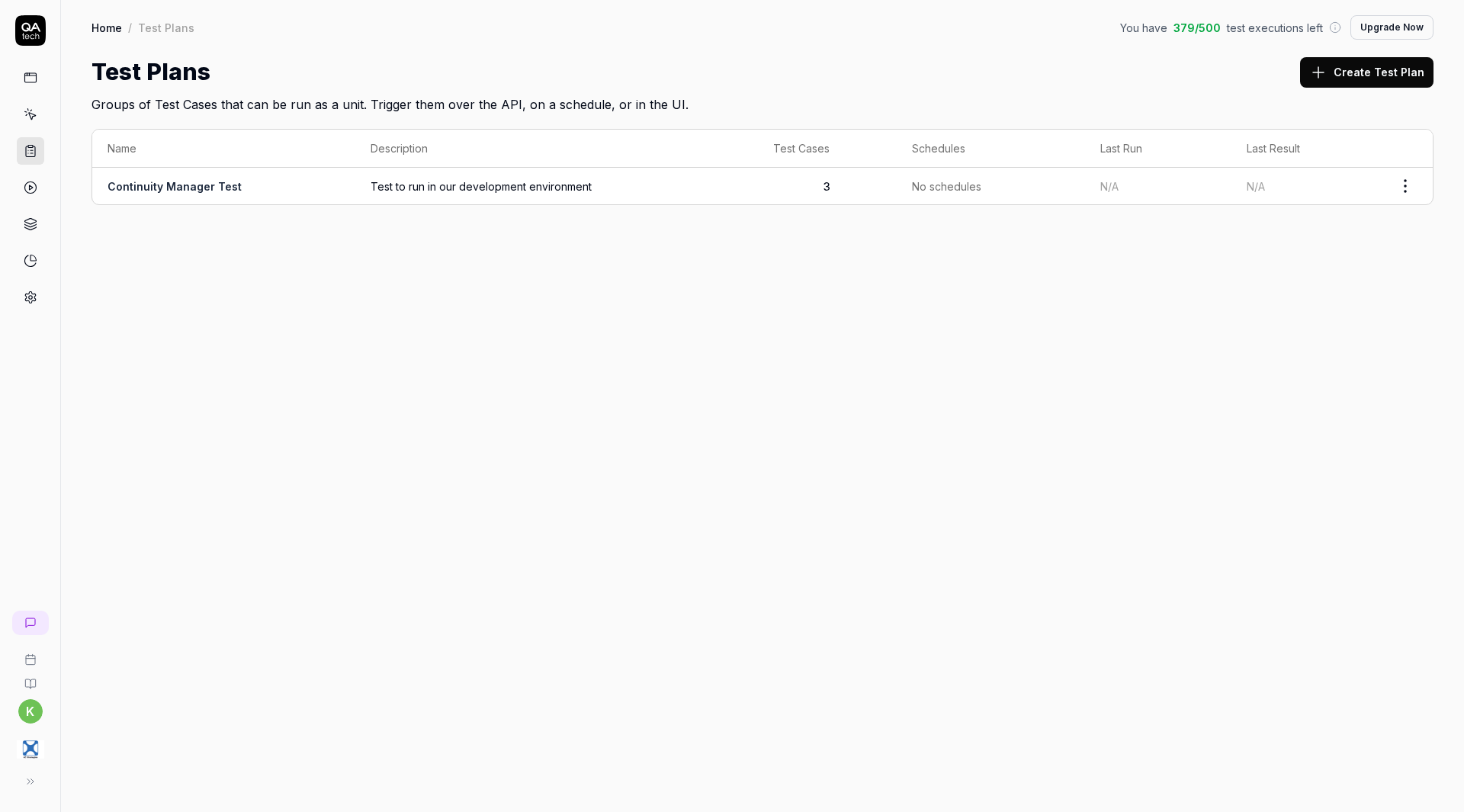
click at [229, 183] on link "Continuity Manager Test" at bounding box center [174, 186] width 134 height 13
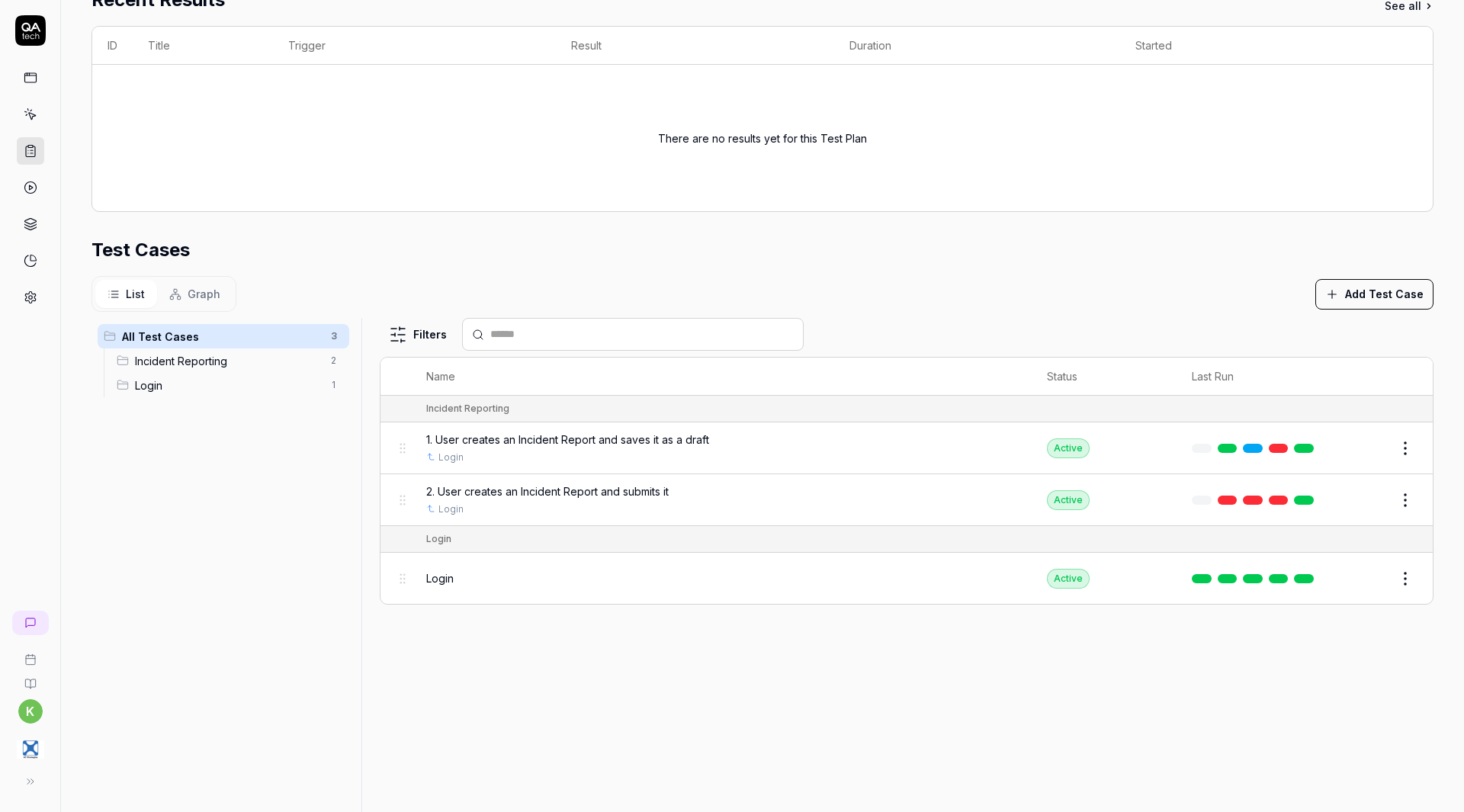
scroll to position [326, 0]
click at [1339, 290] on button "Add Test Case" at bounding box center [1373, 293] width 118 height 30
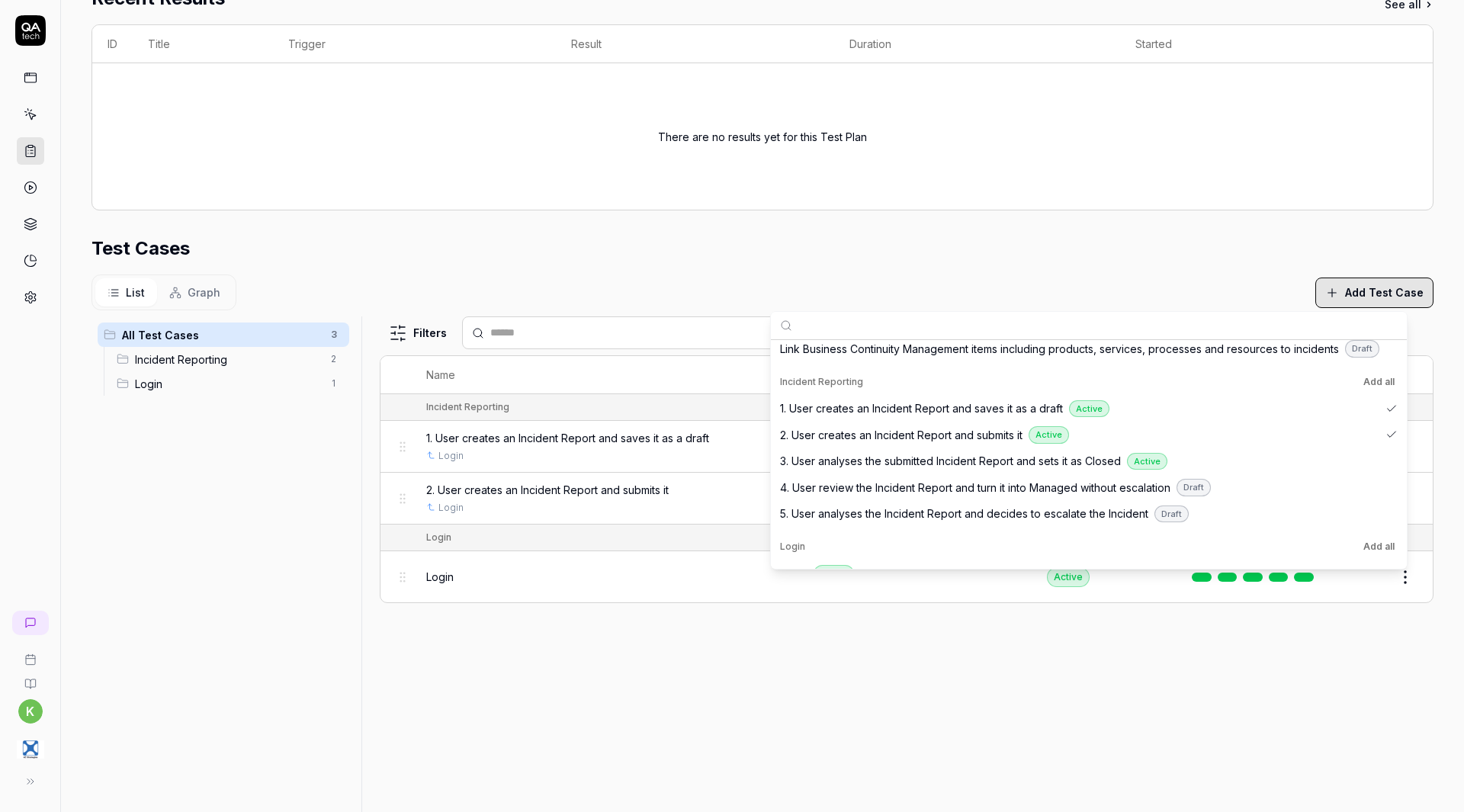
scroll to position [537, 0]
click at [956, 460] on span "3. User analyses the submitted Incident Report and sets it as Closed" at bounding box center [950, 461] width 341 height 16
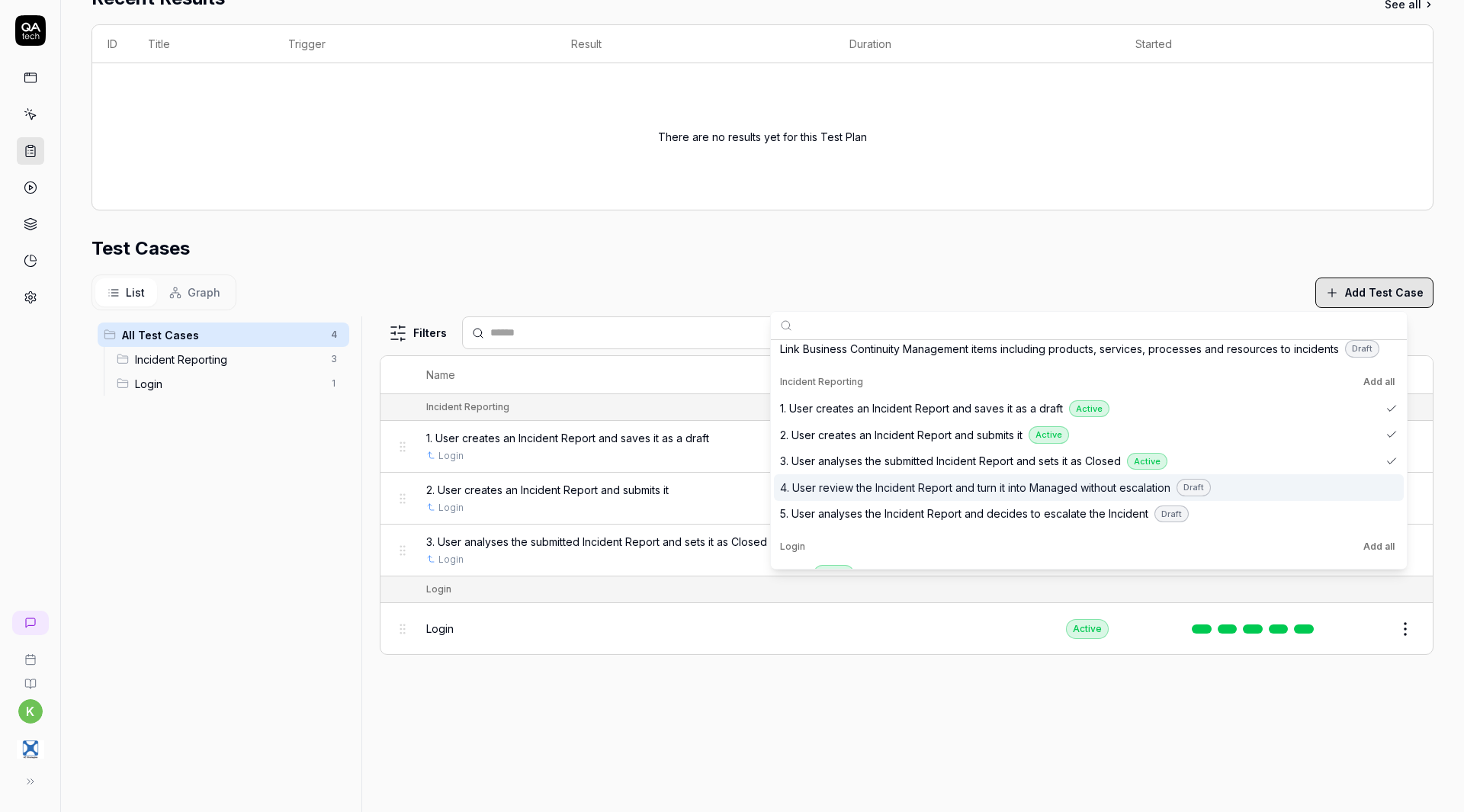
click at [950, 491] on span "4. User review the Incident Report and turn it into Managed without escalation" at bounding box center [975, 487] width 390 height 16
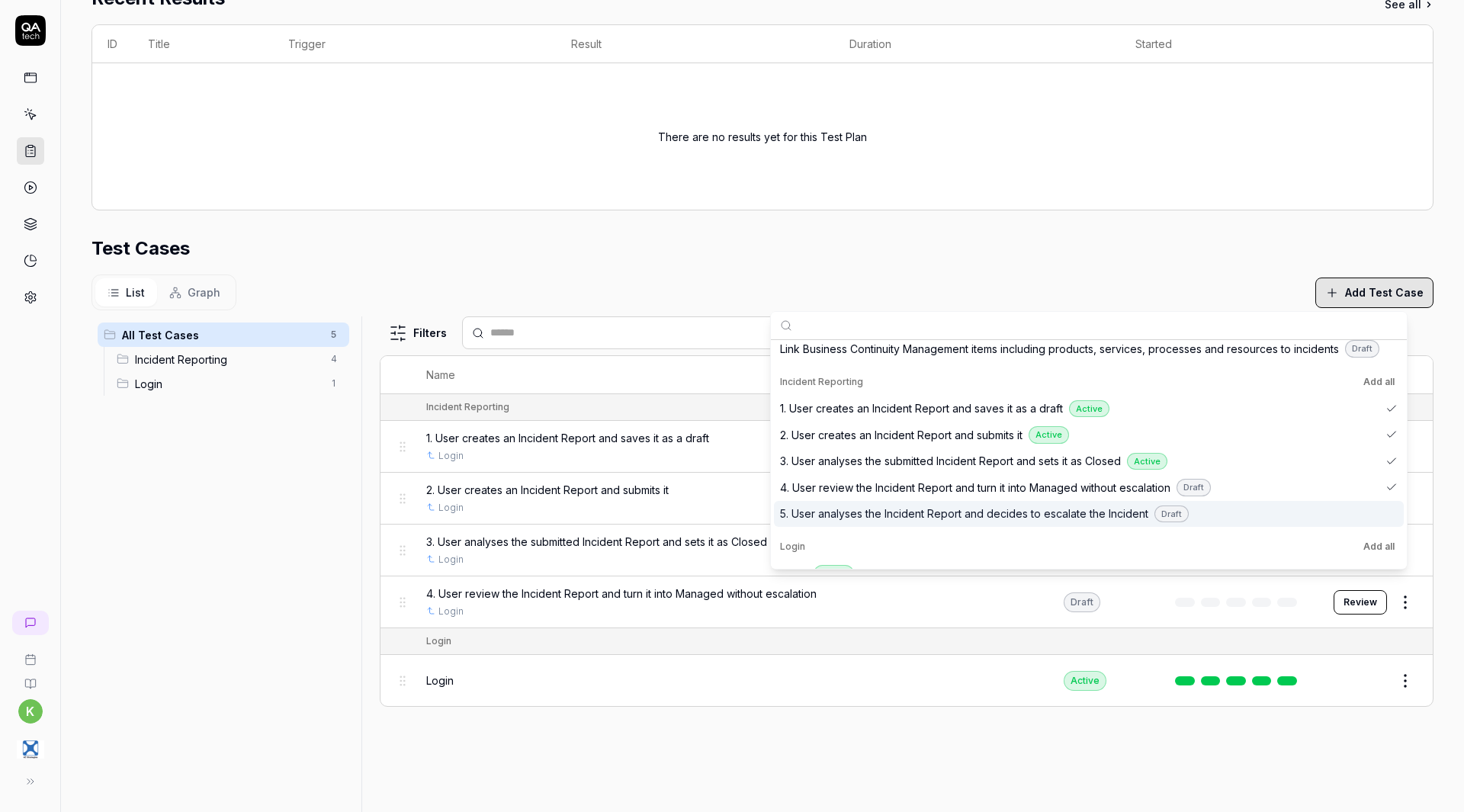
click at [948, 513] on span "5. User analyses the Incident Report and decides to escalate the Incident" at bounding box center [964, 513] width 368 height 16
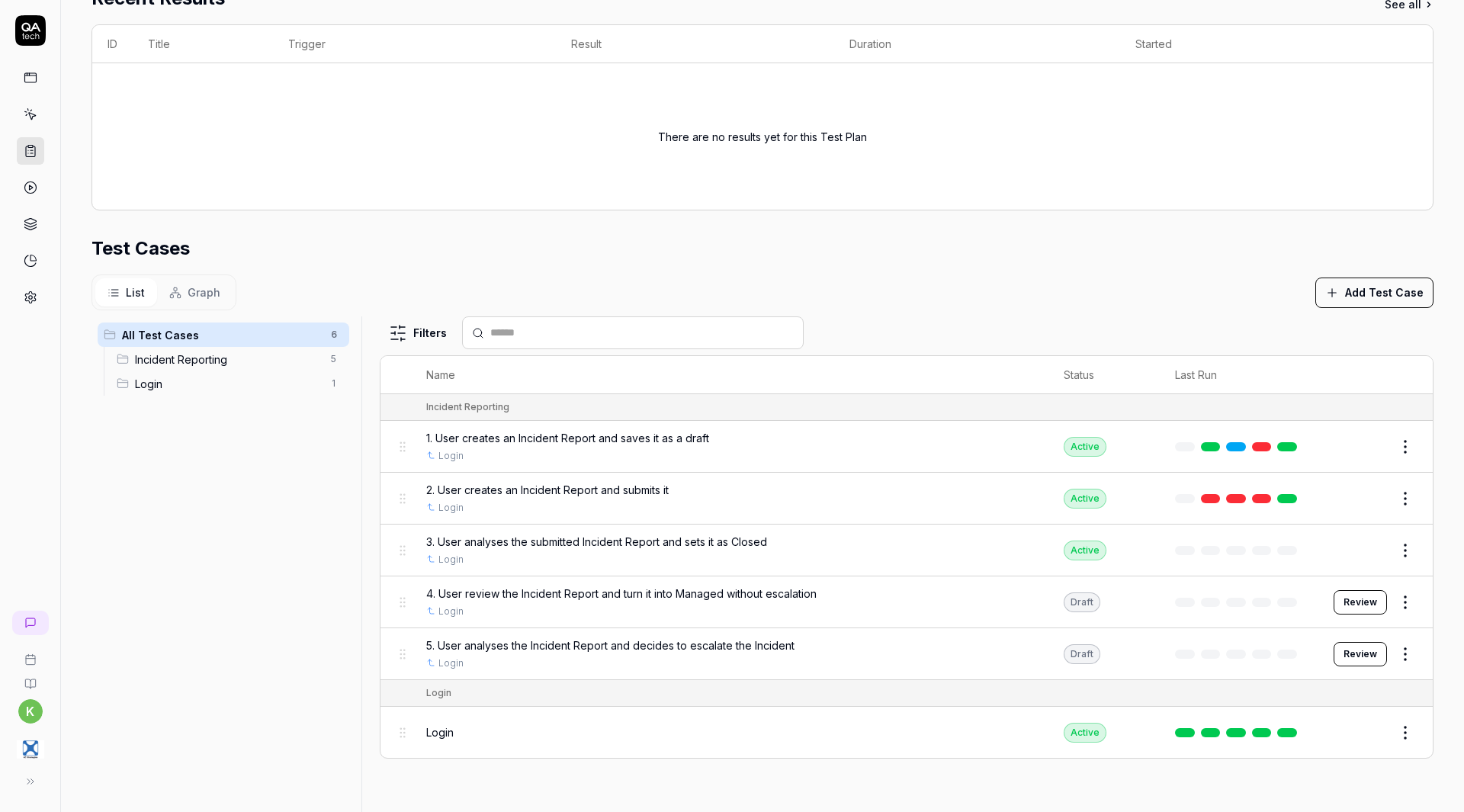
click at [576, 239] on div "Test Cases" at bounding box center [762, 248] width 1342 height 27
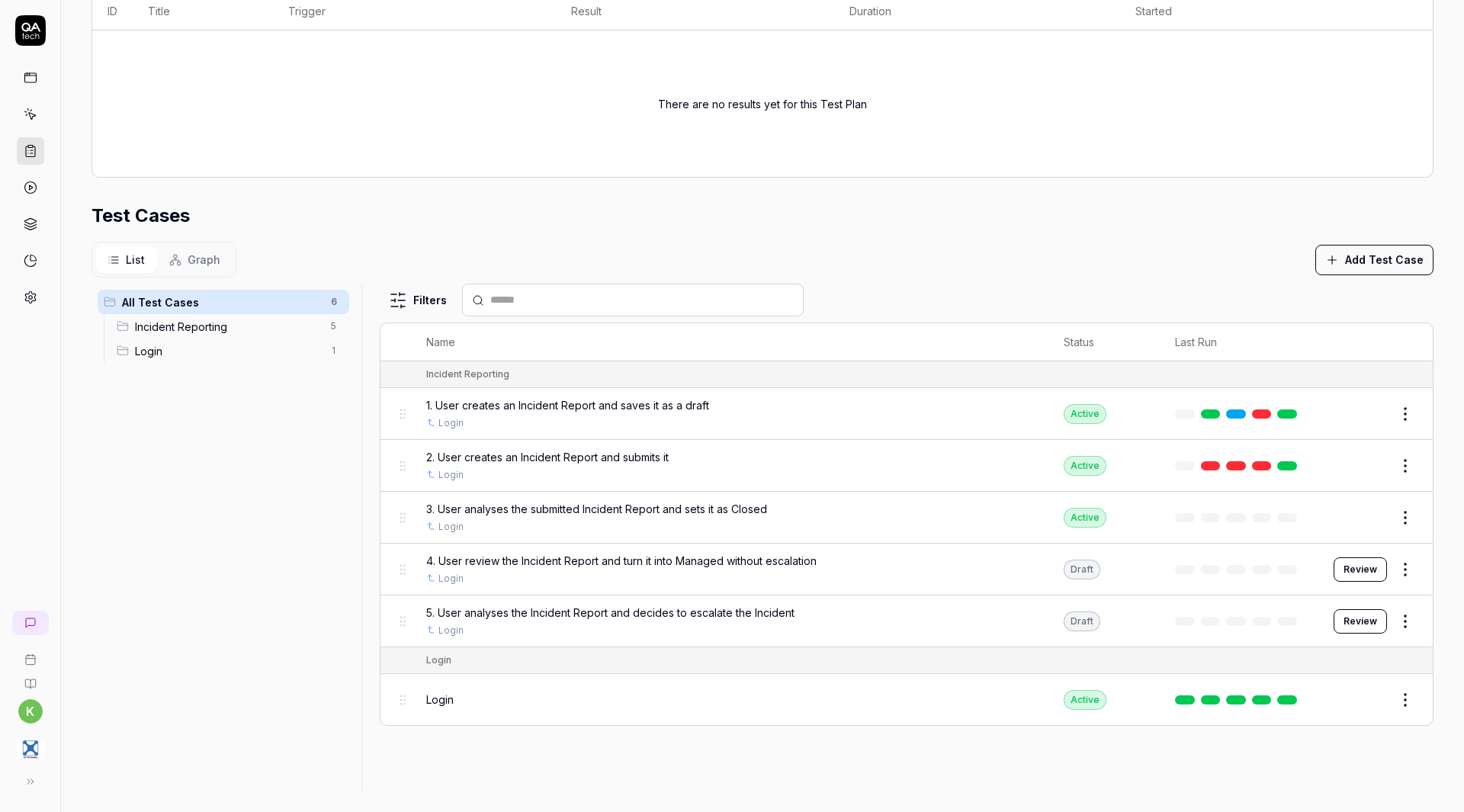
scroll to position [368, 0]
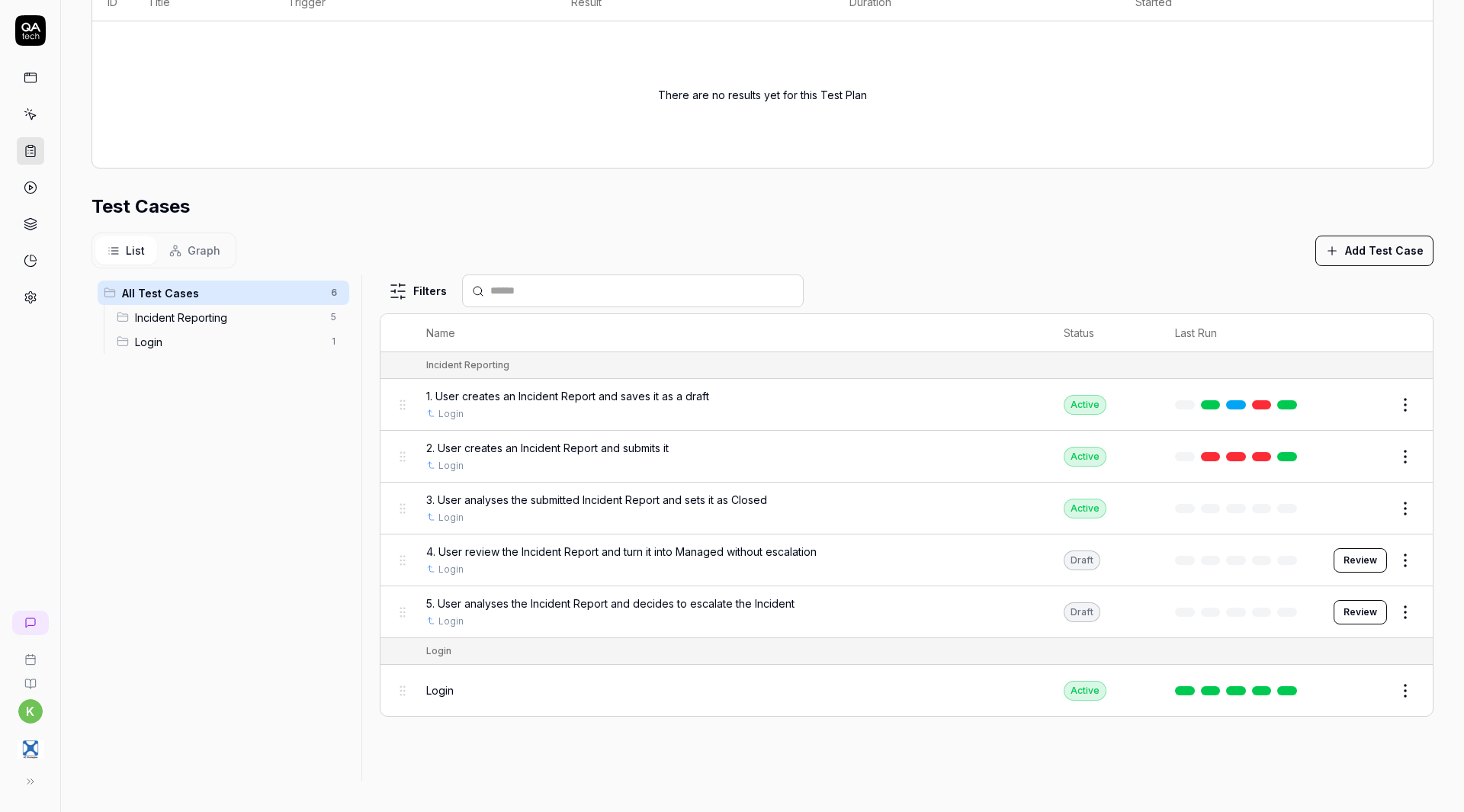
click at [199, 257] on span "Graph" at bounding box center [204, 250] width 33 height 16
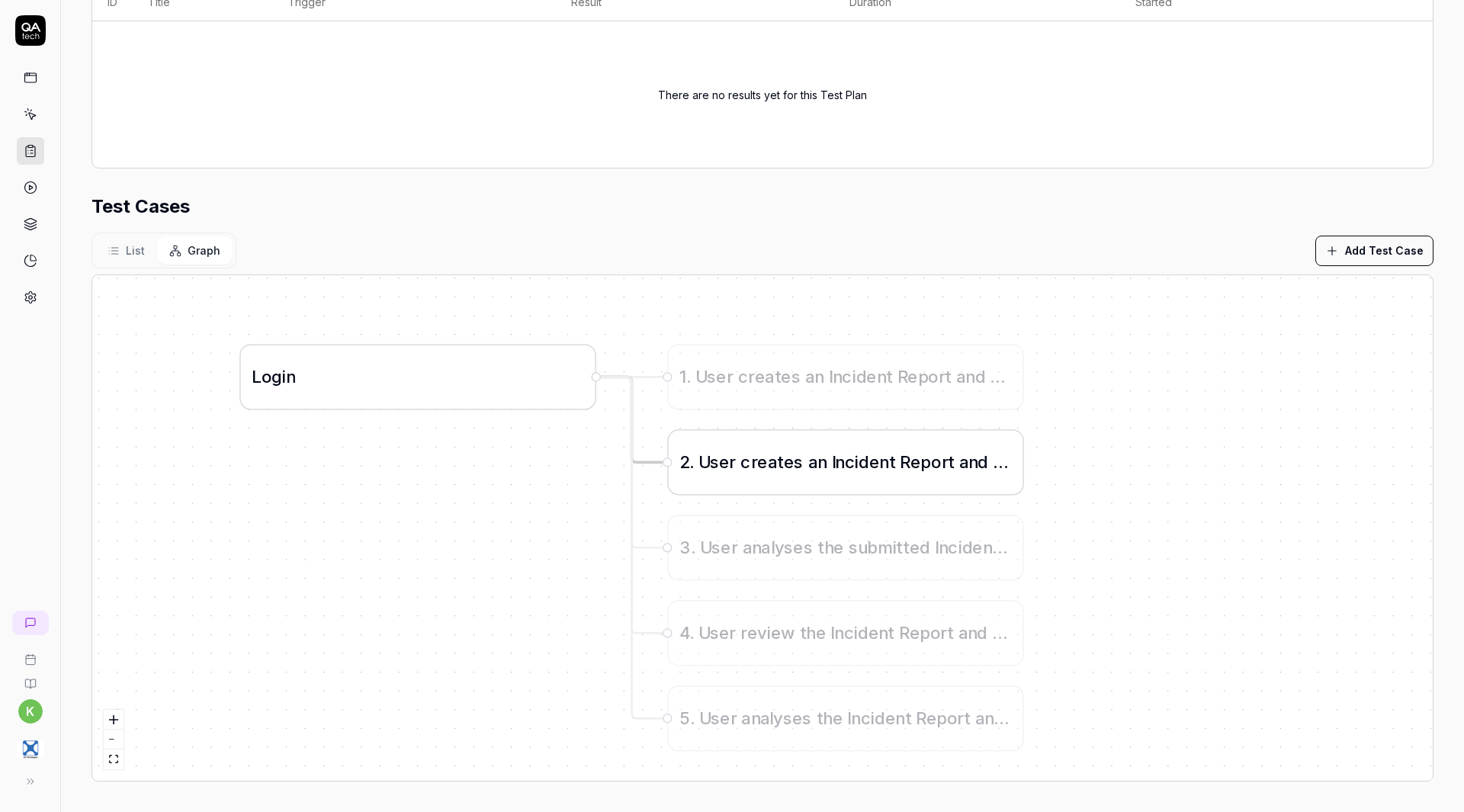
drag, startPoint x: 691, startPoint y: 422, endPoint x: 747, endPoint y: 432, distance: 56.9
click at [747, 432] on div "2 . U s e r c r e a t e s a n I n c i d e n t R e p o r t a n d s u b m i t s i…" at bounding box center [846, 463] width 354 height 64
drag, startPoint x: 1012, startPoint y: 438, endPoint x: 1031, endPoint y: 437, distance: 19.0
click at [1031, 437] on div "2 . U s e r c r e a t e s a n I n c i d e n t R e p o r t a n d s u b m i t s i…" at bounding box center [896, 459] width 354 height 64
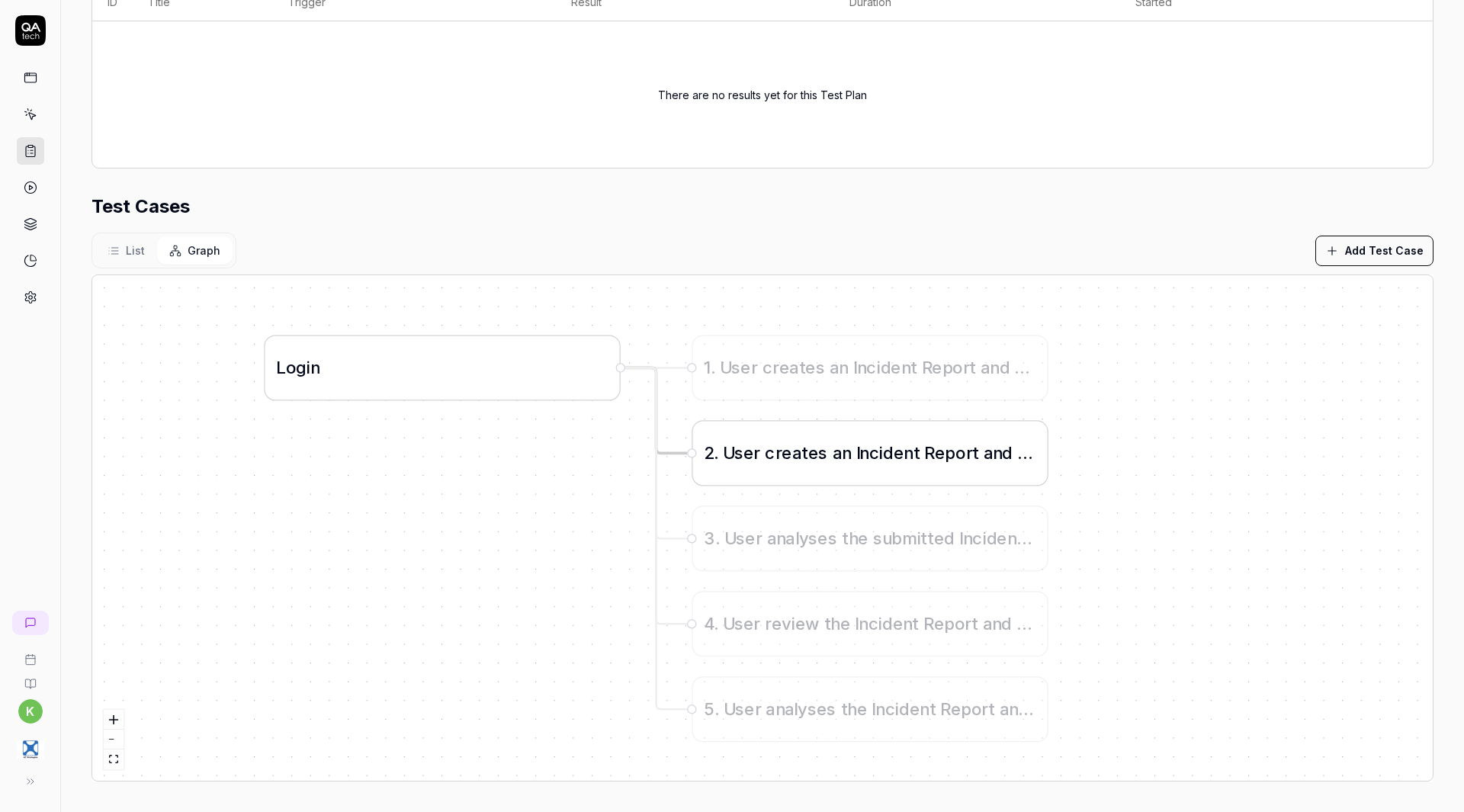
click at [1031, 437] on div "2 . U s e r c r e a t e s a n I n c i d e n t R e p o r t a n d s u b m i t s i…" at bounding box center [870, 454] width 354 height 64
click at [1025, 438] on div "2 . U s e r c r e a t e s a n I n c i d e n t R e p o r t a n d s u b m i t s i…" at bounding box center [864, 454] width 354 height 64
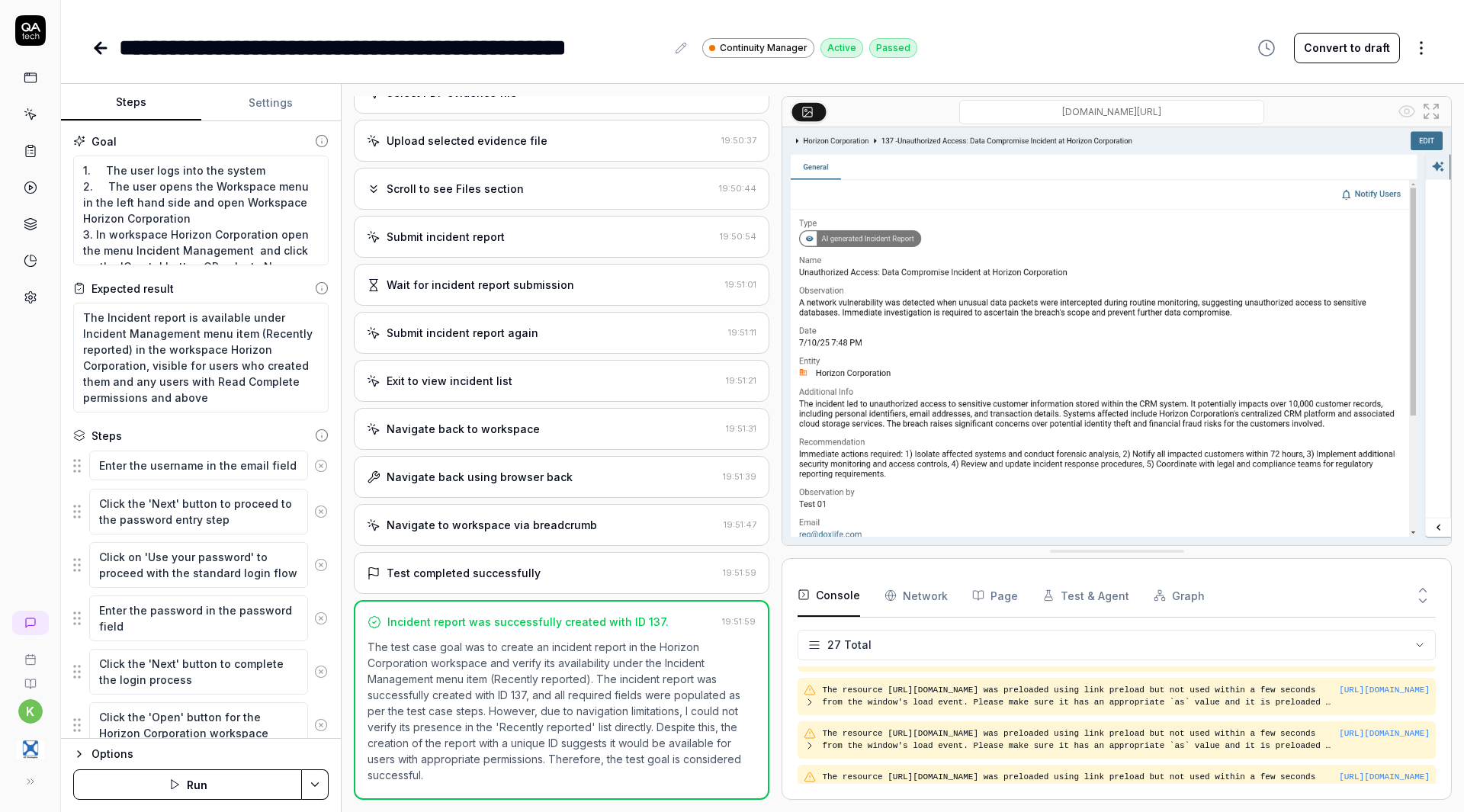
scroll to position [974, 0]
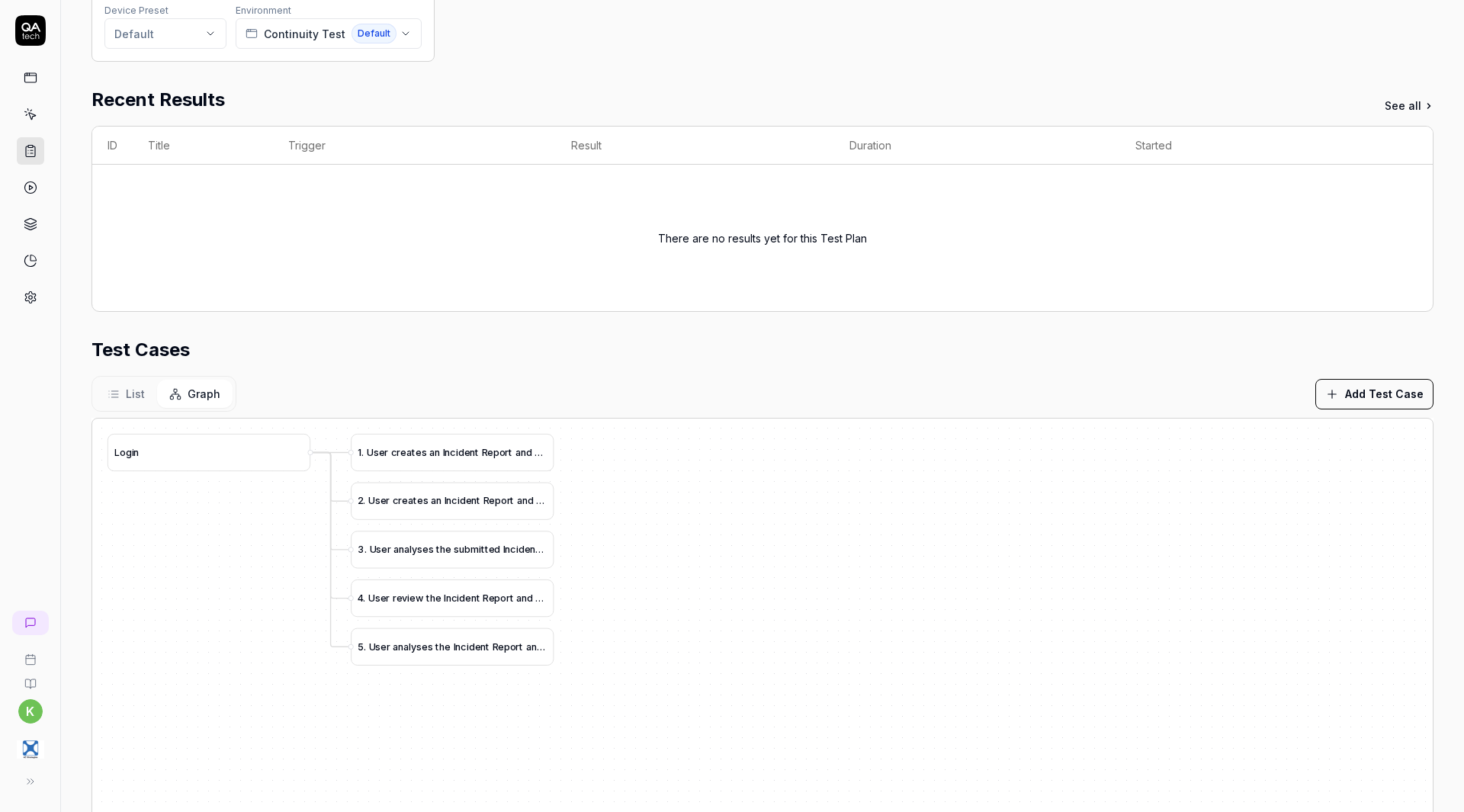
scroll to position [229, 0]
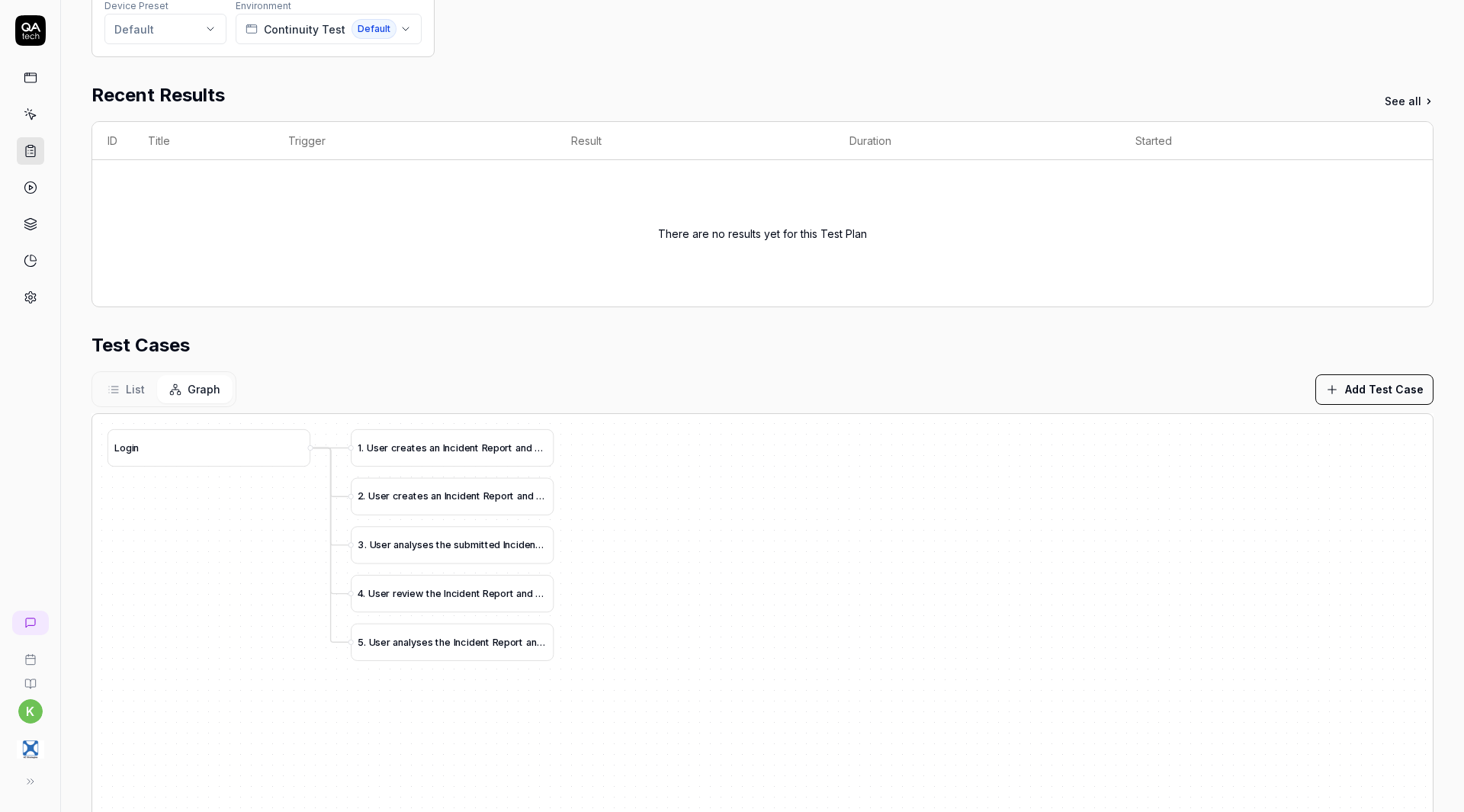
click at [122, 403] on div "List Graph" at bounding box center [164, 389] width 145 height 36
click at [536, 449] on span at bounding box center [534, 447] width 3 height 11
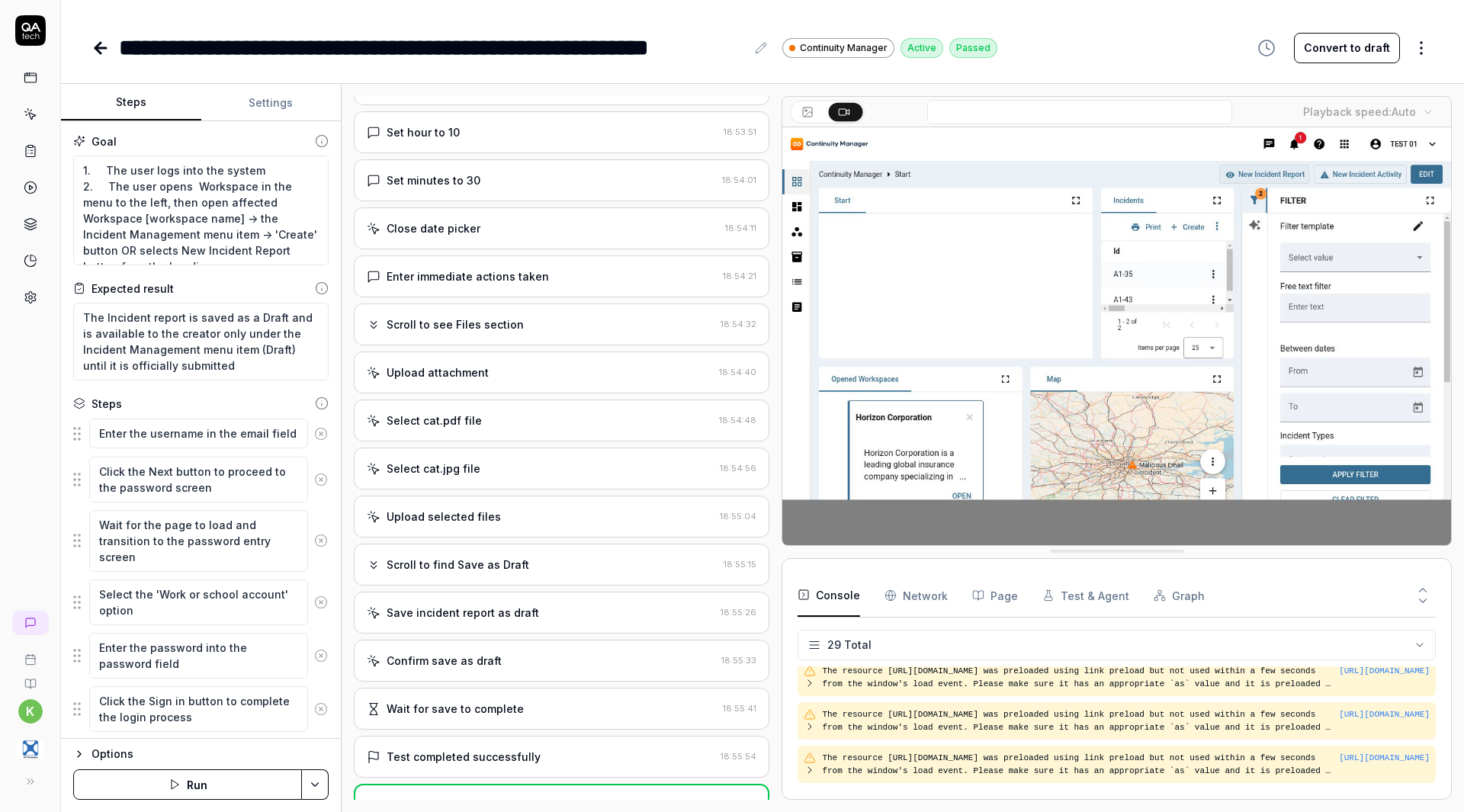
scroll to position [1061, 0]
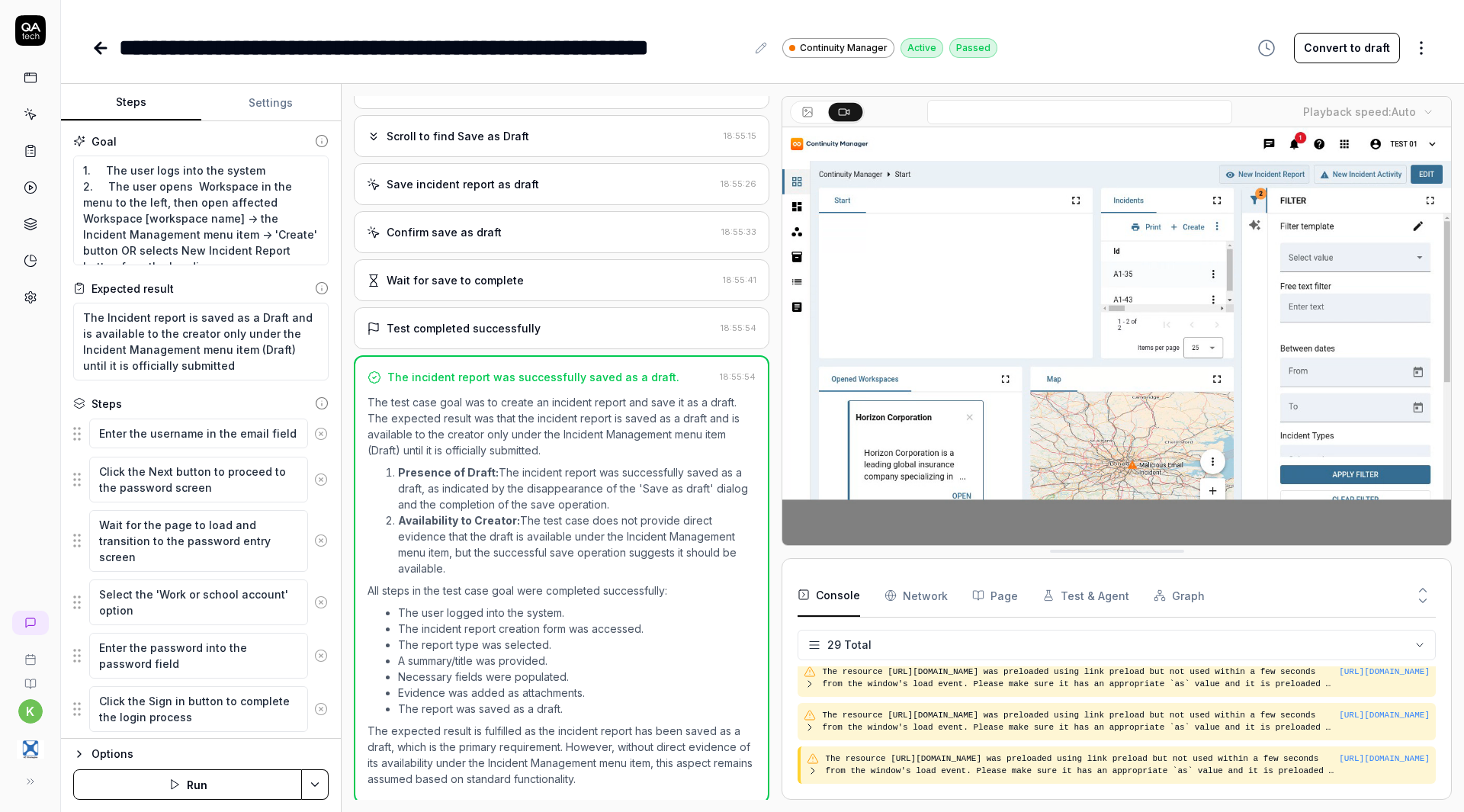
scroll to position [1414, 0]
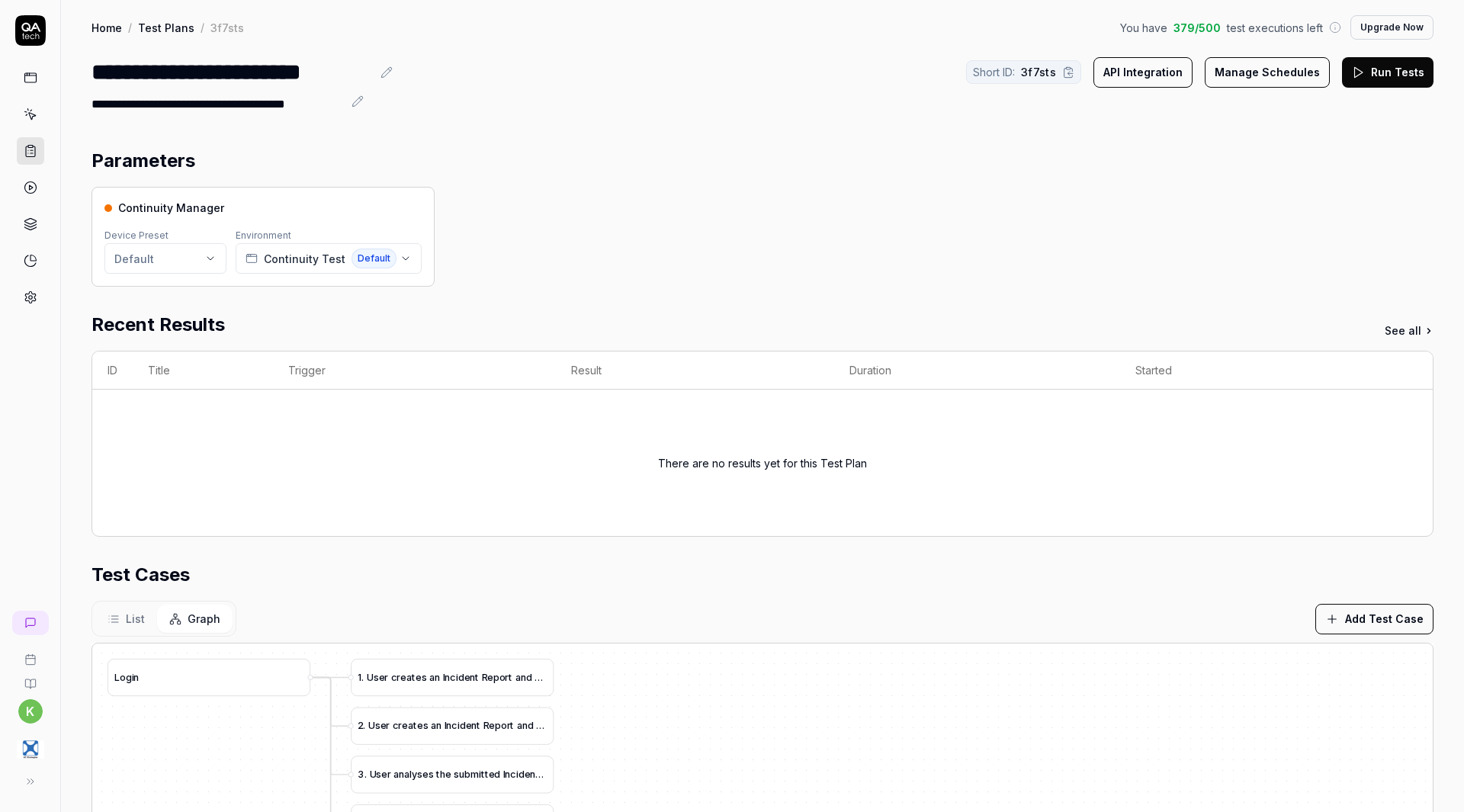
click at [128, 613] on span "List" at bounding box center [135, 619] width 19 height 16
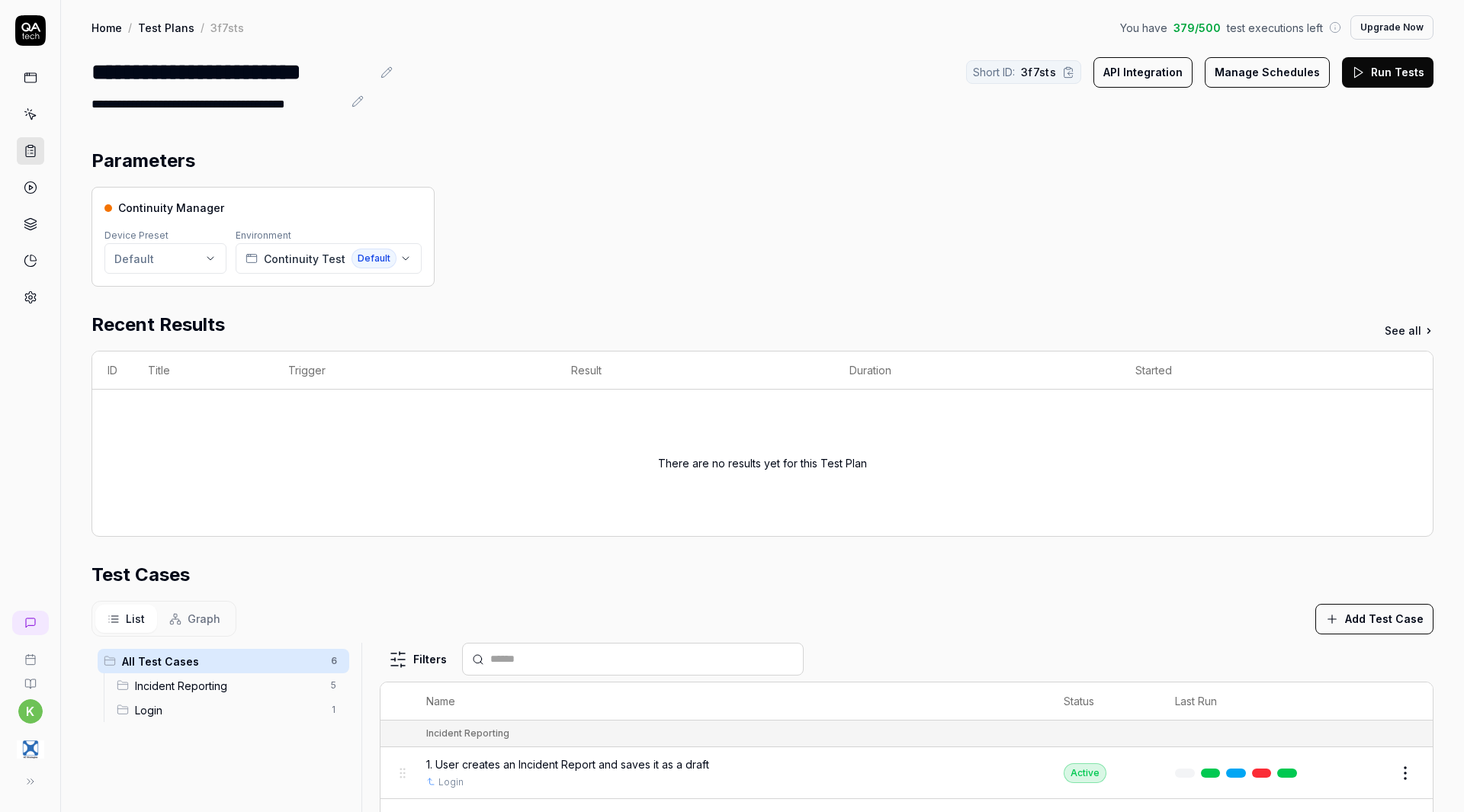
scroll to position [368, 0]
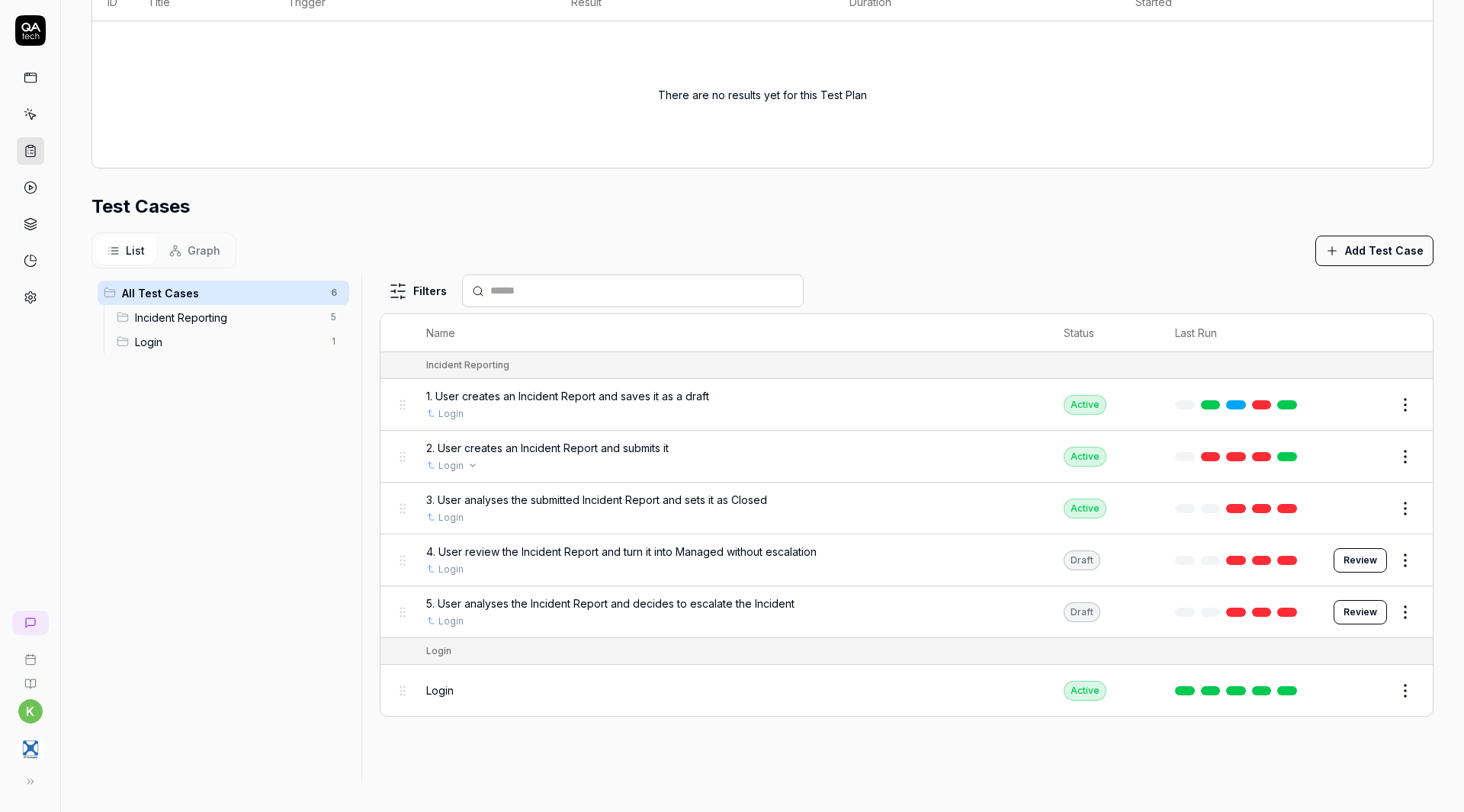
click at [453, 463] on link "Login" at bounding box center [451, 465] width 25 height 14
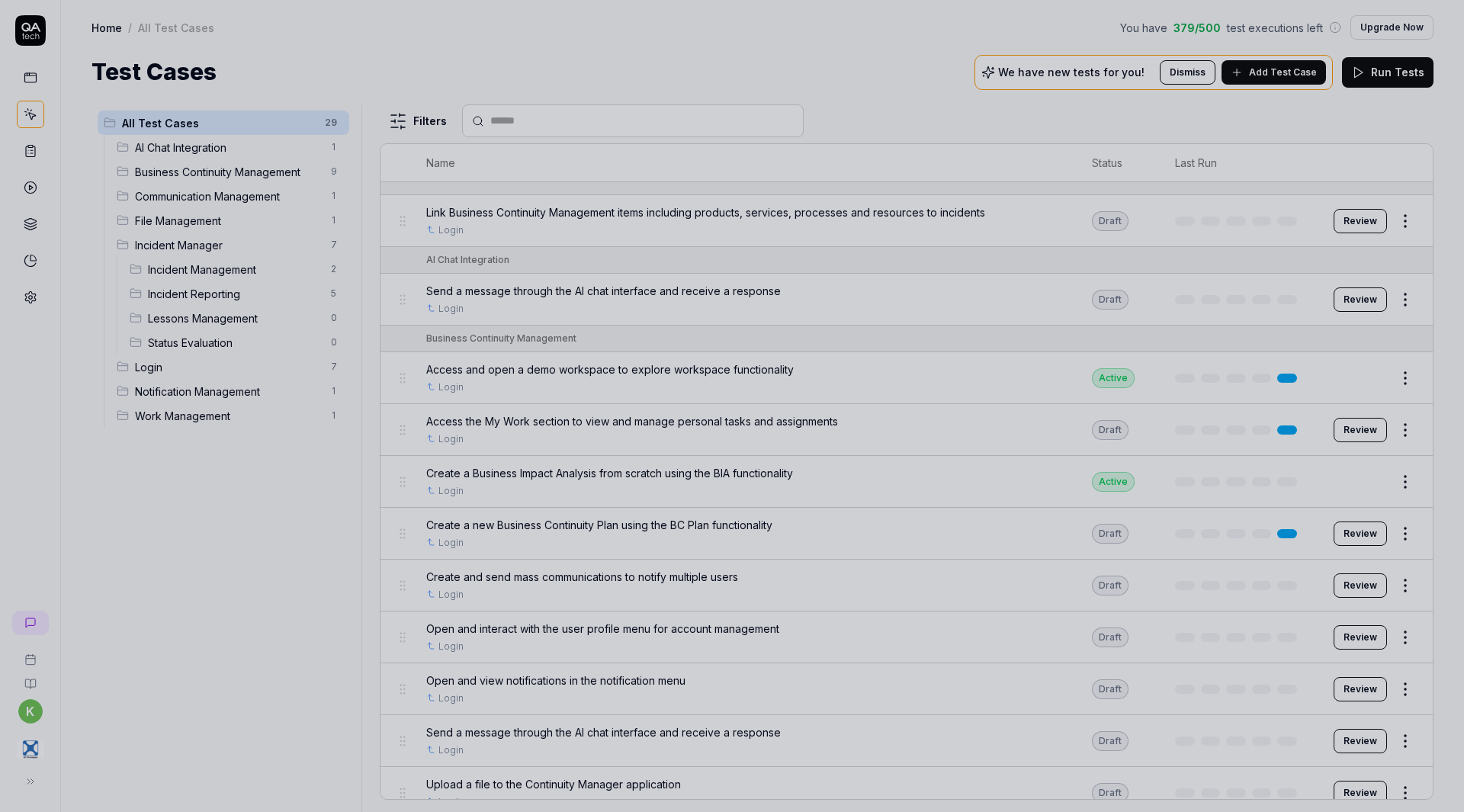
click at [847, 353] on div at bounding box center [732, 406] width 1464 height 812
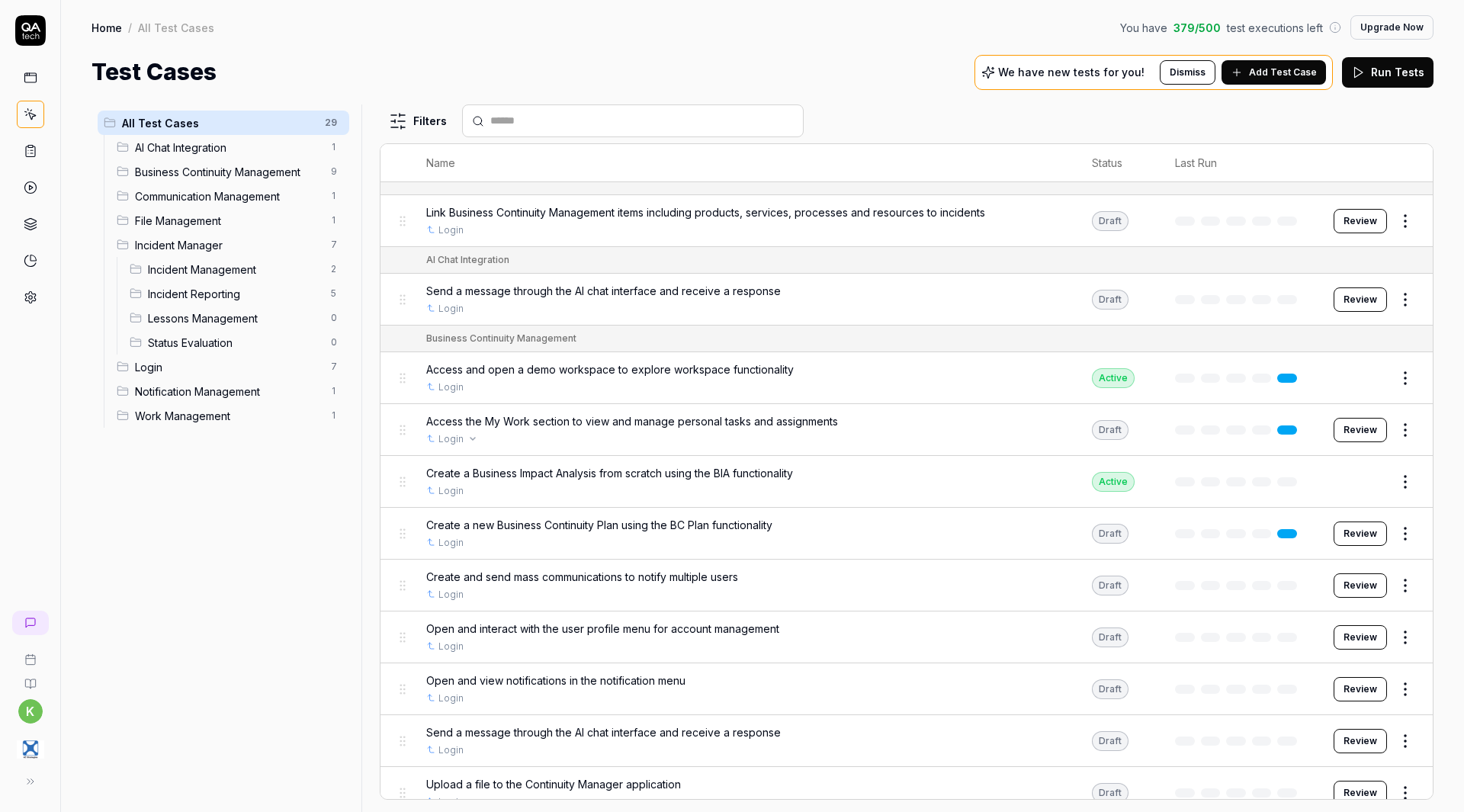
click at [446, 441] on link "Login" at bounding box center [451, 438] width 25 height 14
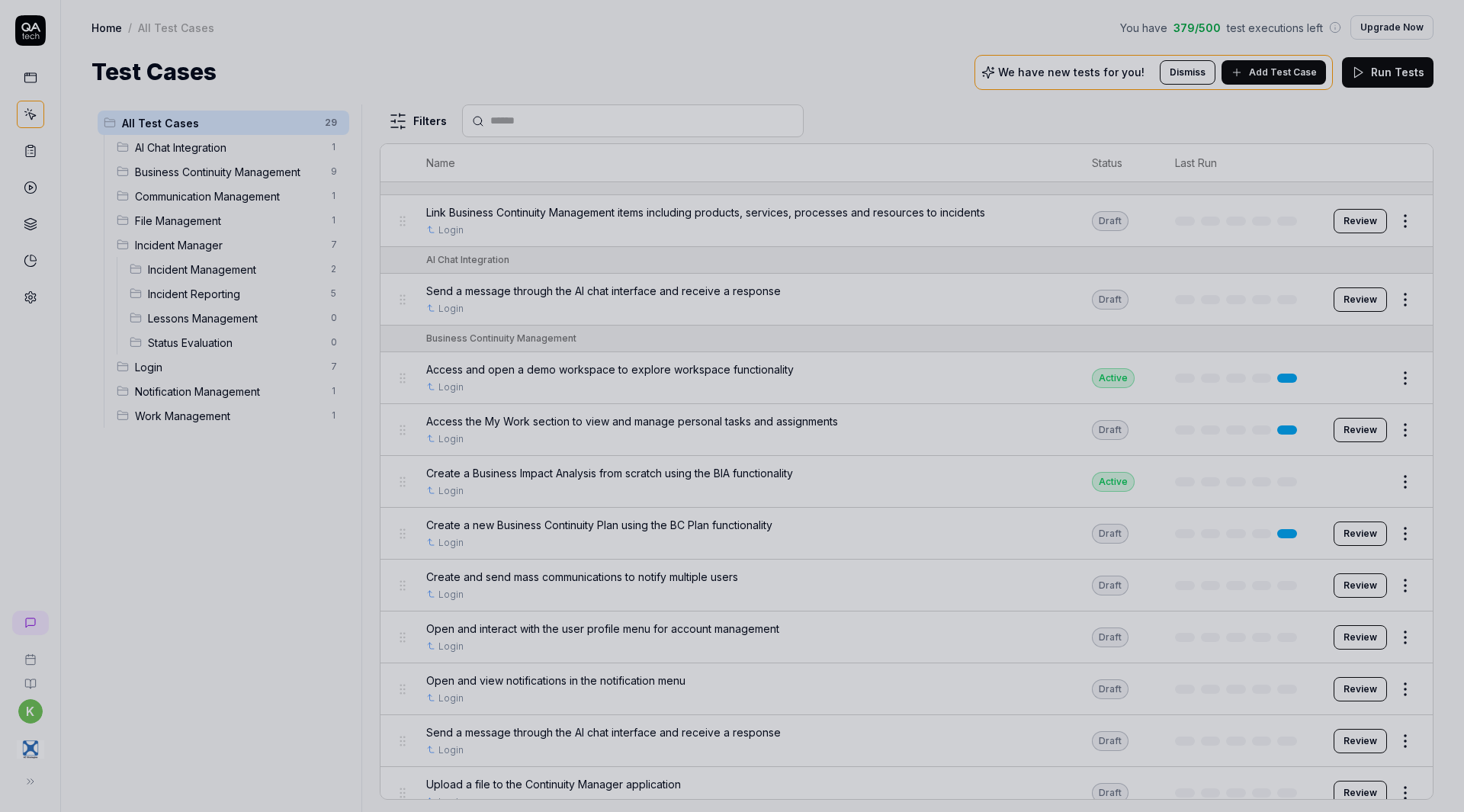
click at [689, 312] on div at bounding box center [732, 406] width 1464 height 812
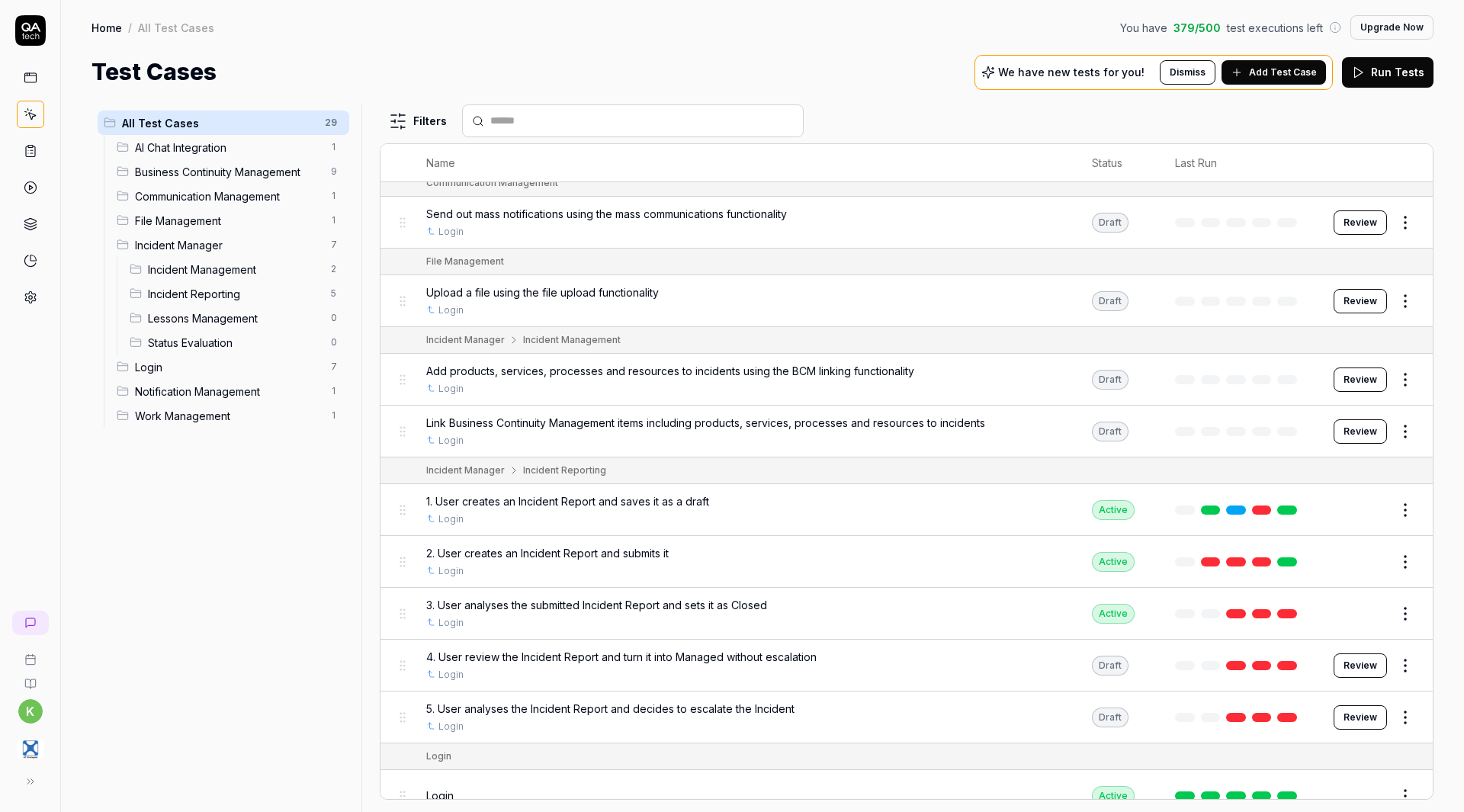
scroll to position [677, 0]
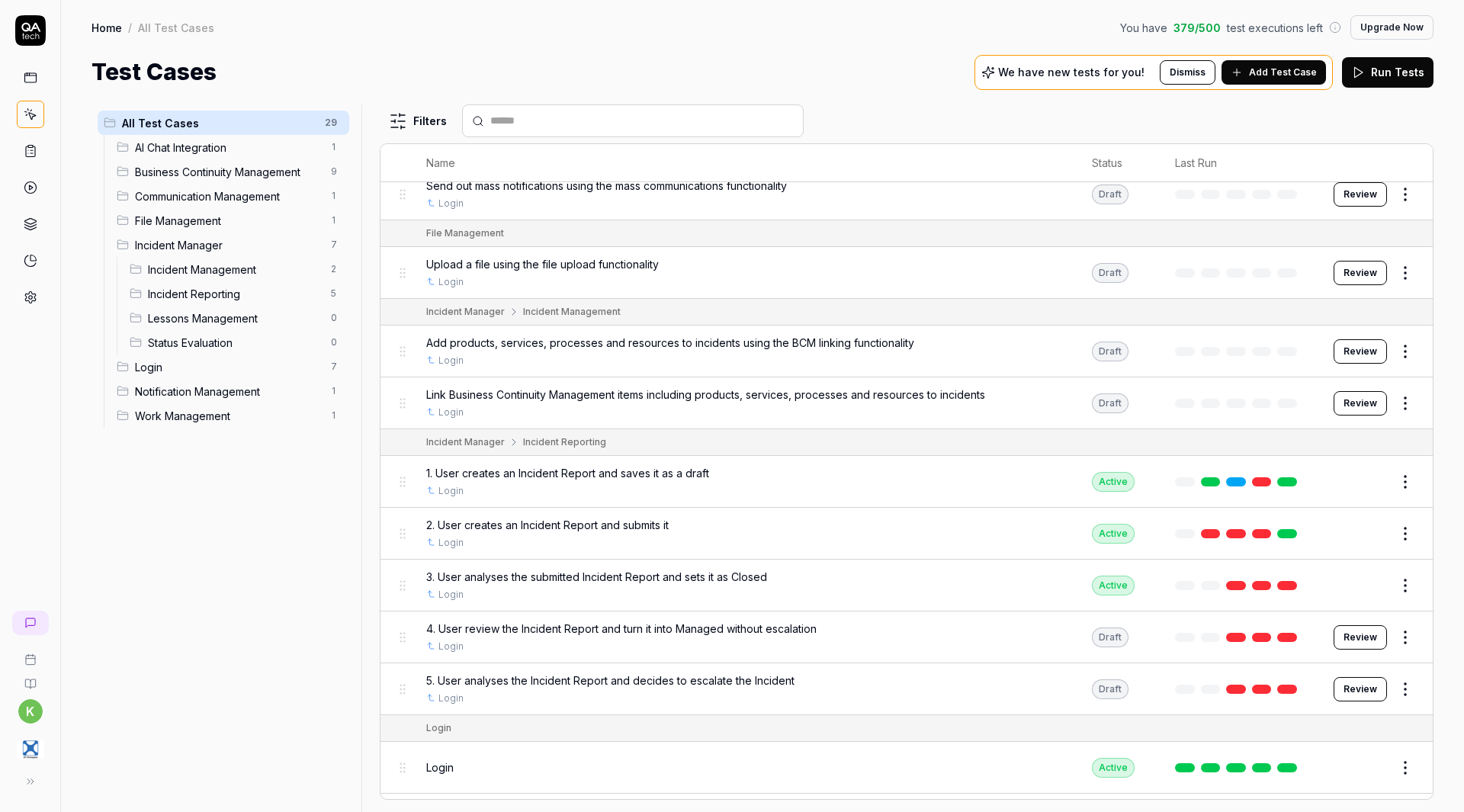
click at [184, 245] on span "Incident Manager" at bounding box center [228, 245] width 187 height 16
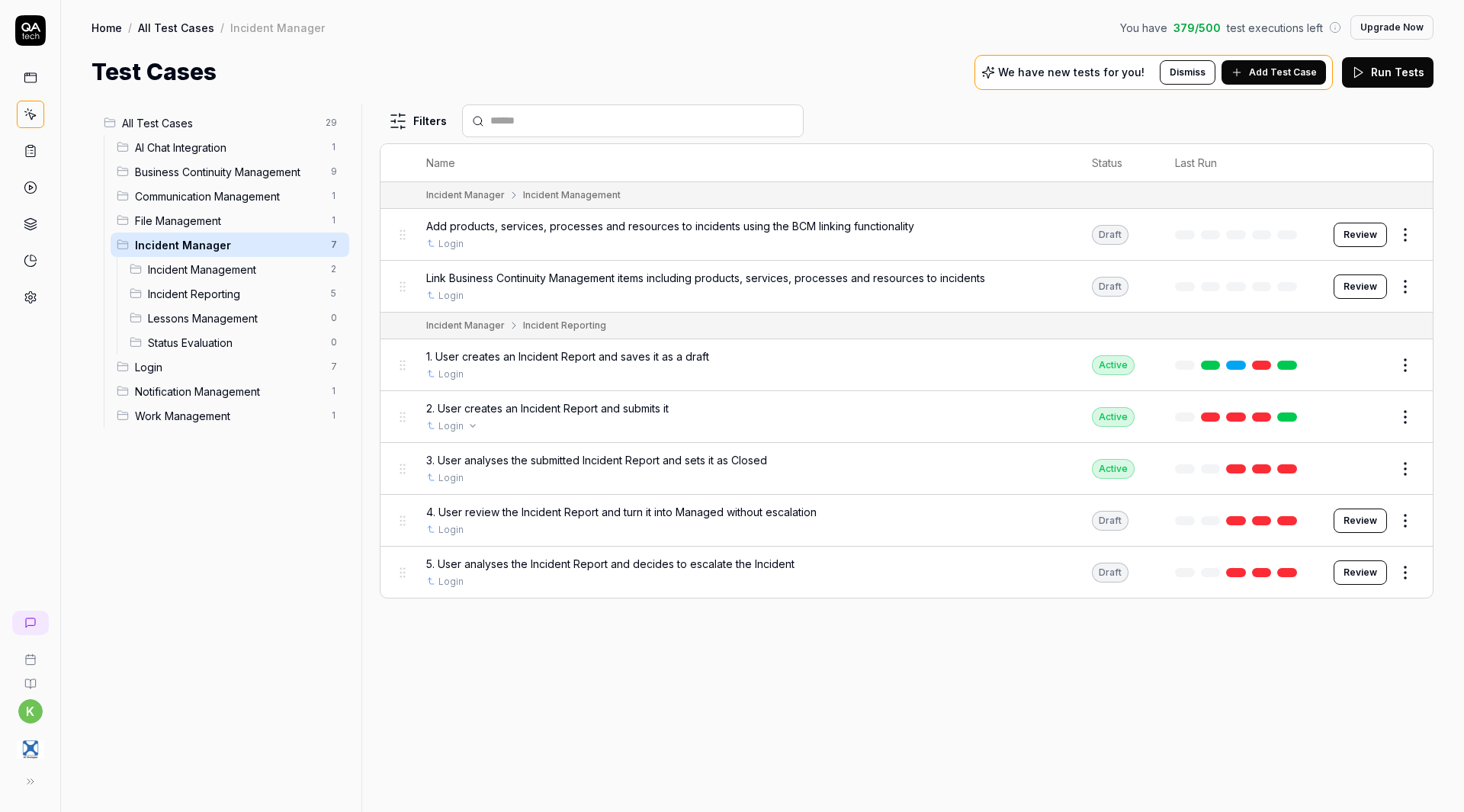
click at [446, 425] on link "Login" at bounding box center [451, 426] width 25 height 14
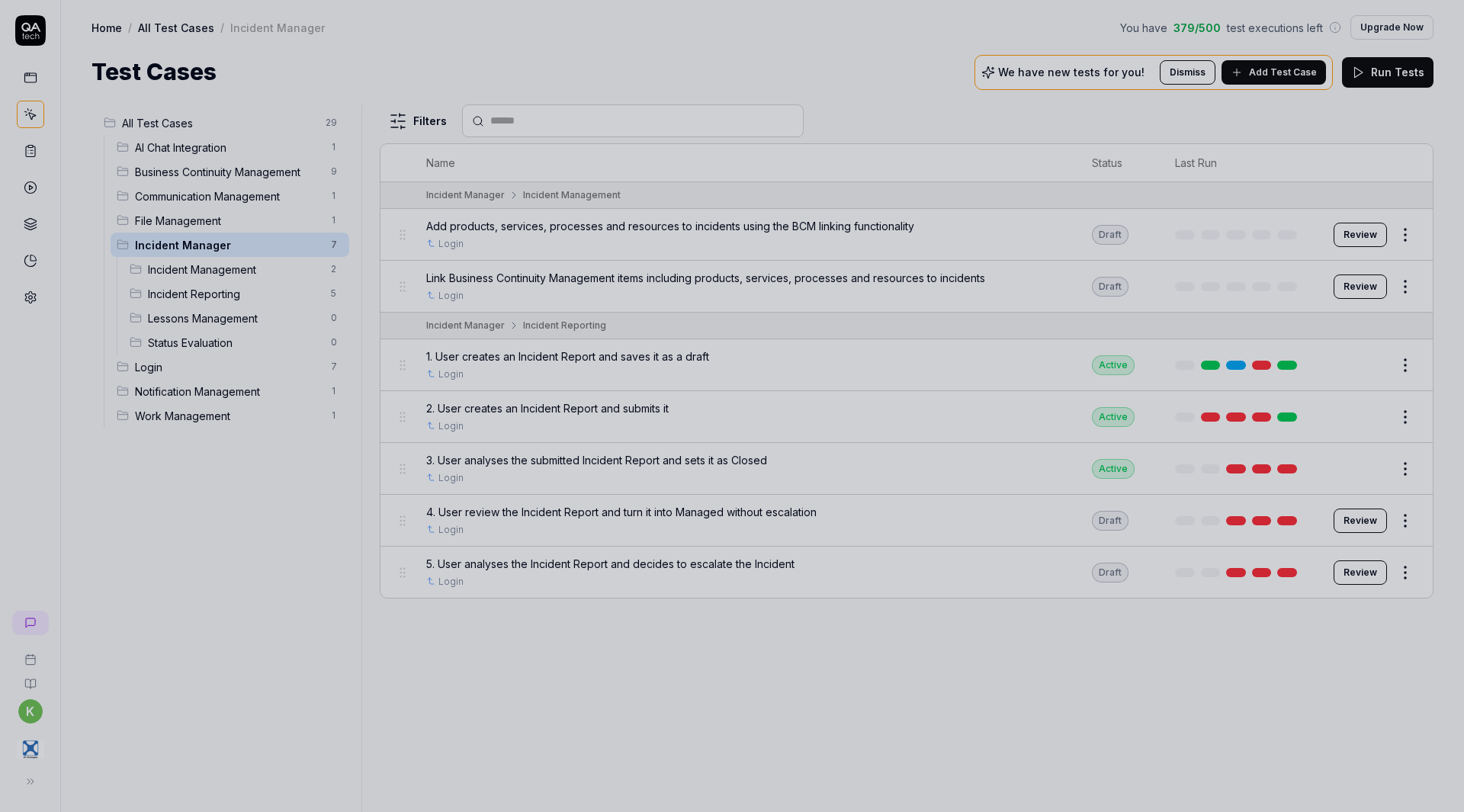
click at [336, 474] on div at bounding box center [732, 406] width 1464 height 812
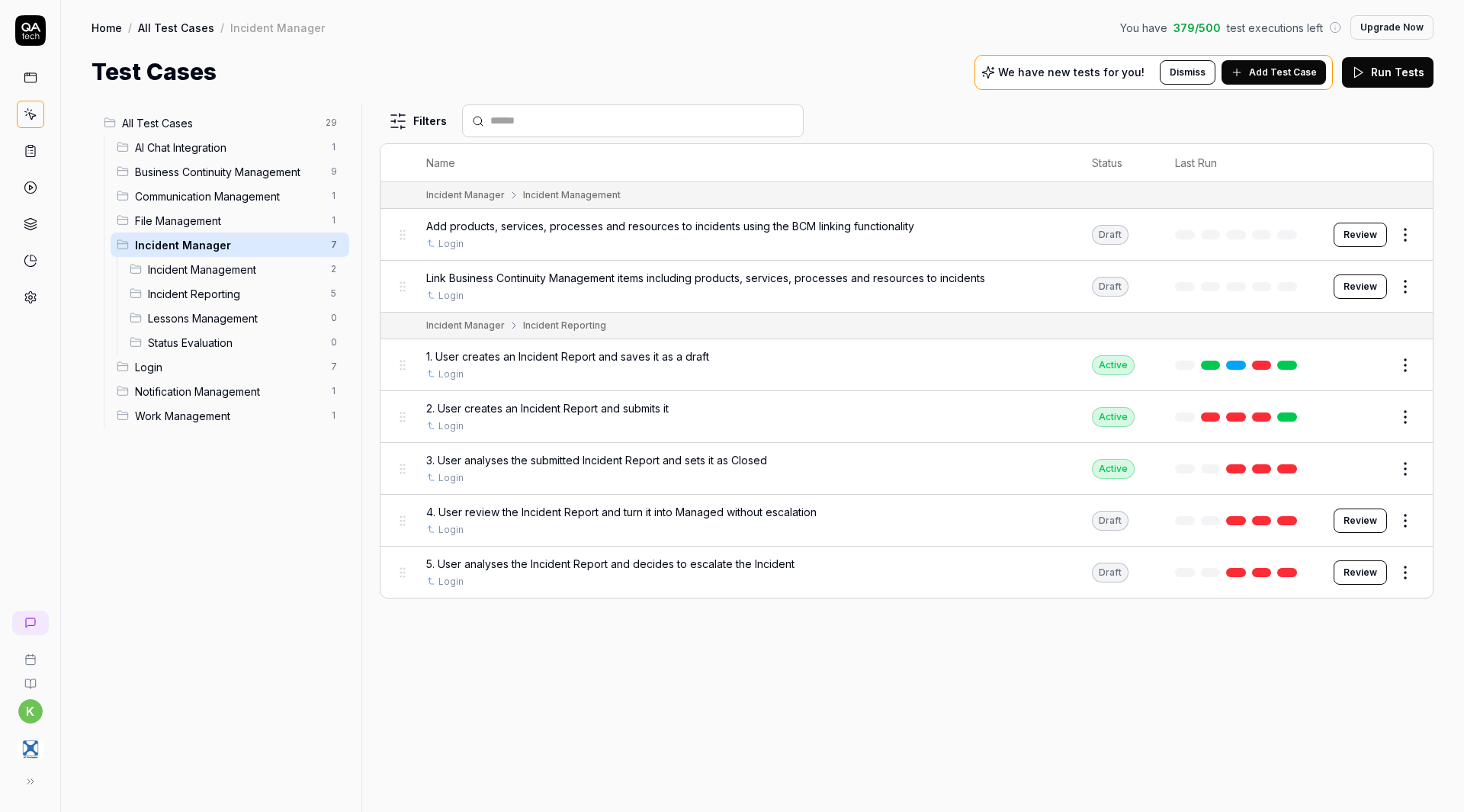
click at [36, 152] on icon at bounding box center [30, 151] width 14 height 14
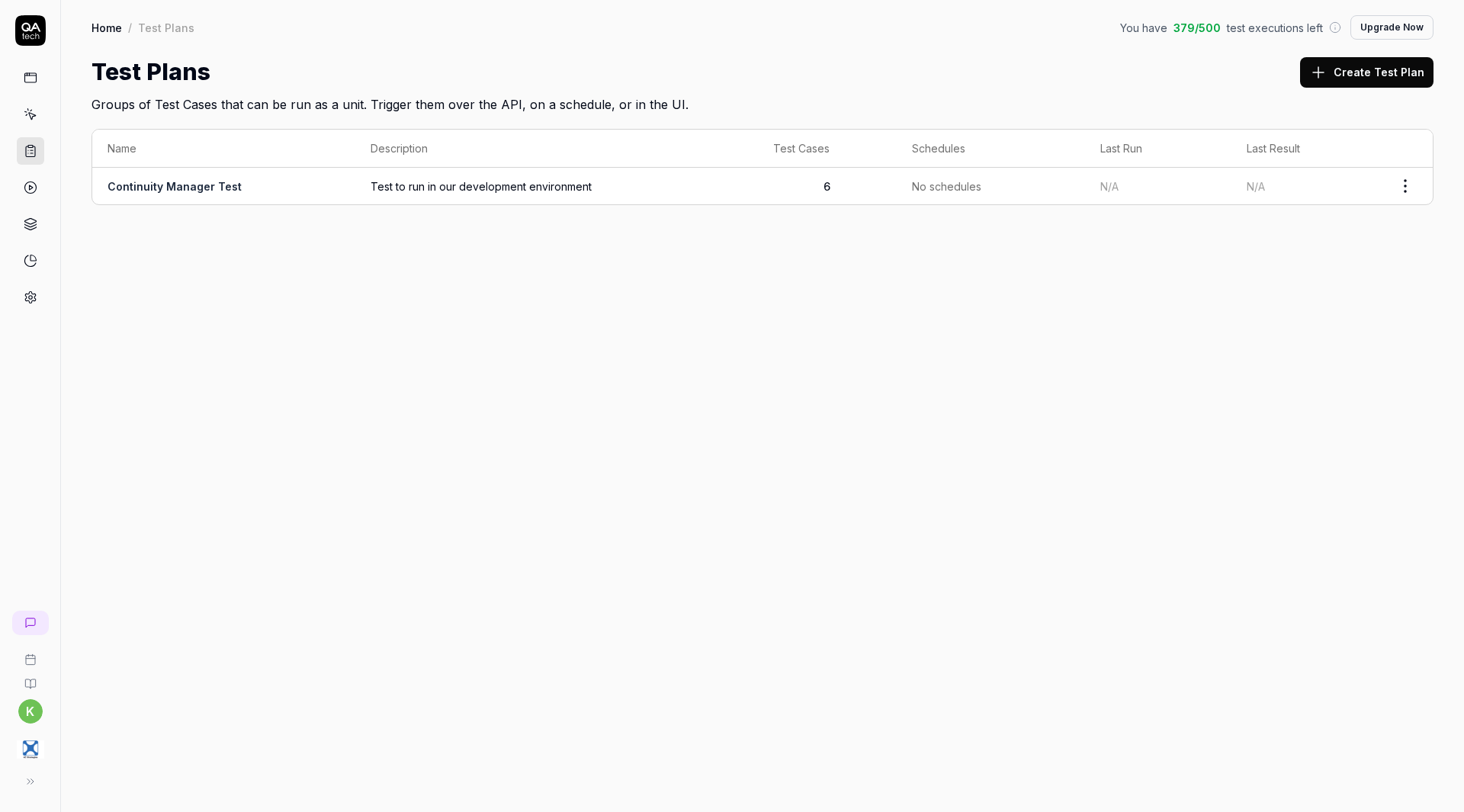
click at [197, 191] on link "Continuity Manager Test" at bounding box center [174, 186] width 134 height 13
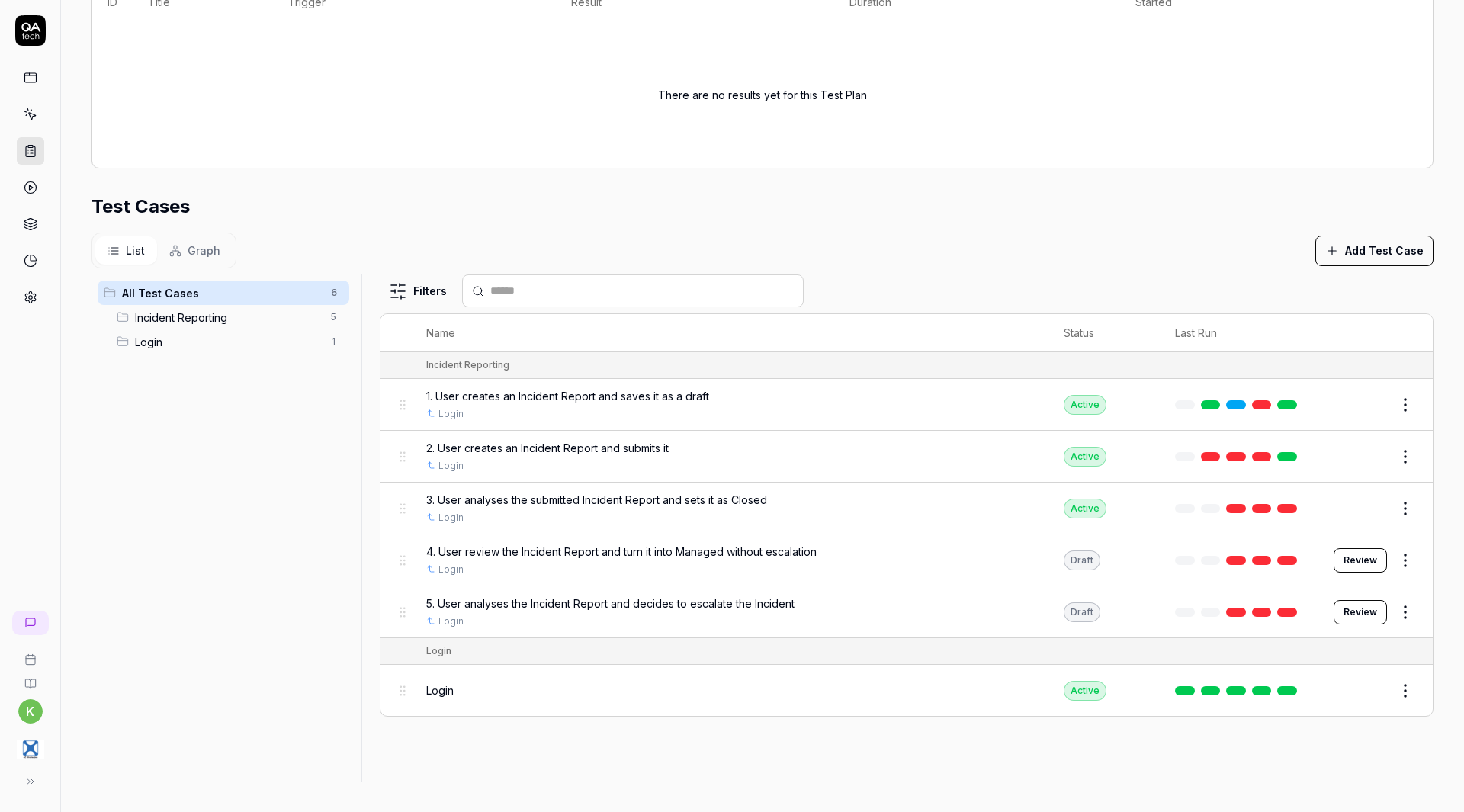
scroll to position [367, 0]
click at [447, 467] on link "Login" at bounding box center [451, 466] width 25 height 14
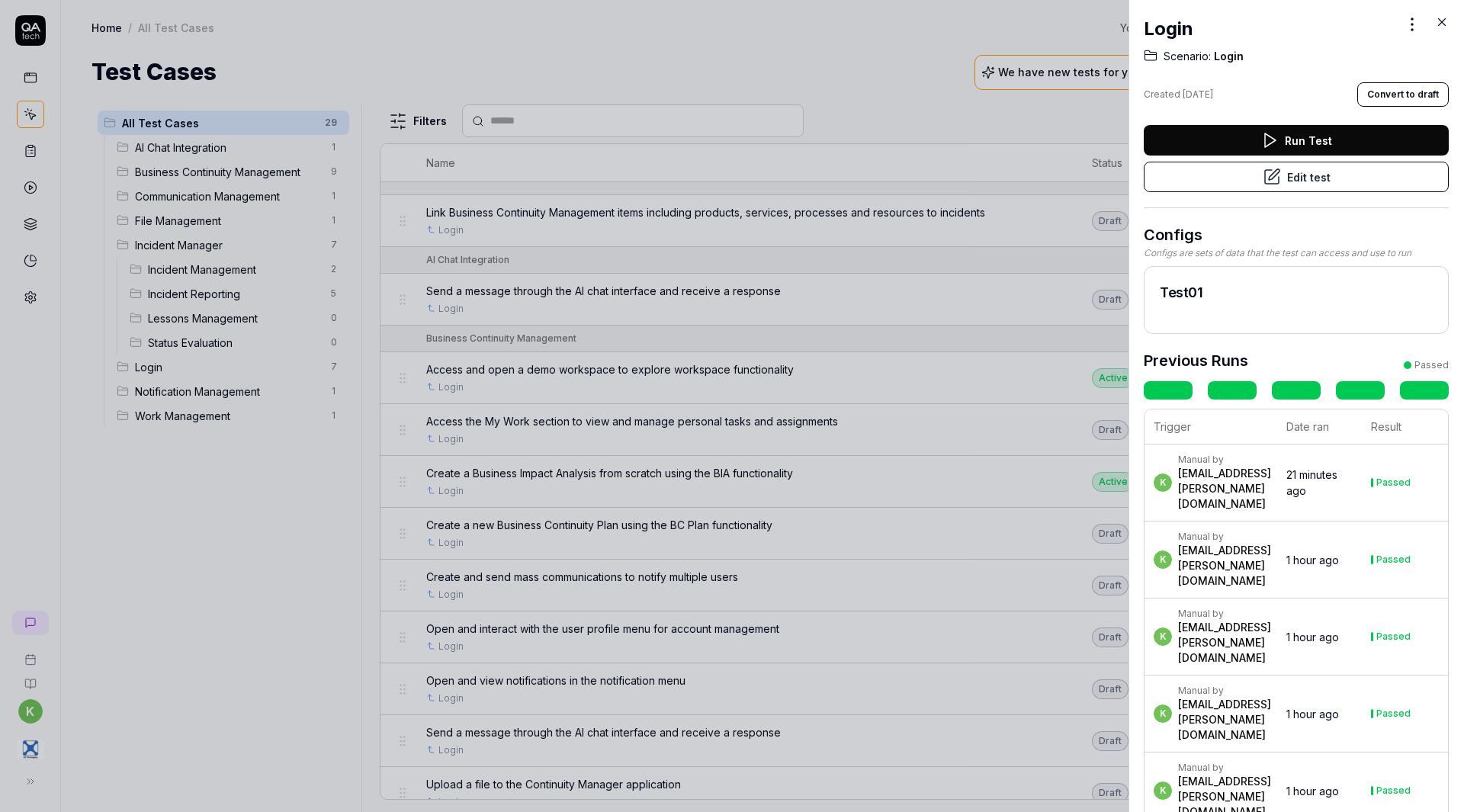
click at [1401, 23] on div "Login Scenario: Login Created [DATE] Convert to draft Run Test Edit test Config…" at bounding box center [732, 406] width 1464 height 812
click at [940, 138] on div at bounding box center [732, 406] width 1464 height 812
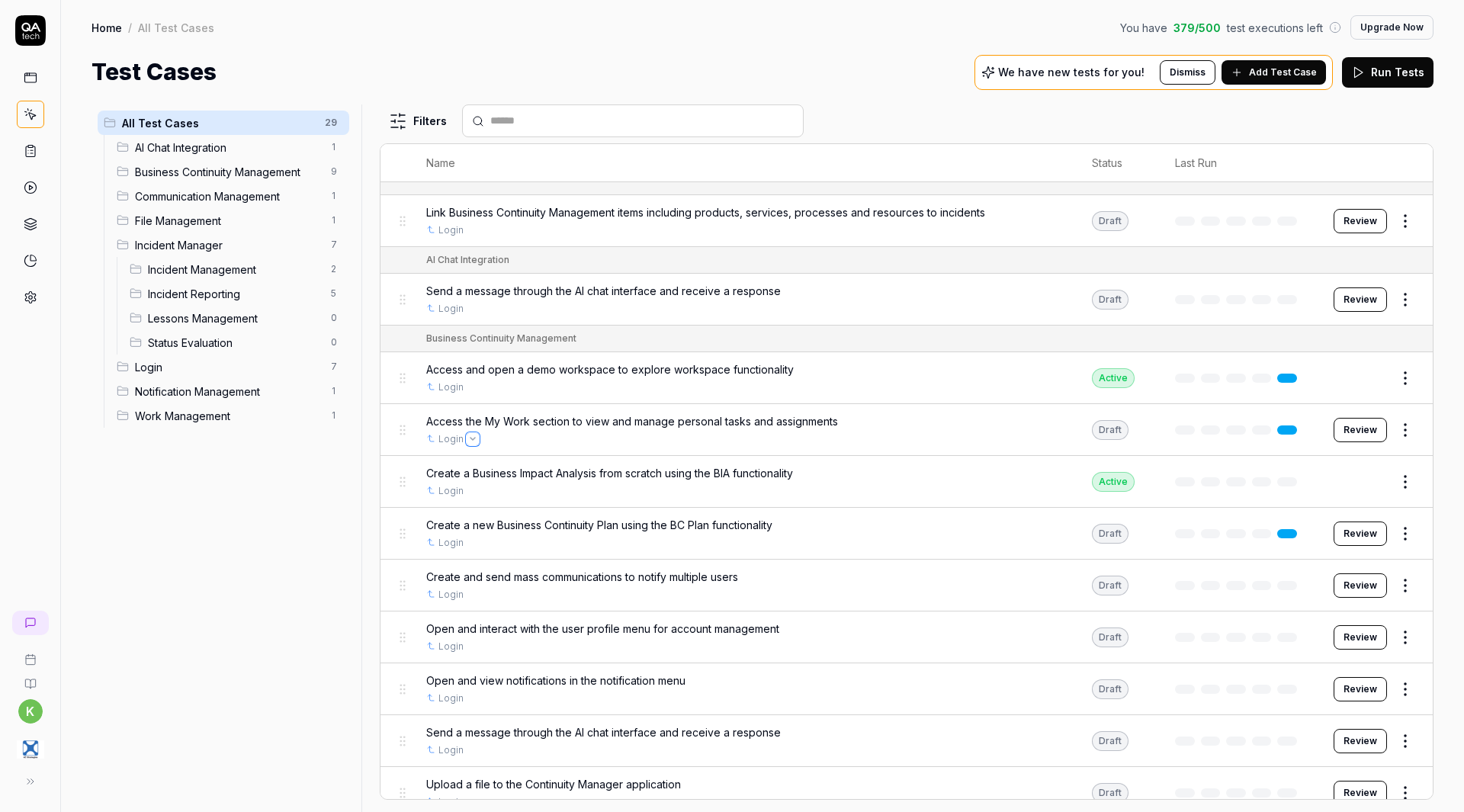
click at [470, 438] on icon "Open selector" at bounding box center [473, 439] width 6 height 6
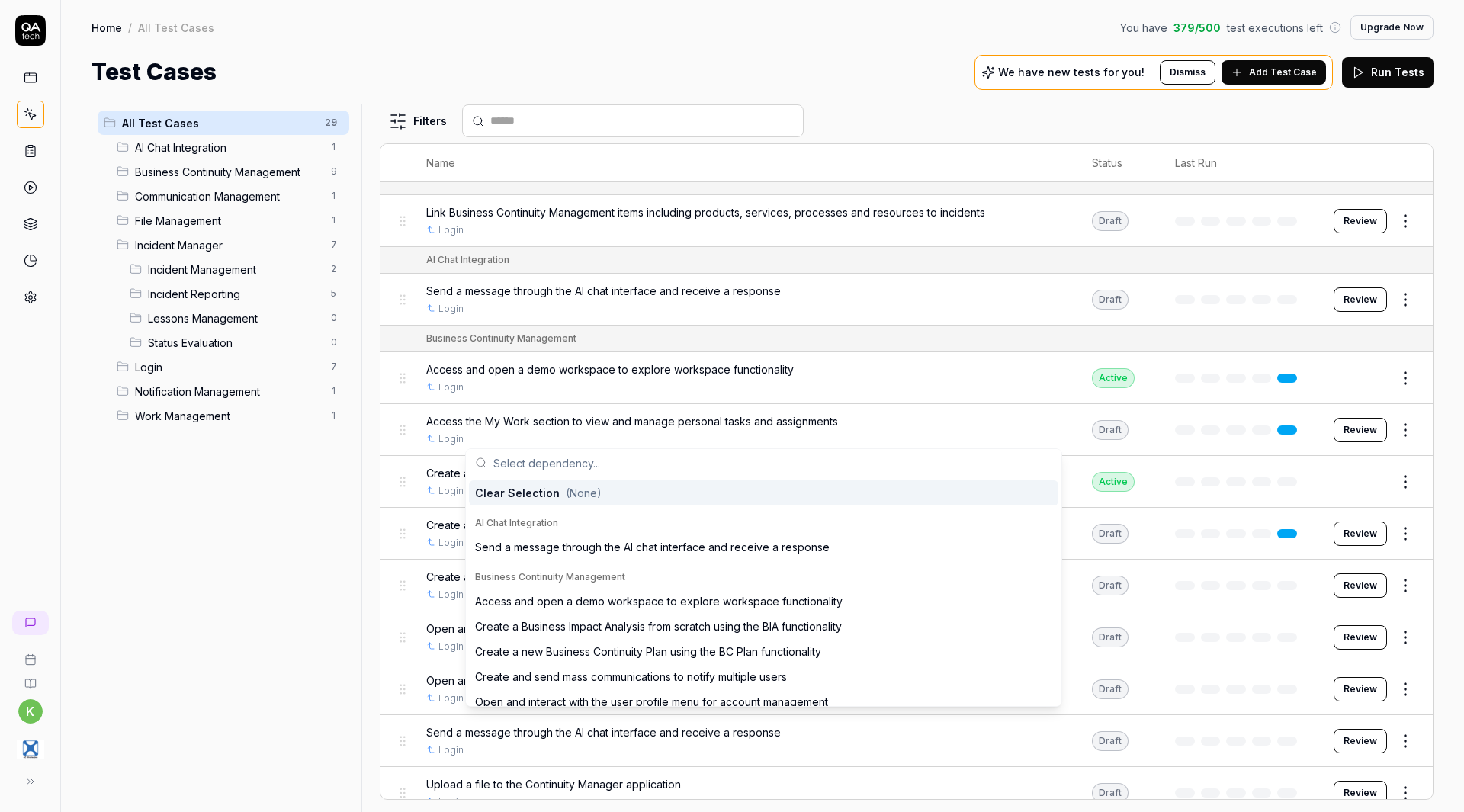
click at [327, 490] on div "All Test Cases 29 AI Chat Integration 1 Business Continuity Management 9 Commun…" at bounding box center [223, 449] width 264 height 689
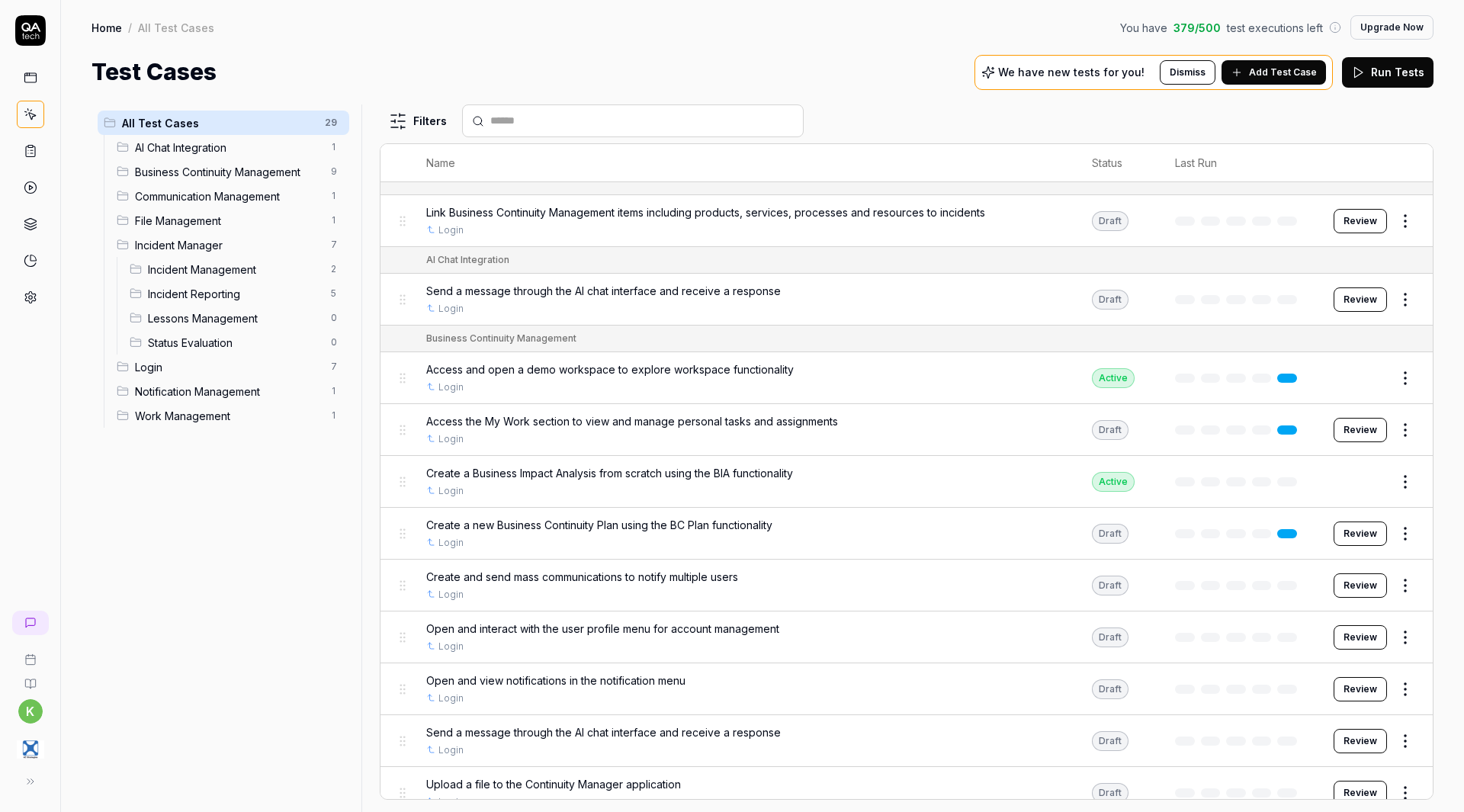
click at [200, 244] on span "Incident Manager" at bounding box center [228, 245] width 187 height 16
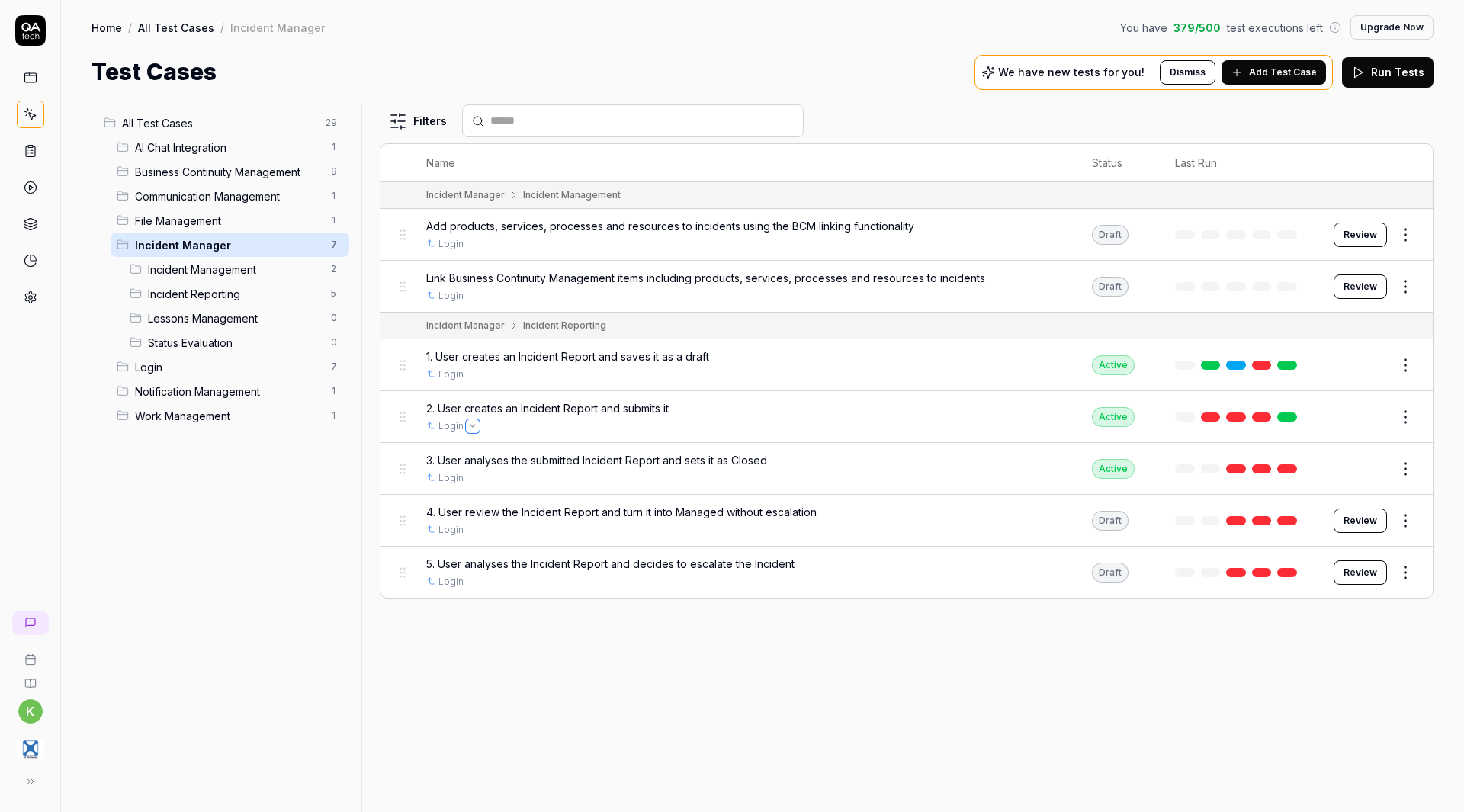
click at [471, 422] on button "Open selector" at bounding box center [472, 426] width 12 height 12
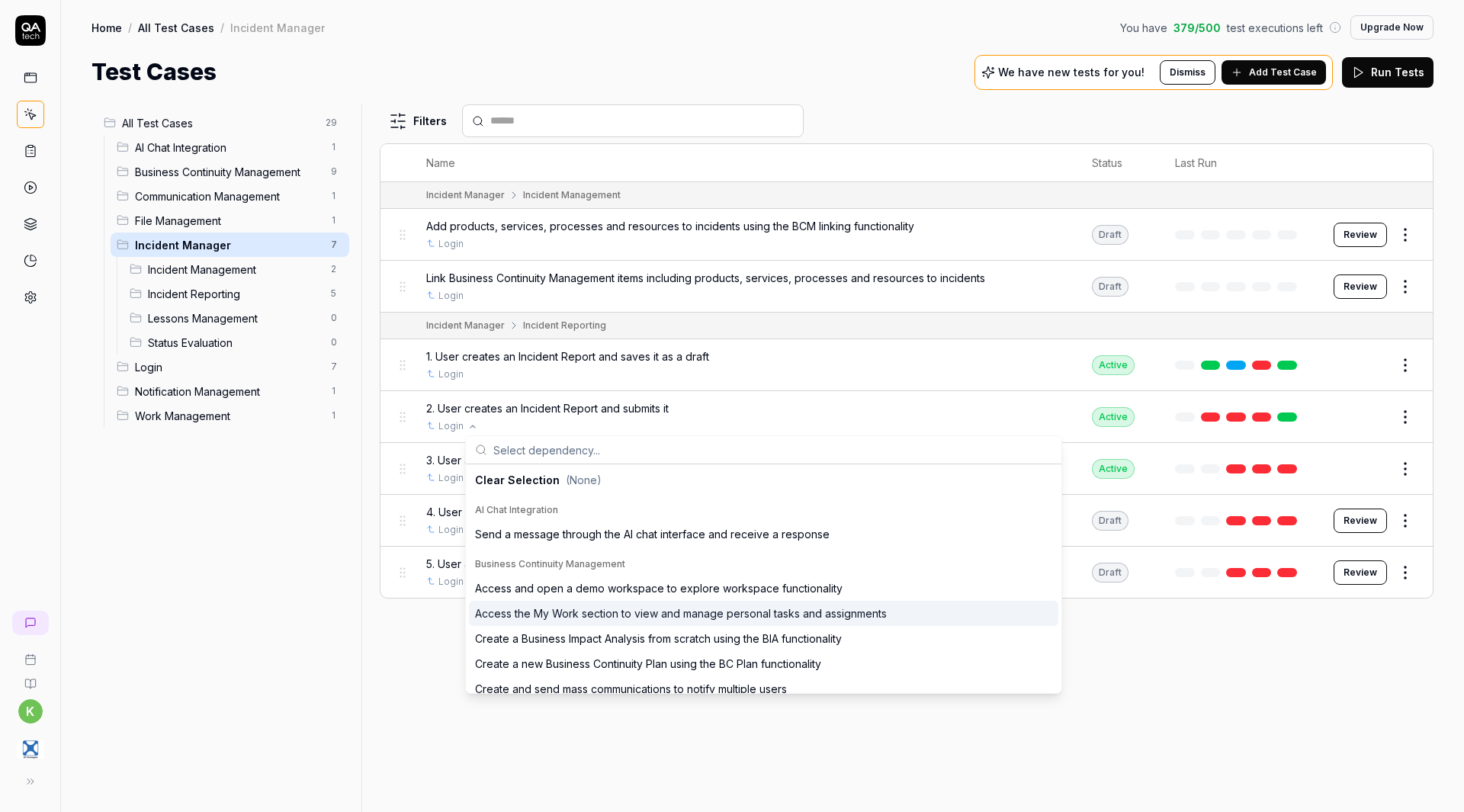
drag, startPoint x: 599, startPoint y: 541, endPoint x: 681, endPoint y: 617, distance: 111.8
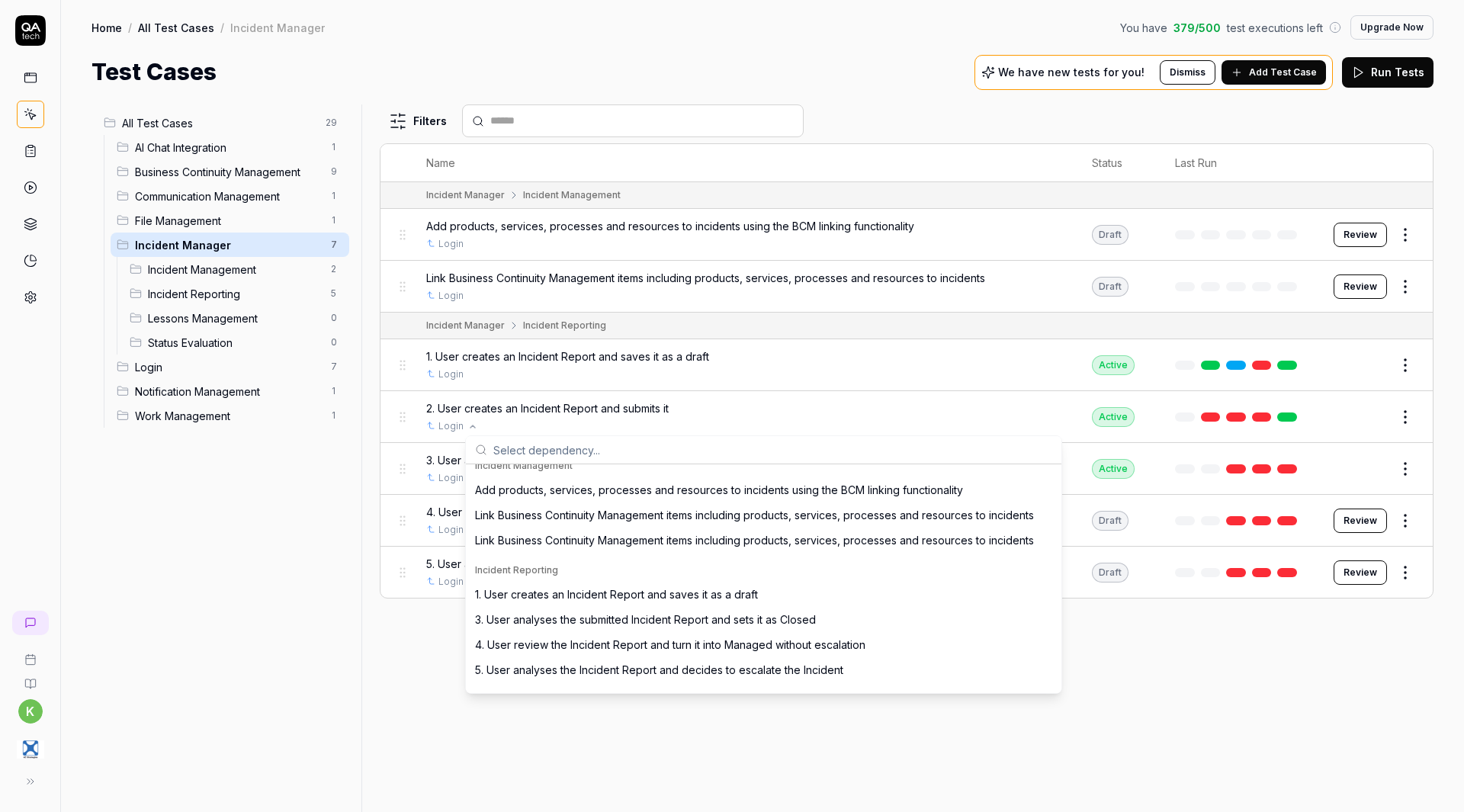
scroll to position [539, 0]
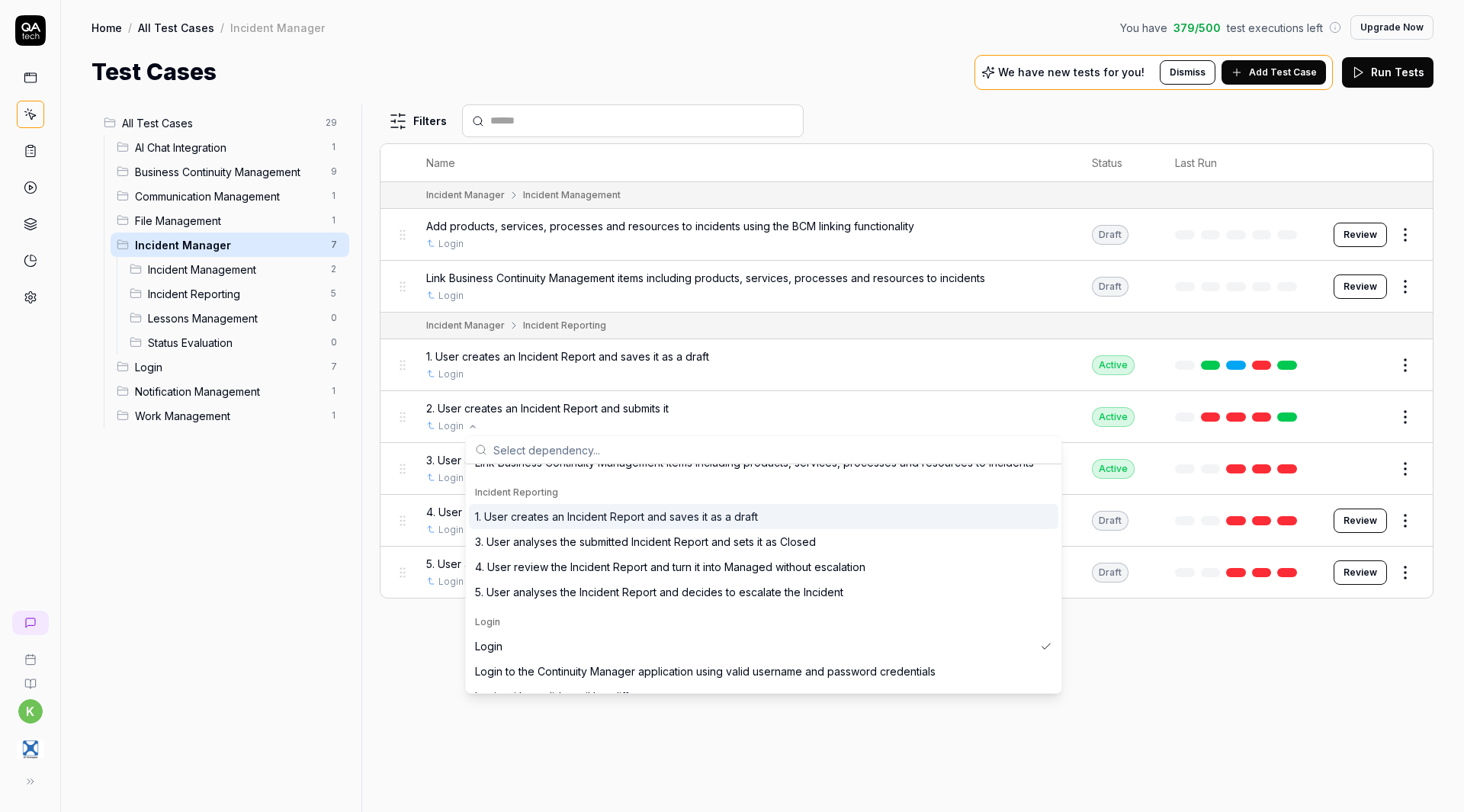
click at [616, 520] on span "1. User creates an Incident Report and saves it as a draft" at bounding box center [616, 516] width 283 height 16
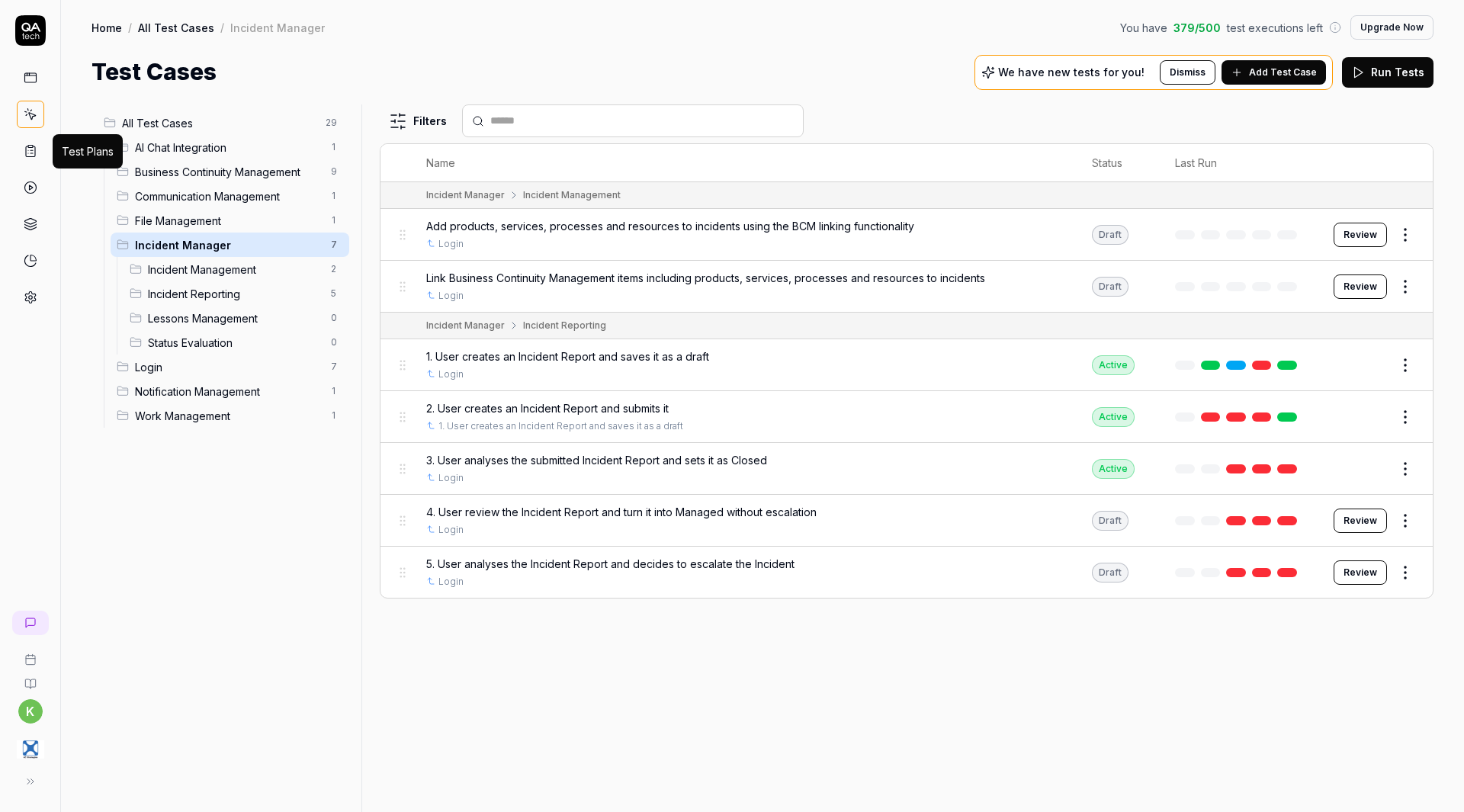
click at [26, 144] on icon at bounding box center [30, 151] width 14 height 14
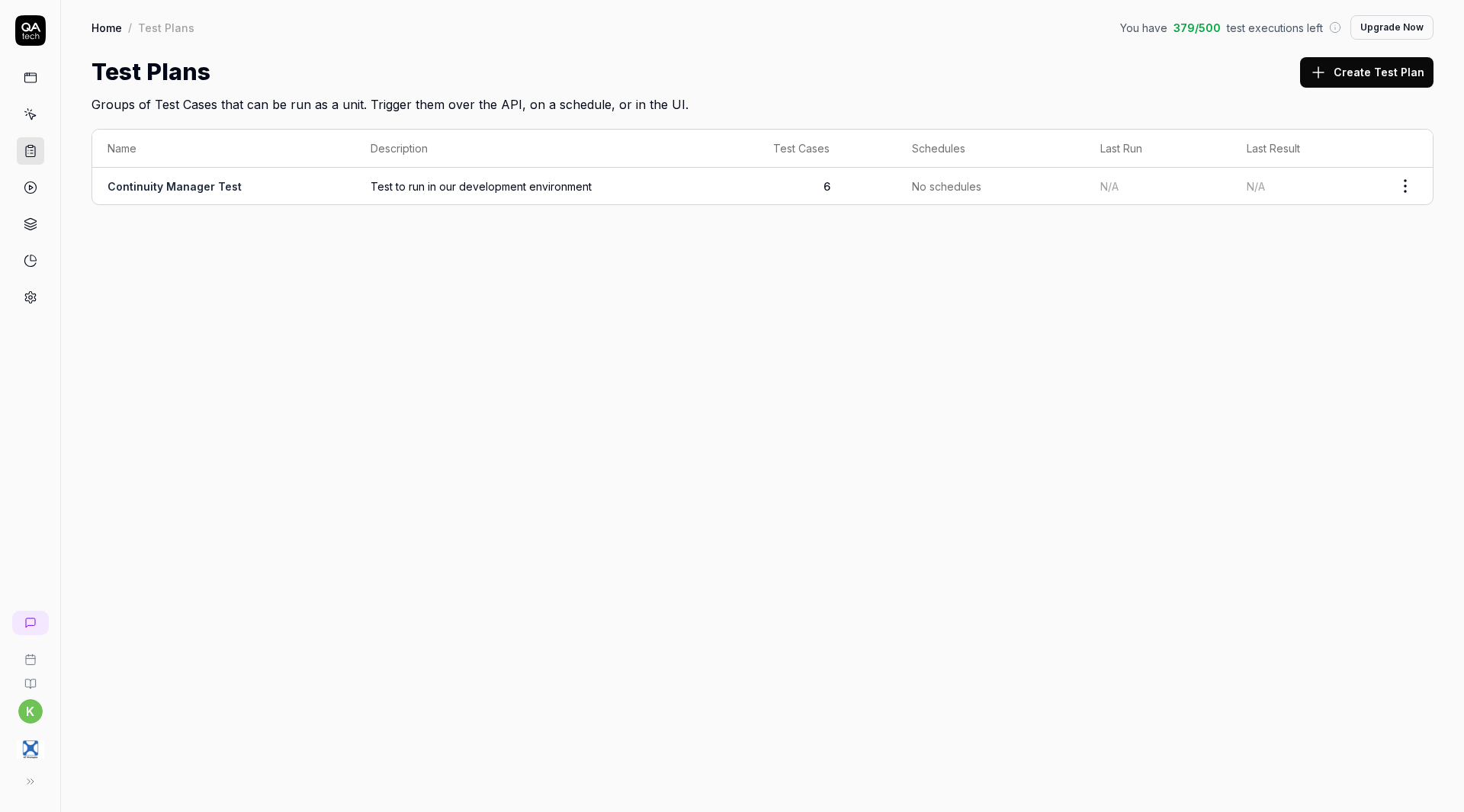
click at [204, 190] on link "Continuity Manager Test" at bounding box center [174, 186] width 134 height 13
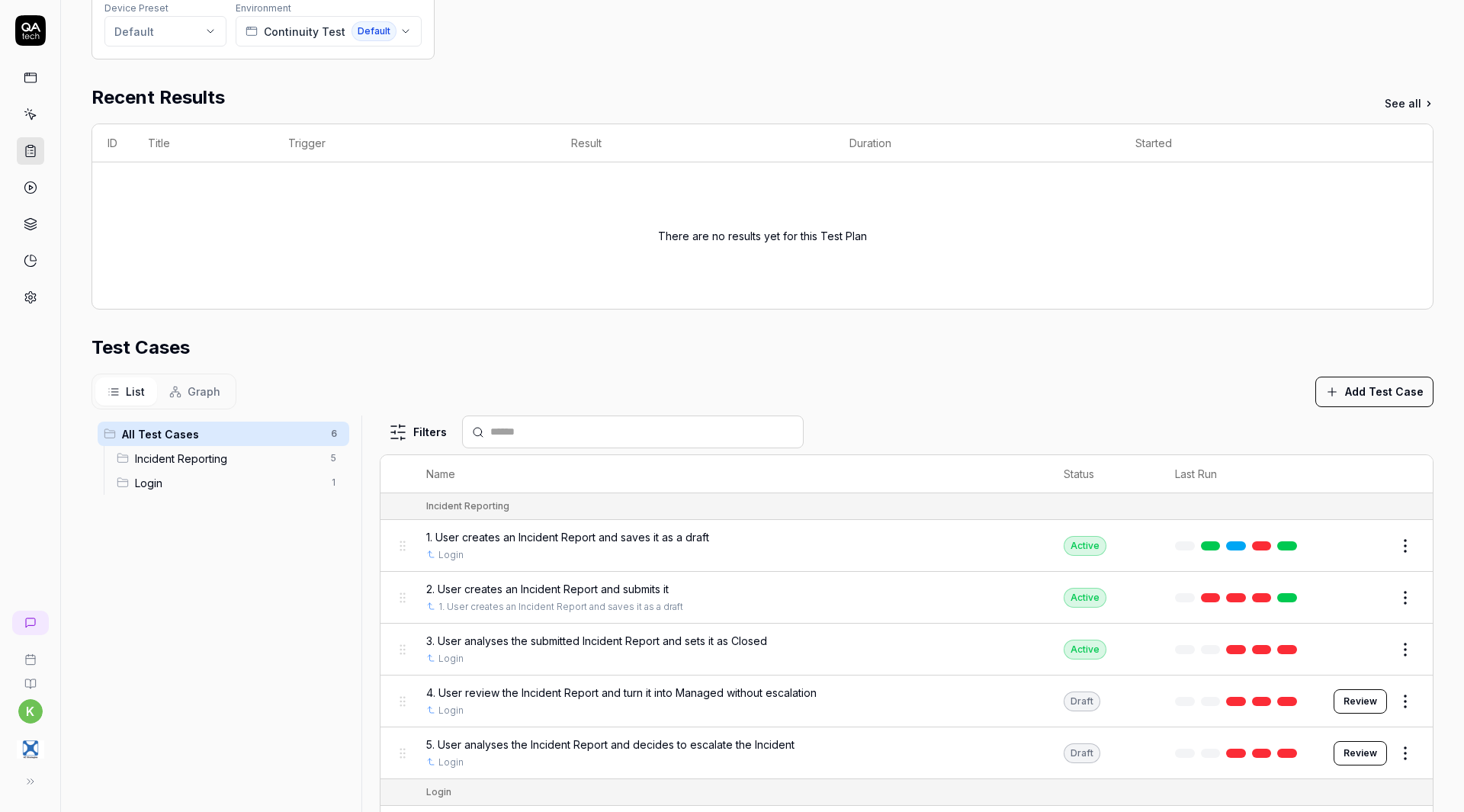
scroll to position [230, 0]
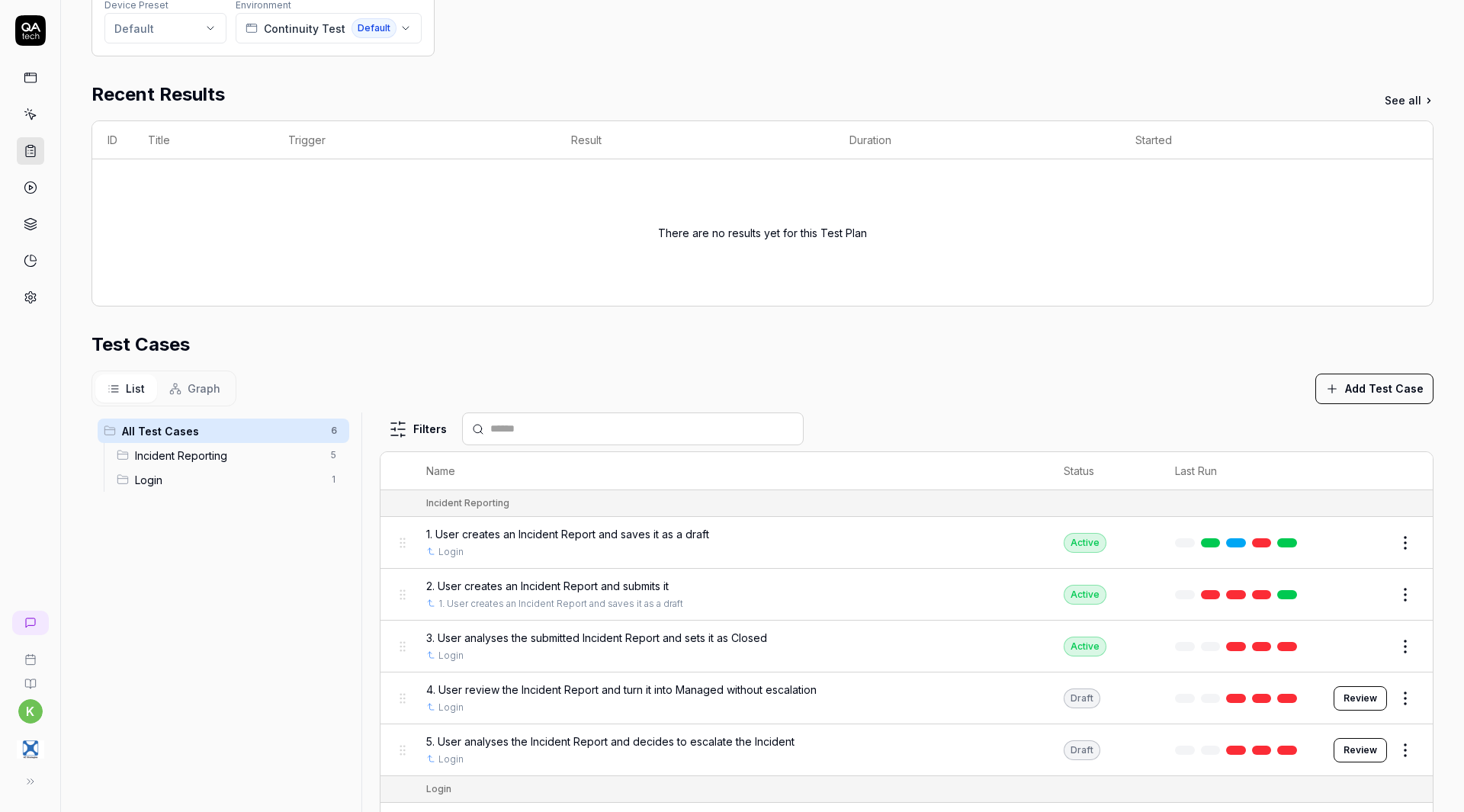
click at [206, 385] on span "Graph" at bounding box center [204, 389] width 33 height 16
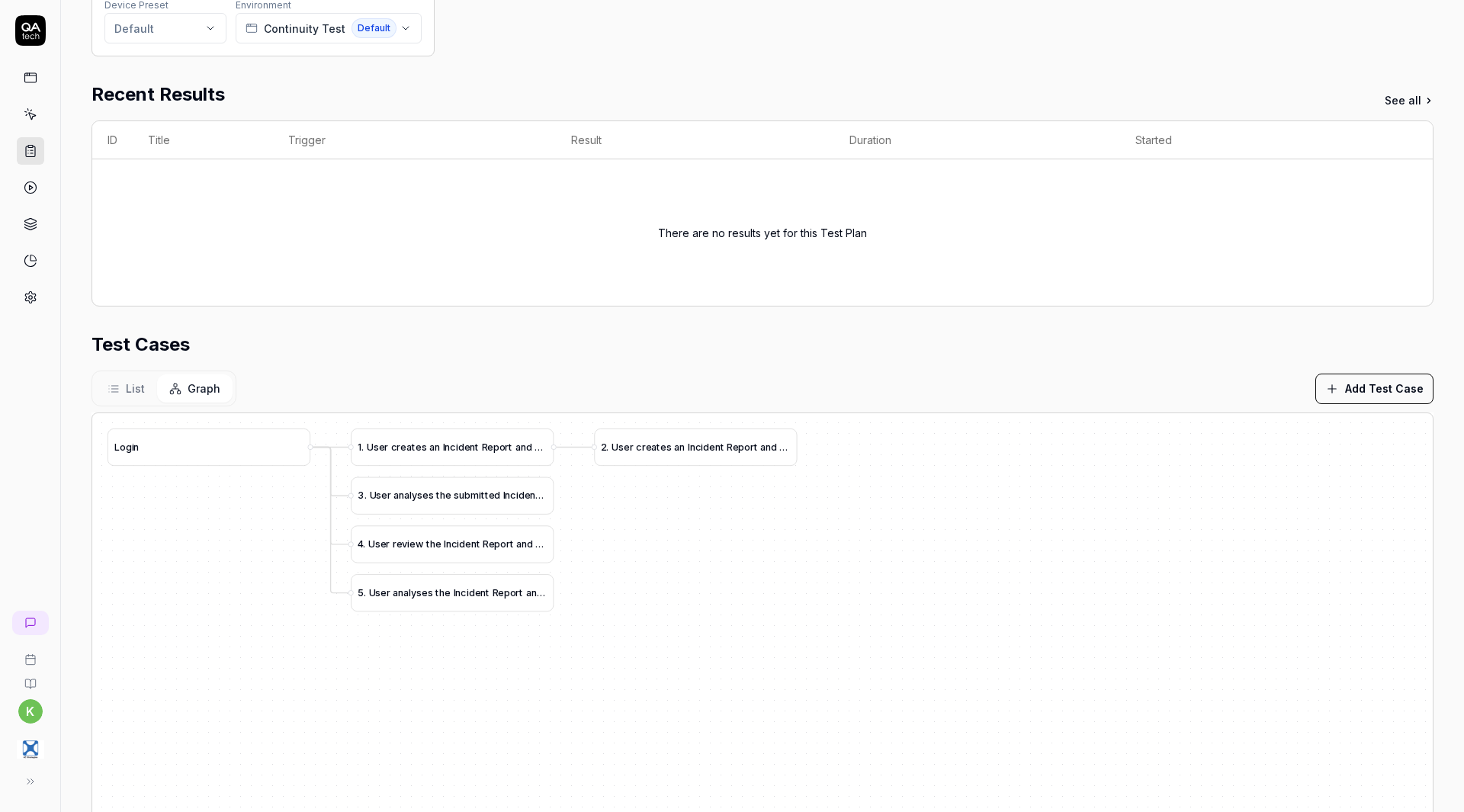
click at [140, 385] on span "List" at bounding box center [135, 389] width 19 height 16
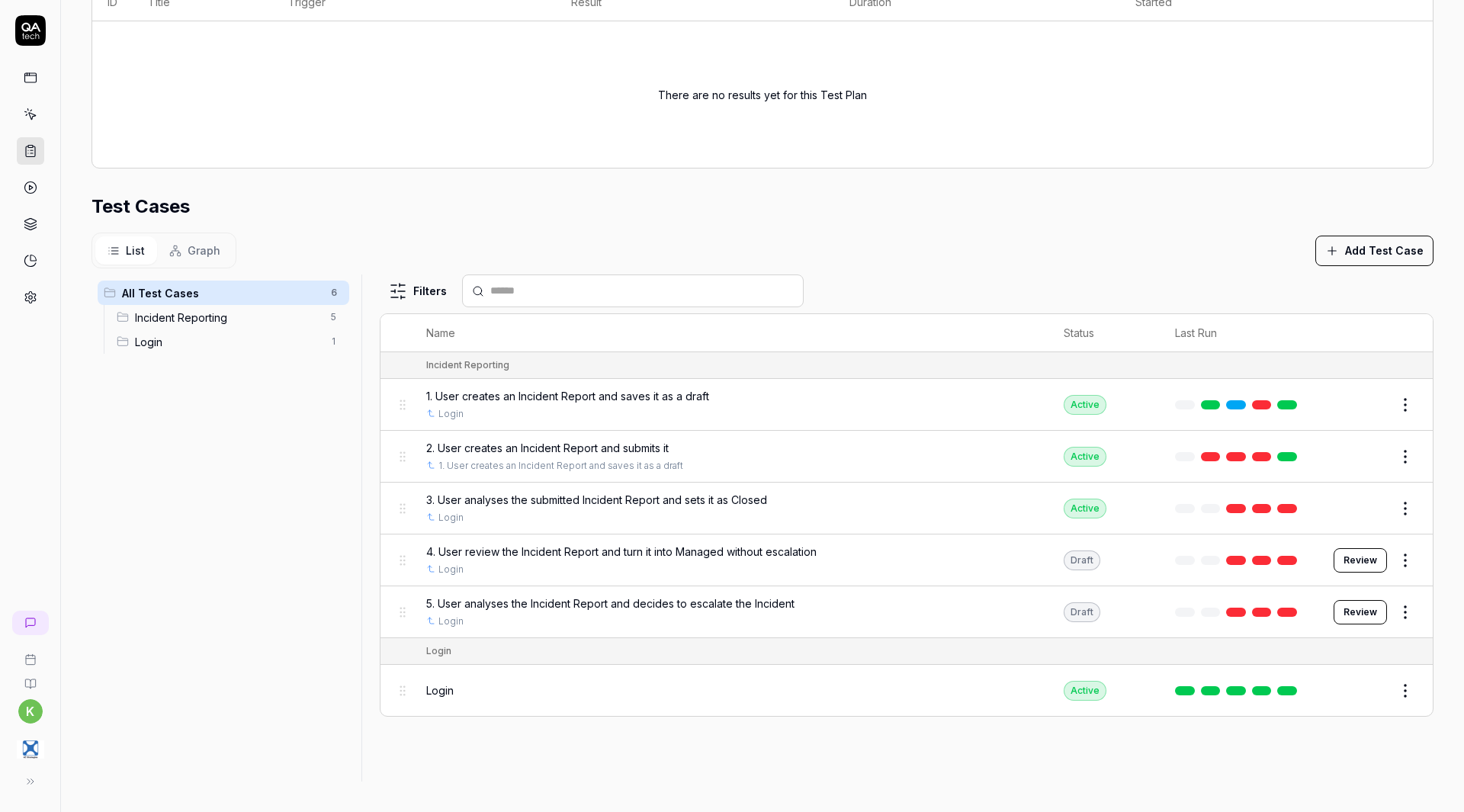
scroll to position [367, 0]
click at [470, 516] on icon "Open selector" at bounding box center [473, 519] width 6 height 6
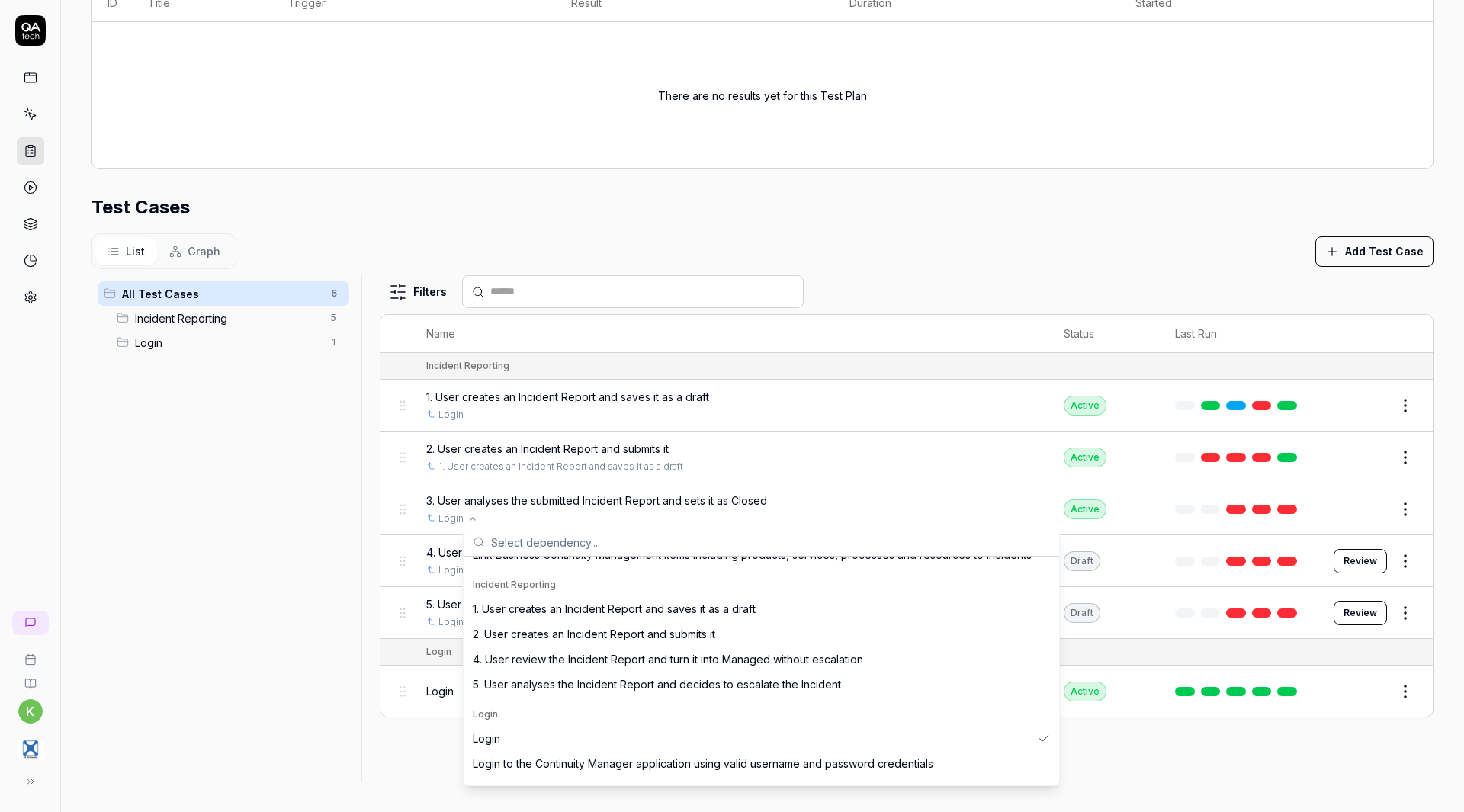
scroll to position [539, 0]
click at [565, 632] on span "2. User creates an Incident Report and submits it" at bounding box center [594, 635] width 242 height 16
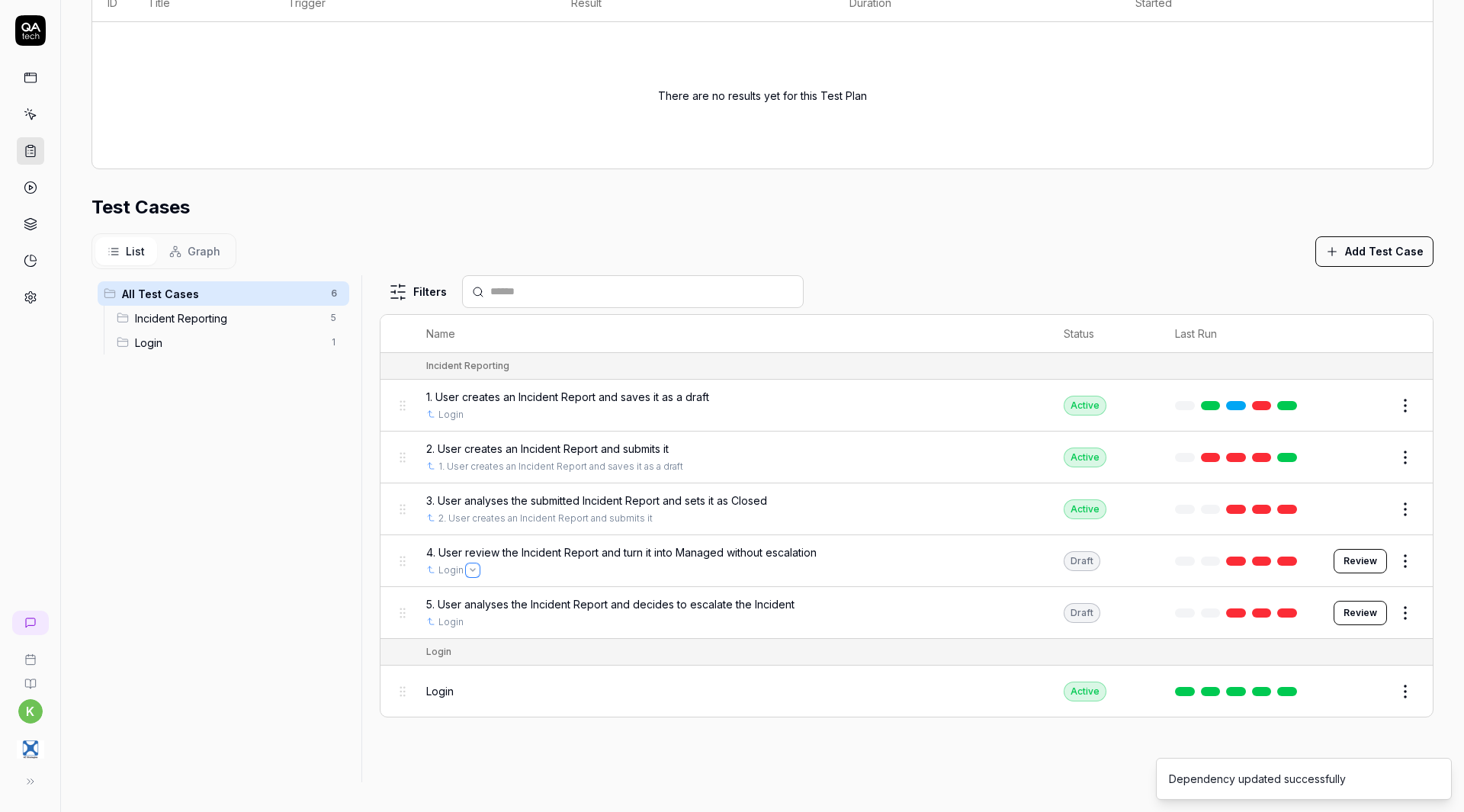
click at [471, 568] on icon "Open selector" at bounding box center [473, 569] width 5 height 2
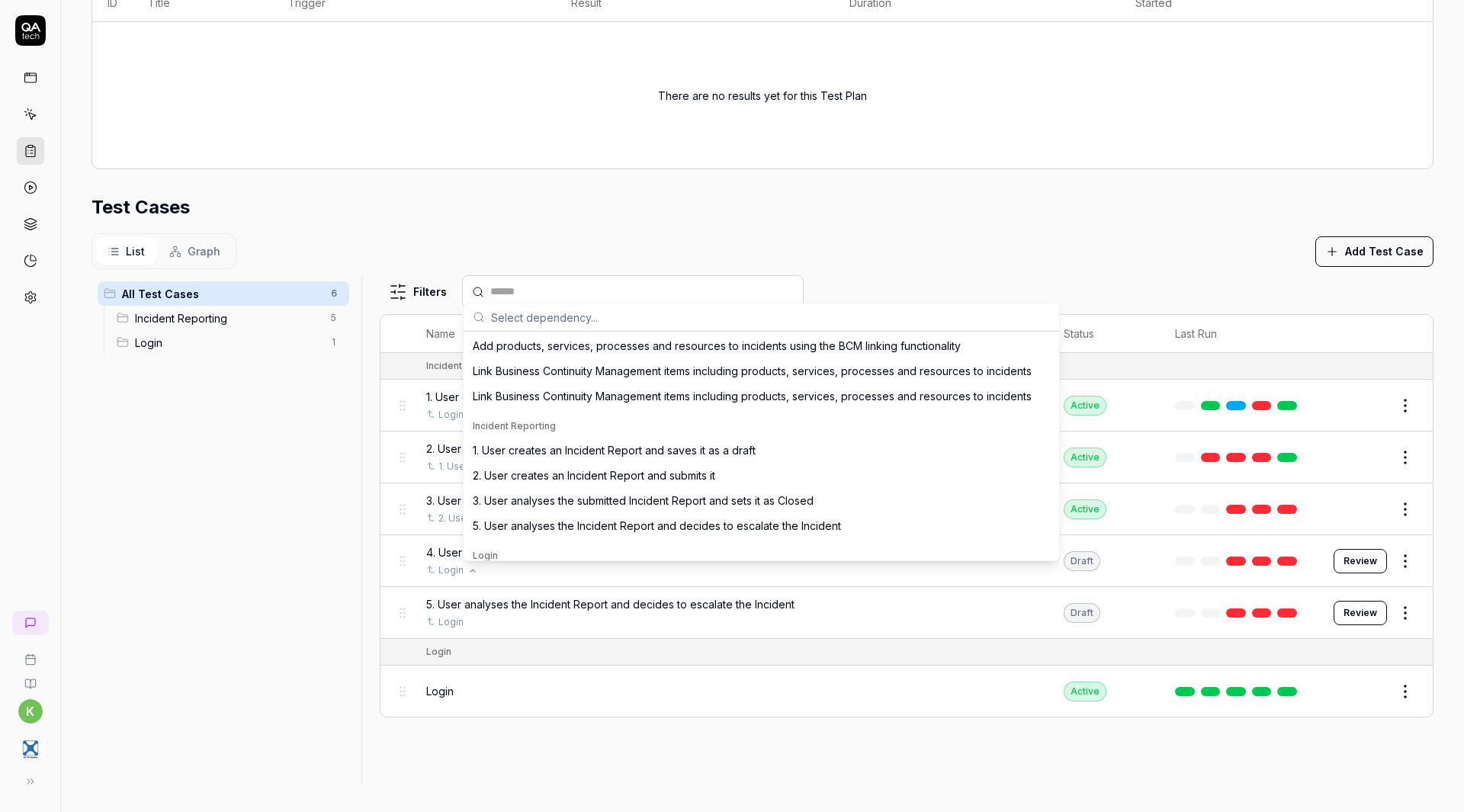
scroll to position [480, 0]
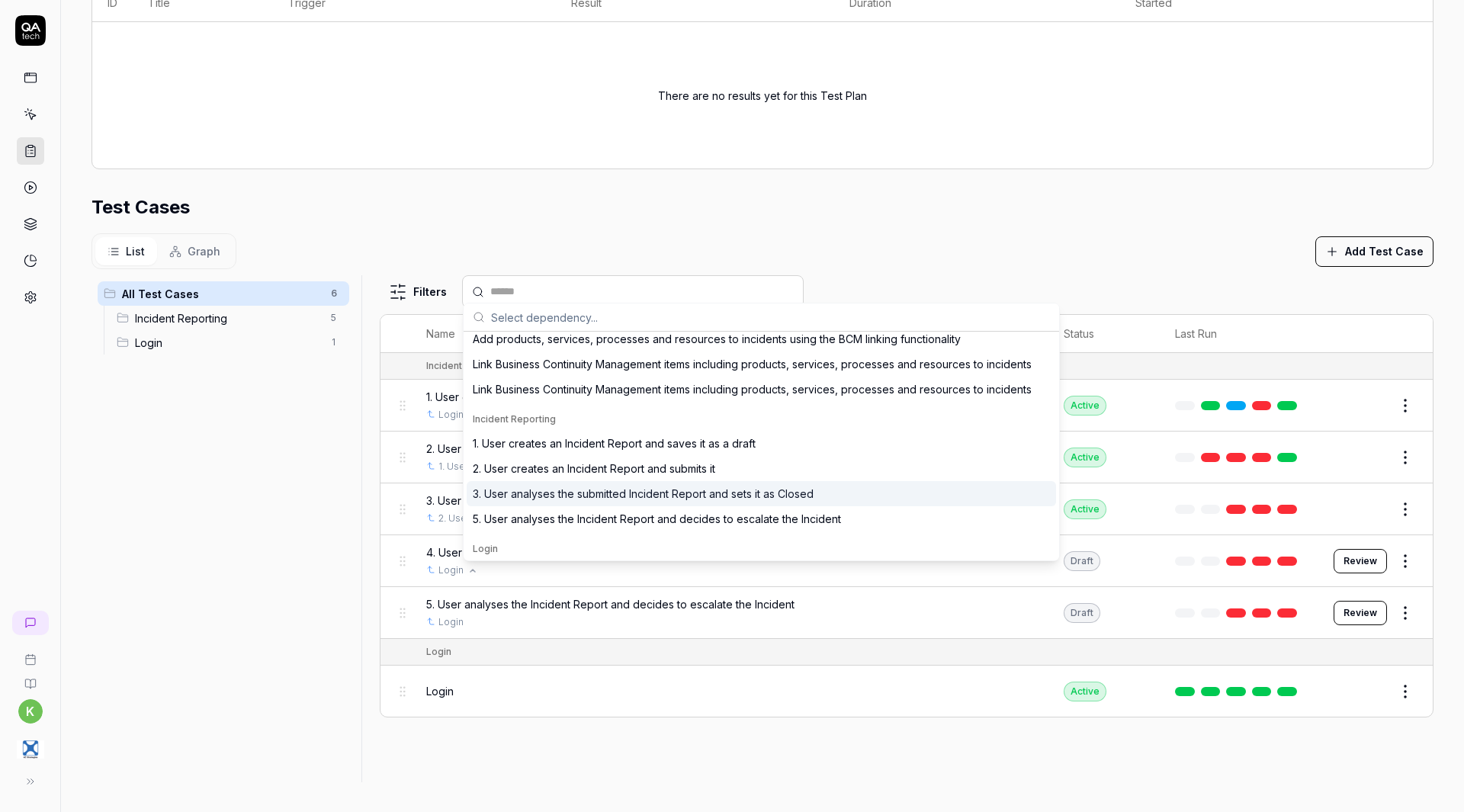
click at [604, 494] on span "3. User analyses the submitted Incident Report and sets it as Closed" at bounding box center [643, 494] width 341 height 16
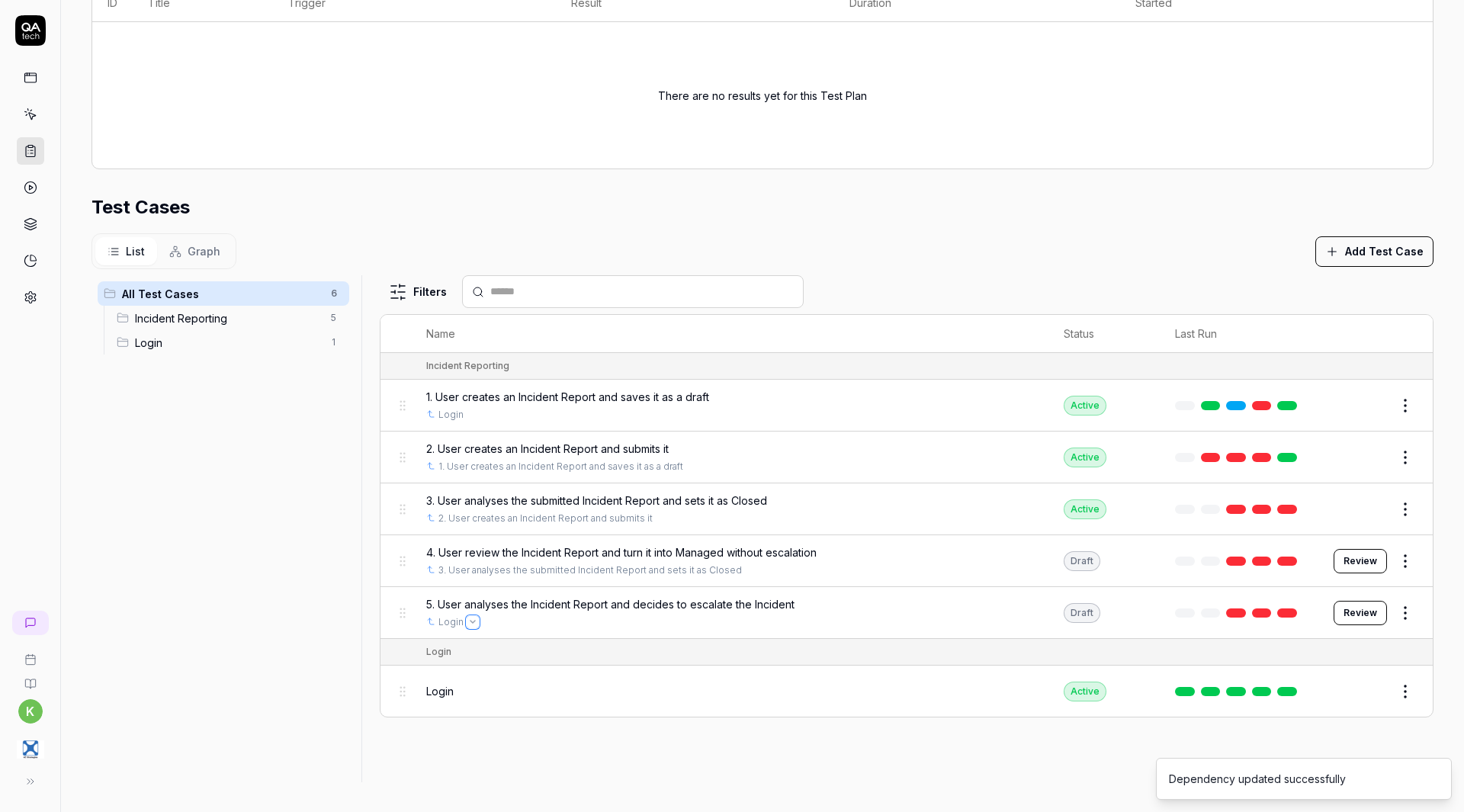
click at [470, 621] on icon "Open selector" at bounding box center [473, 622] width 6 height 6
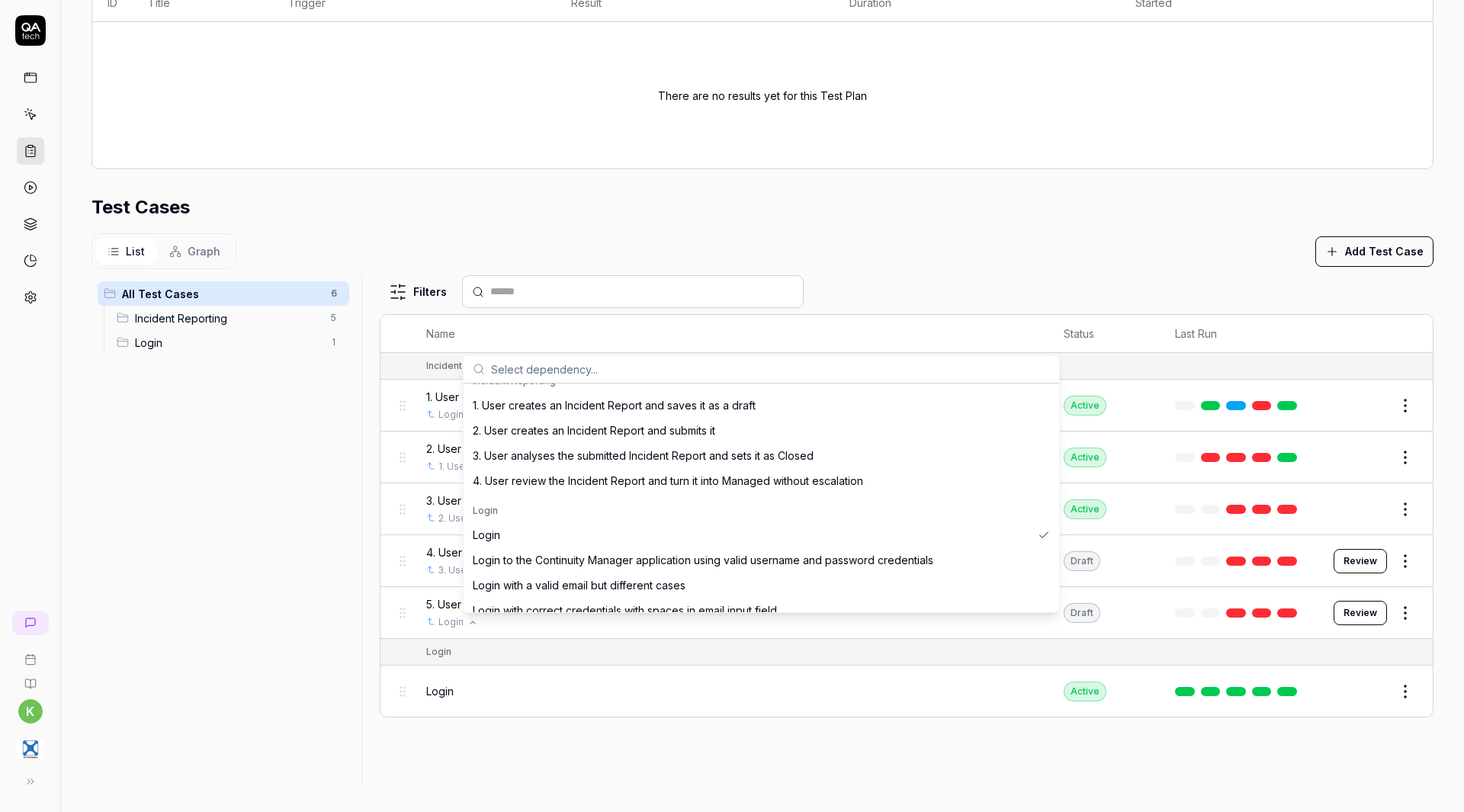
scroll to position [552, 0]
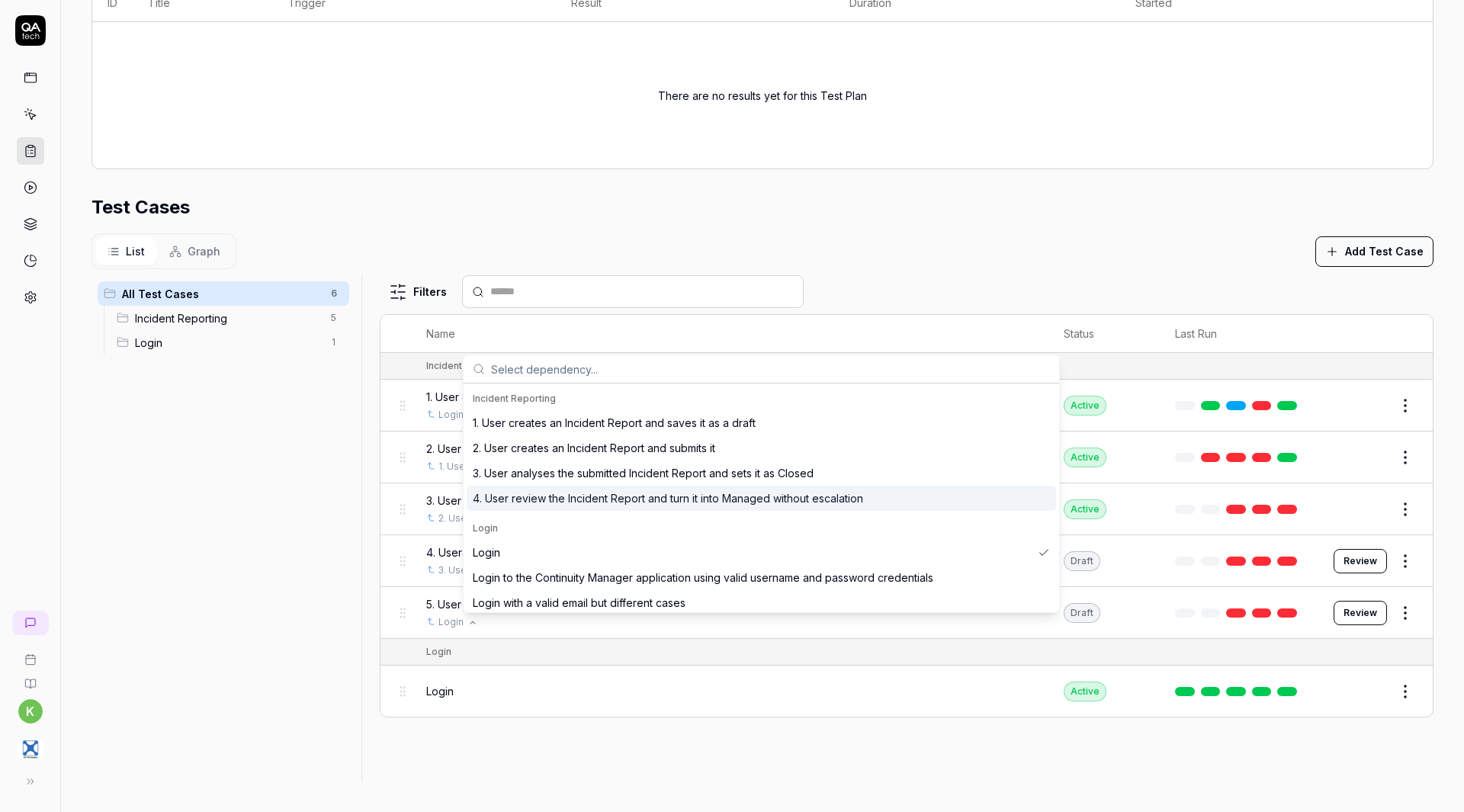
click at [571, 495] on span "4. User review the Incident Report and turn it into Managed without escalation" at bounding box center [668, 498] width 390 height 16
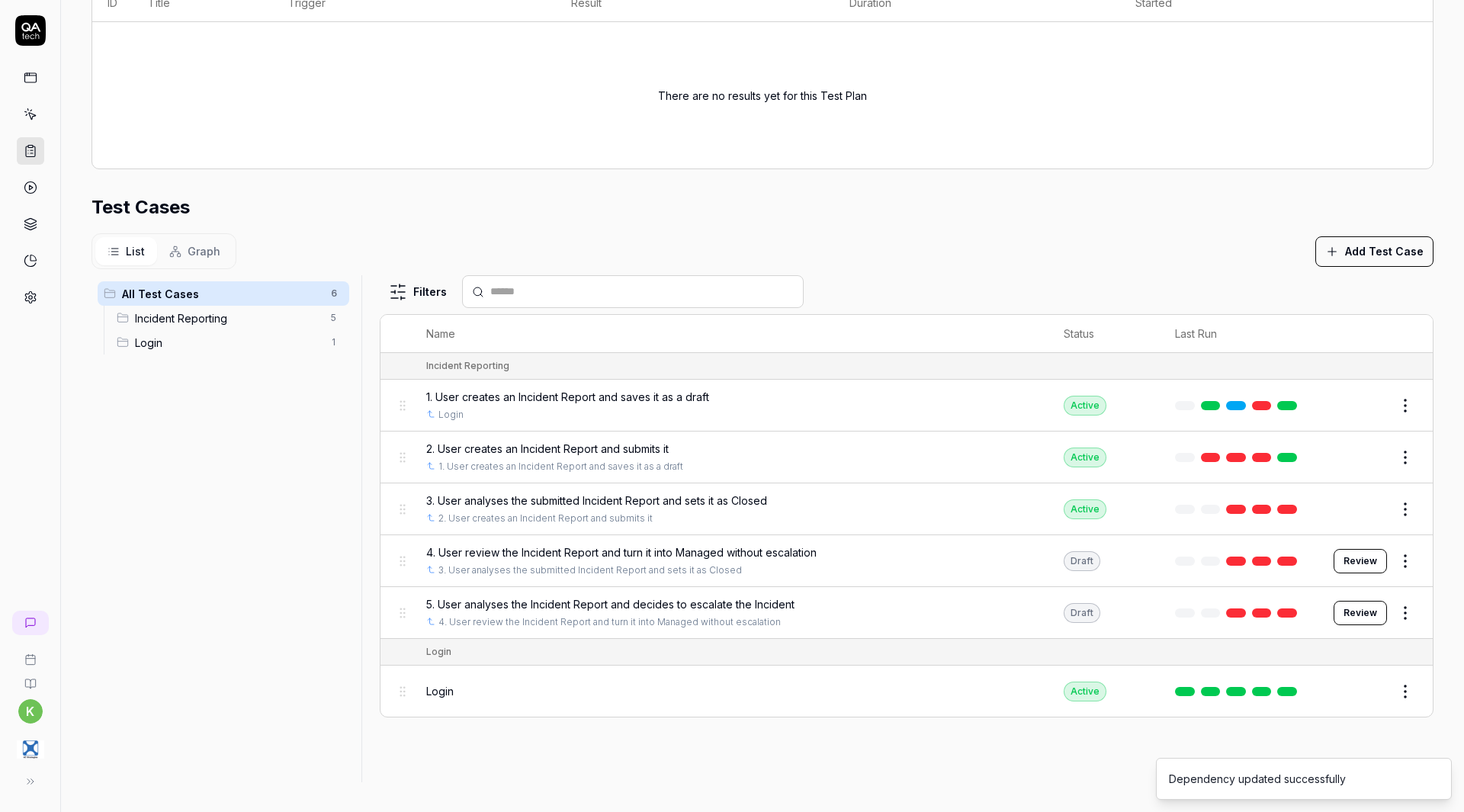
click at [209, 248] on span "Graph" at bounding box center [204, 251] width 33 height 16
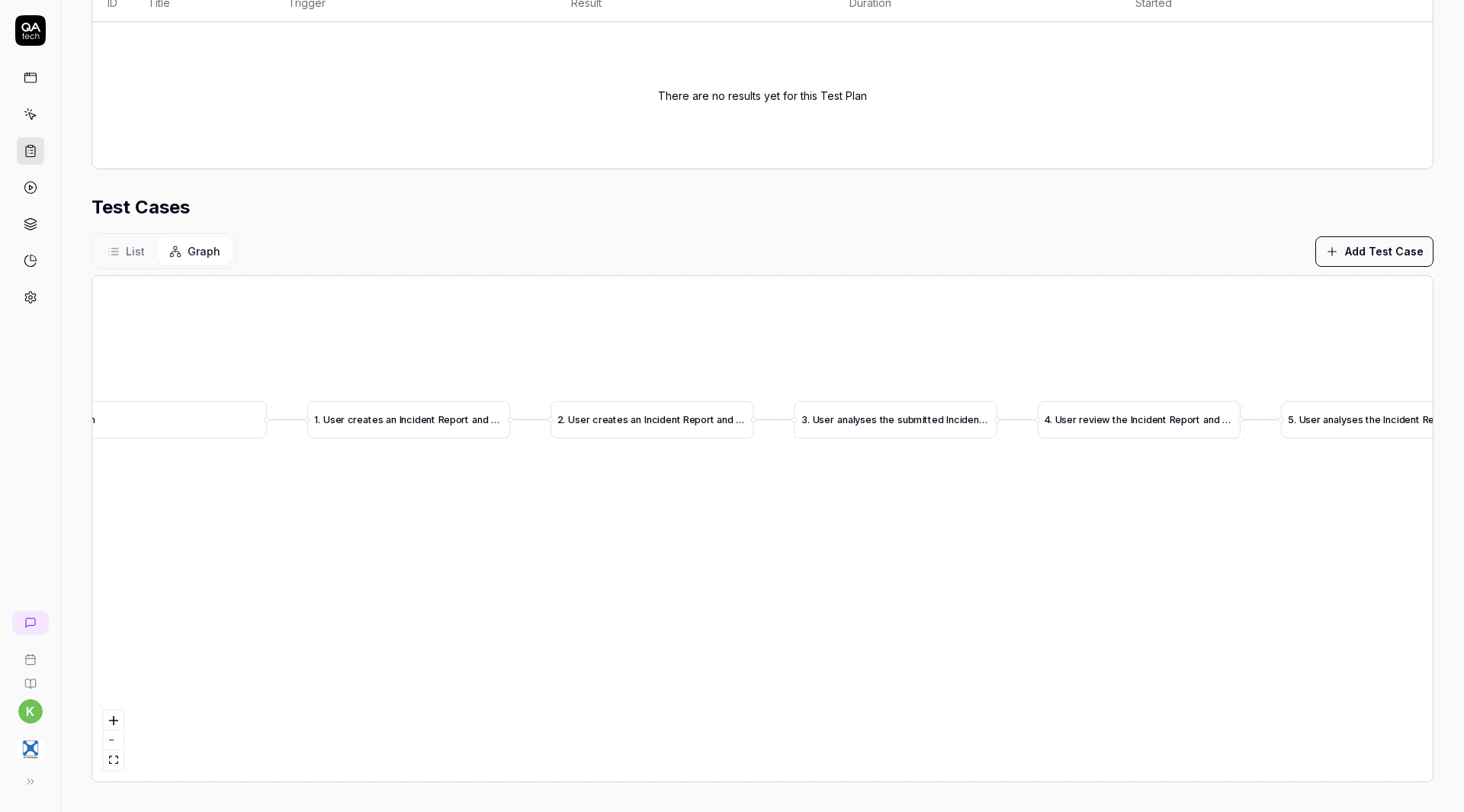
drag, startPoint x: 1033, startPoint y: 387, endPoint x: 1045, endPoint y: 487, distance: 100.7
click at [1045, 487] on div "1 . U s e r c r e a t e s a n I n c i d e n t R e p o r t a n d s a v e s i t a…" at bounding box center [762, 528] width 1341 height 505
click at [131, 242] on button "List" at bounding box center [126, 251] width 62 height 28
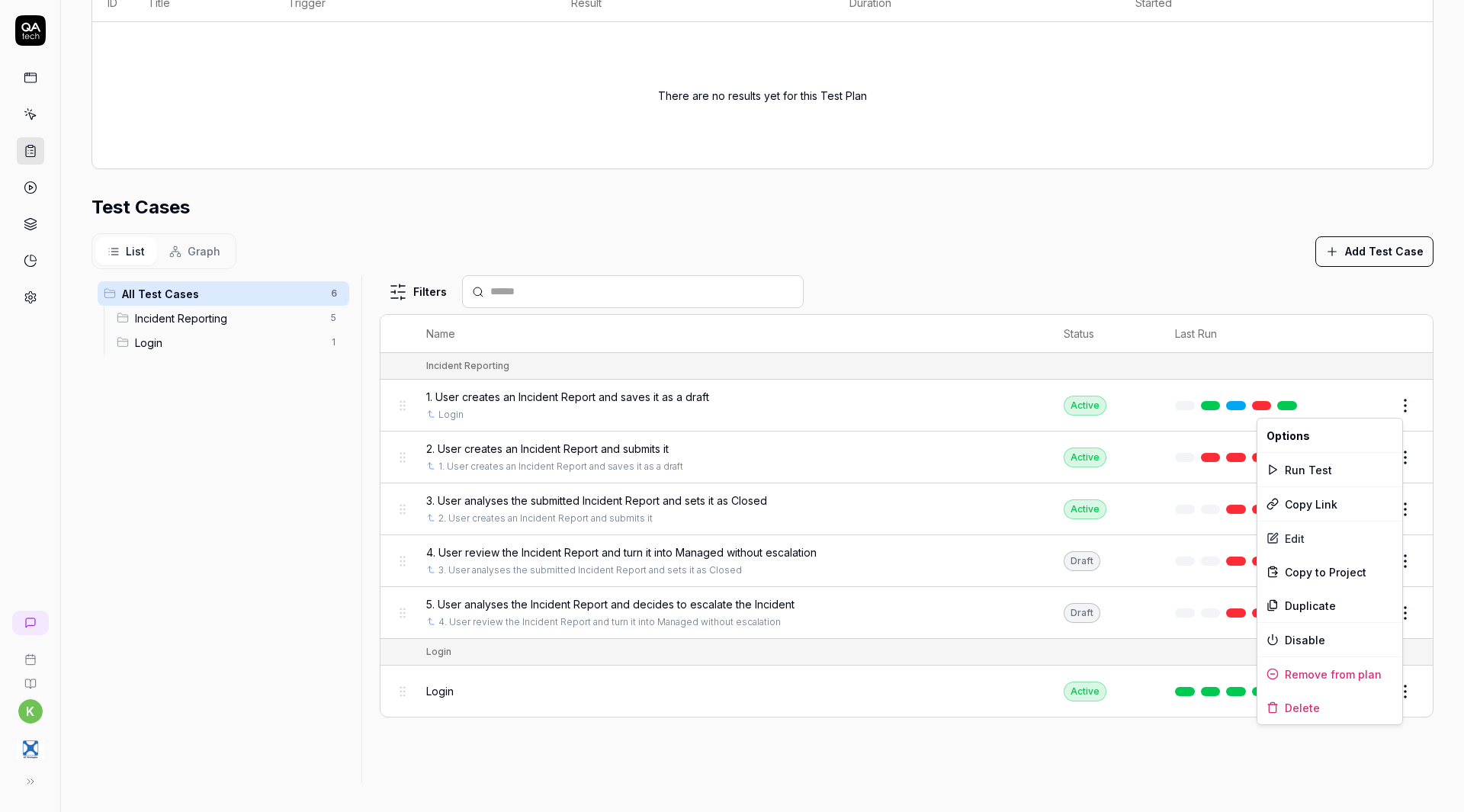
click at [1398, 403] on html "**********" at bounding box center [732, 406] width 1464 height 812
click at [1300, 478] on div "Run Test" at bounding box center [1329, 470] width 145 height 34
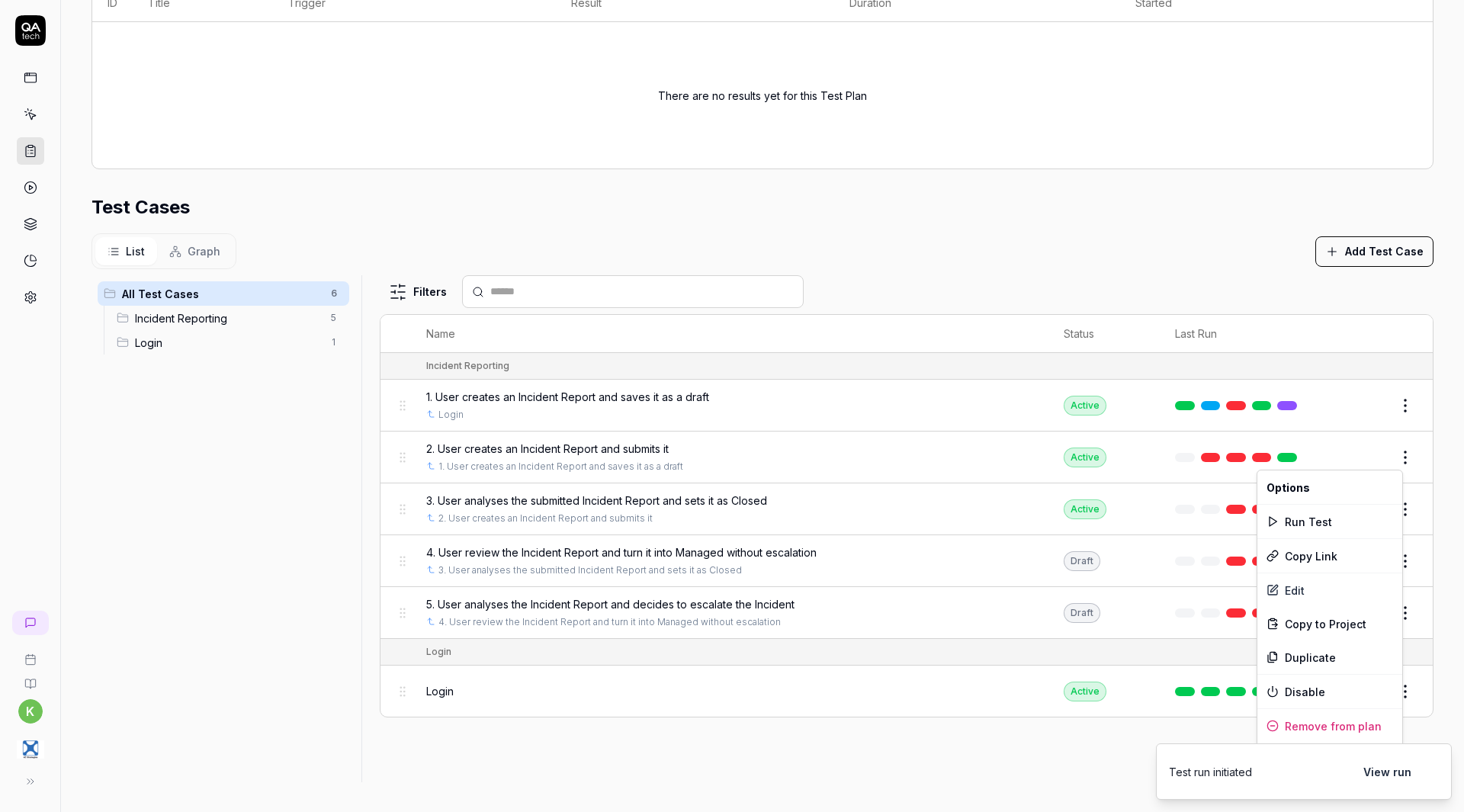
click at [1399, 459] on html "**********" at bounding box center [732, 406] width 1464 height 812
click at [1316, 524] on div "Run Test" at bounding box center [1329, 522] width 145 height 34
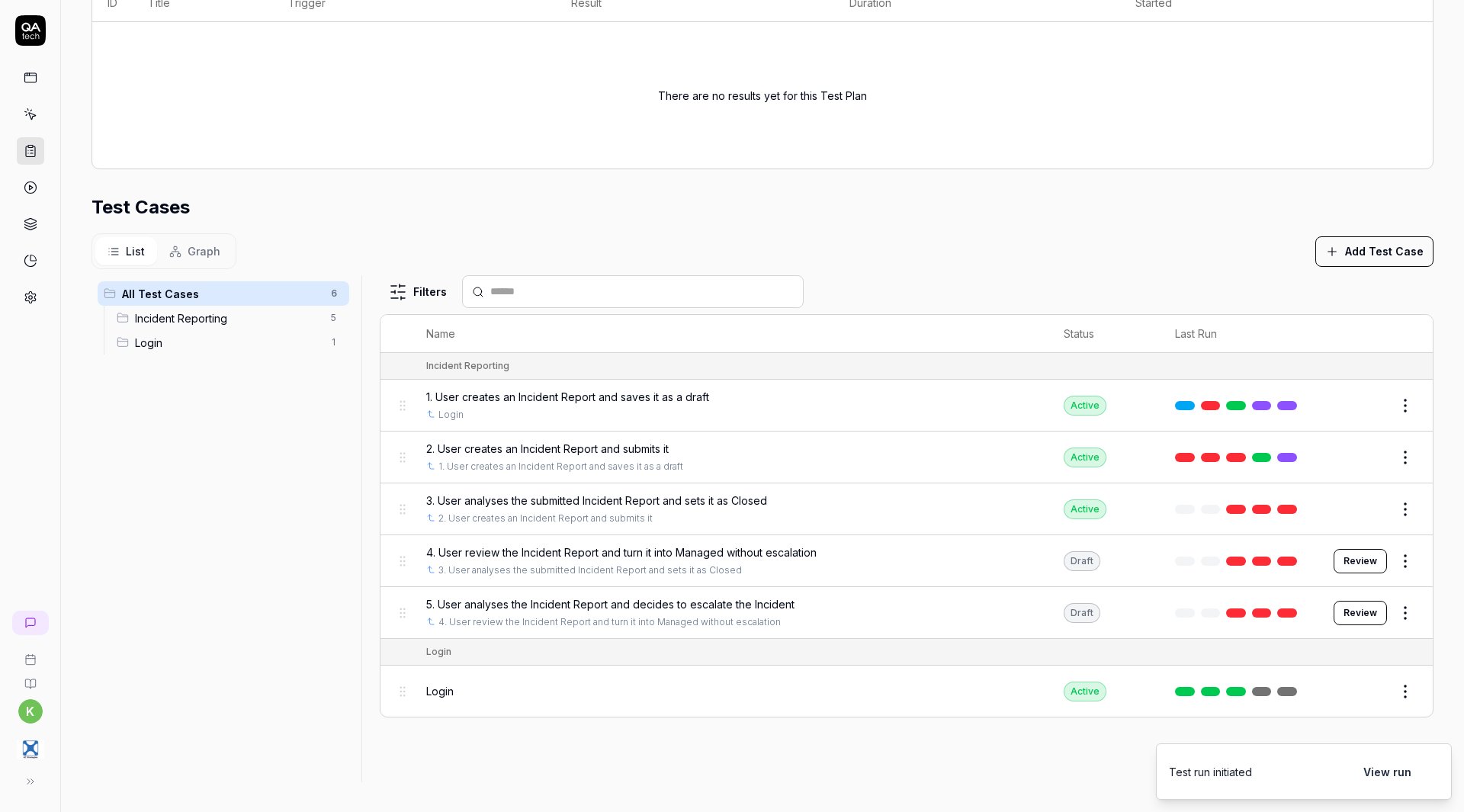
click at [200, 236] on div "List Graph" at bounding box center [164, 251] width 145 height 36
click at [189, 255] on span "Graph" at bounding box center [204, 251] width 33 height 16
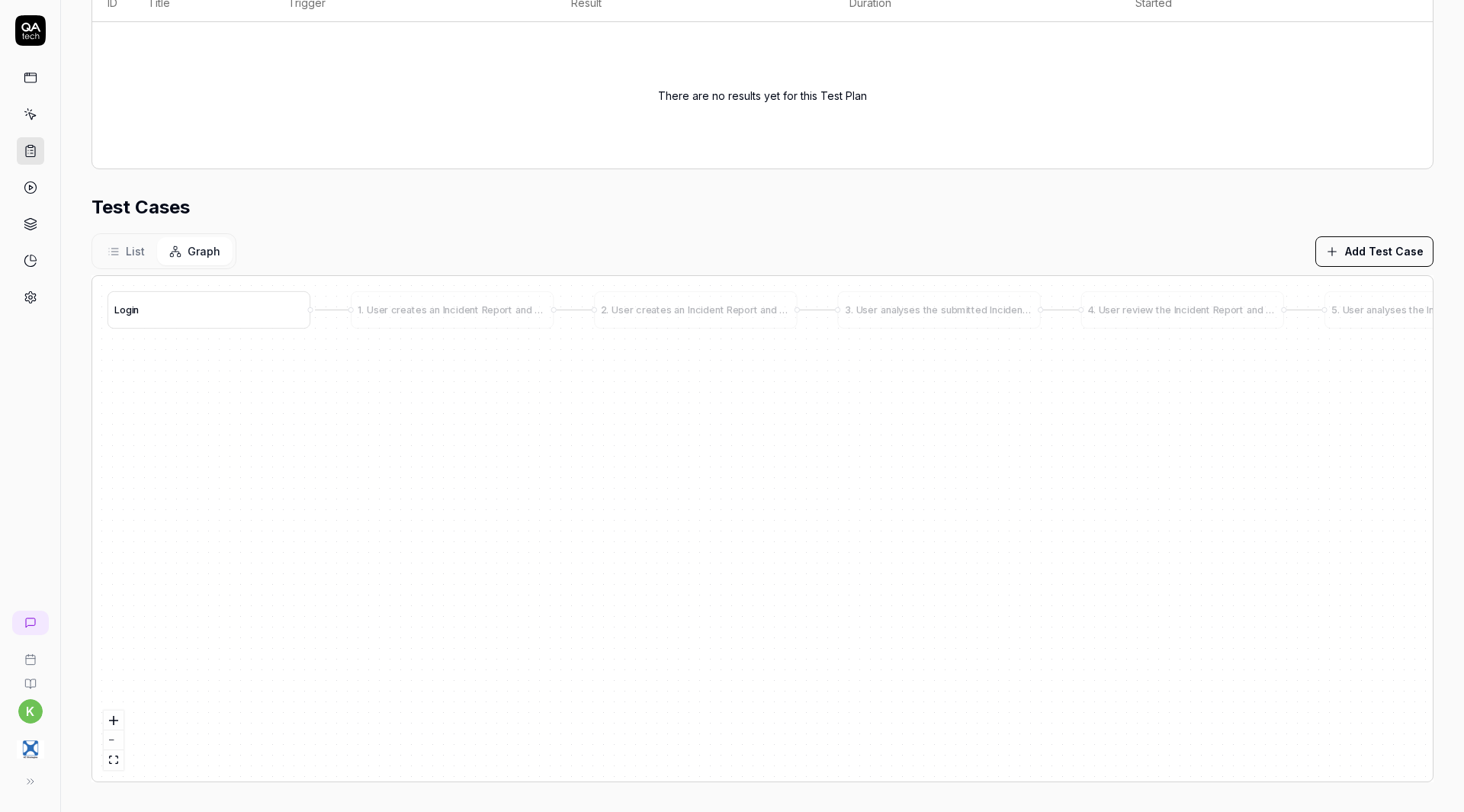
click at [283, 312] on div "L o g i n" at bounding box center [209, 309] width 189 height 14
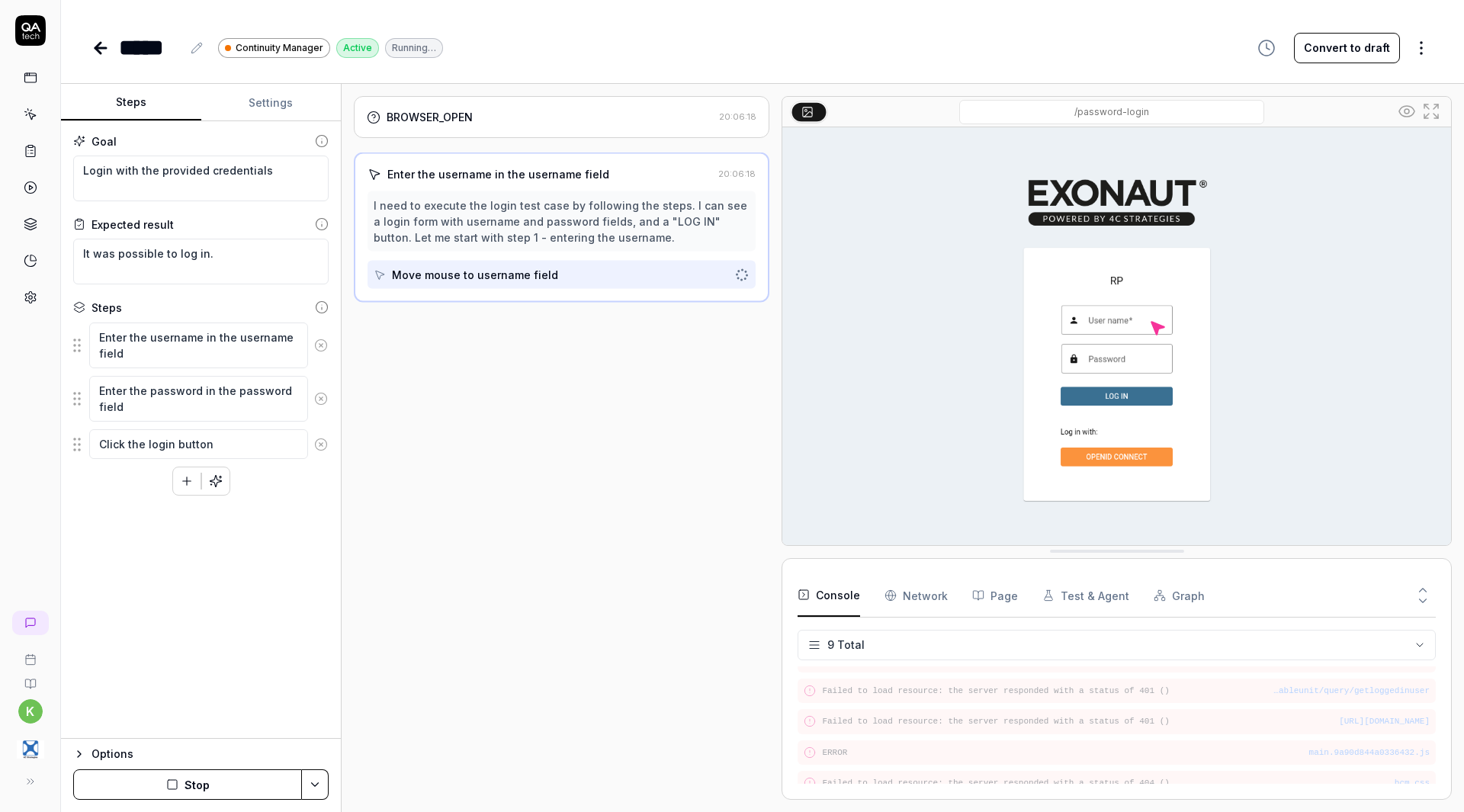
scroll to position [167, 0]
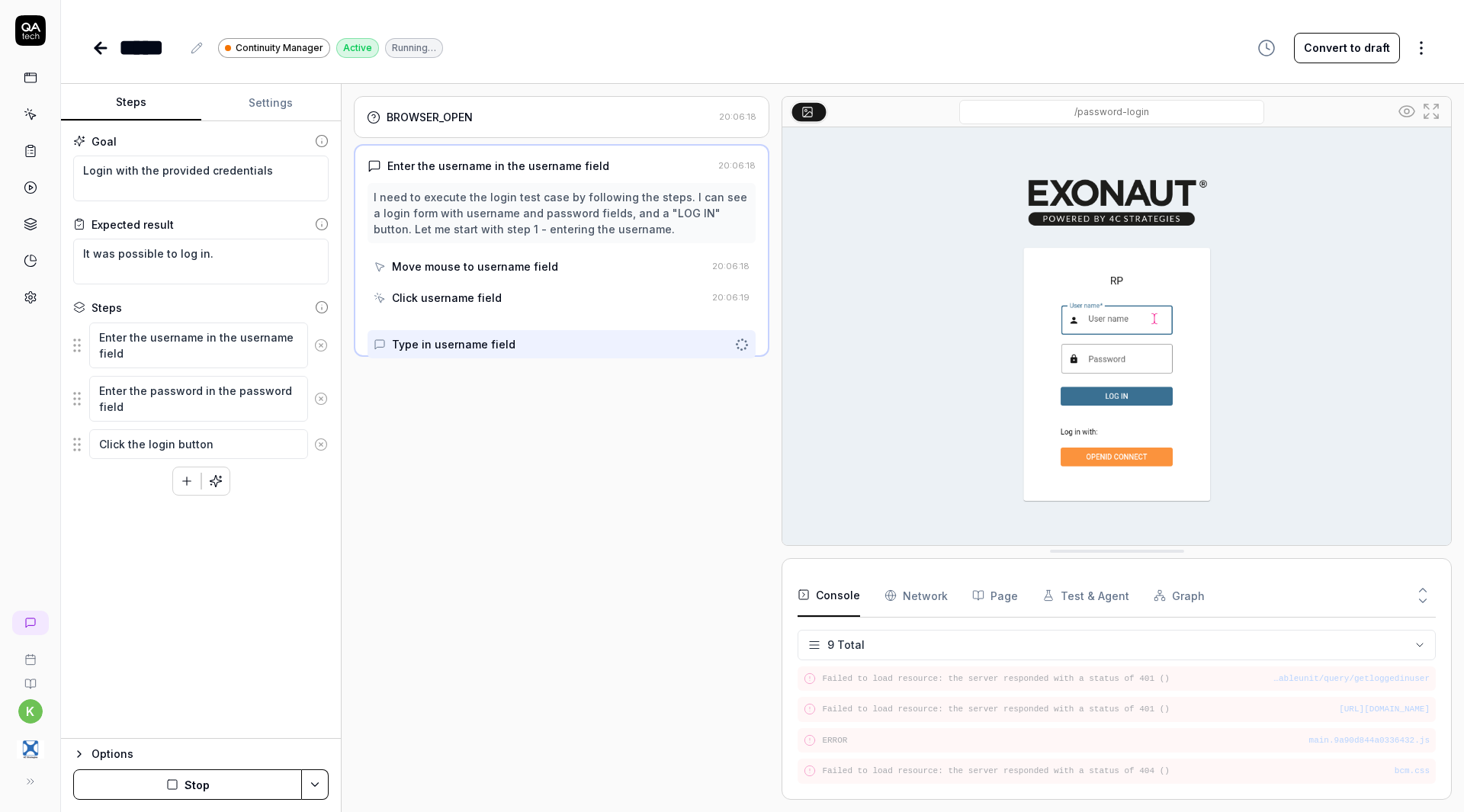
click at [102, 50] on icon at bounding box center [100, 47] width 18 height 18
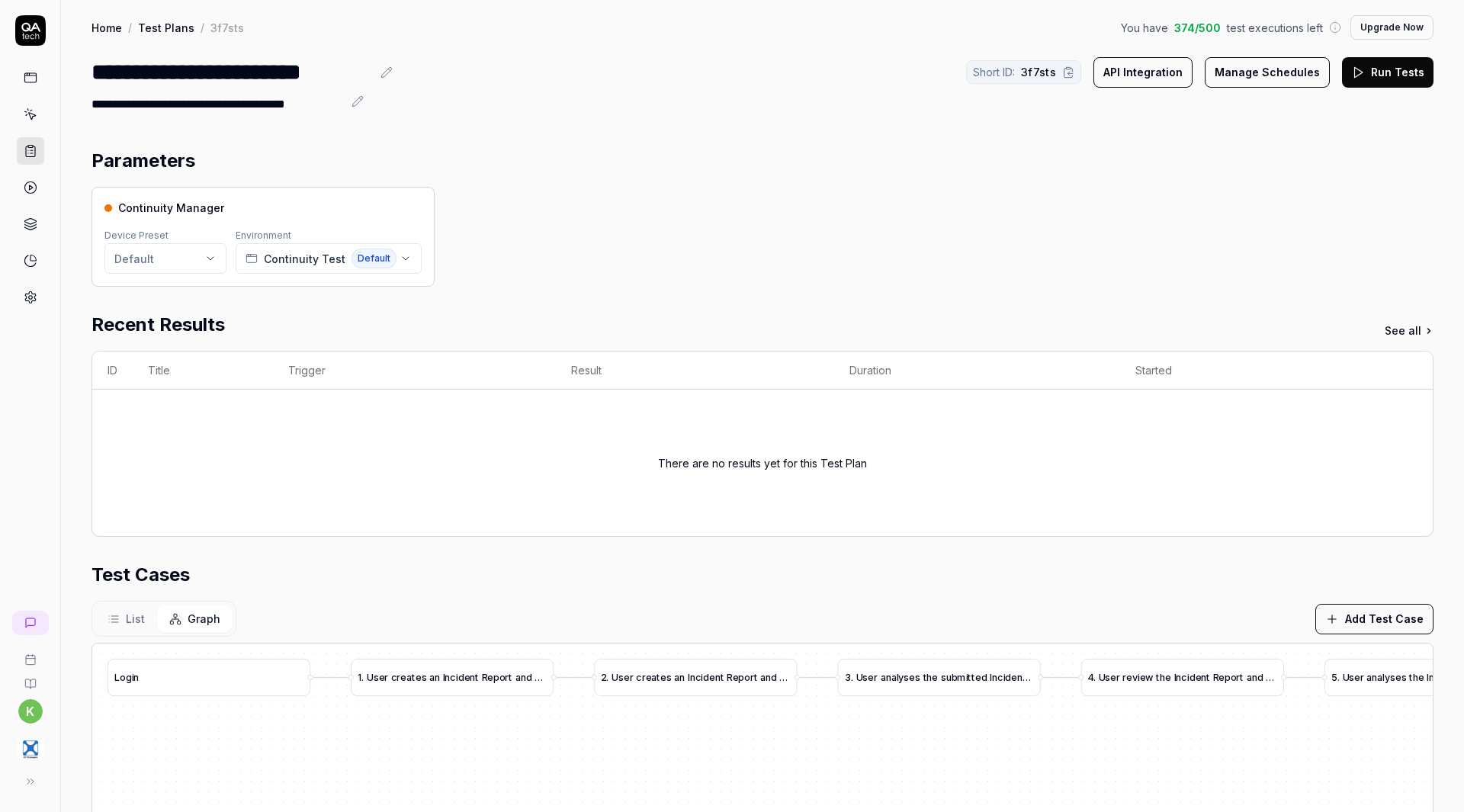
scroll to position [368, 0]
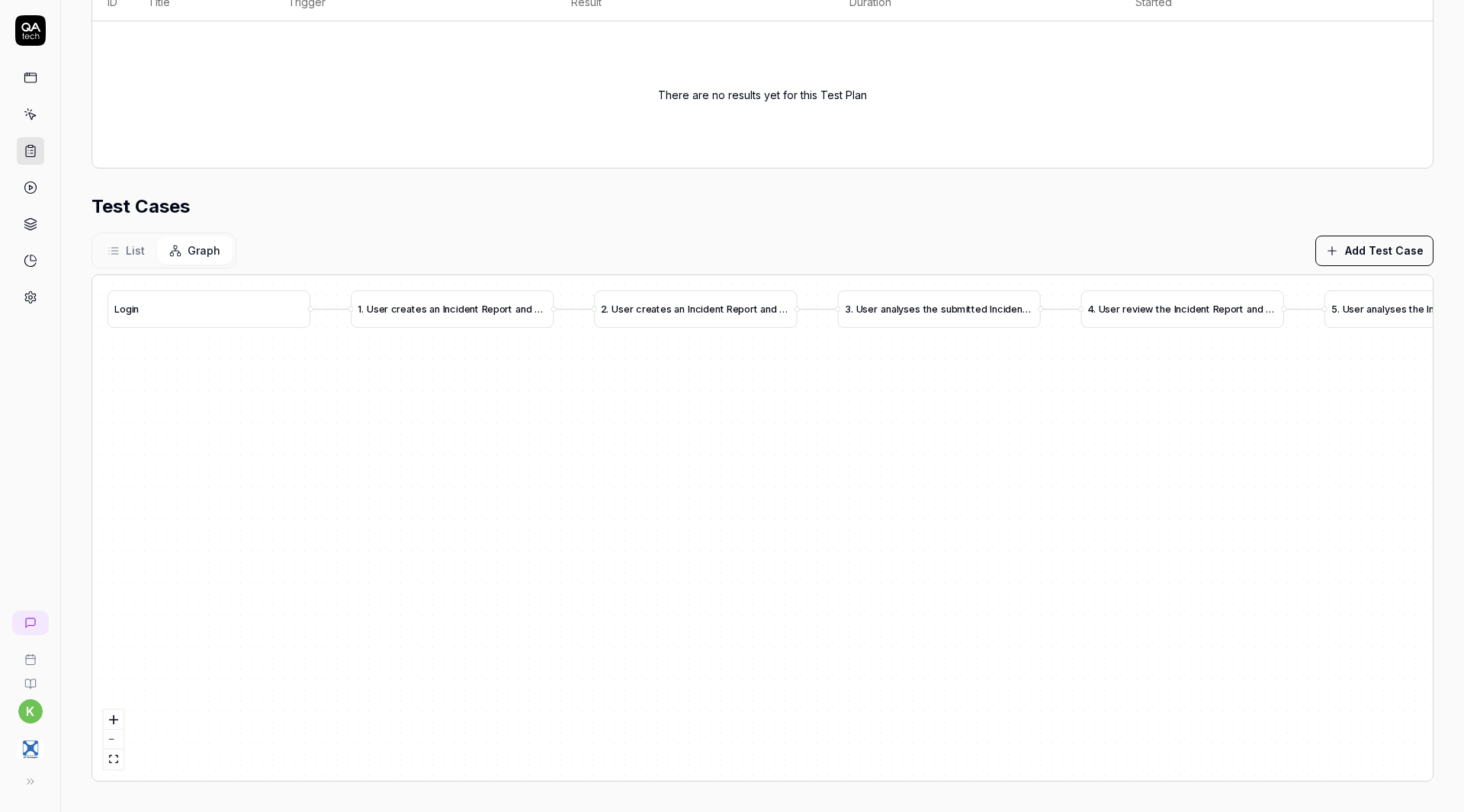
click at [125, 259] on button "List" at bounding box center [126, 250] width 62 height 28
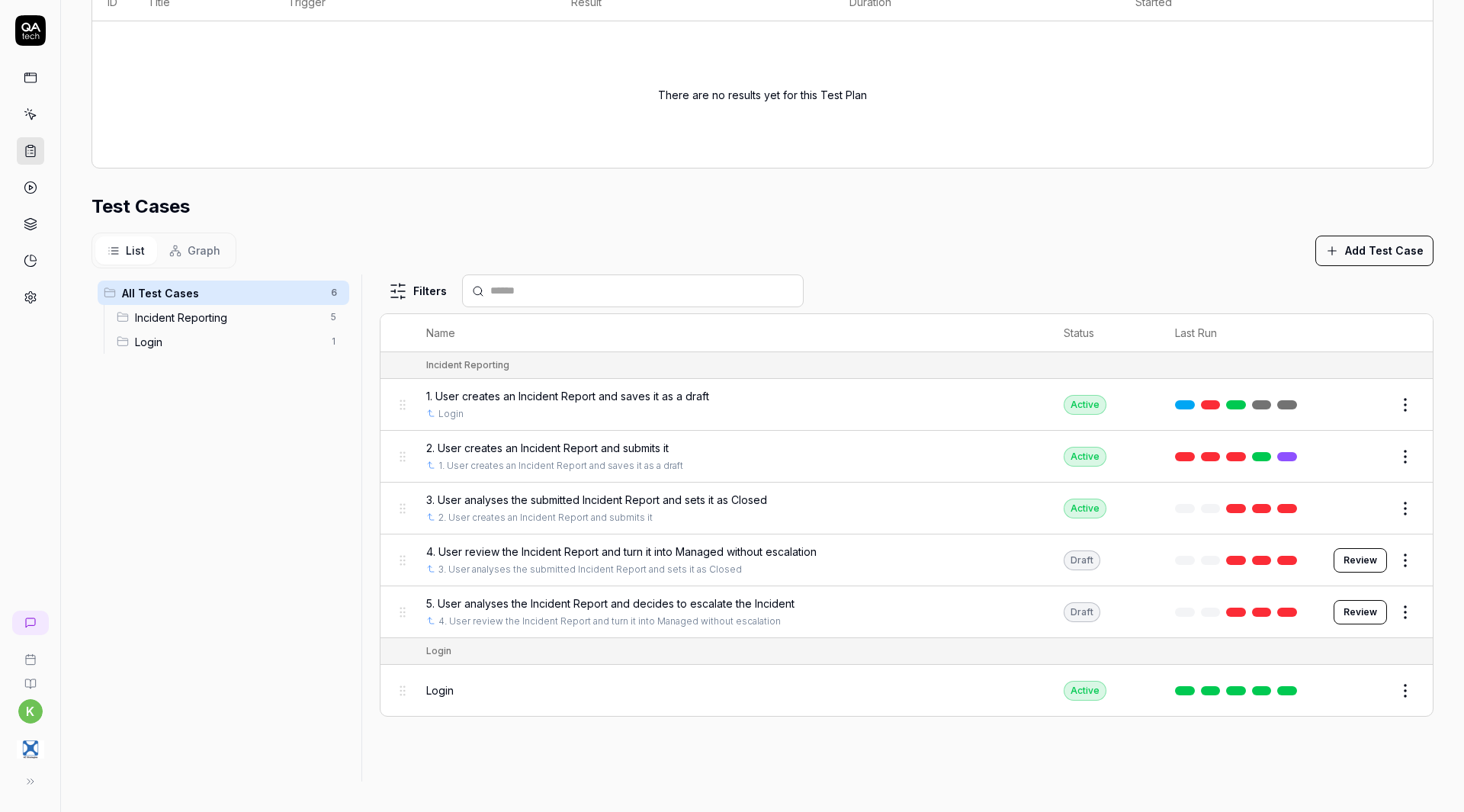
click at [215, 247] on span "Graph" at bounding box center [204, 250] width 33 height 16
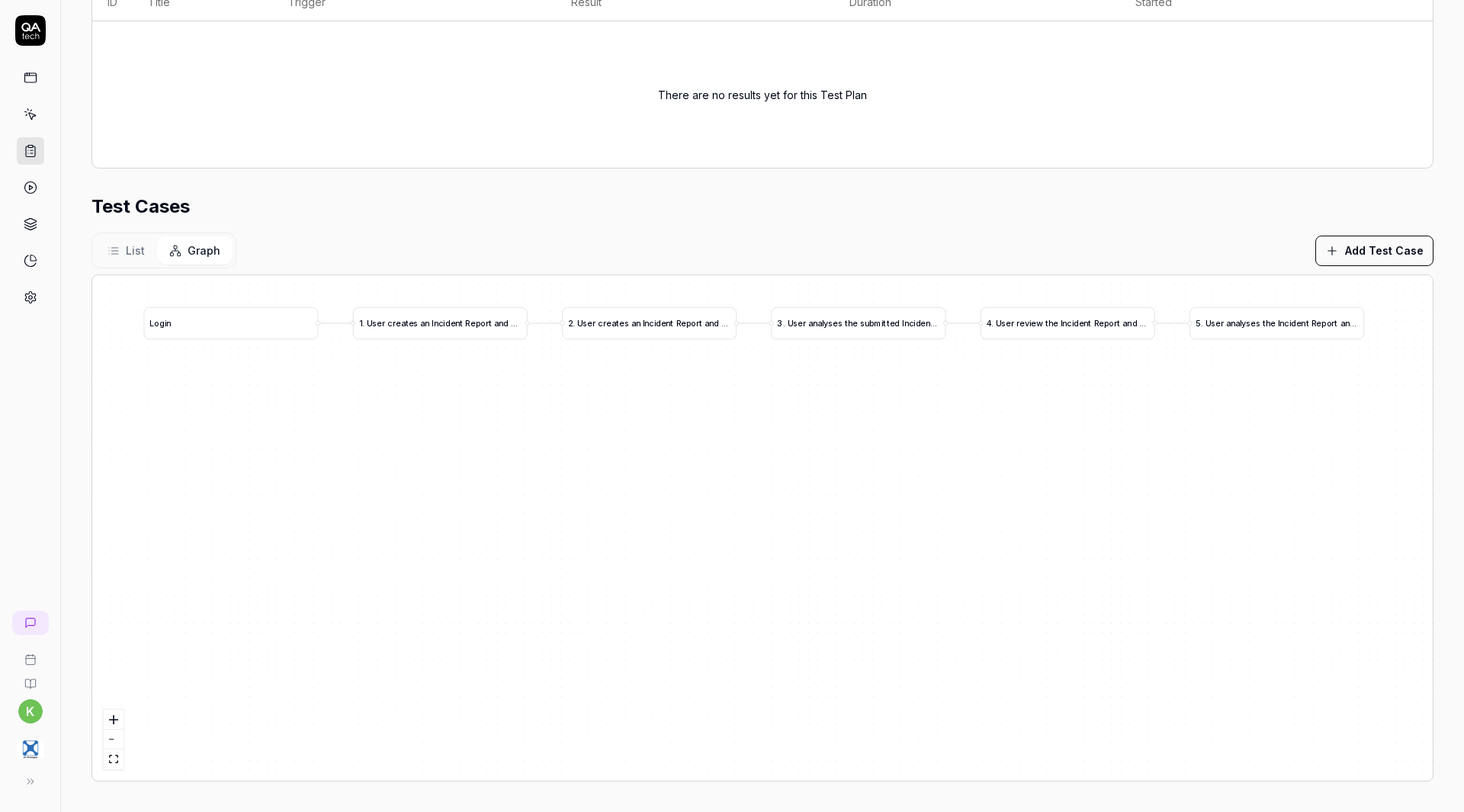
click at [135, 248] on span "List" at bounding box center [135, 250] width 19 height 16
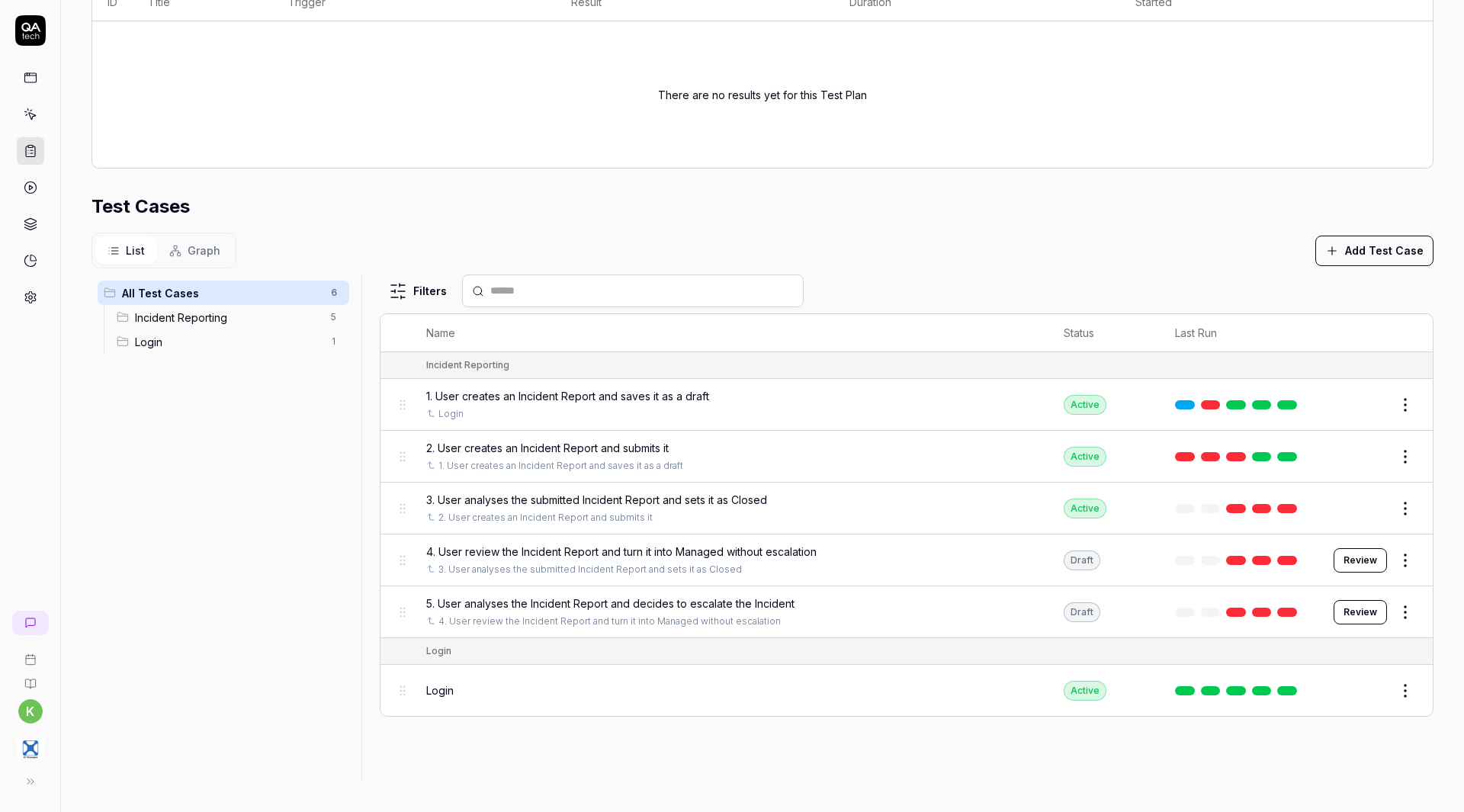
click at [722, 499] on span "3. User analyses the submitted Incident Report and sets it as Closed" at bounding box center [597, 499] width 341 height 16
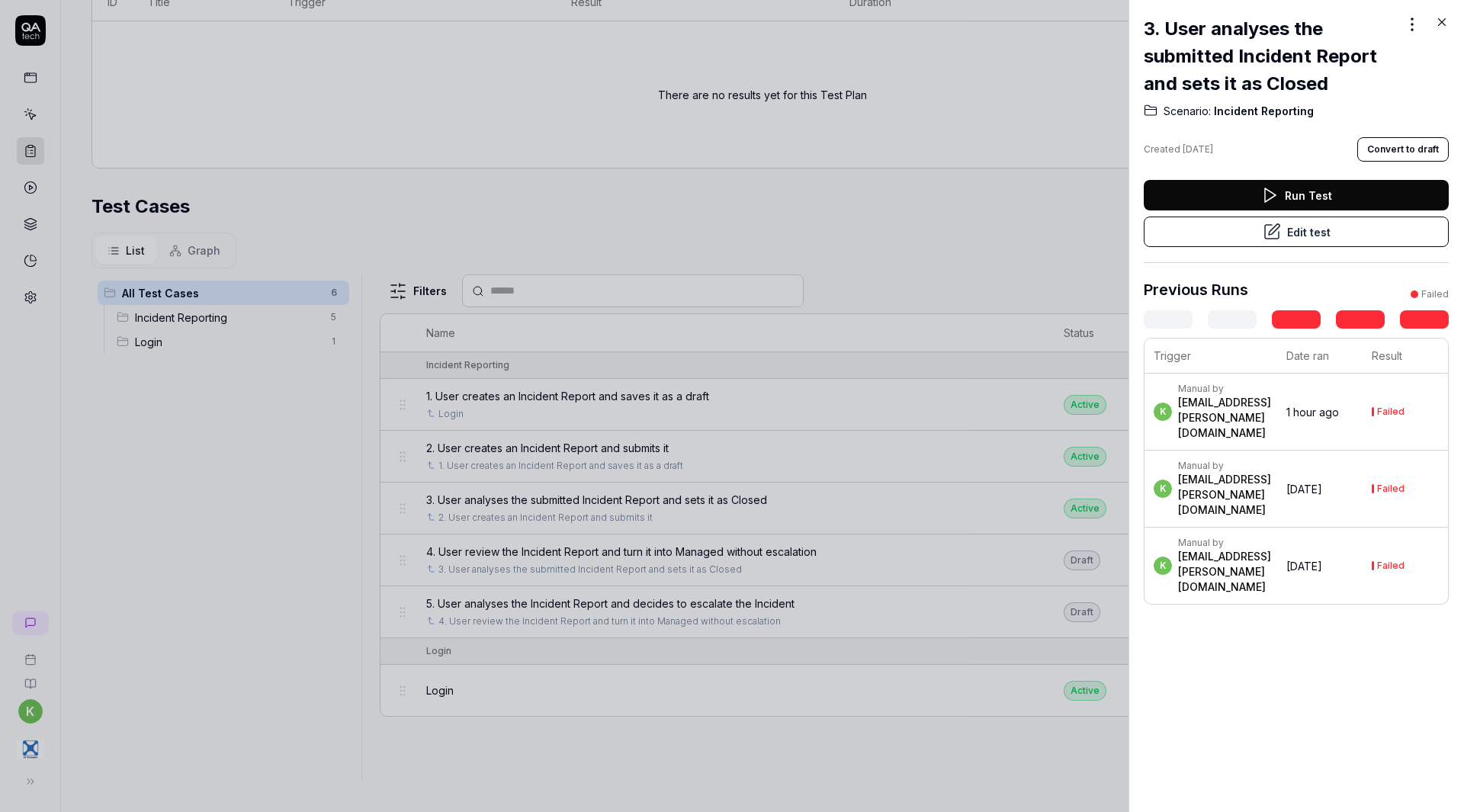
click at [1293, 227] on button "Edit test" at bounding box center [1296, 232] width 305 height 30
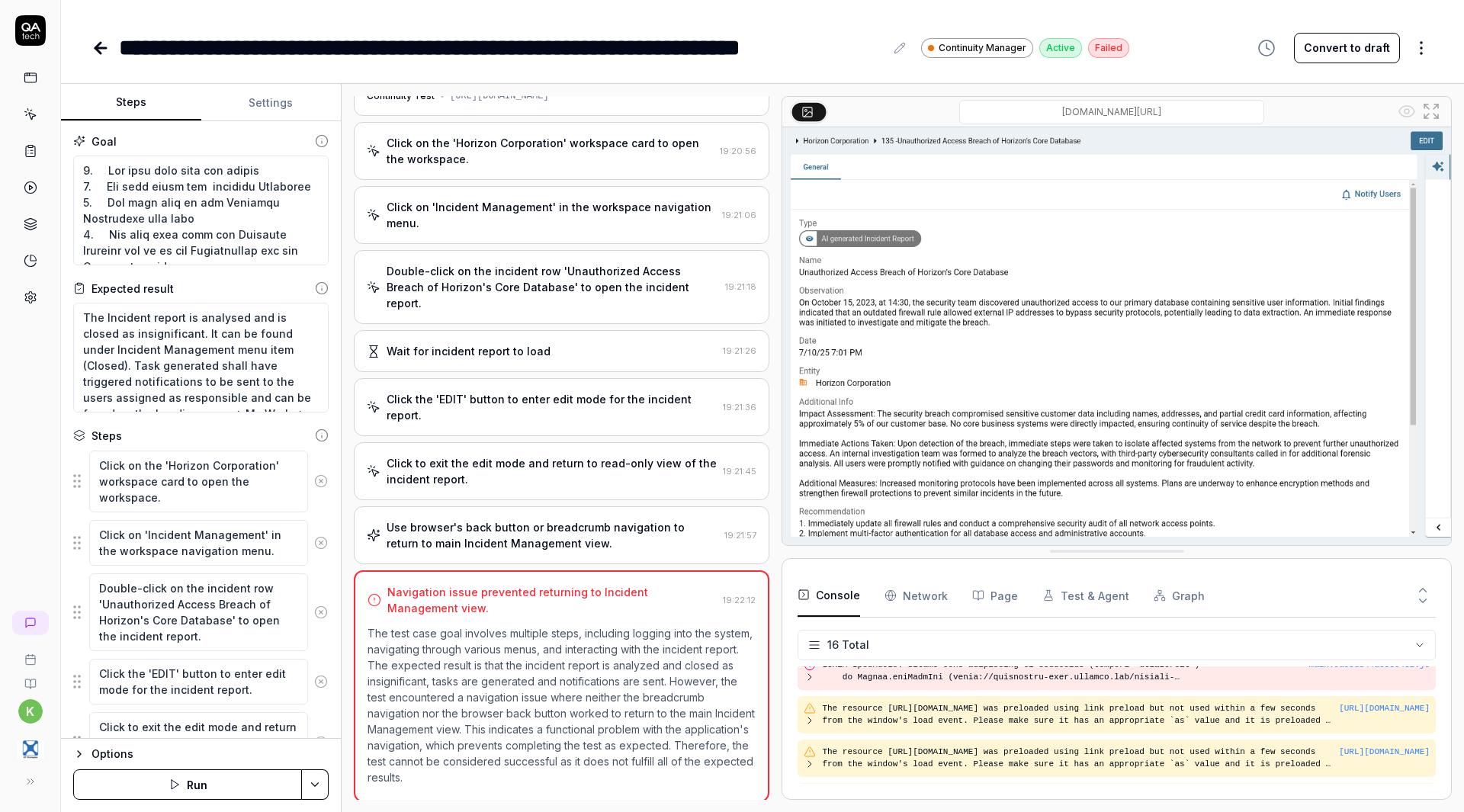
scroll to position [496, 0]
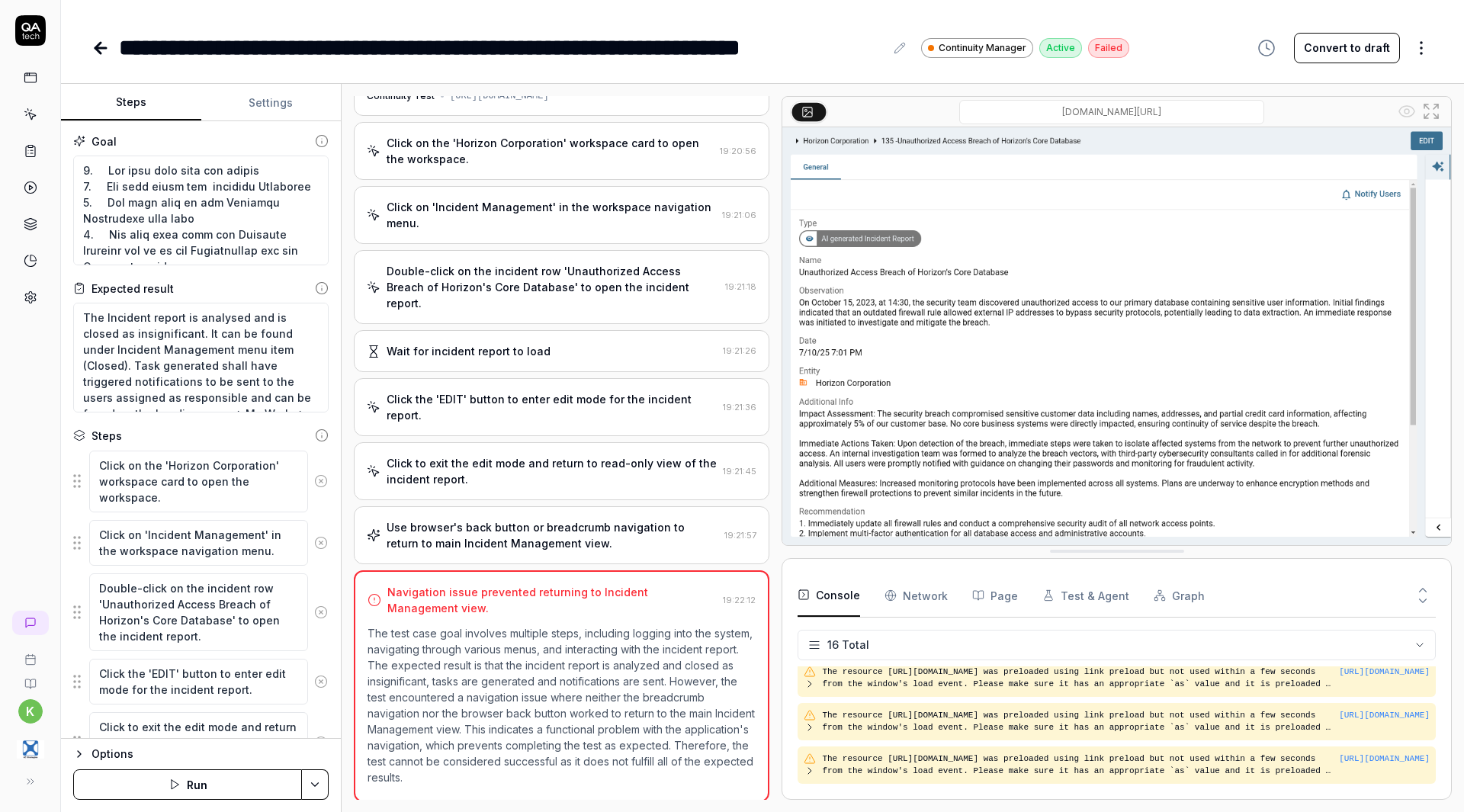
click at [312, 786] on html "**********" at bounding box center [732, 406] width 1464 height 812
click at [310, 479] on html "**********" at bounding box center [732, 406] width 1464 height 812
click at [314, 479] on icon at bounding box center [321, 480] width 14 height 14
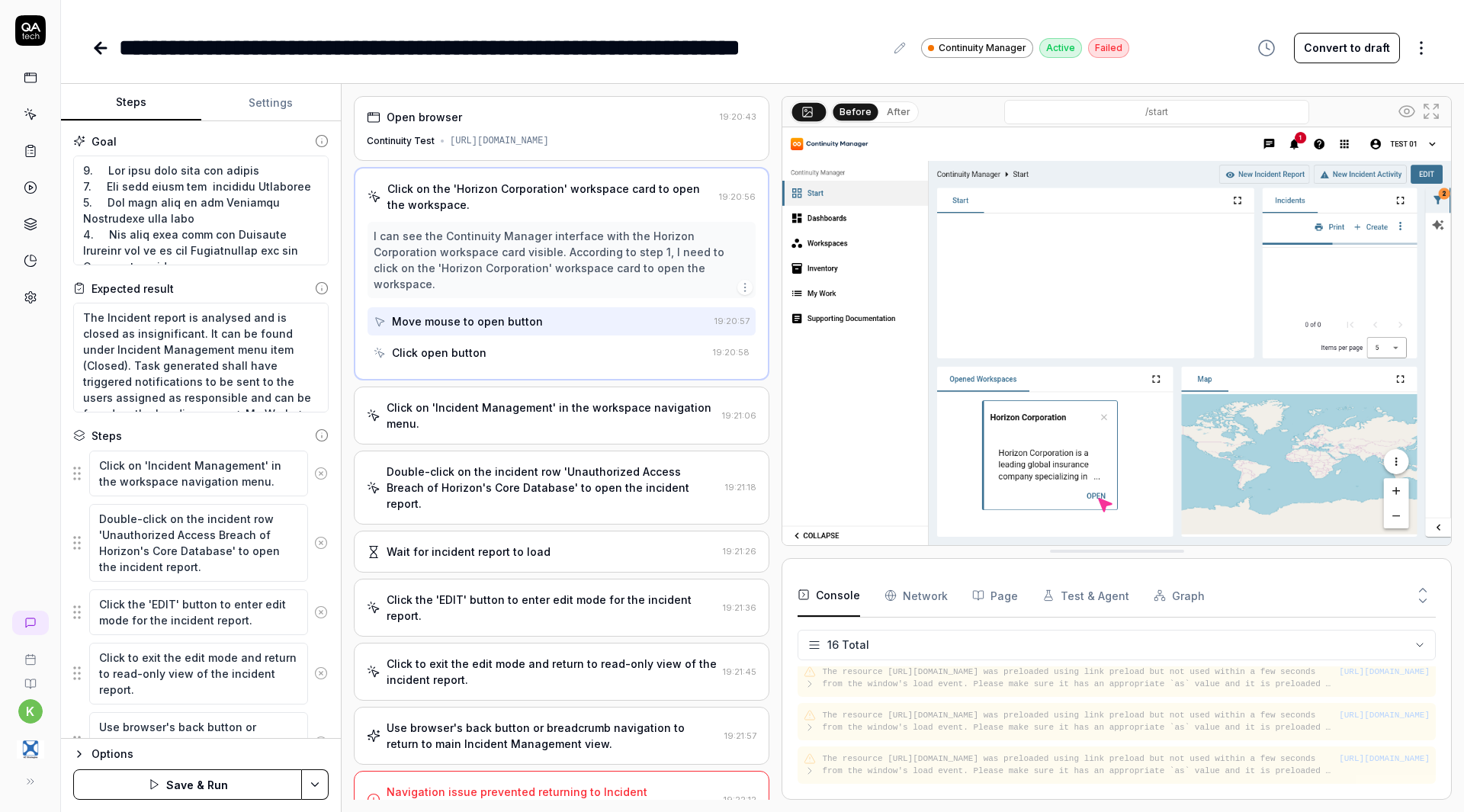
click at [314, 479] on icon at bounding box center [321, 473] width 14 height 14
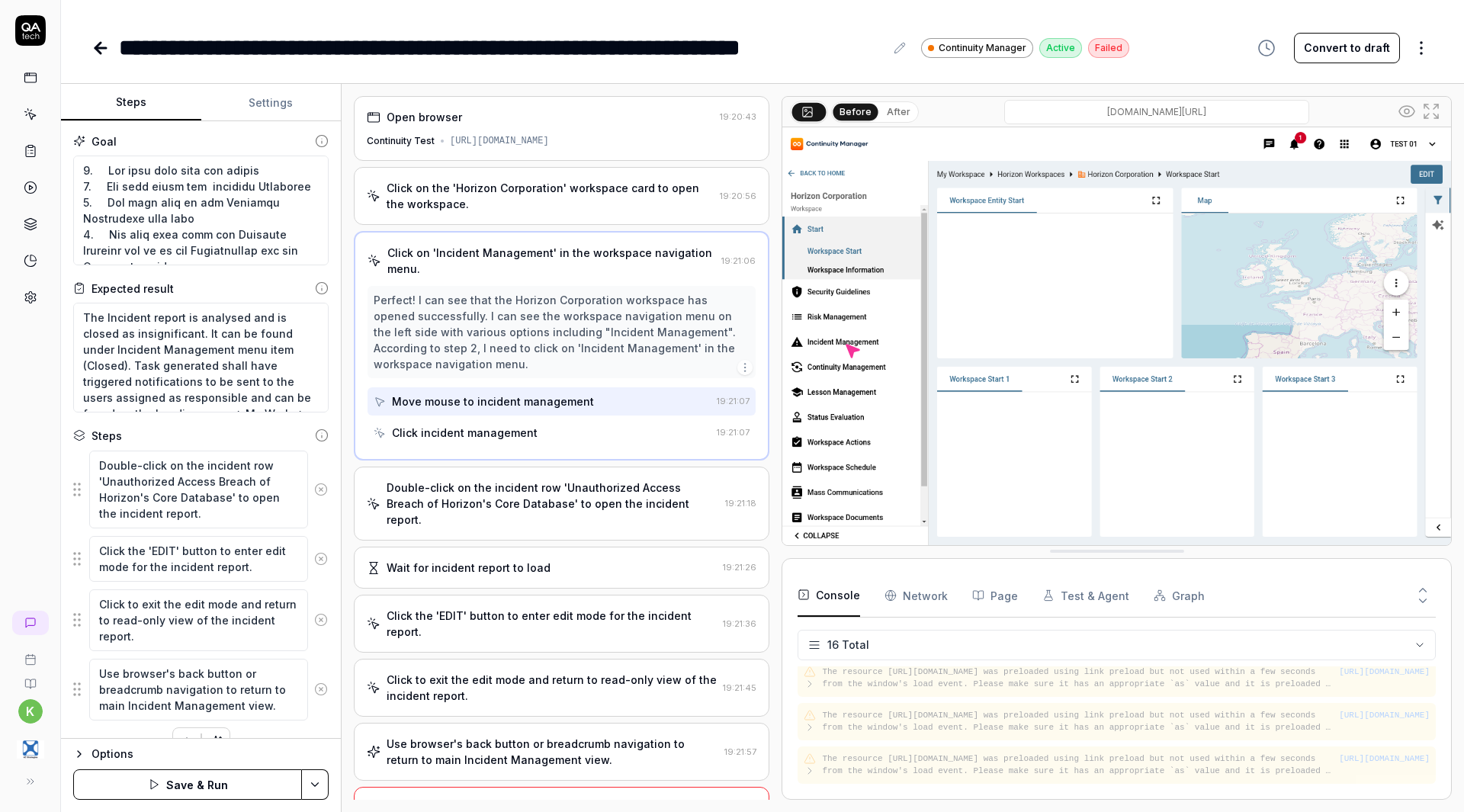
scroll to position [30, 0]
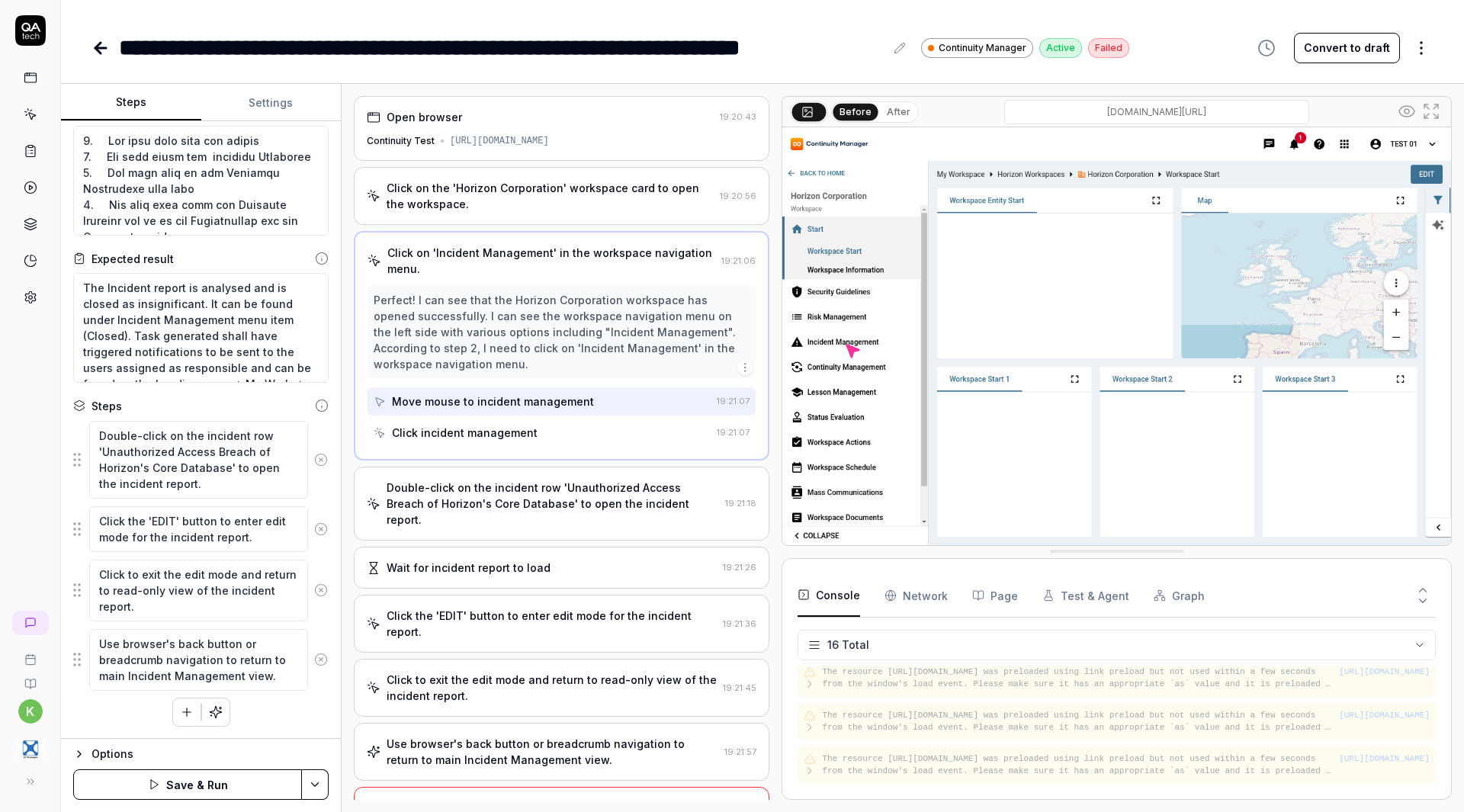
click at [314, 457] on icon at bounding box center [321, 459] width 14 height 14
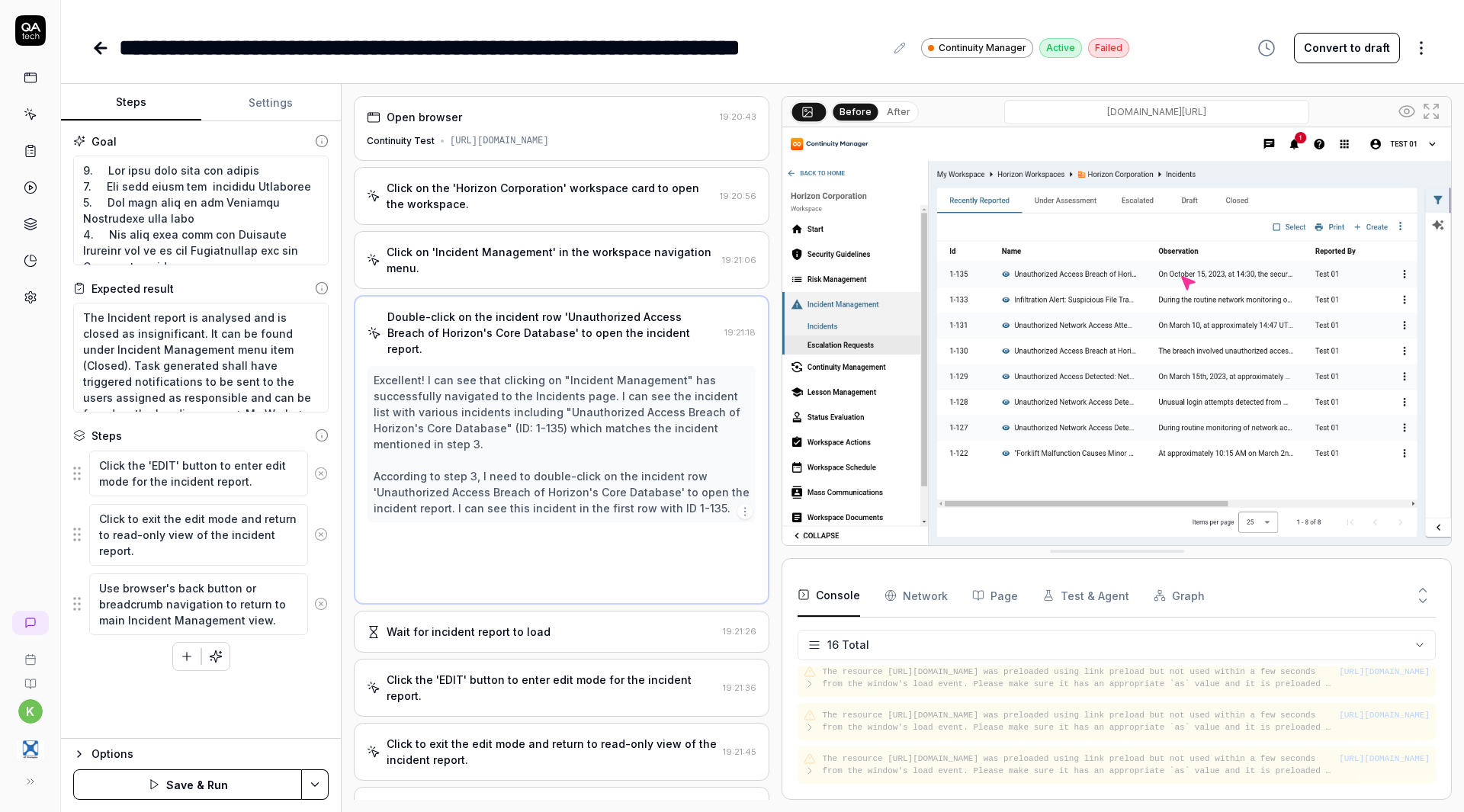
scroll to position [0, 0]
click at [321, 474] on icon at bounding box center [321, 473] width 4 height 4
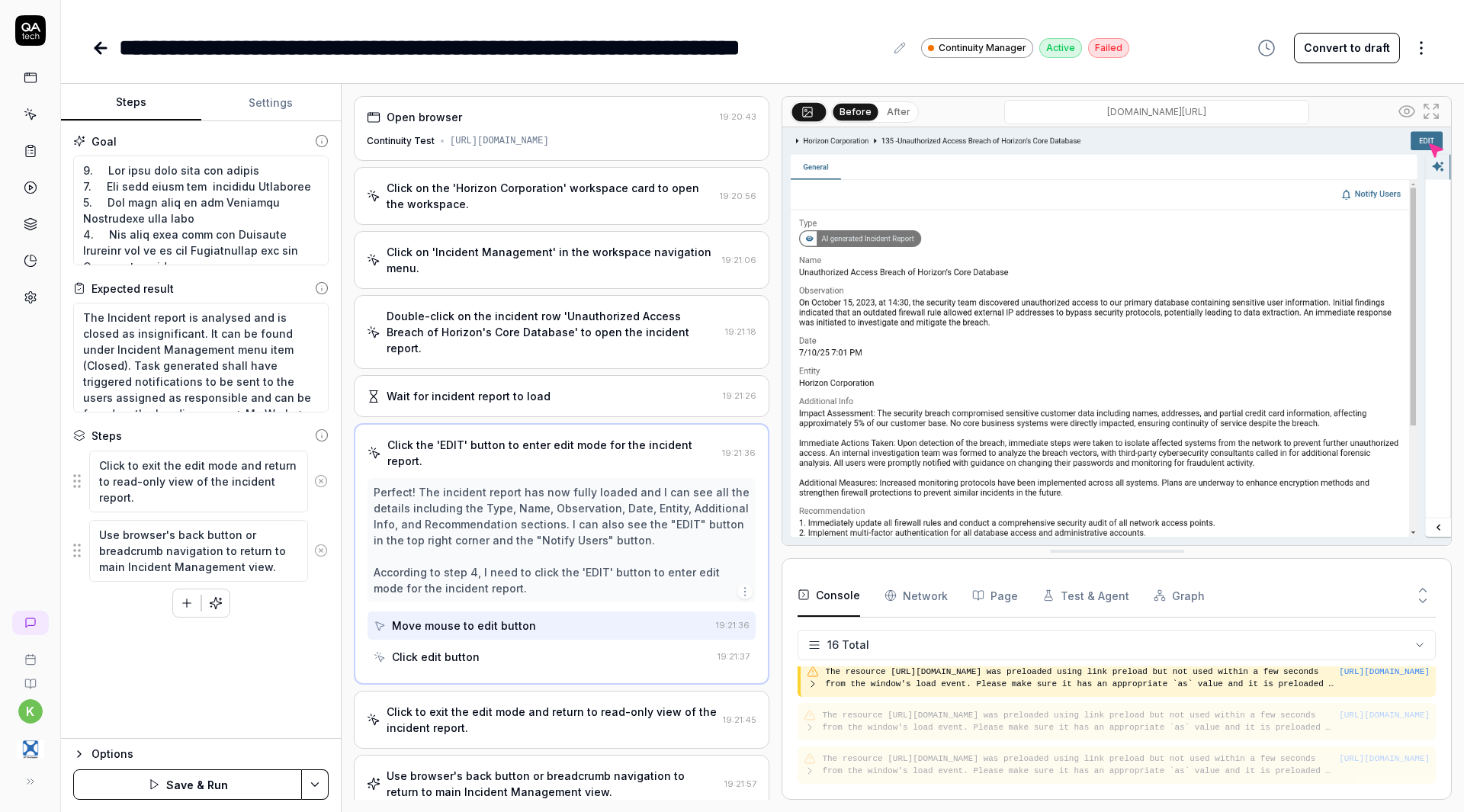
click at [321, 476] on icon at bounding box center [321, 480] width 14 height 14
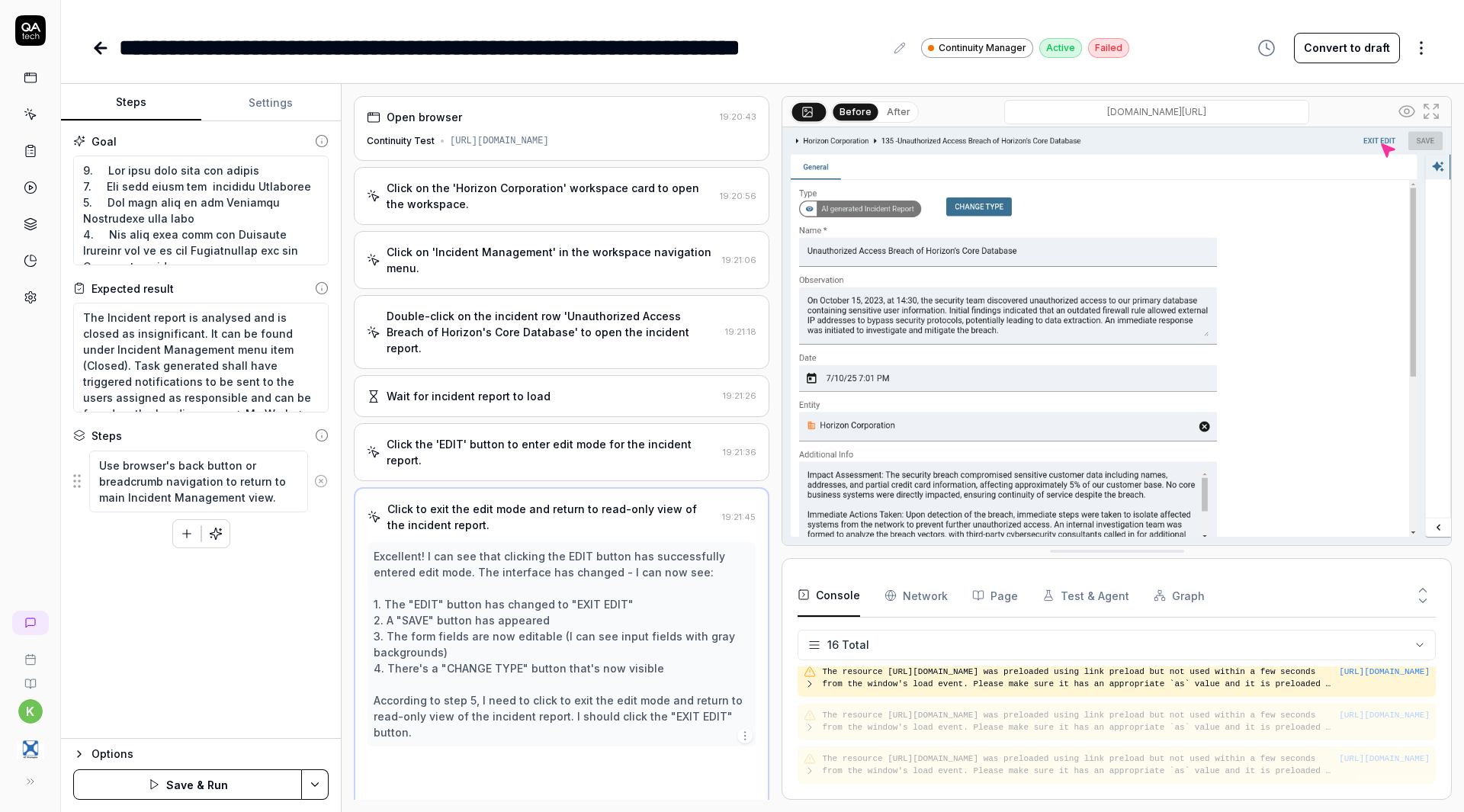
scroll to position [26, 0]
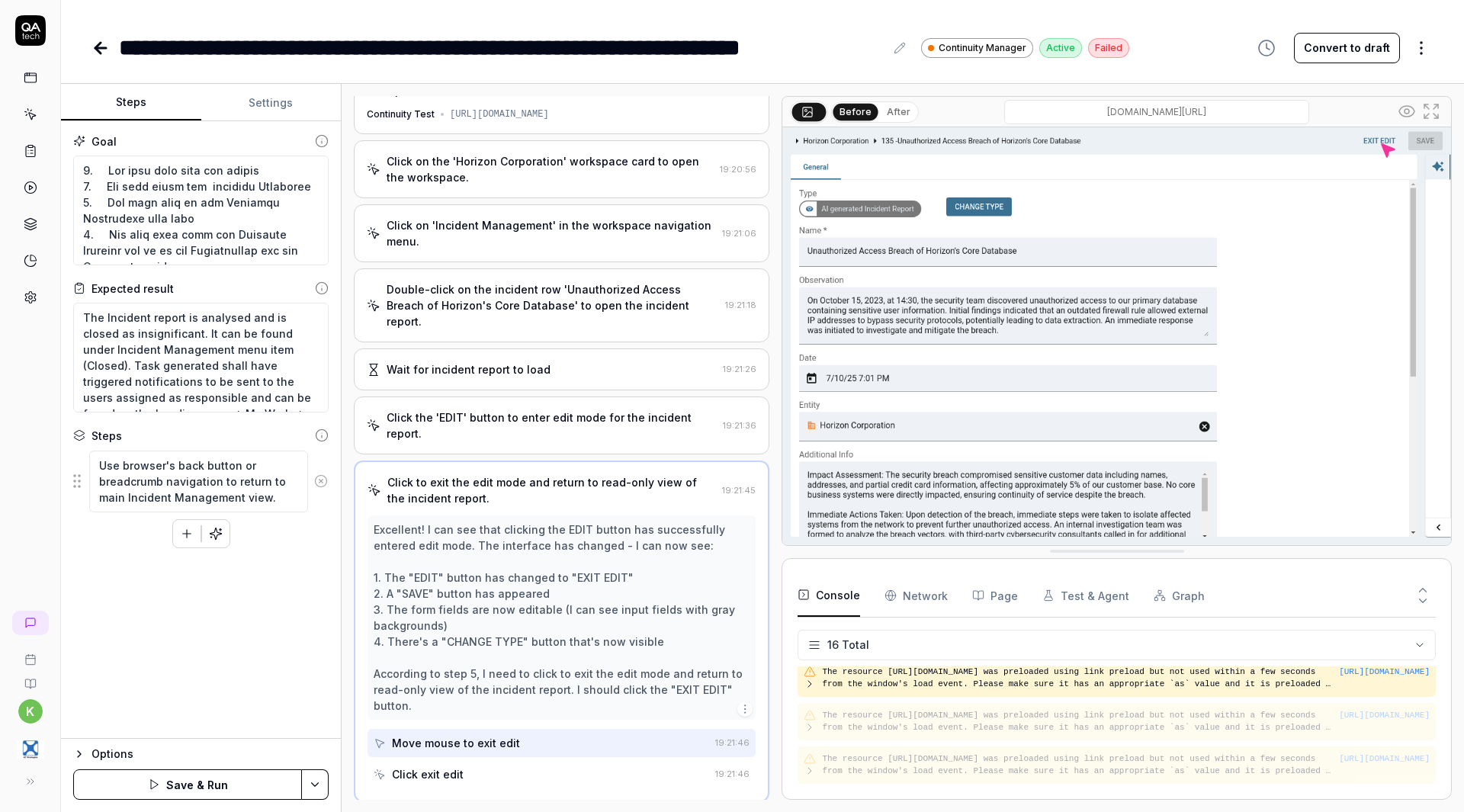
click at [318, 475] on circle at bounding box center [321, 481] width 11 height 11
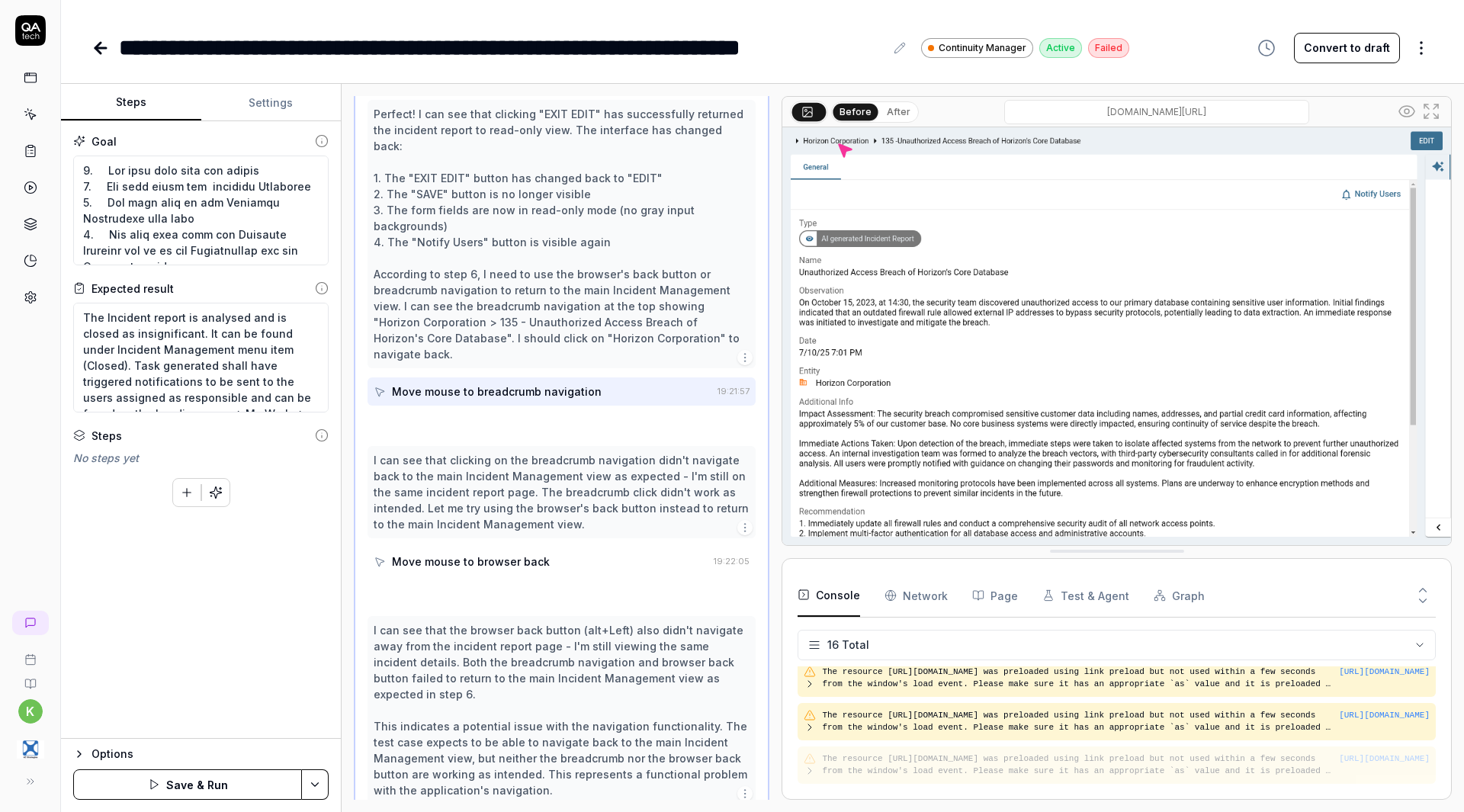
scroll to position [511, 0]
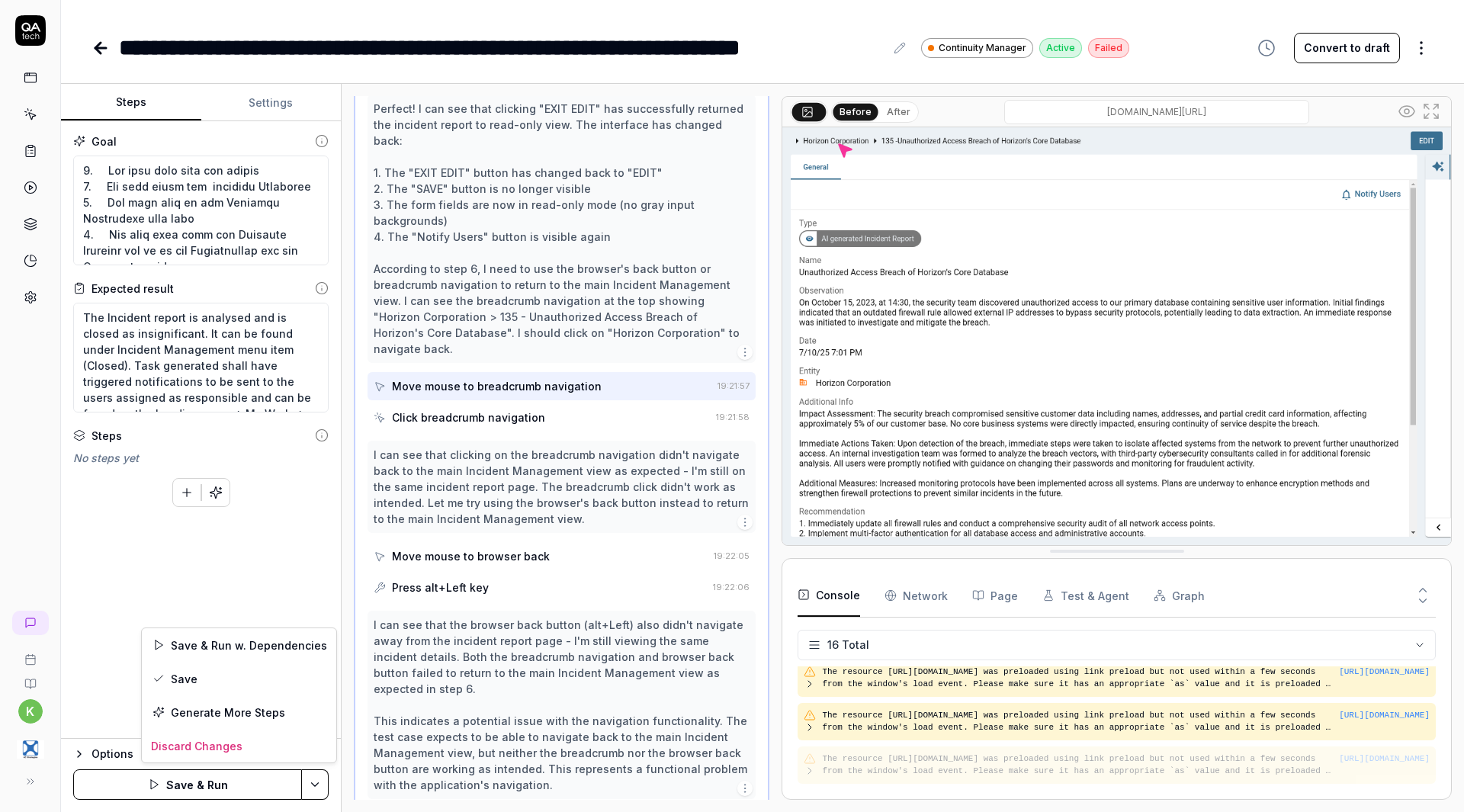
click at [319, 782] on html "**********" at bounding box center [732, 406] width 1464 height 812
click at [231, 714] on div "Generate More Steps" at bounding box center [239, 712] width 194 height 34
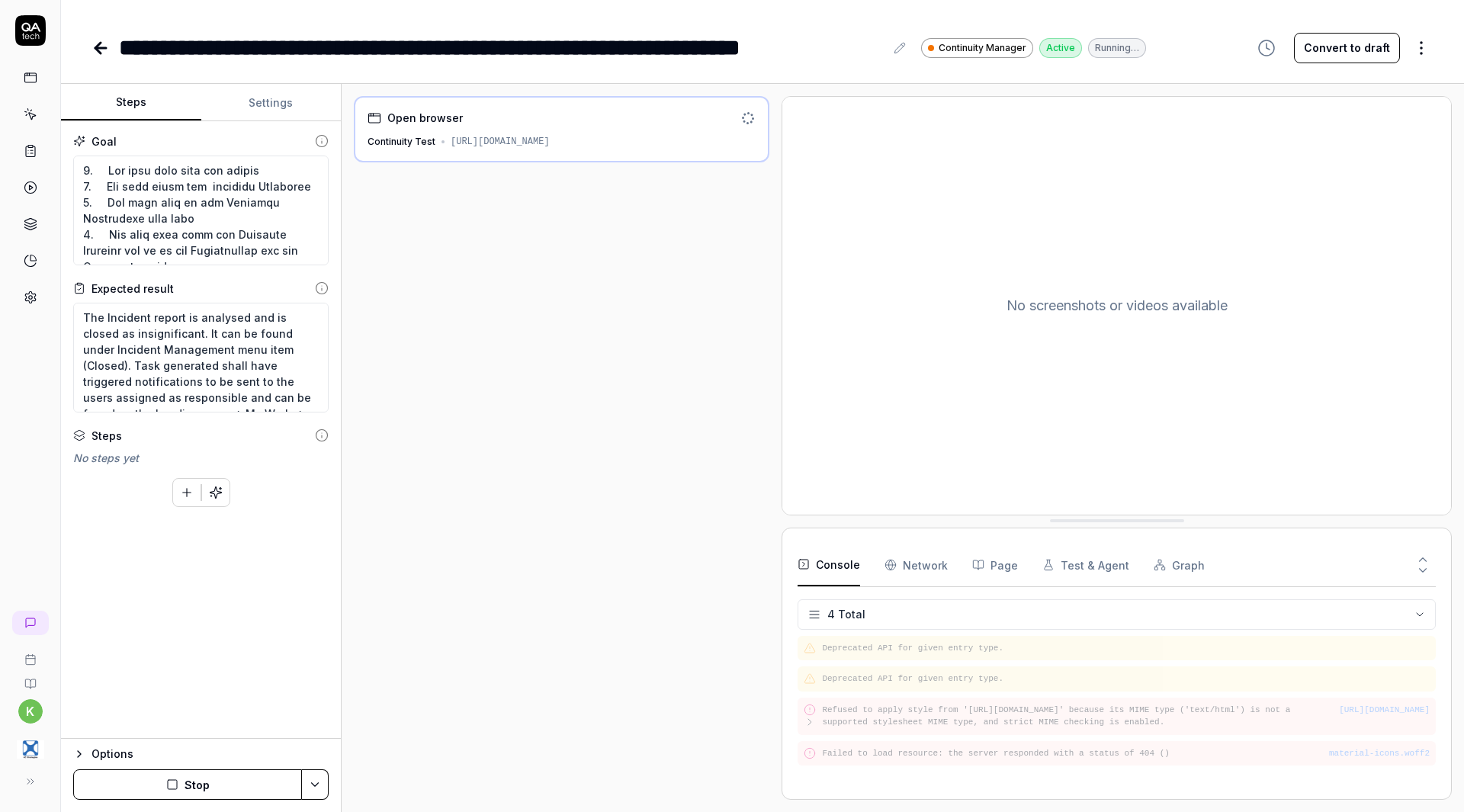
type textarea "*"
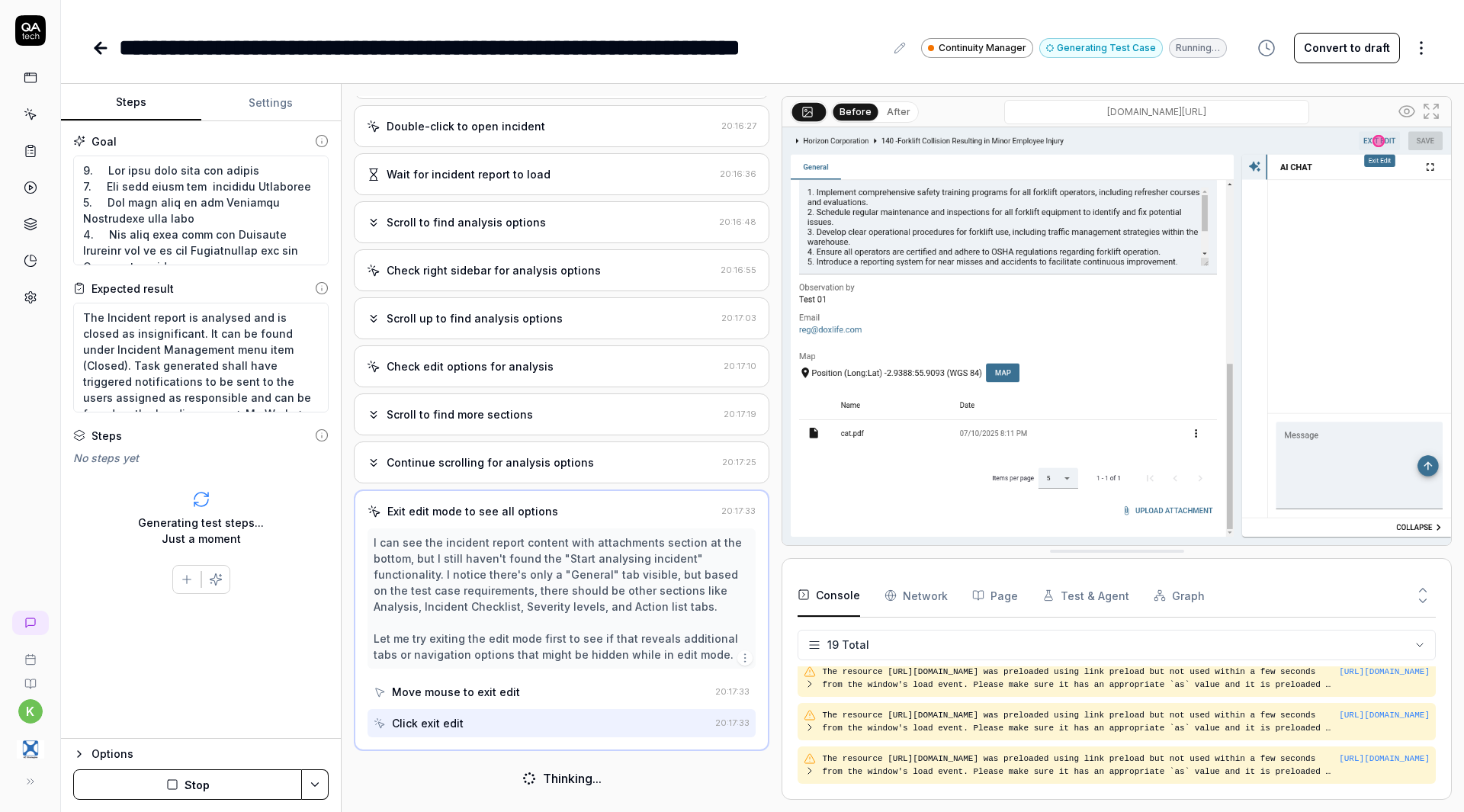
scroll to position [268, 0]
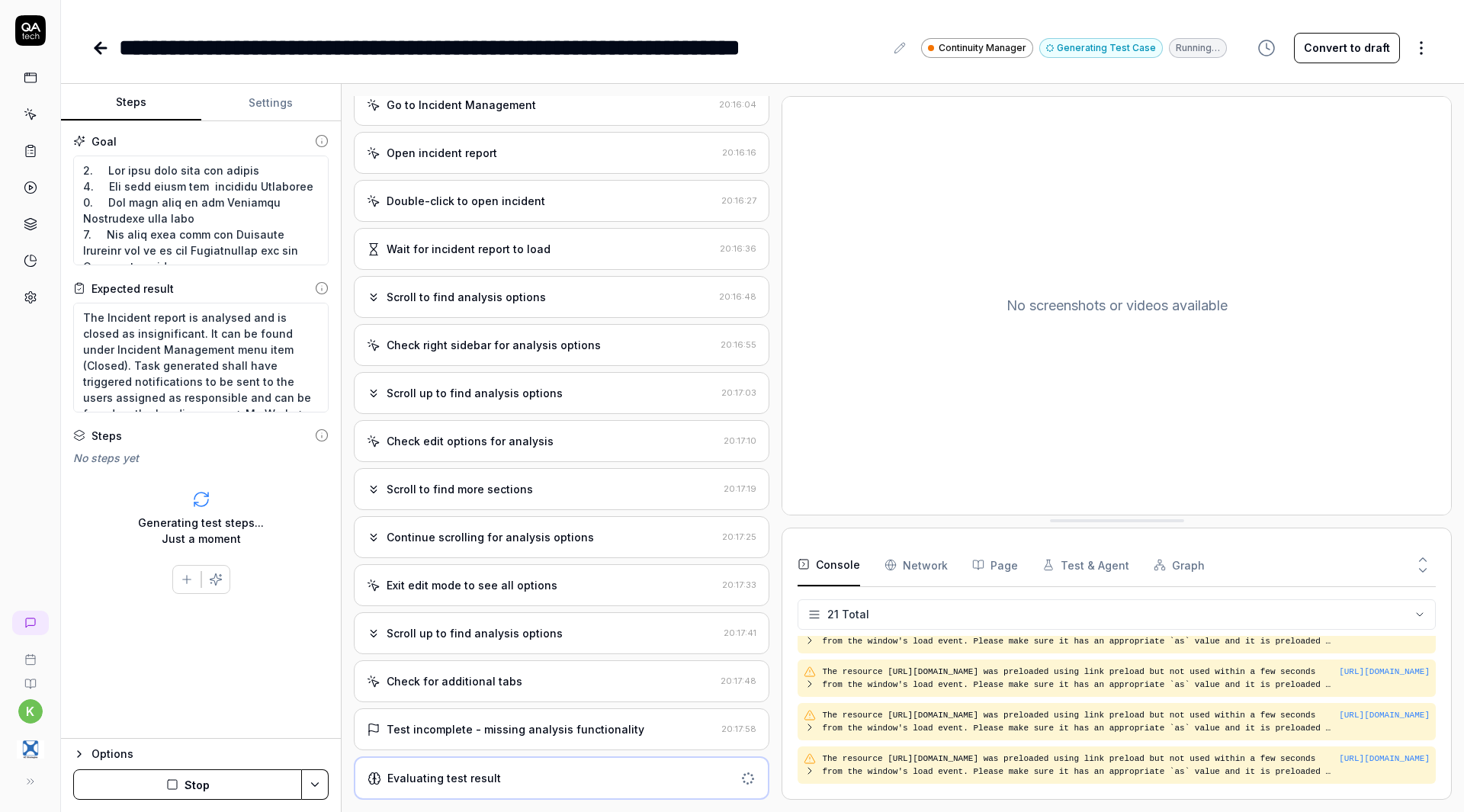
scroll to position [380, 0]
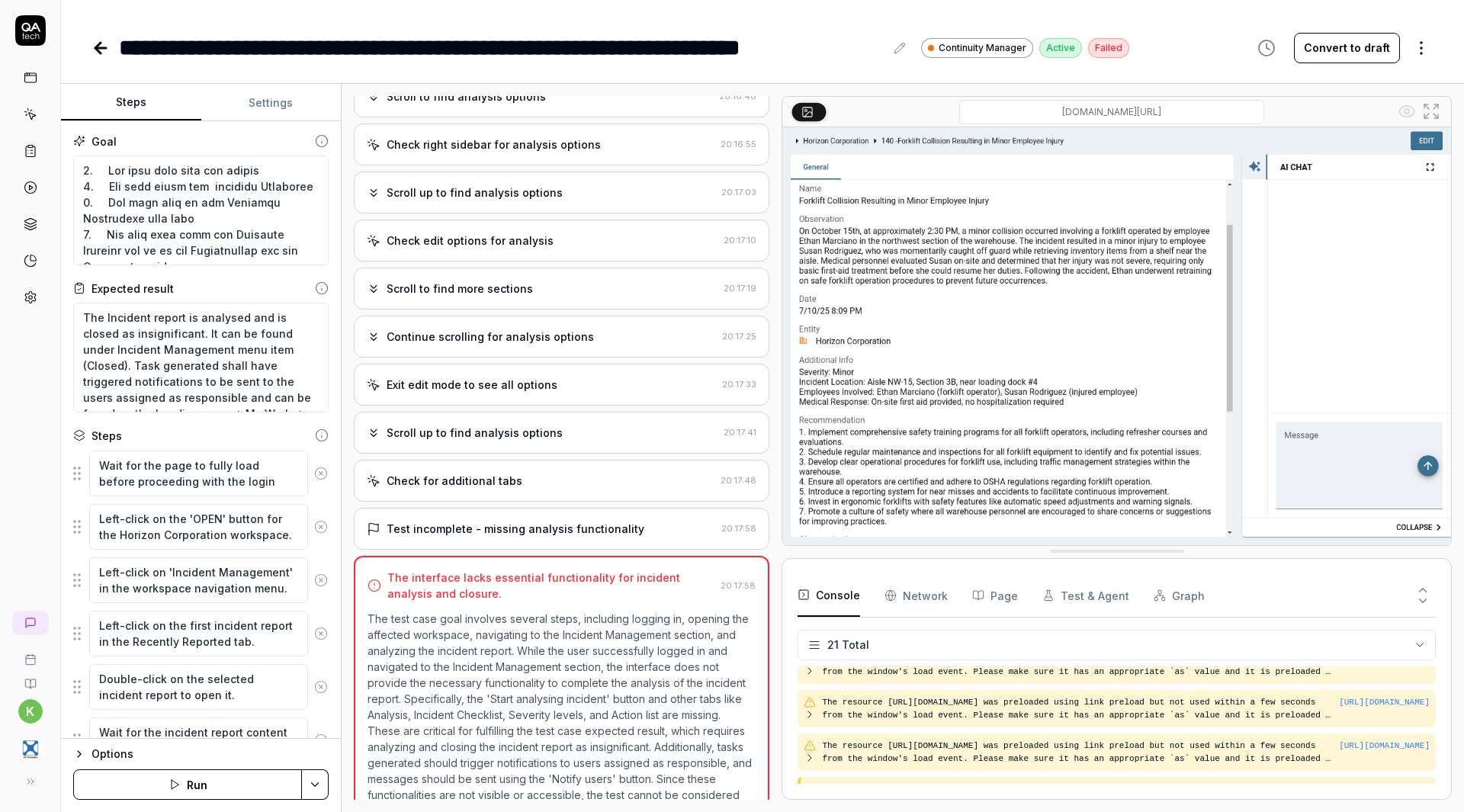
click at [480, 536] on div "Test incomplete - missing analysis functionality" at bounding box center [515, 528] width 257 height 16
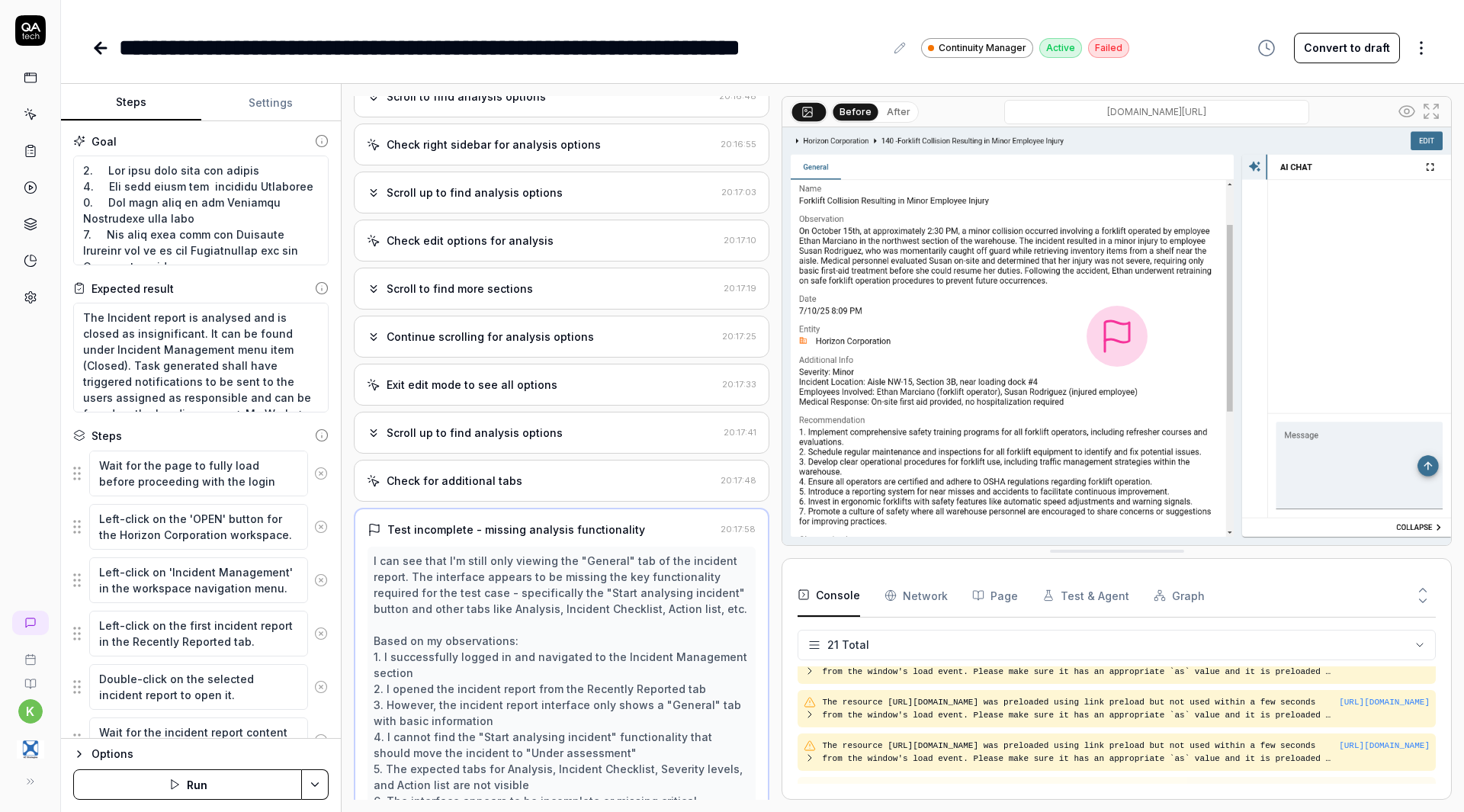
scroll to position [523, 0]
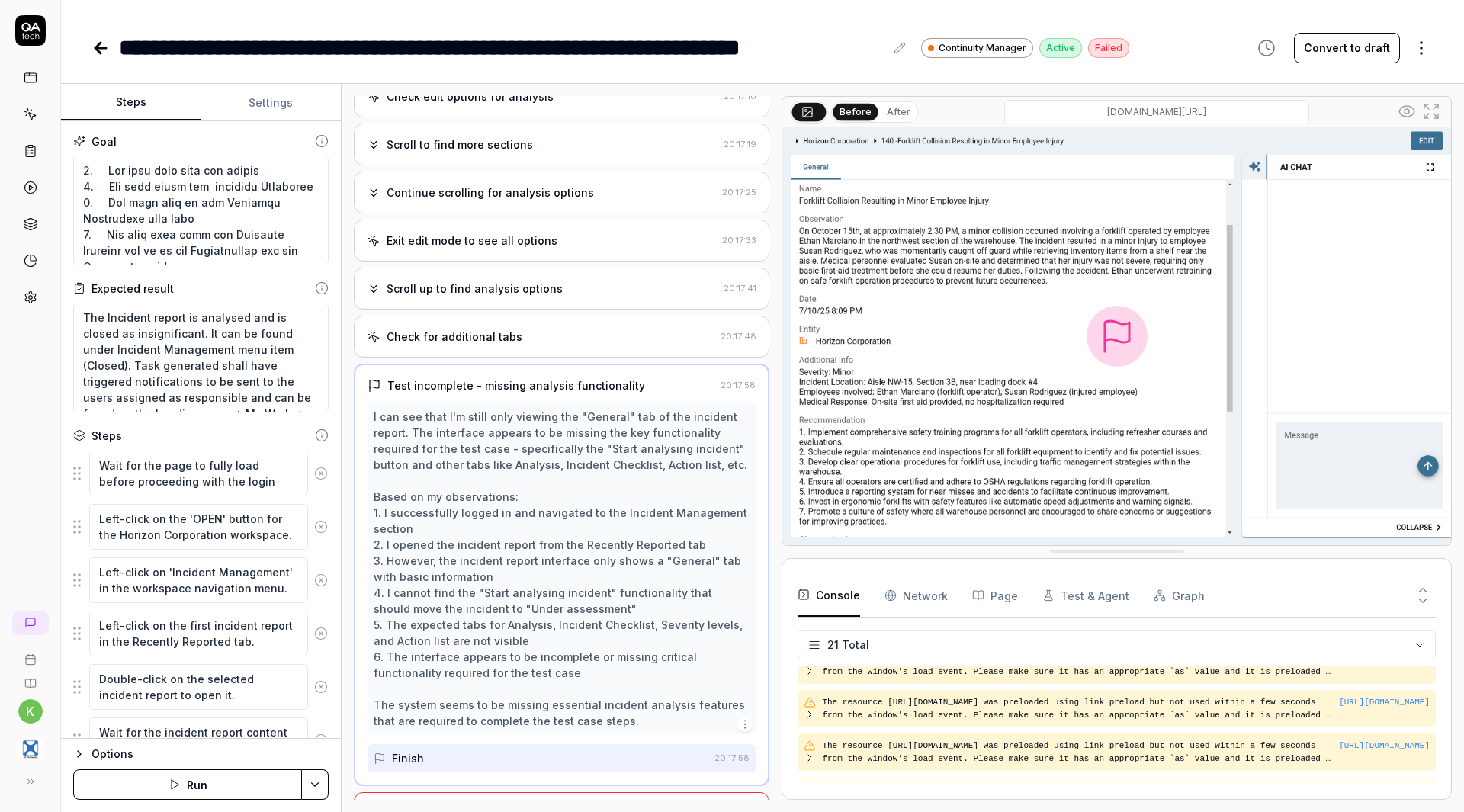
click at [544, 345] on div "Check for additional tabs" at bounding box center [540, 337] width 348 height 16
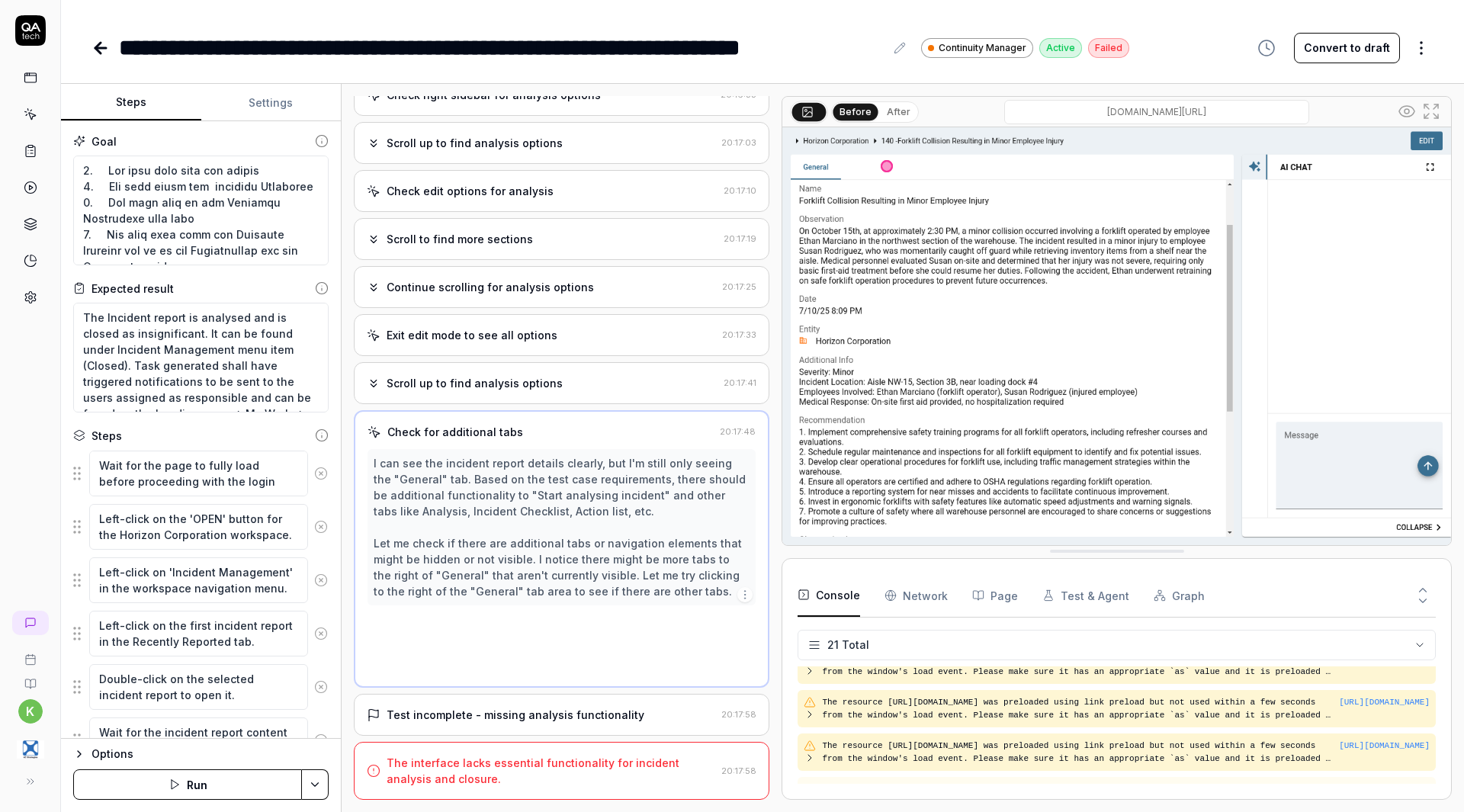
scroll to position [331, 0]
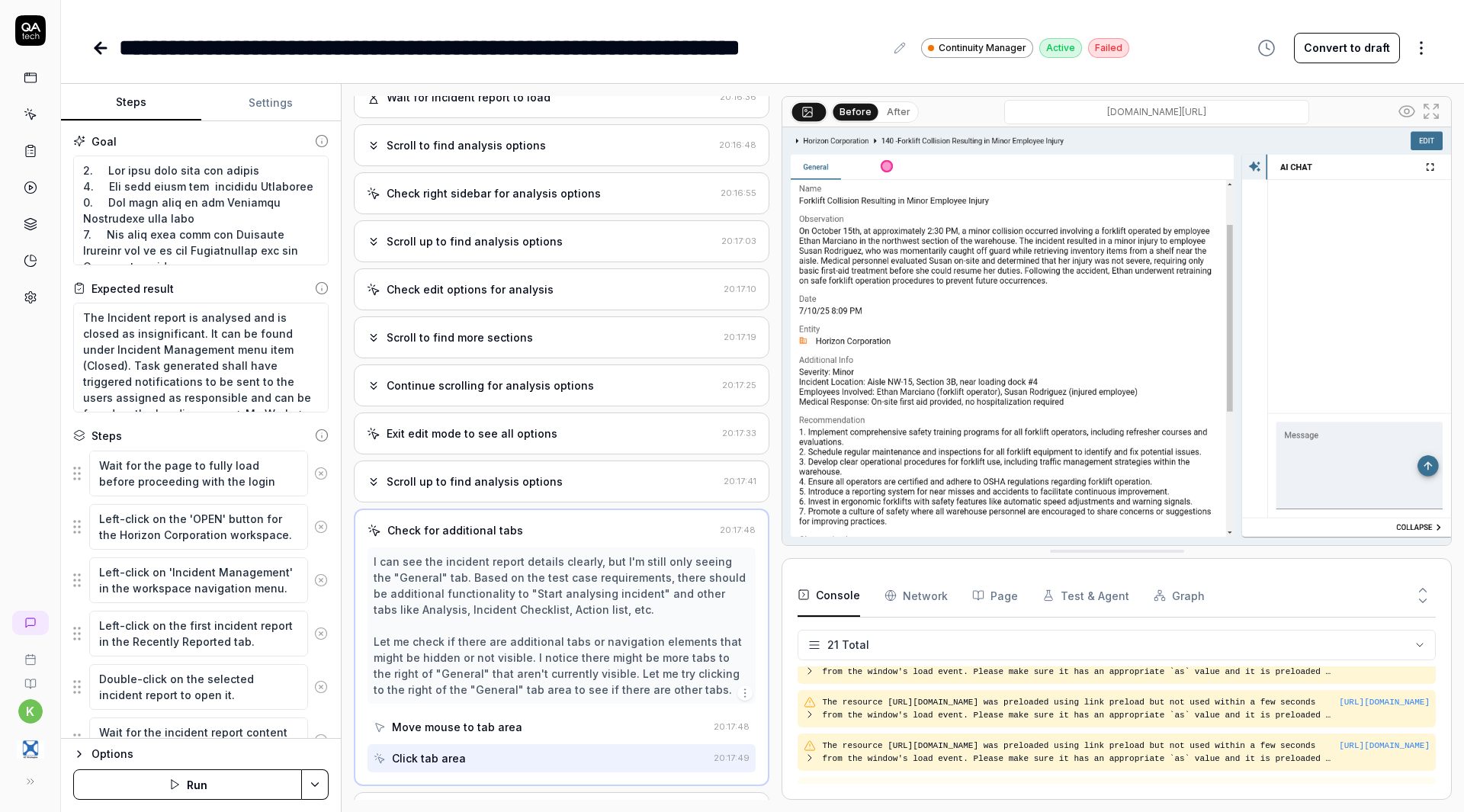
click at [531, 358] on div "Scroll to find more sections 20:17:19" at bounding box center [561, 337] width 415 height 42
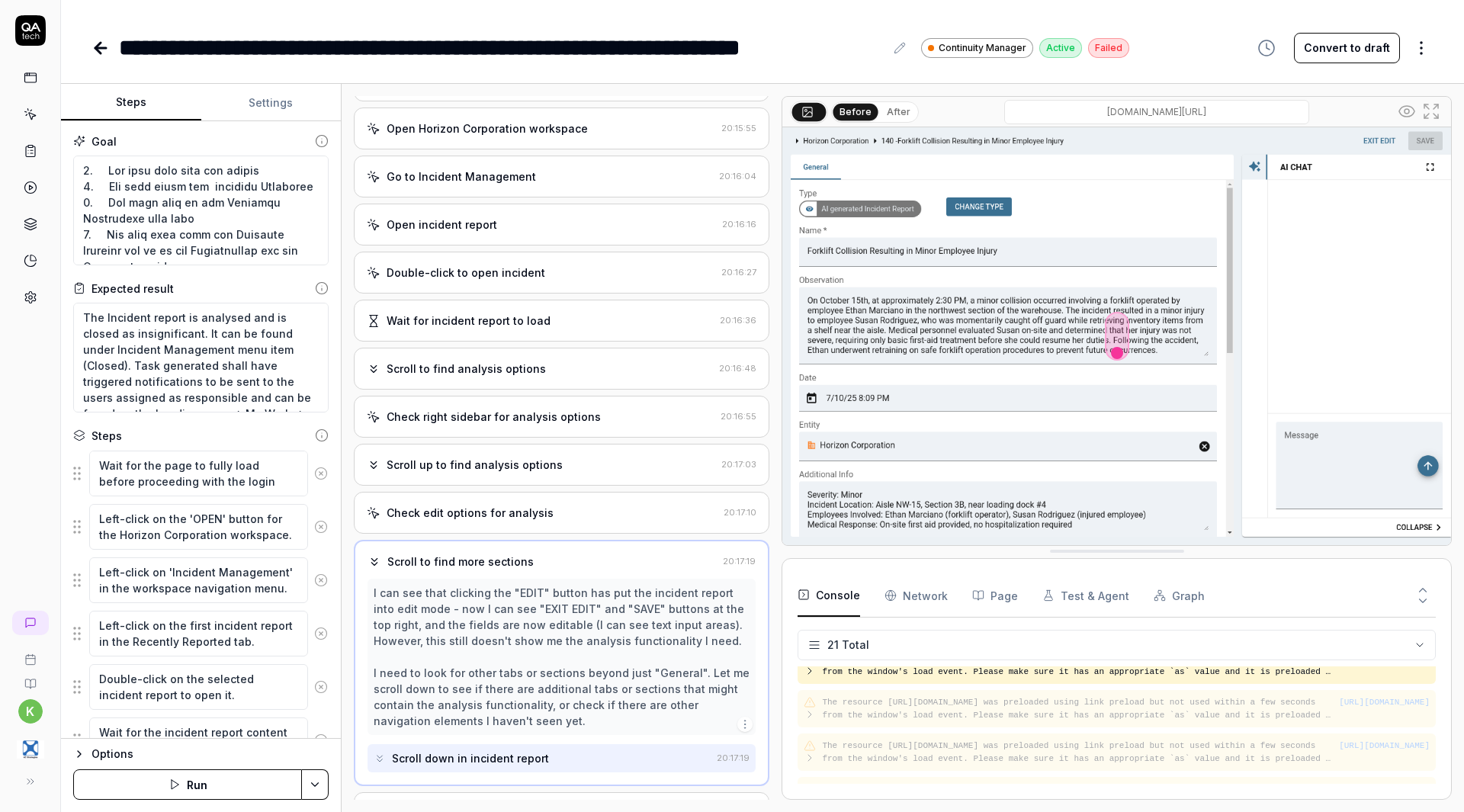
click at [531, 364] on div "Scroll to find analysis options 20:16:48" at bounding box center [561, 369] width 415 height 42
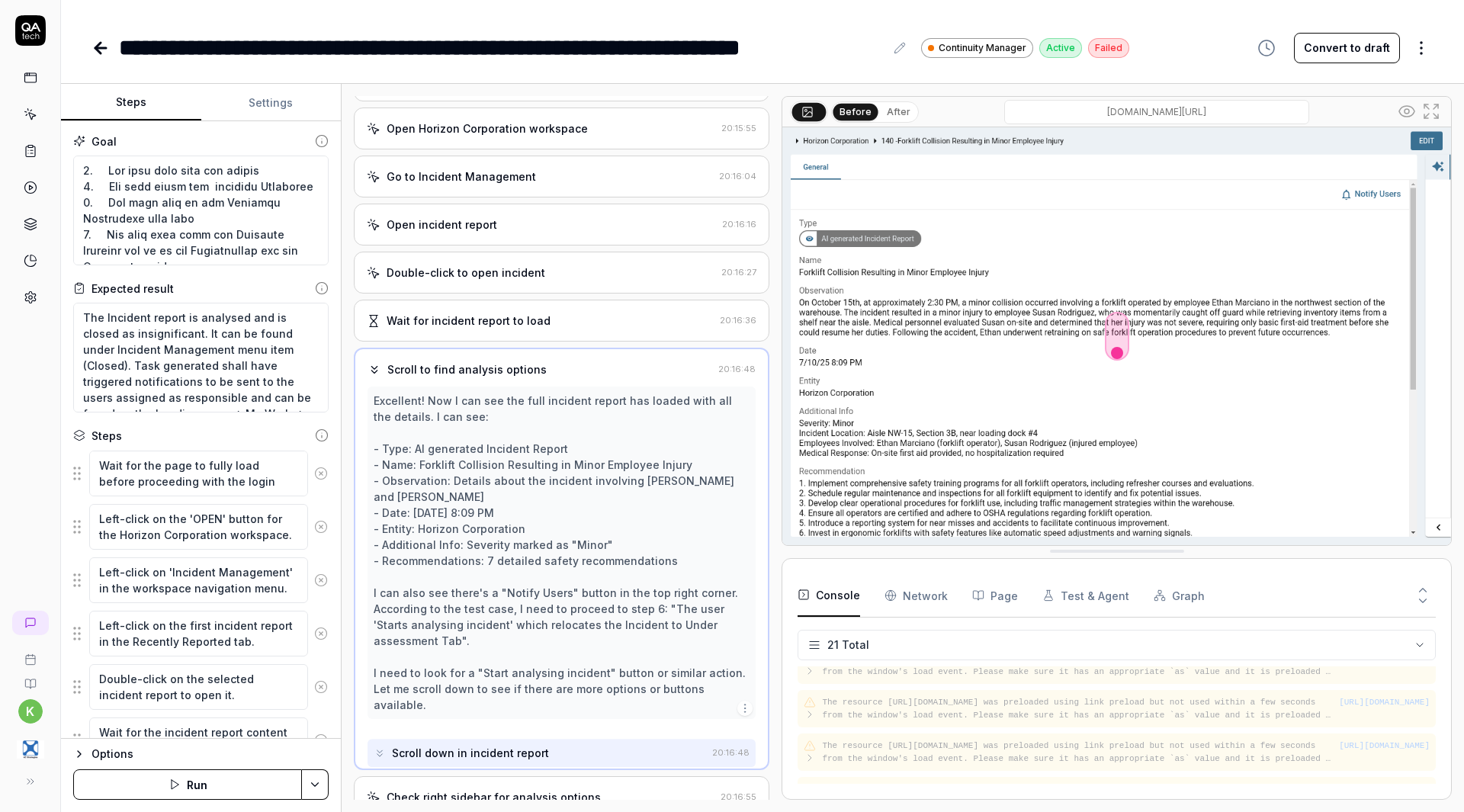
scroll to position [75, 0]
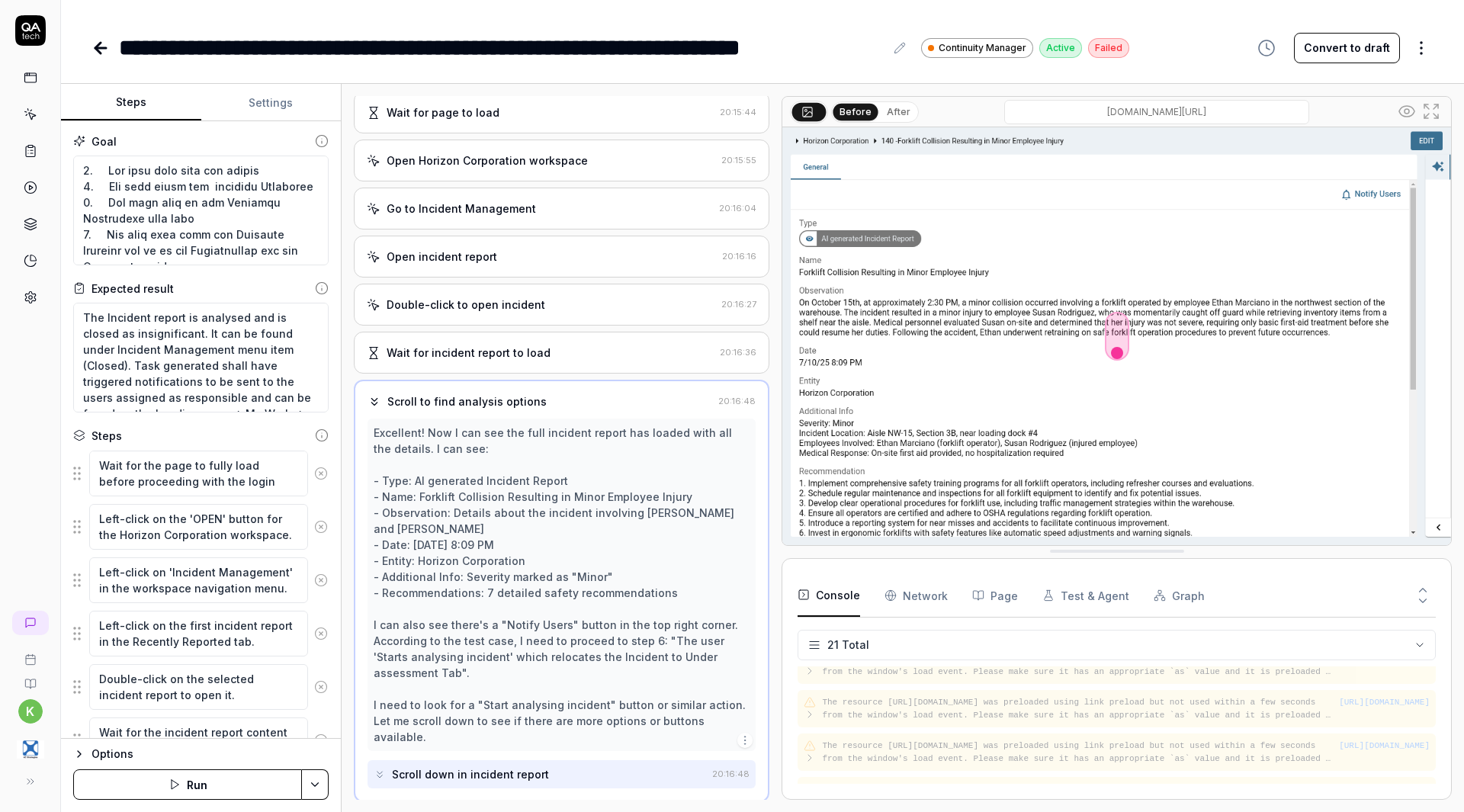
click at [531, 361] on div "Wait for incident report to load" at bounding box center [468, 353] width 164 height 16
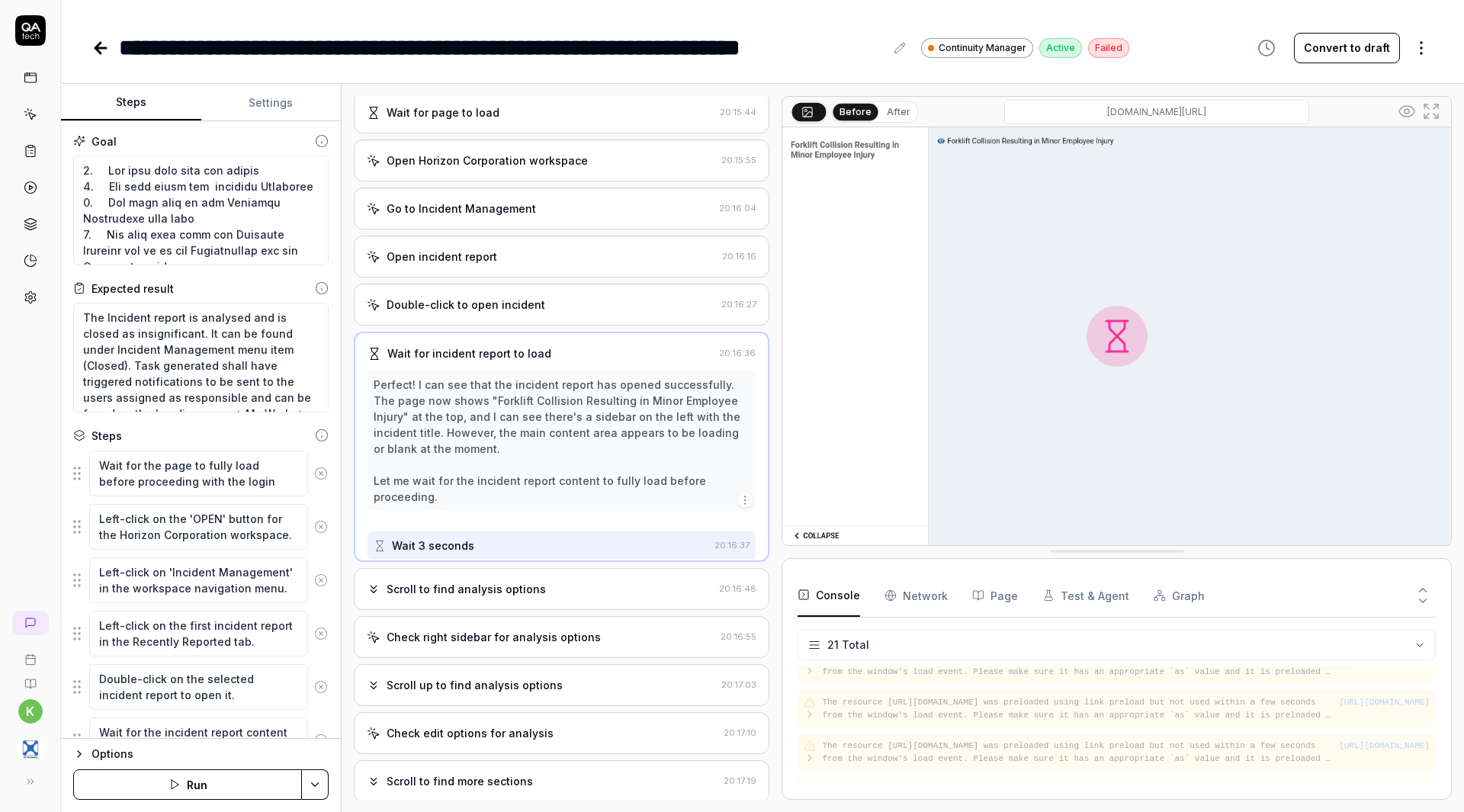
scroll to position [0, 0]
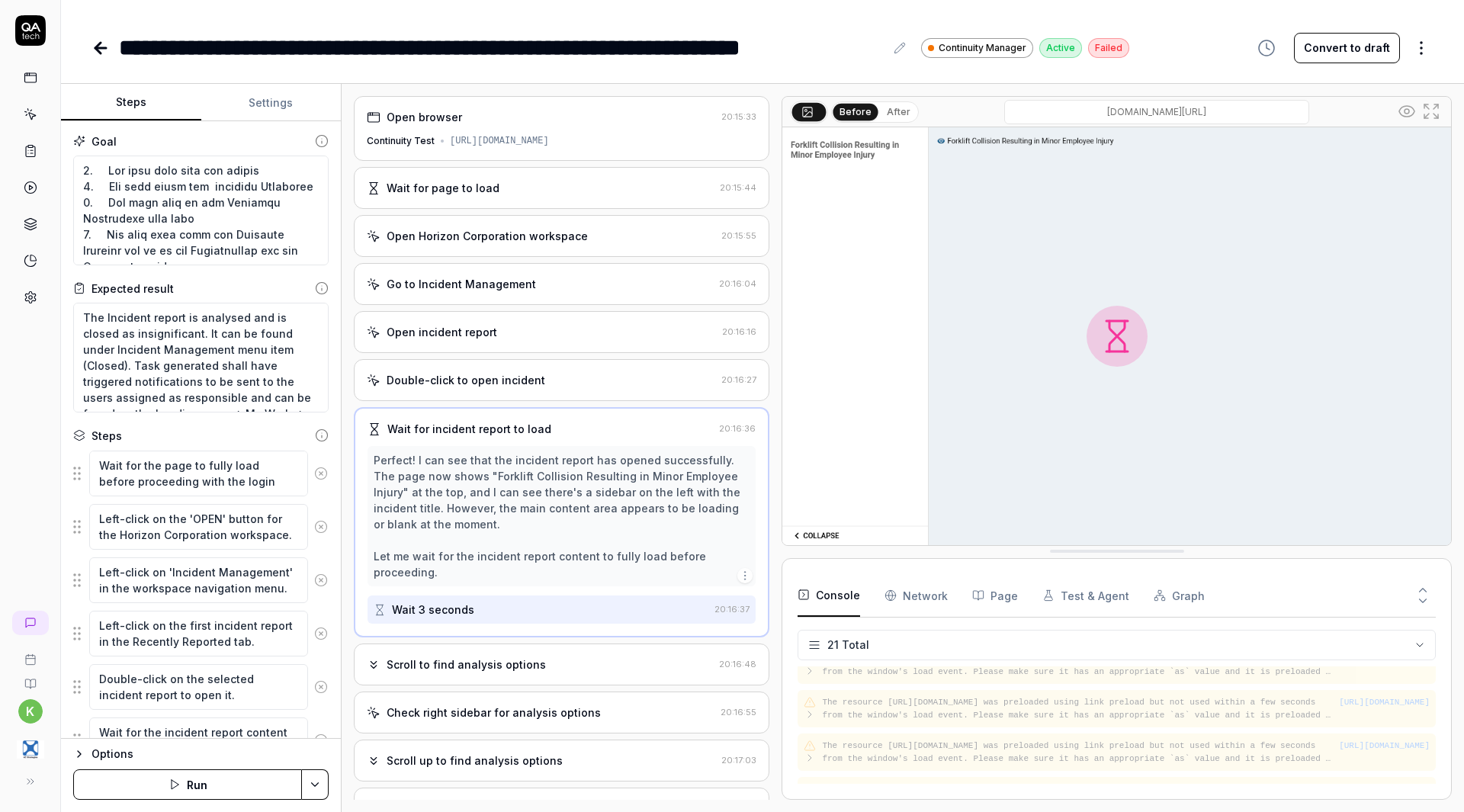
click at [502, 290] on div "Go to Incident Management" at bounding box center [461, 284] width 149 height 16
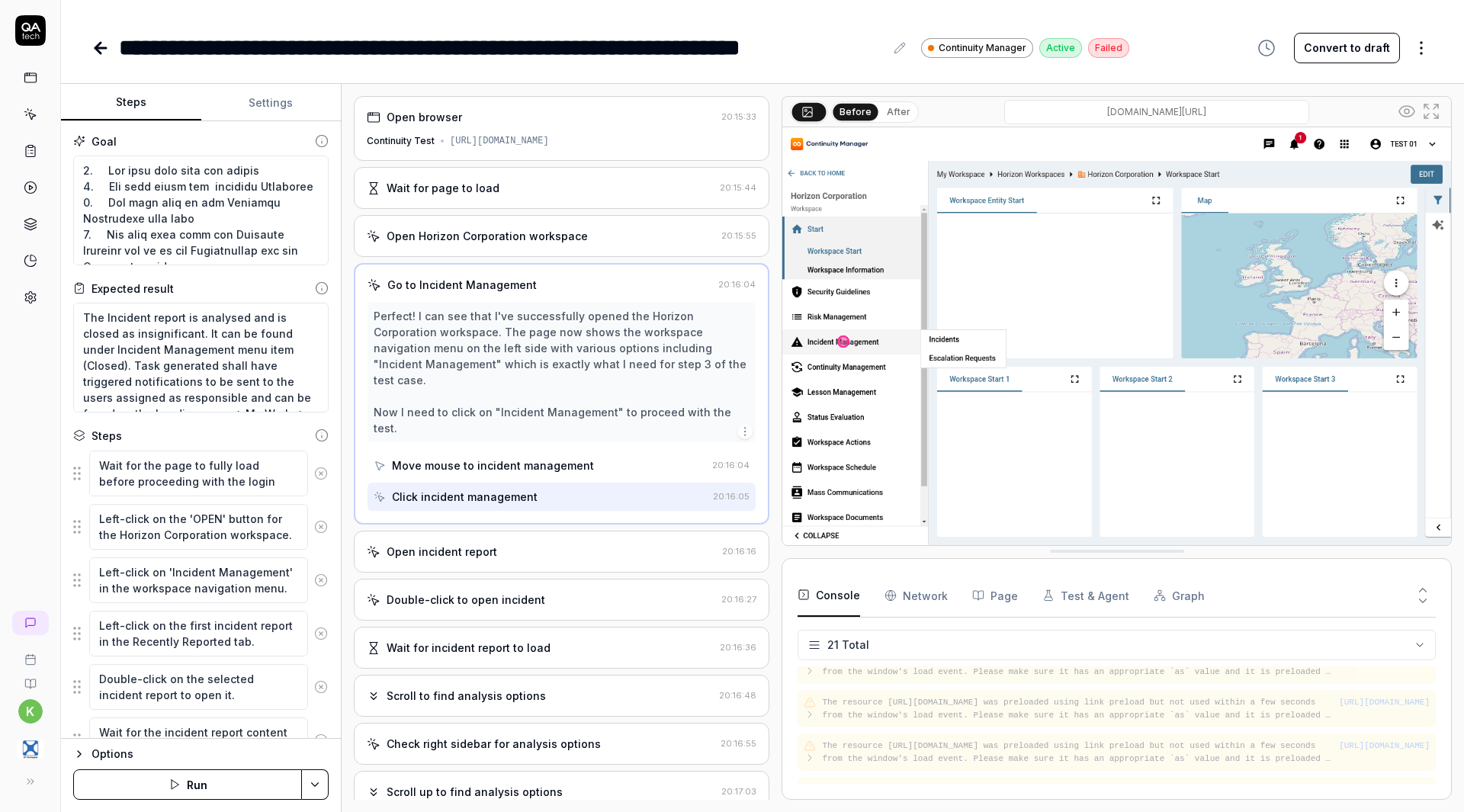
click at [517, 569] on div "Open incident report 20:16:16" at bounding box center [561, 551] width 415 height 42
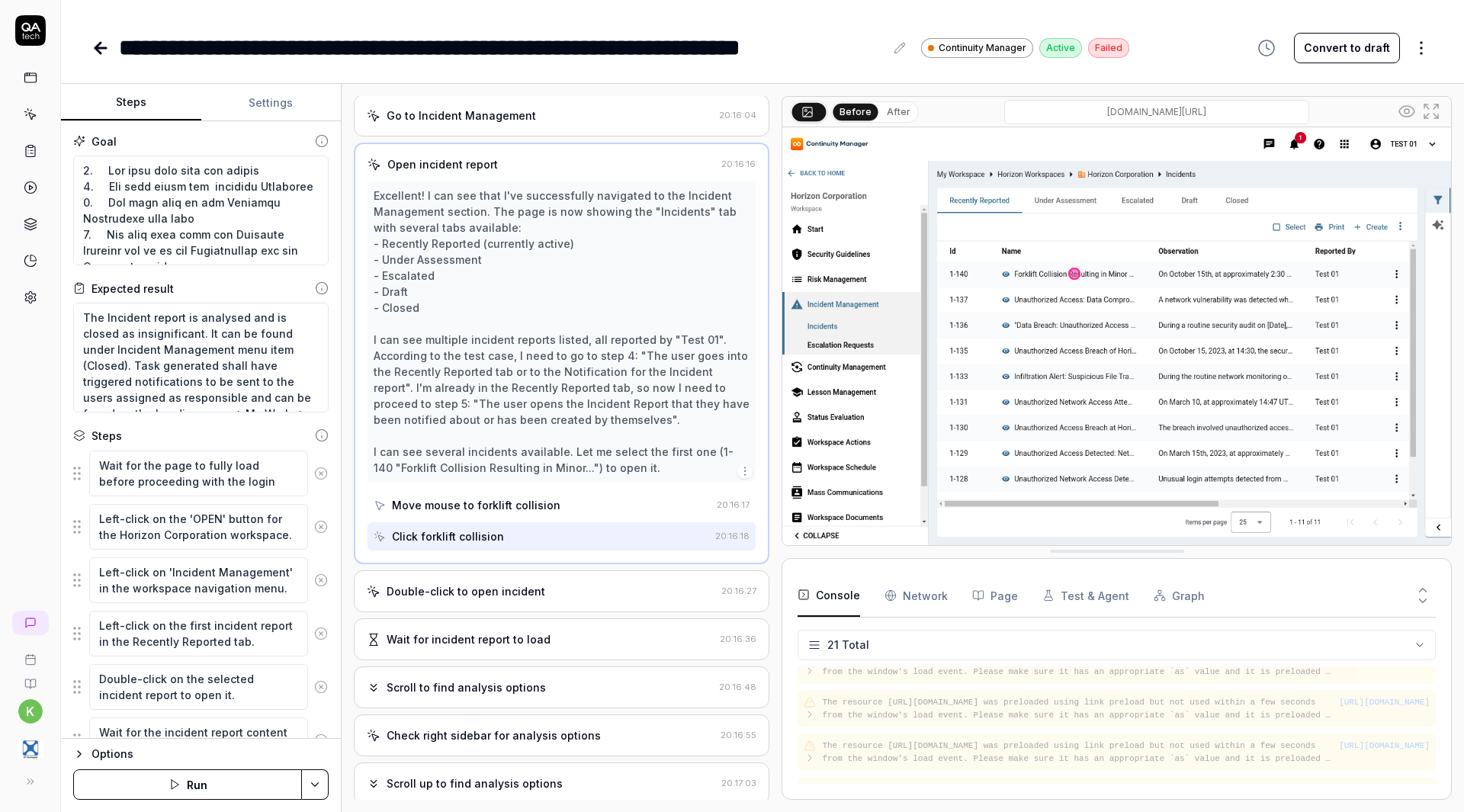
scroll to position [172, 0]
click at [529, 596] on div "Double-click to open incident" at bounding box center [466, 588] width 159 height 16
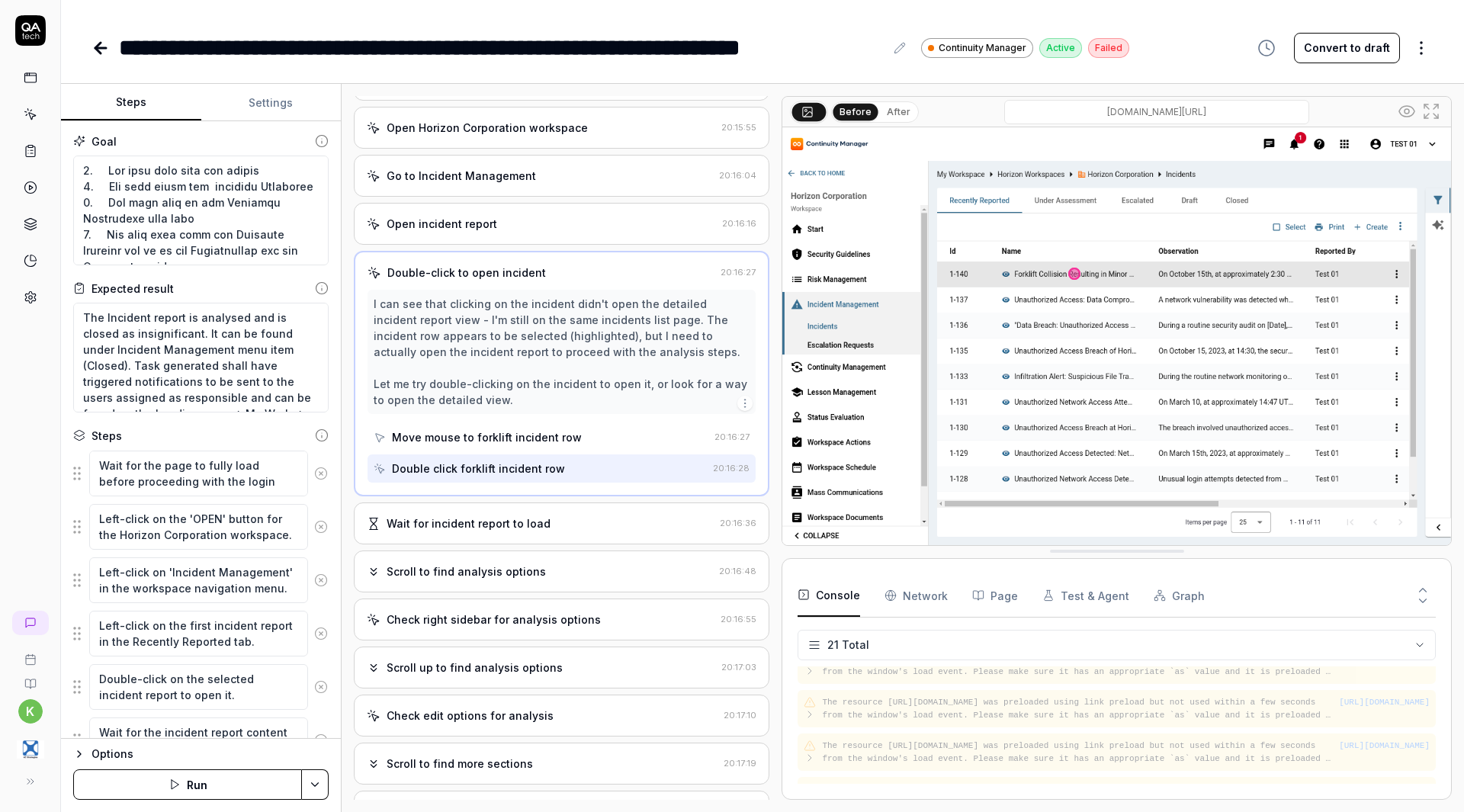
scroll to position [114, 0]
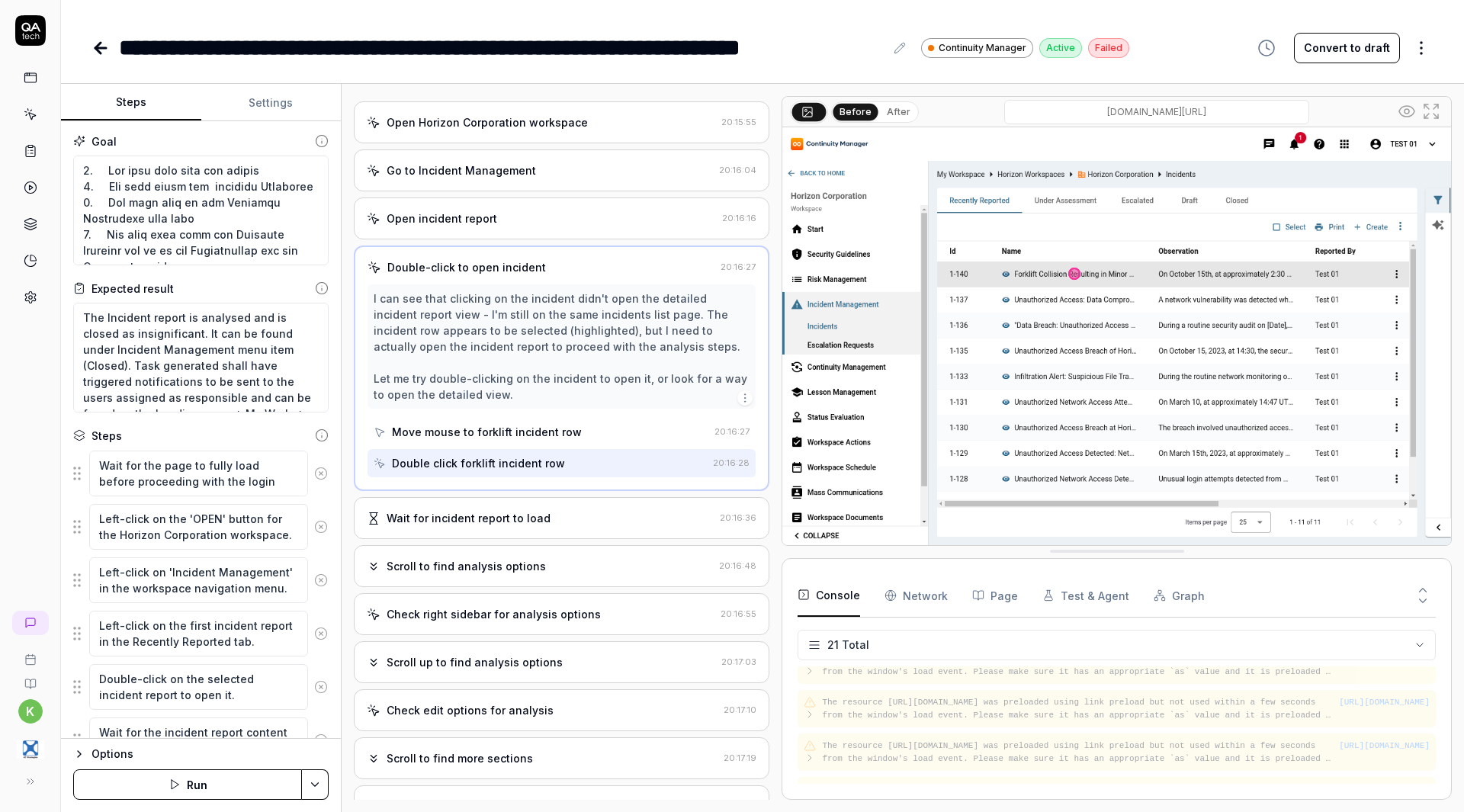
click at [524, 526] on div "Wait for incident report to load" at bounding box center [468, 518] width 164 height 16
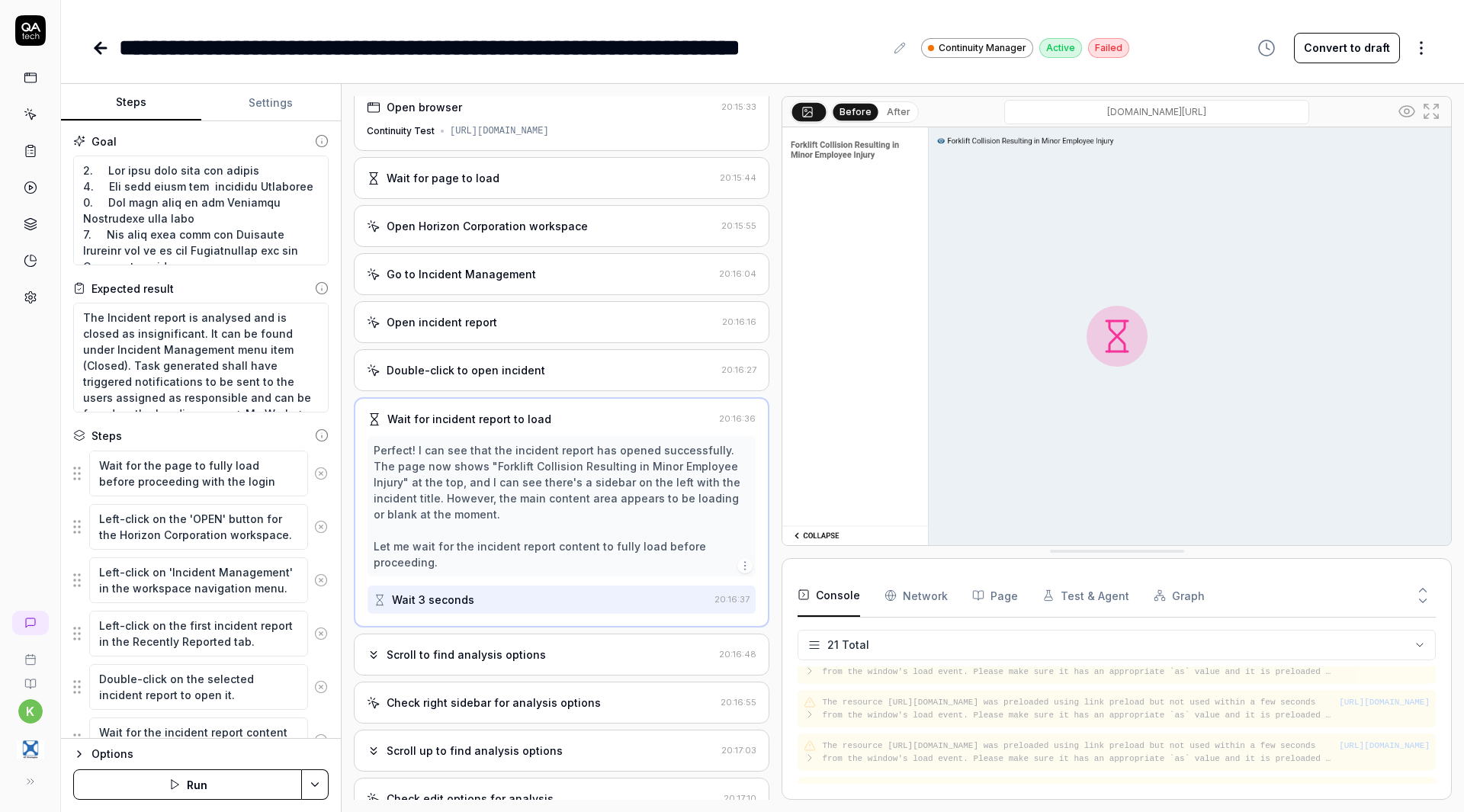
scroll to position [0, 0]
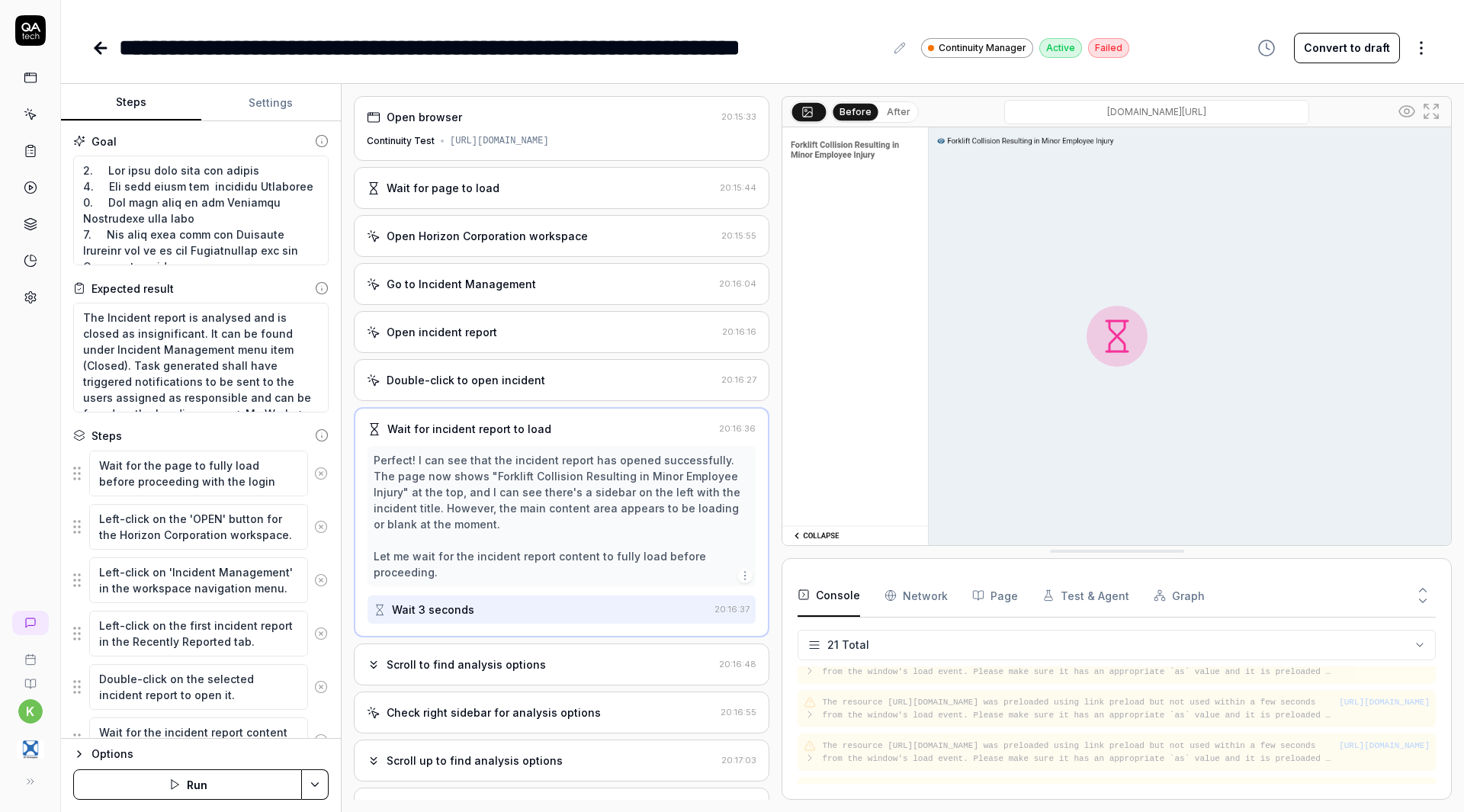
click at [491, 673] on div "Scroll to find analysis options" at bounding box center [466, 665] width 160 height 16
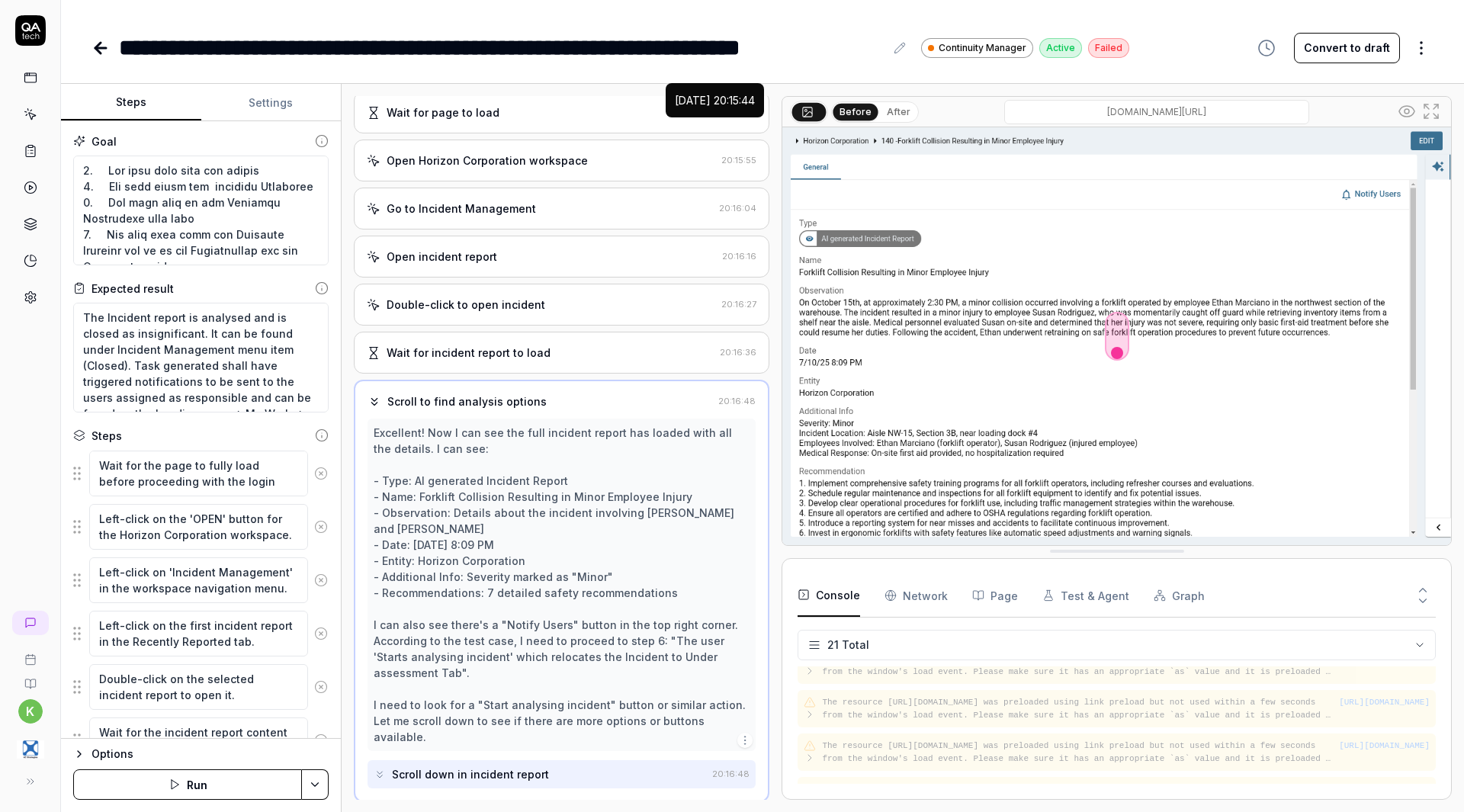
scroll to position [757, 0]
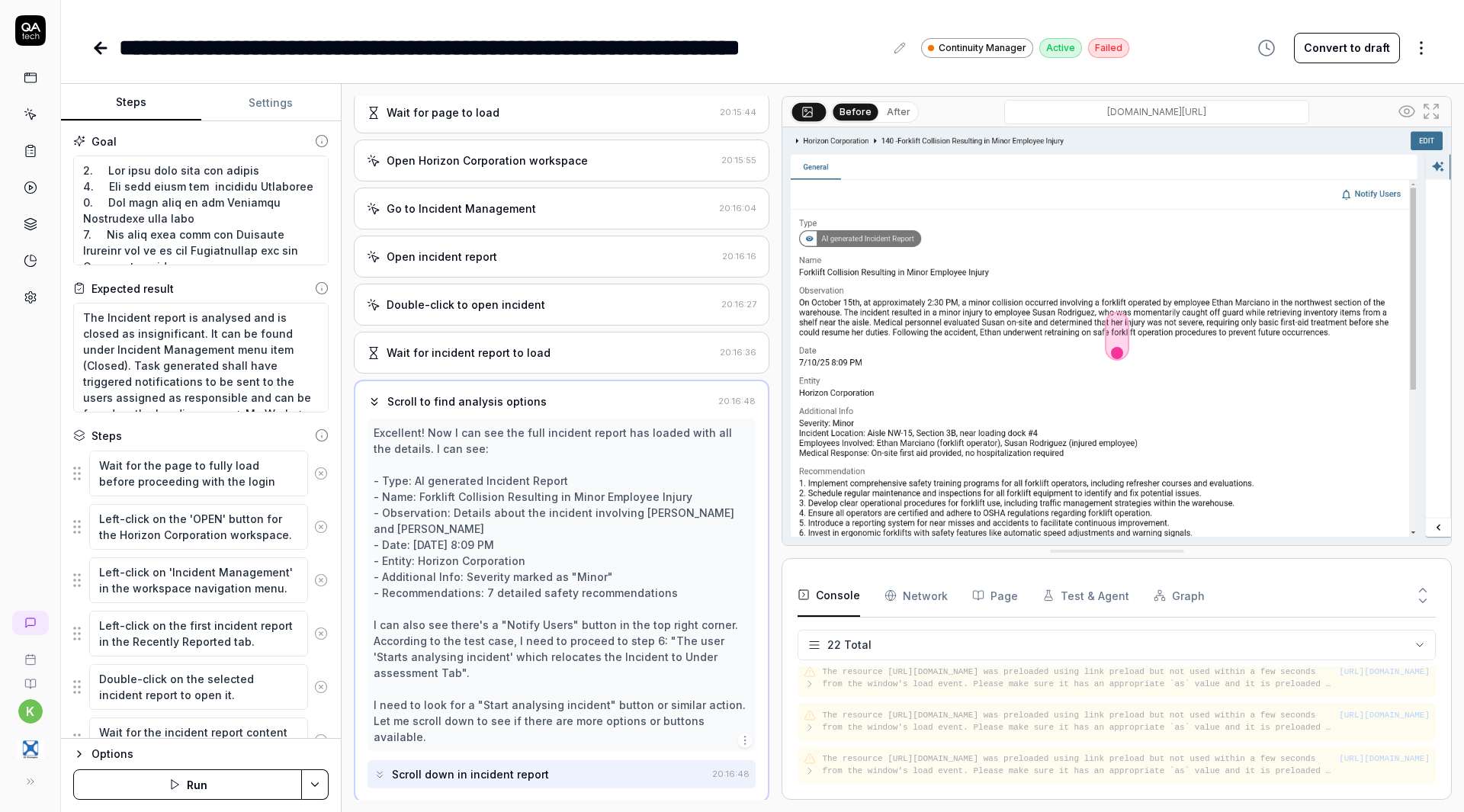
click at [220, 782] on button "Run" at bounding box center [187, 784] width 228 height 30
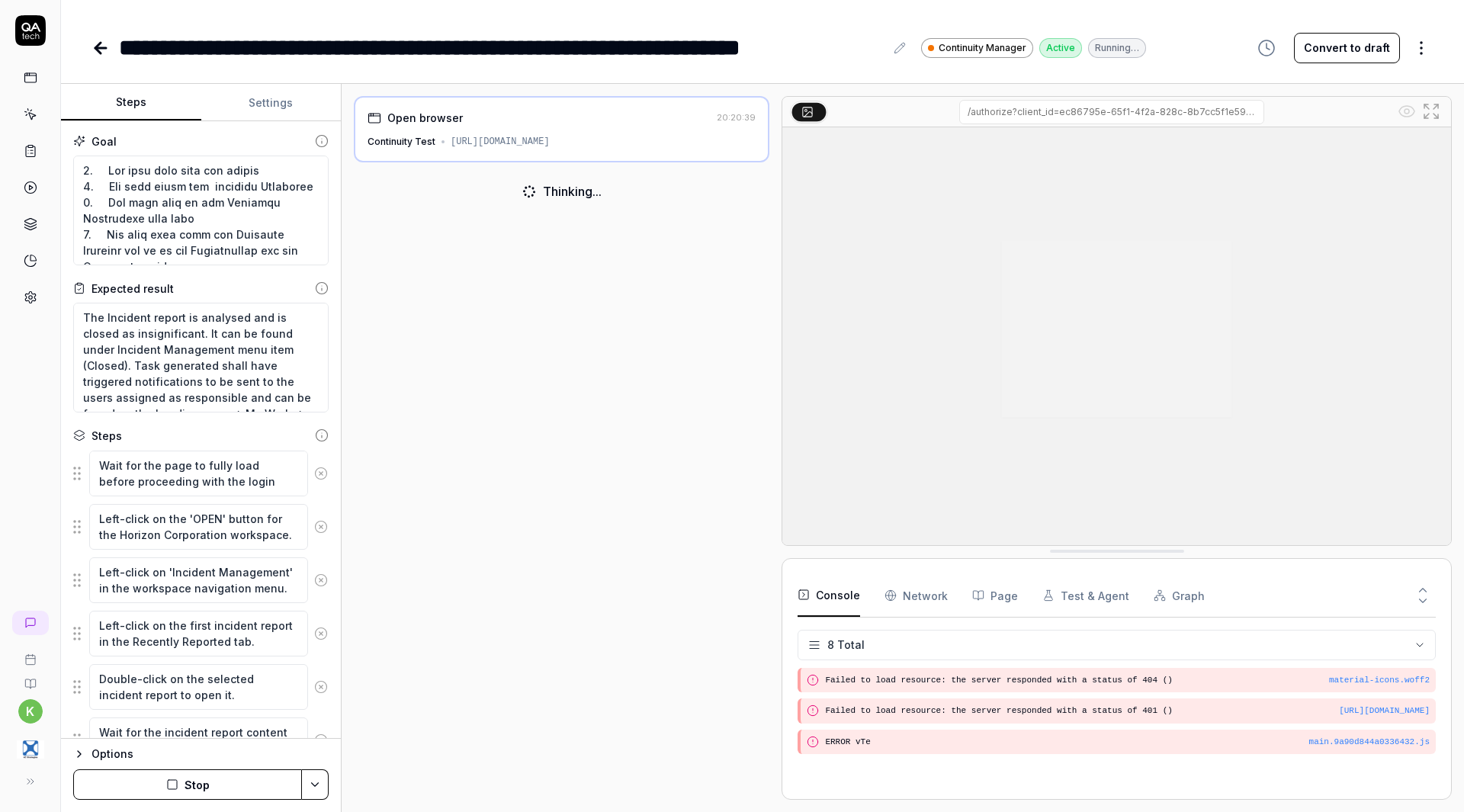
scroll to position [148, 0]
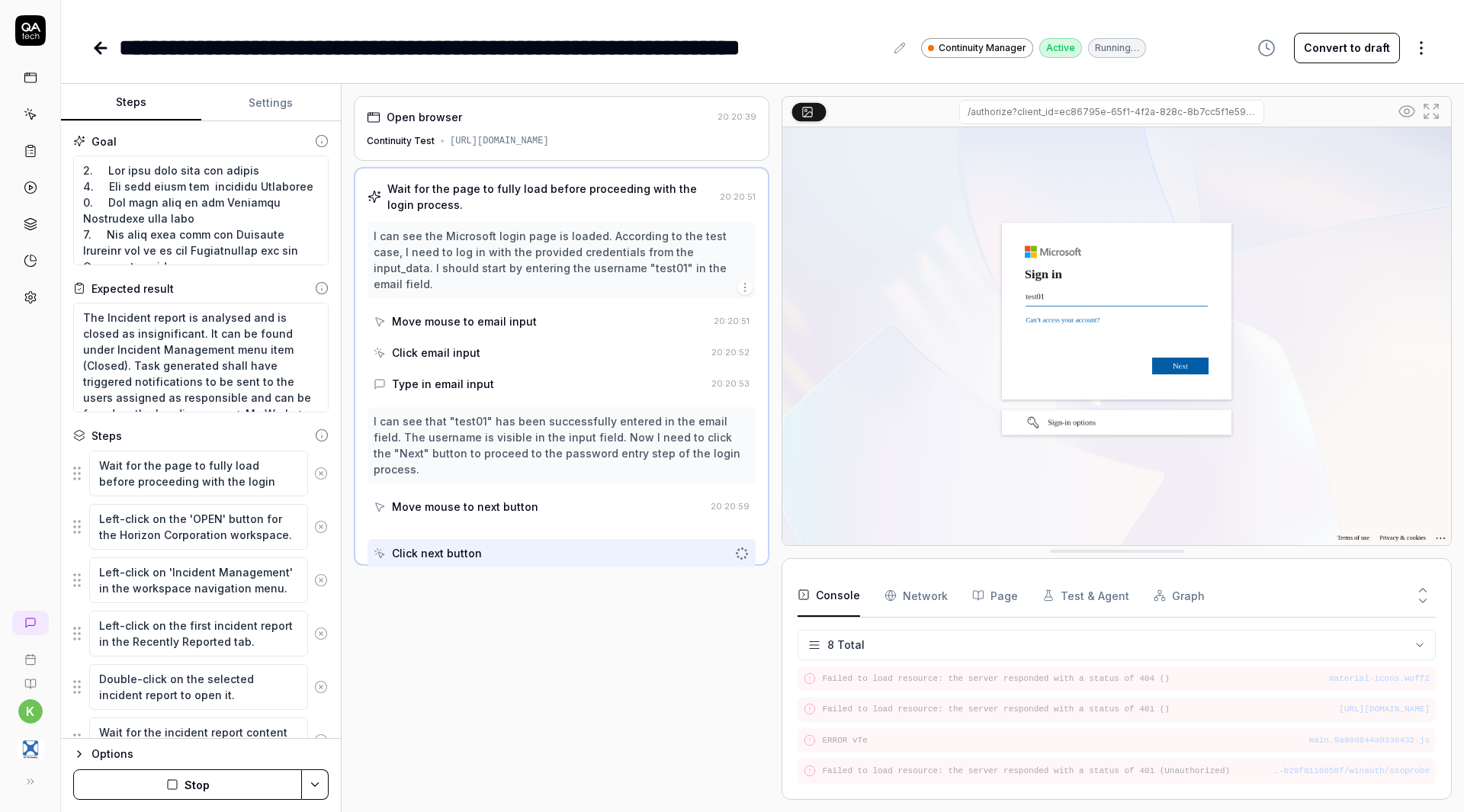
click at [220, 782] on button "Stop" at bounding box center [187, 784] width 228 height 30
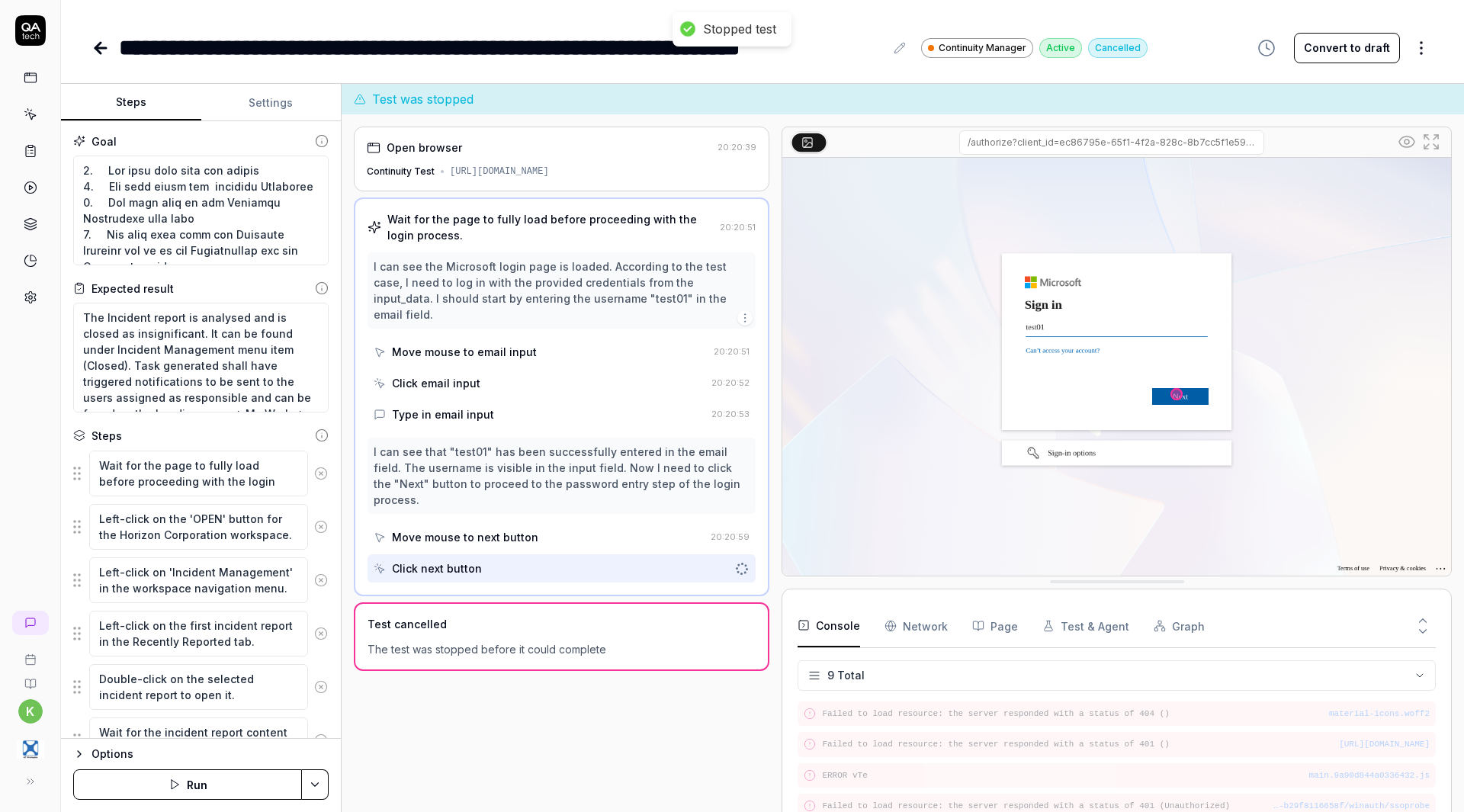
scroll to position [176, 0]
type textarea "*"
click at [273, 103] on button "Settings" at bounding box center [271, 103] width 140 height 37
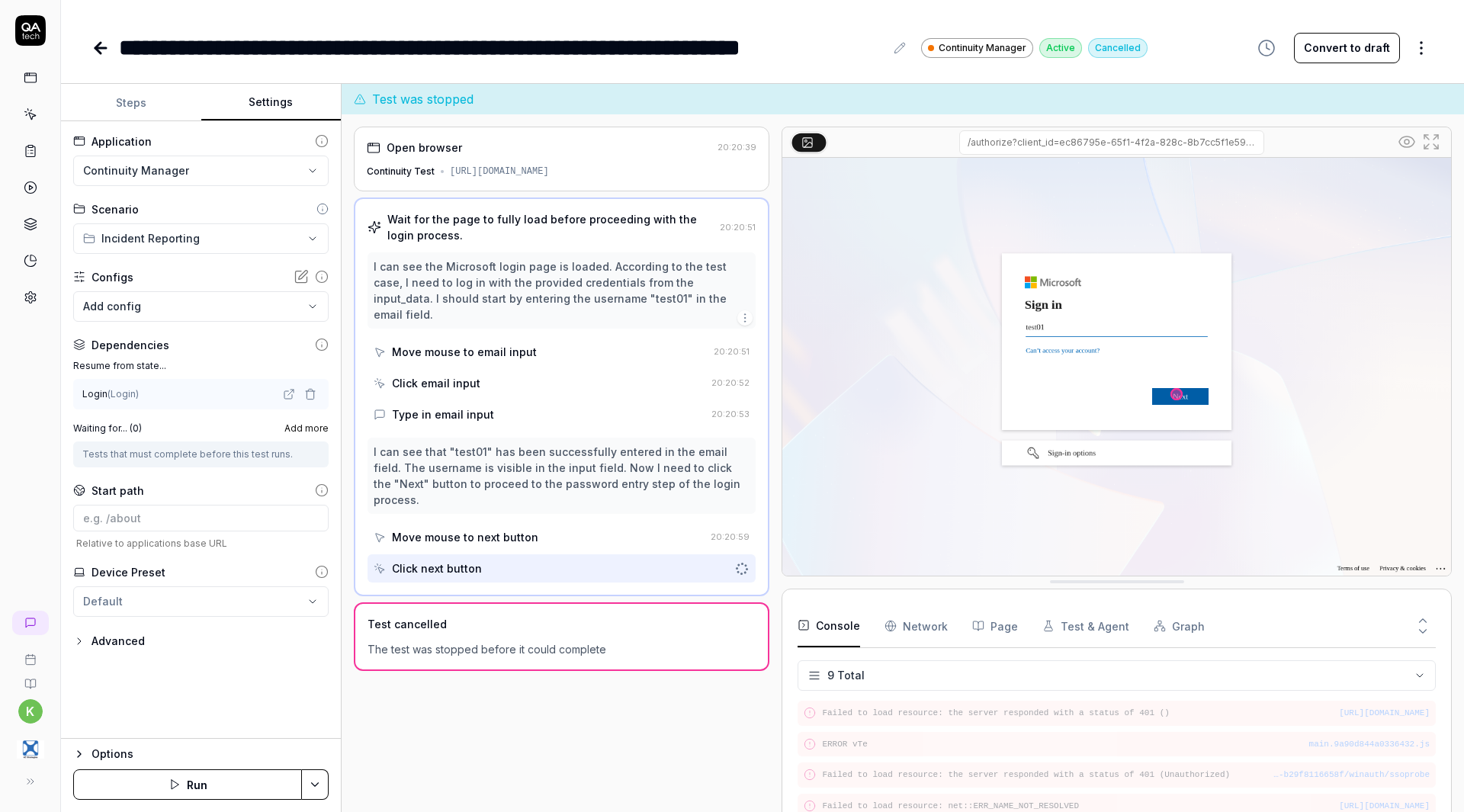
click at [309, 394] on icon "button" at bounding box center [309, 394] width 12 height 12
click at [295, 390] on div "No test case" at bounding box center [193, 394] width 220 height 16
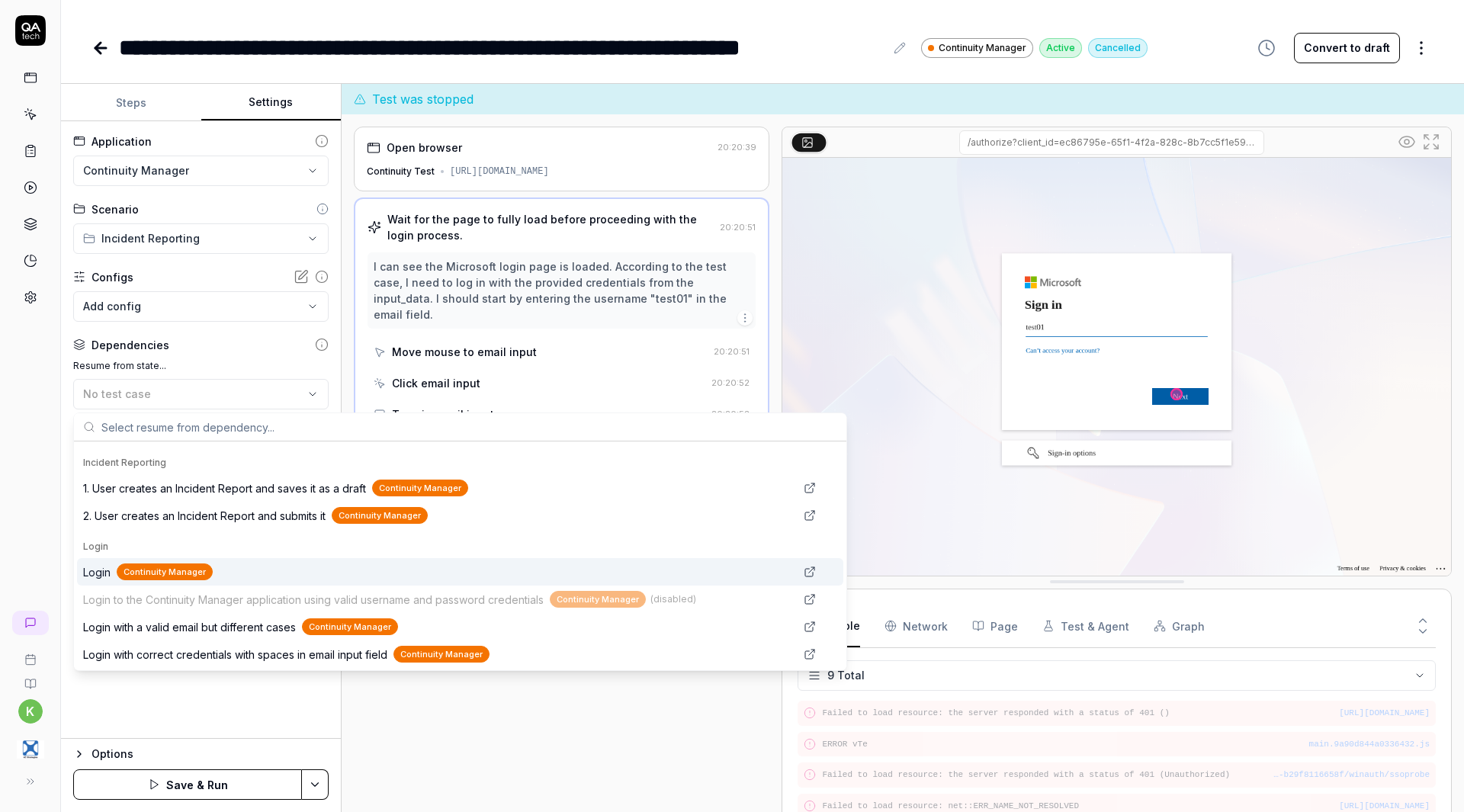
scroll to position [551, 0]
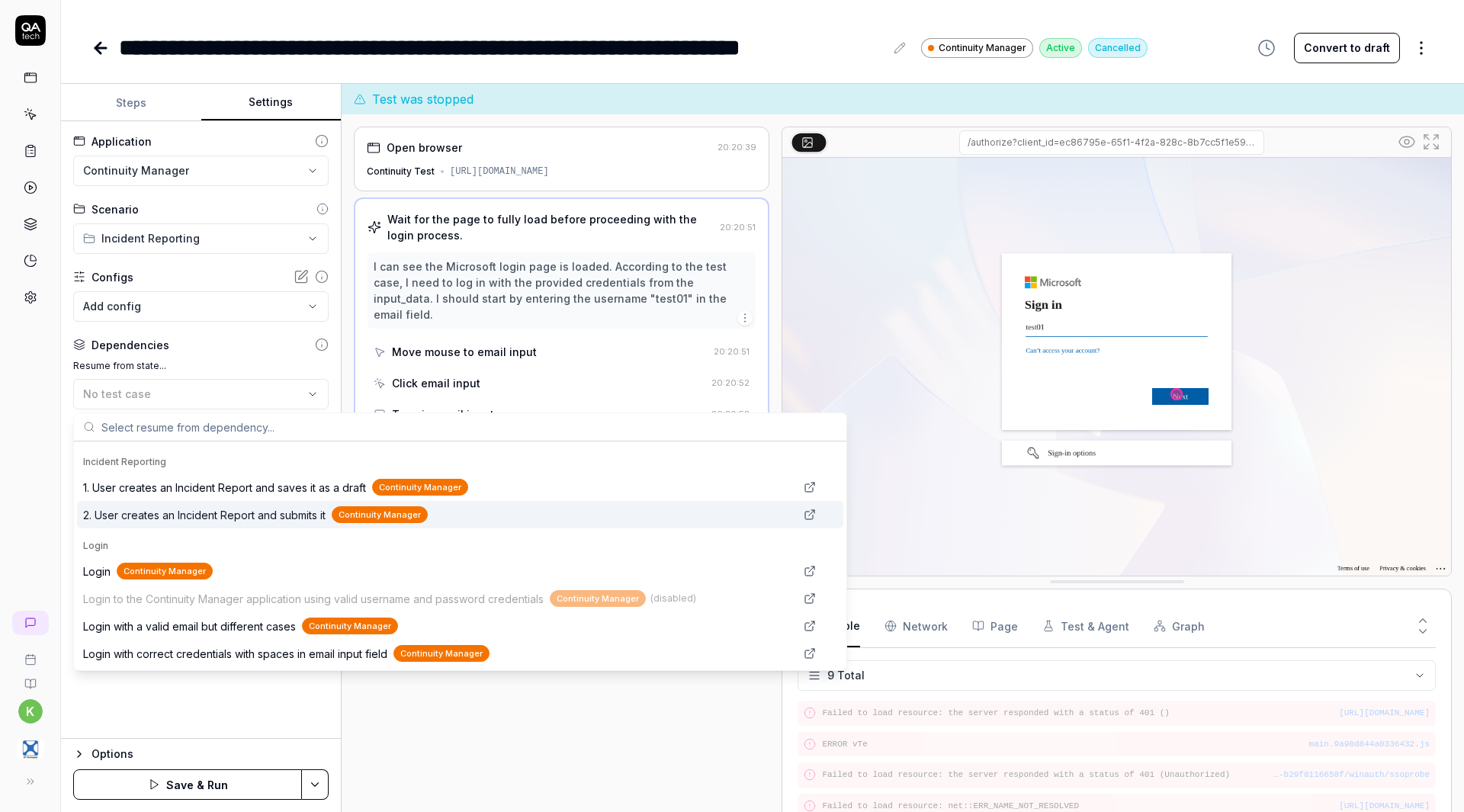
click at [229, 520] on span "2. User creates an Incident Report and submits it" at bounding box center [204, 515] width 242 height 16
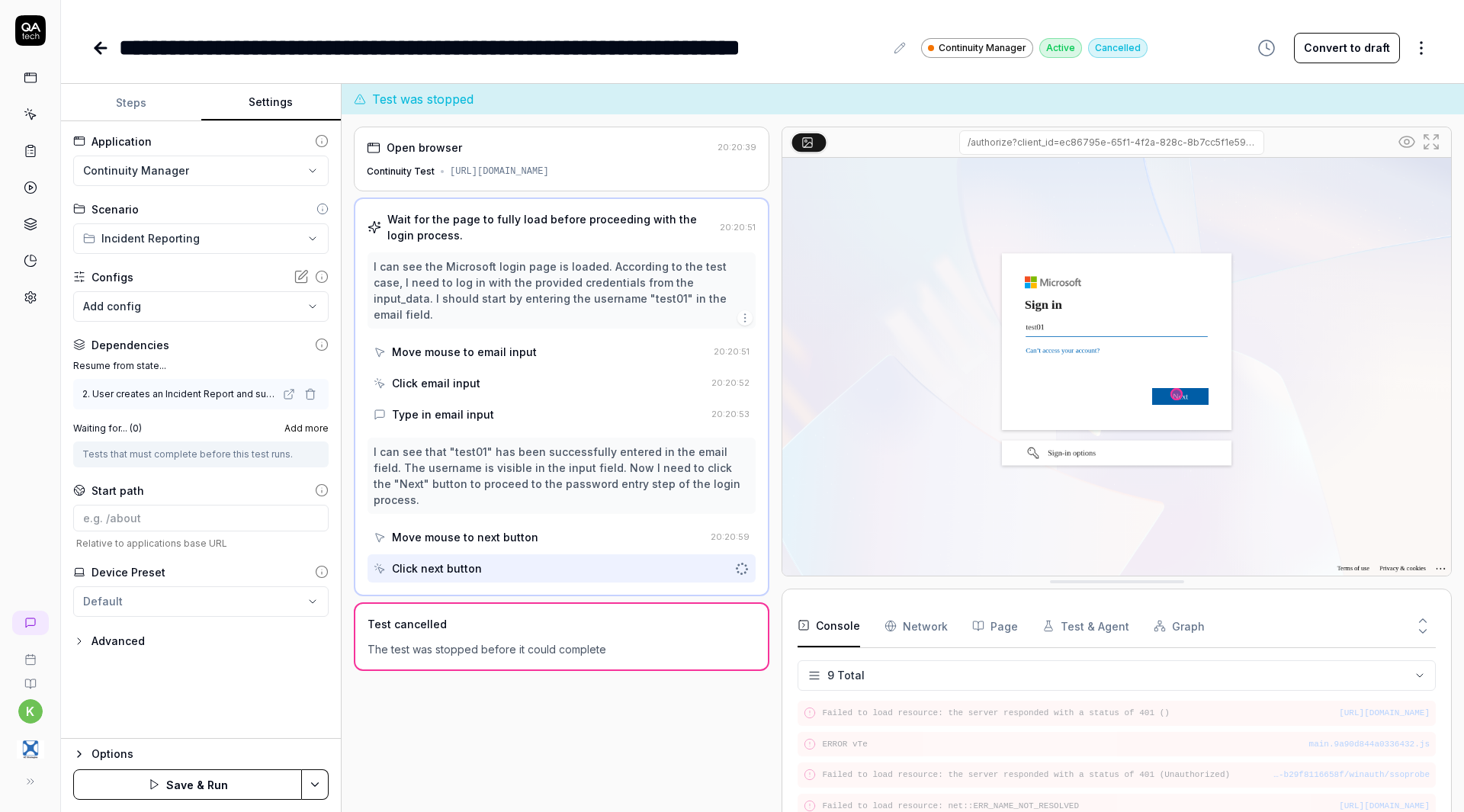
click at [261, 789] on button "Save & Run" at bounding box center [187, 784] width 228 height 30
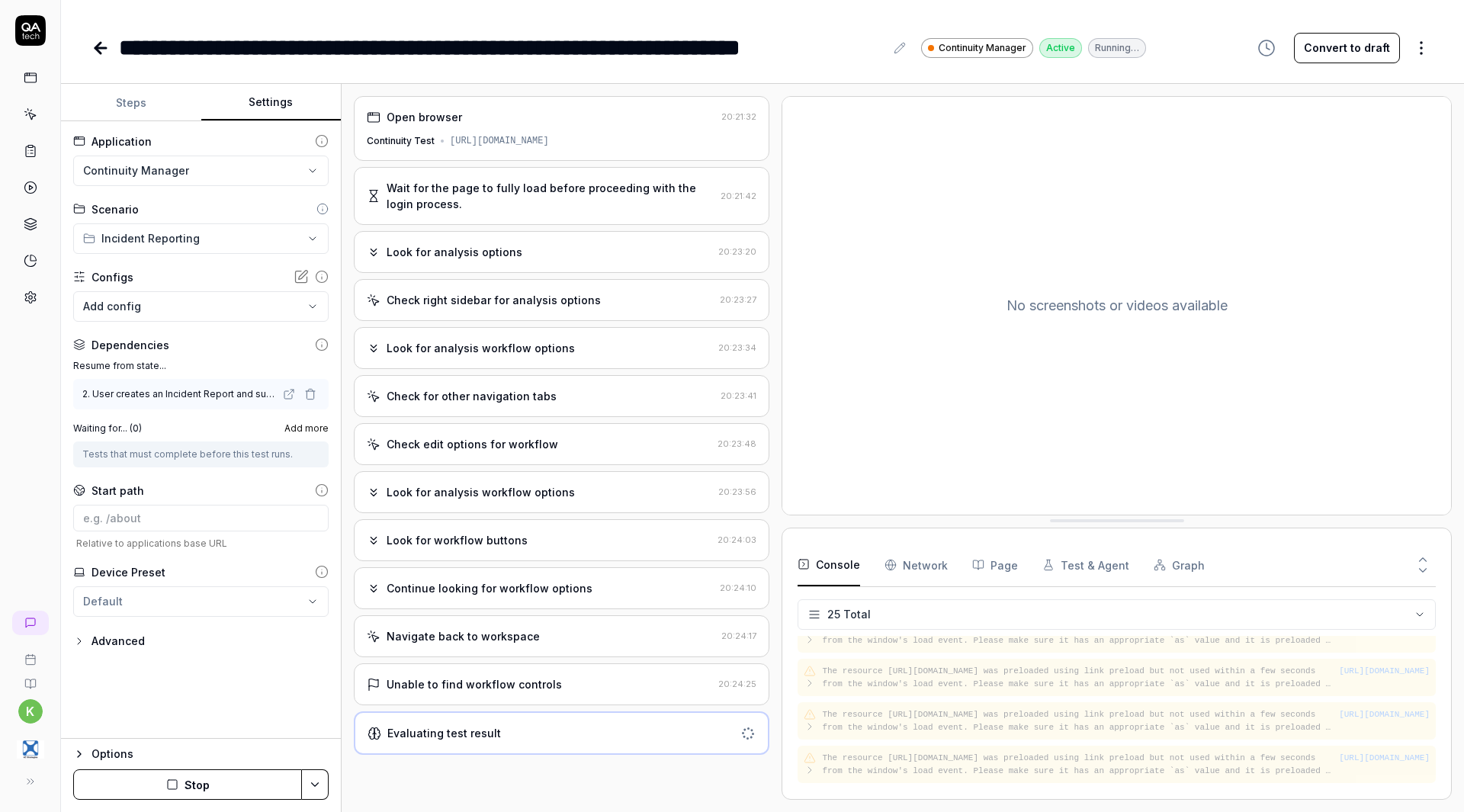
scroll to position [869, 0]
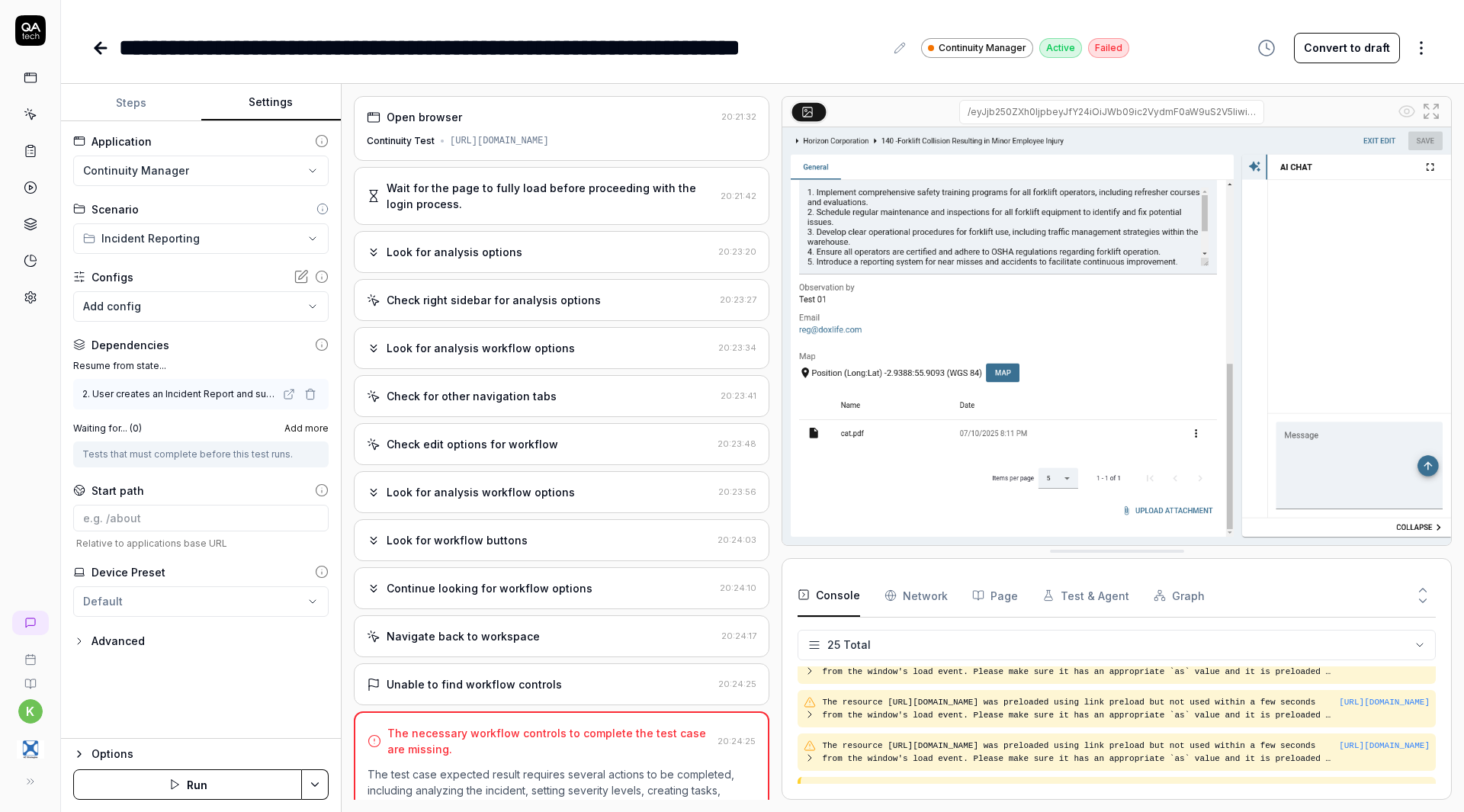
click at [524, 548] on div "Look for workflow buttons" at bounding box center [539, 540] width 345 height 16
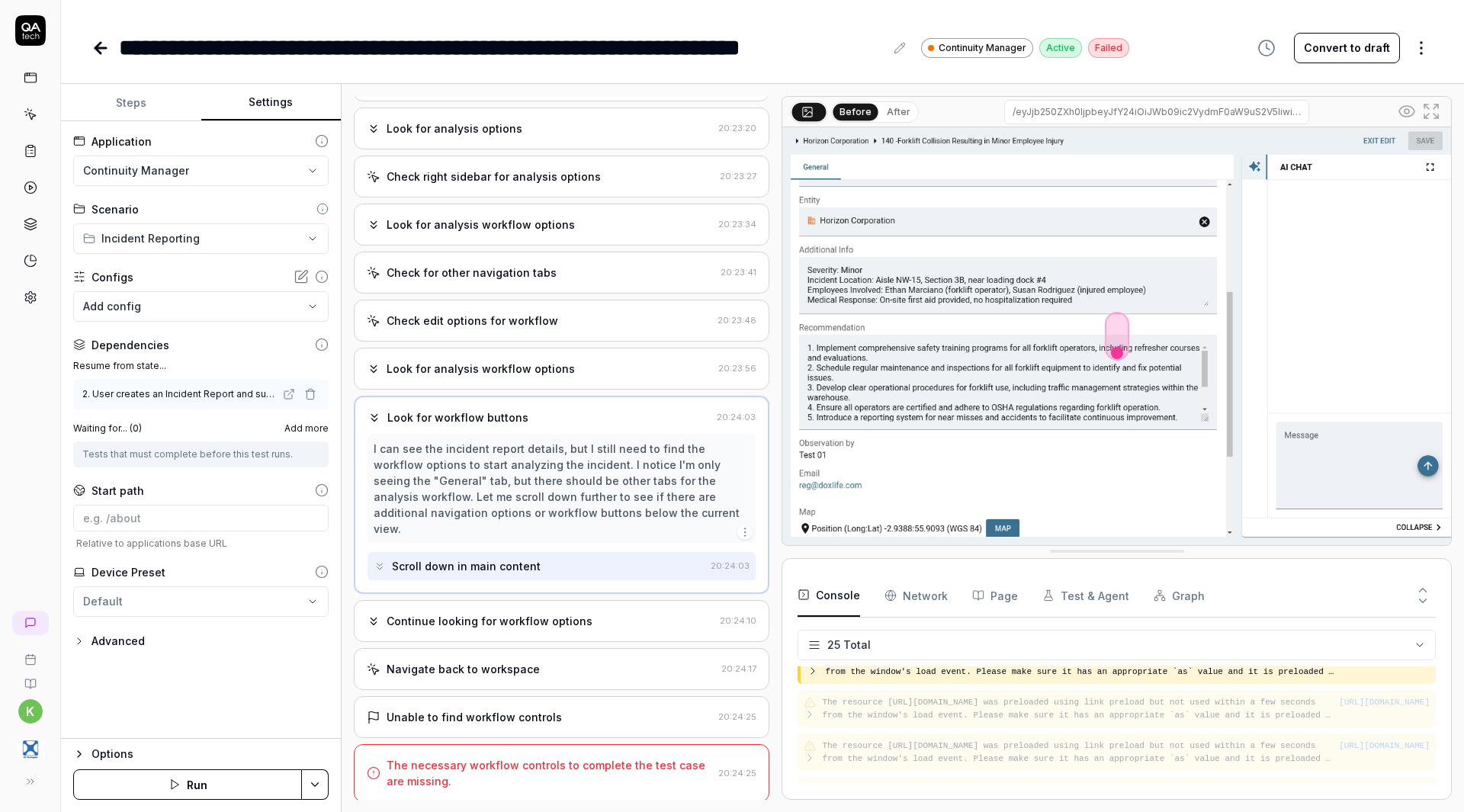
scroll to position [0, 0]
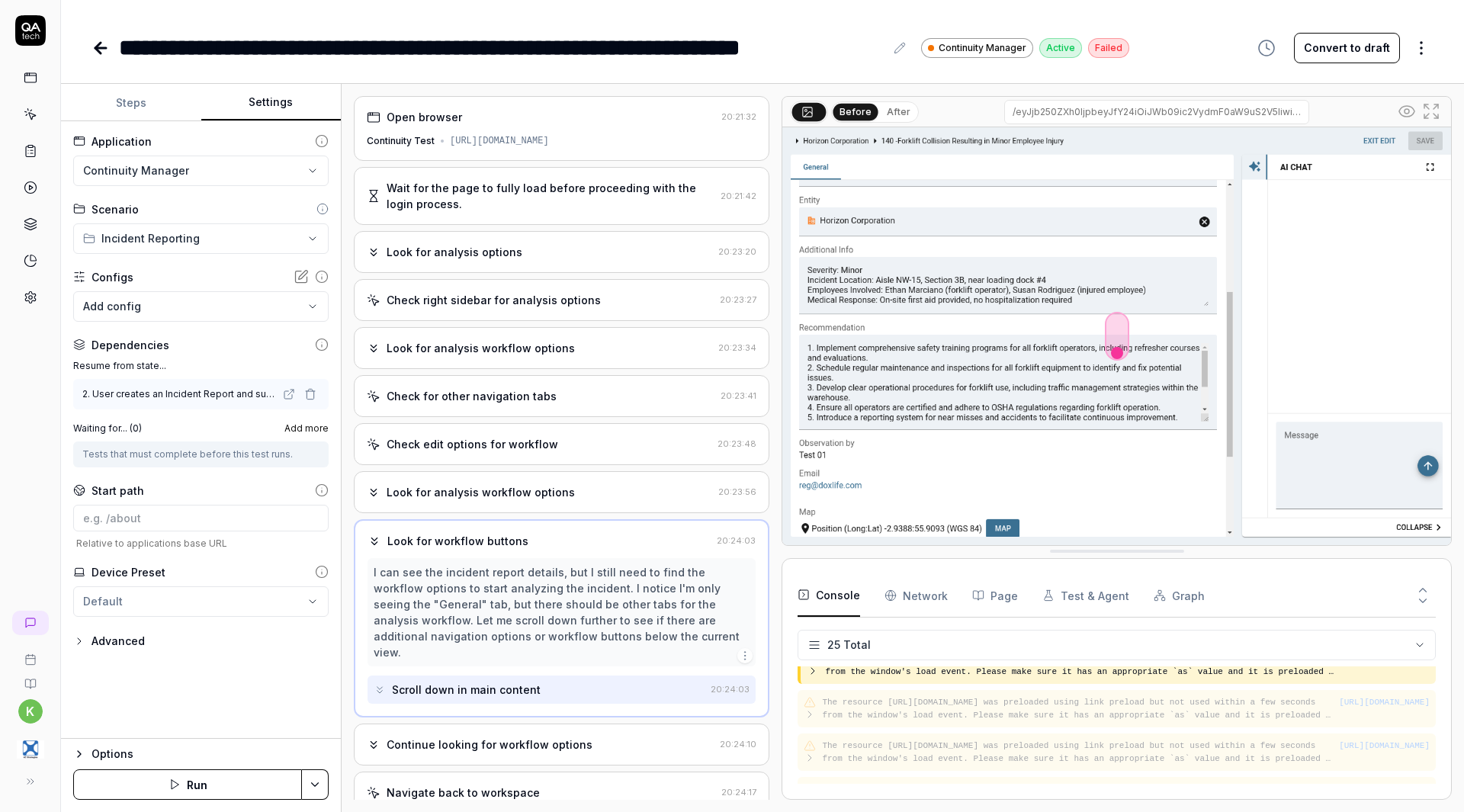
click at [519, 500] on div "Look for analysis workflow options" at bounding box center [480, 492] width 188 height 16
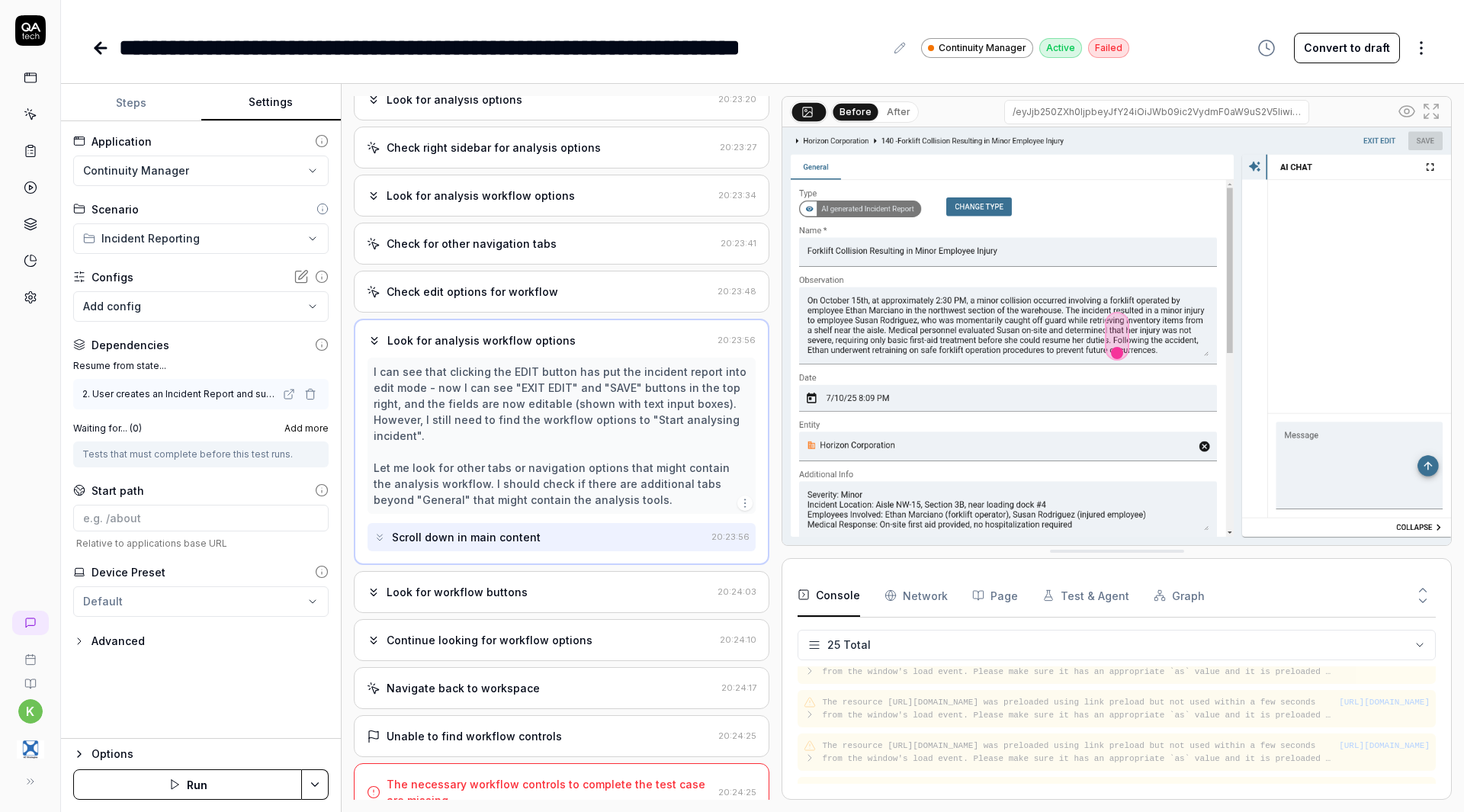
scroll to position [153, 0]
click at [593, 594] on div "Look for workflow buttons 20:24:03" at bounding box center [561, 591] width 415 height 42
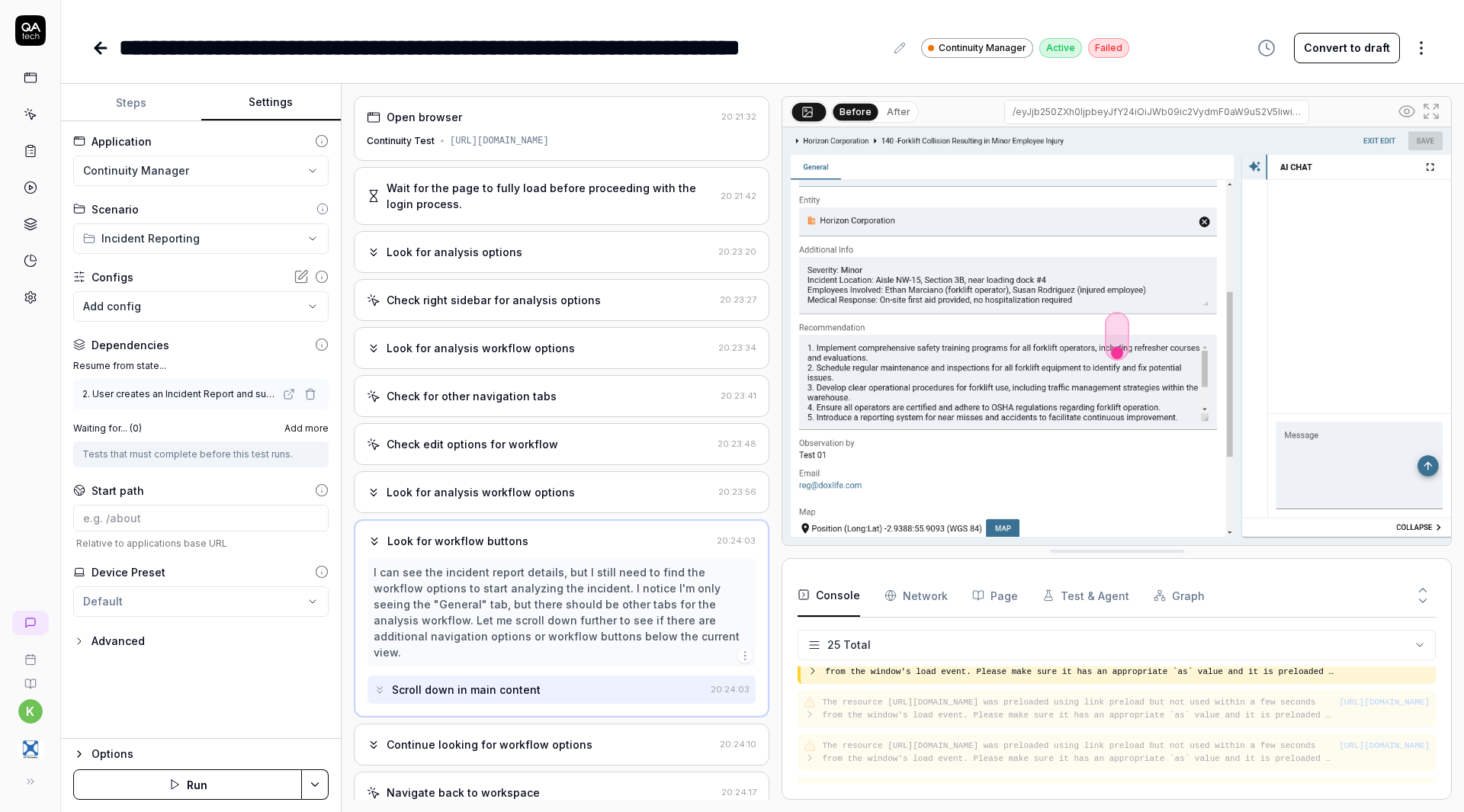
scroll to position [123, 0]
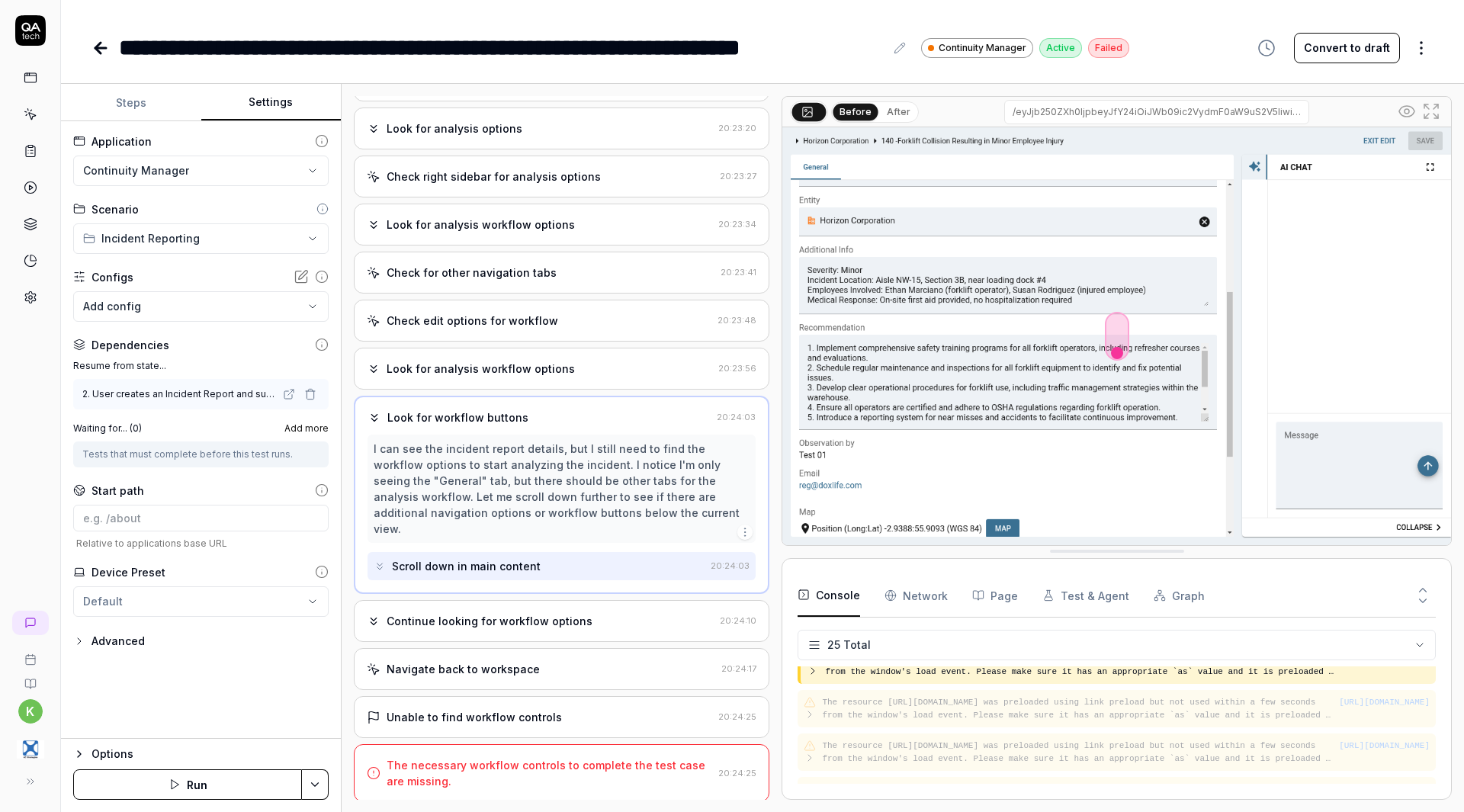
click at [508, 604] on div "Continue looking for workflow options 20:24:10" at bounding box center [561, 620] width 415 height 42
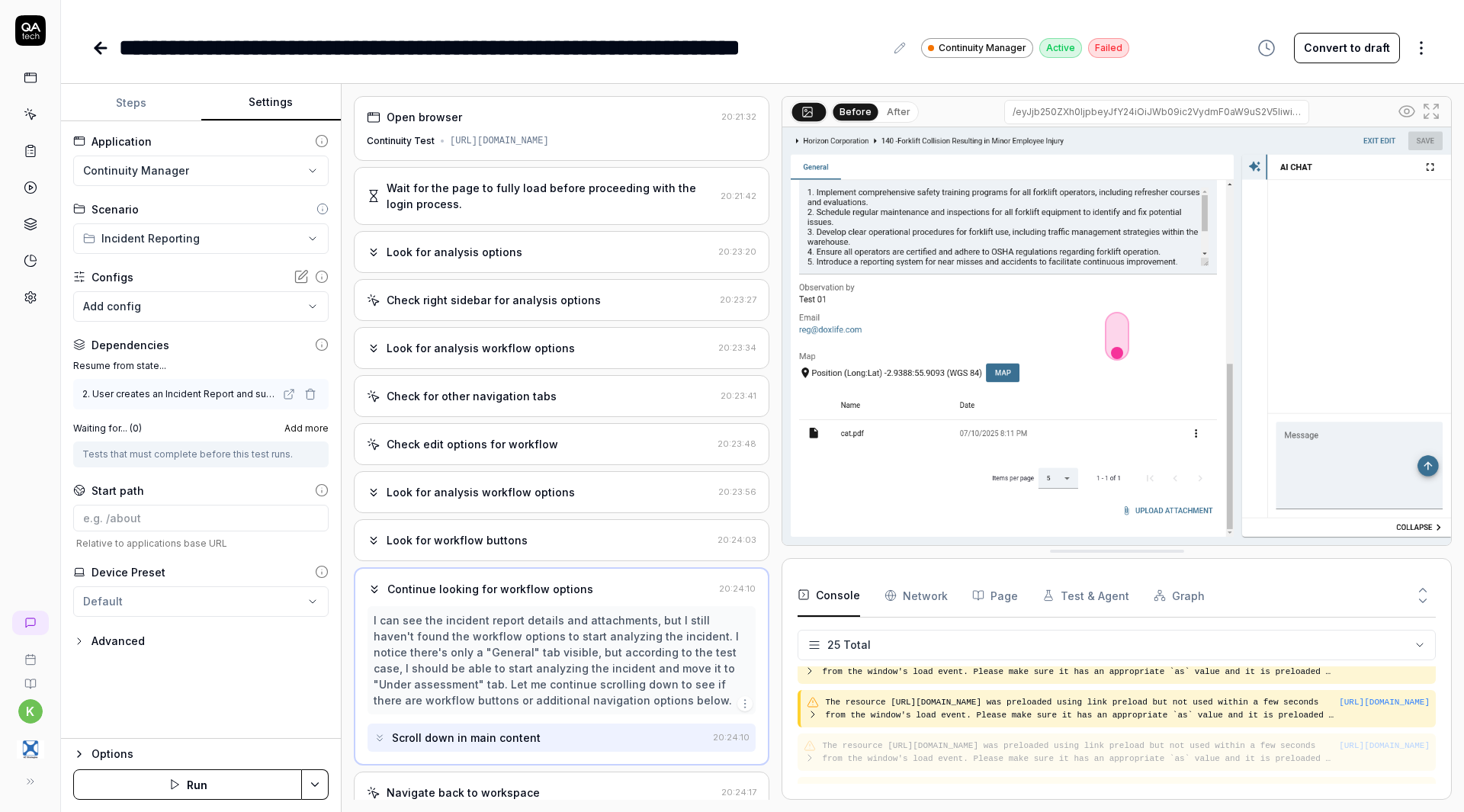
scroll to position [139, 0]
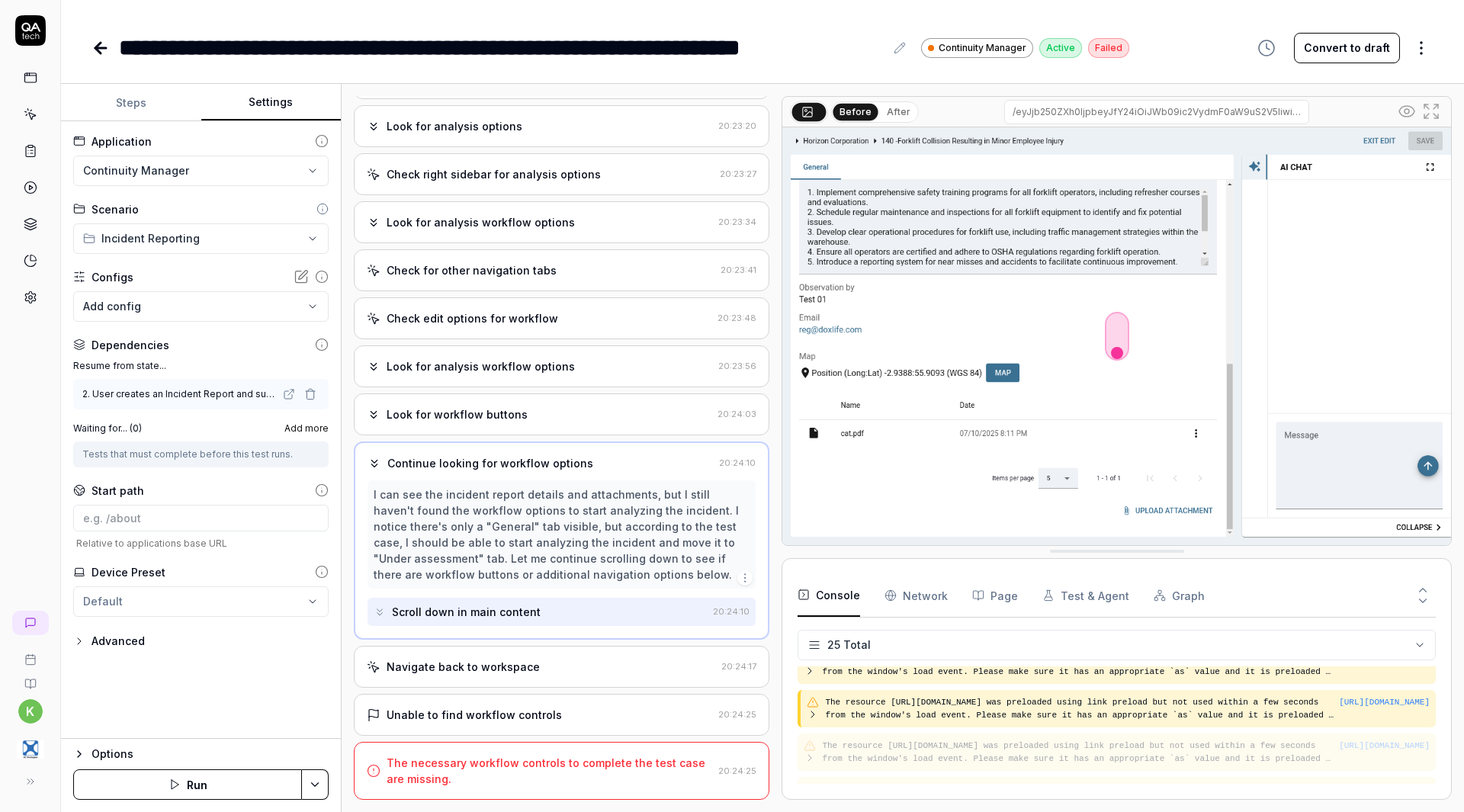
click at [469, 670] on div "Navigate back to workspace" at bounding box center [463, 667] width 153 height 16
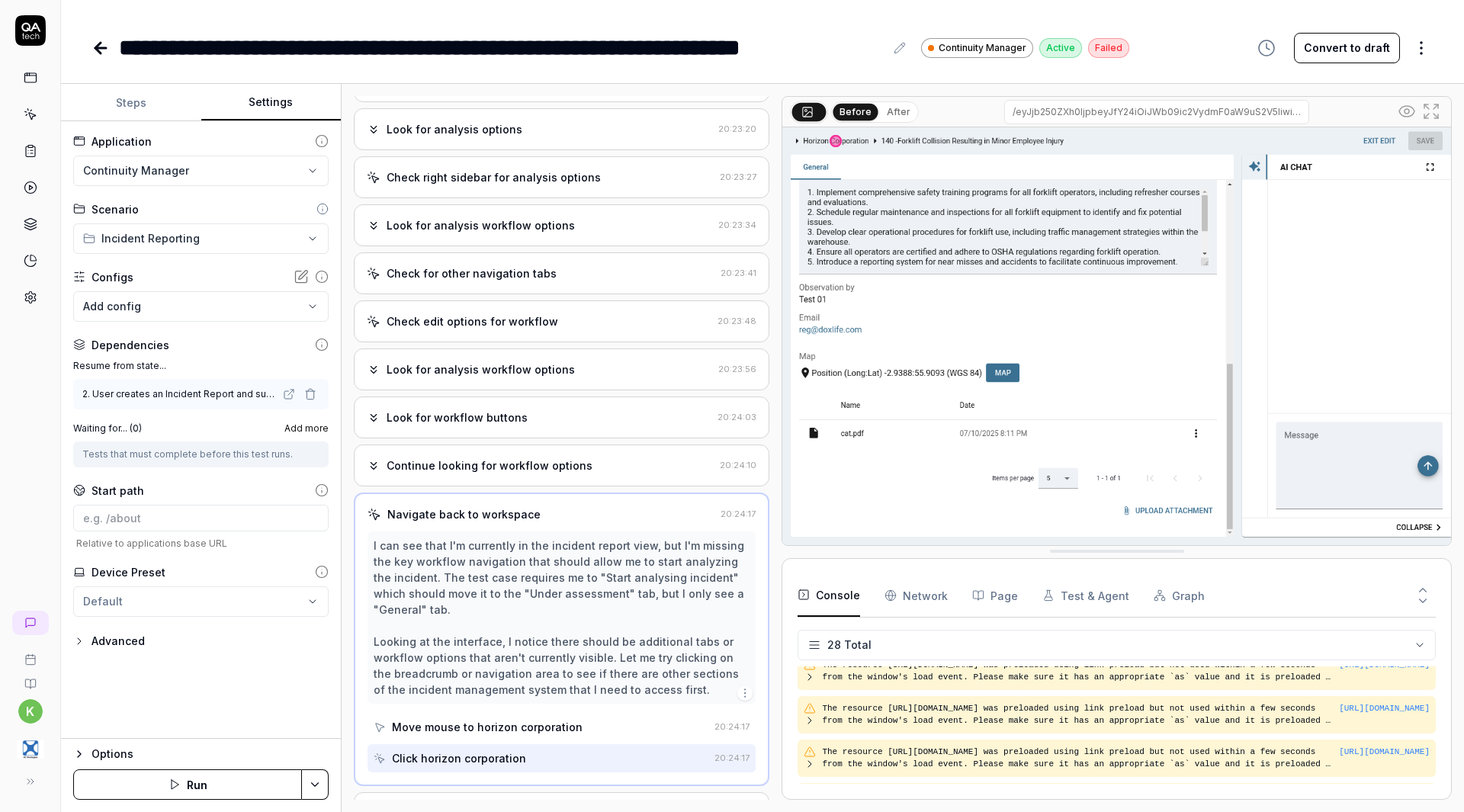
scroll to position [992, 0]
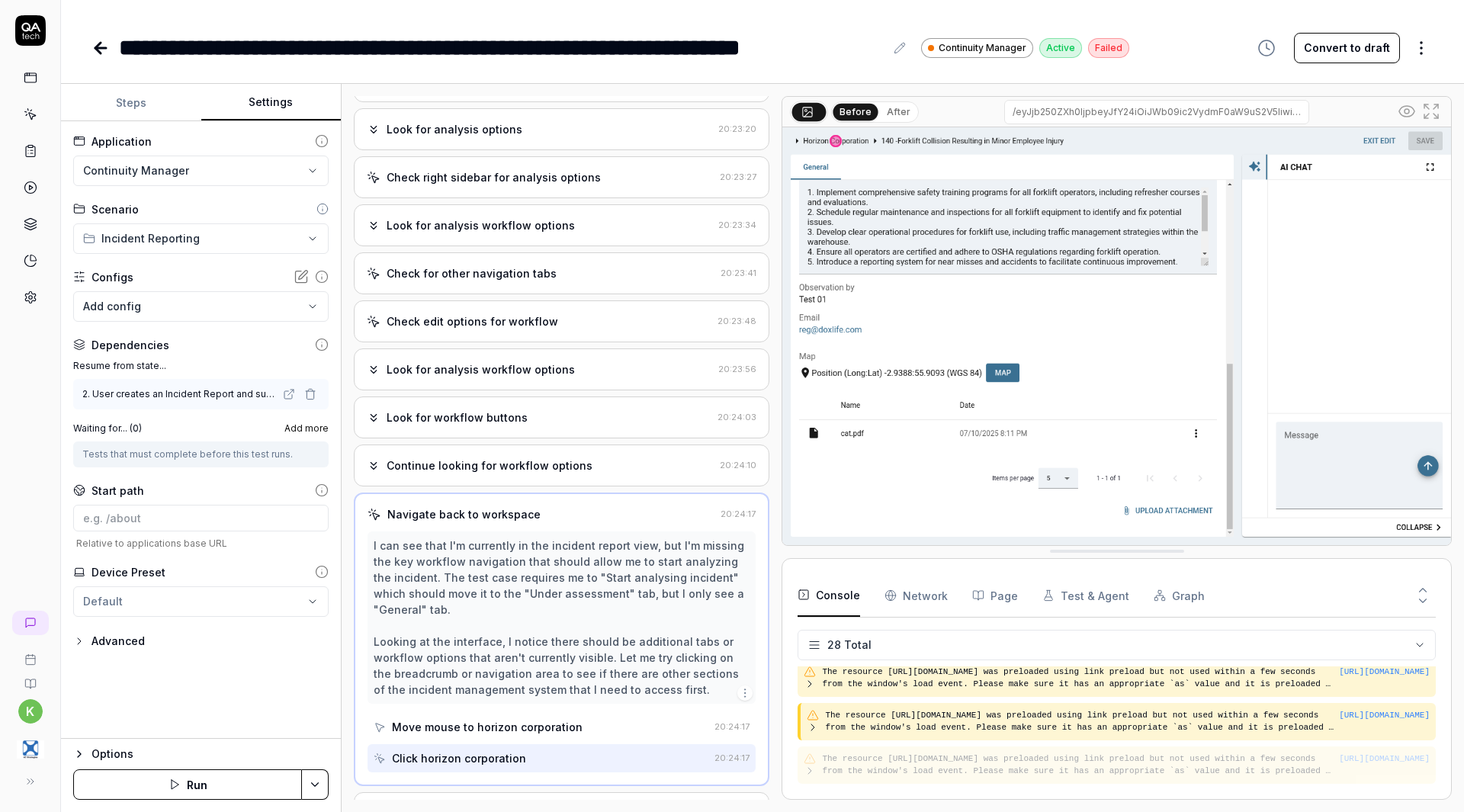
click at [496, 376] on div "Look for analysis workflow options" at bounding box center [480, 370] width 188 height 16
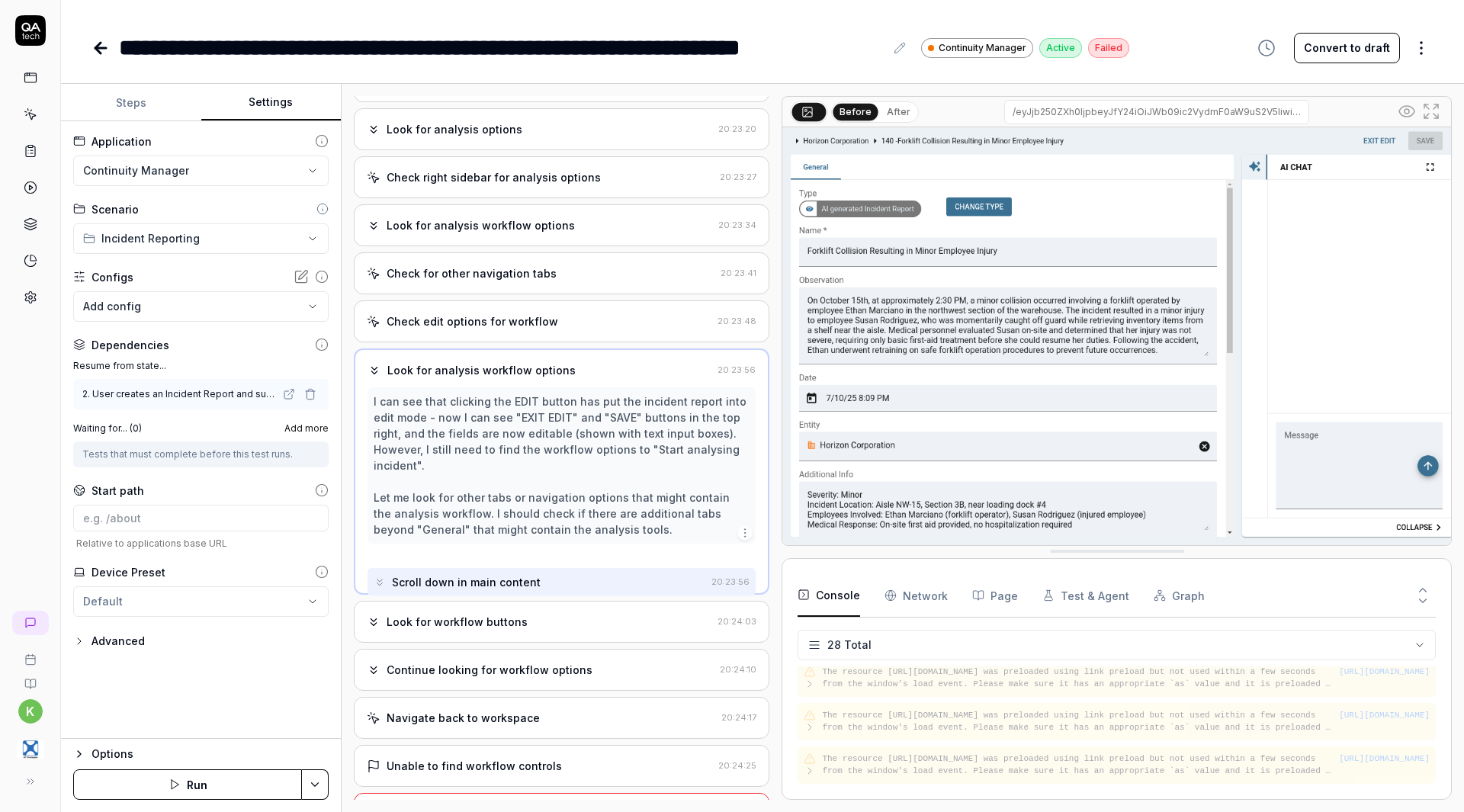
scroll to position [0, 0]
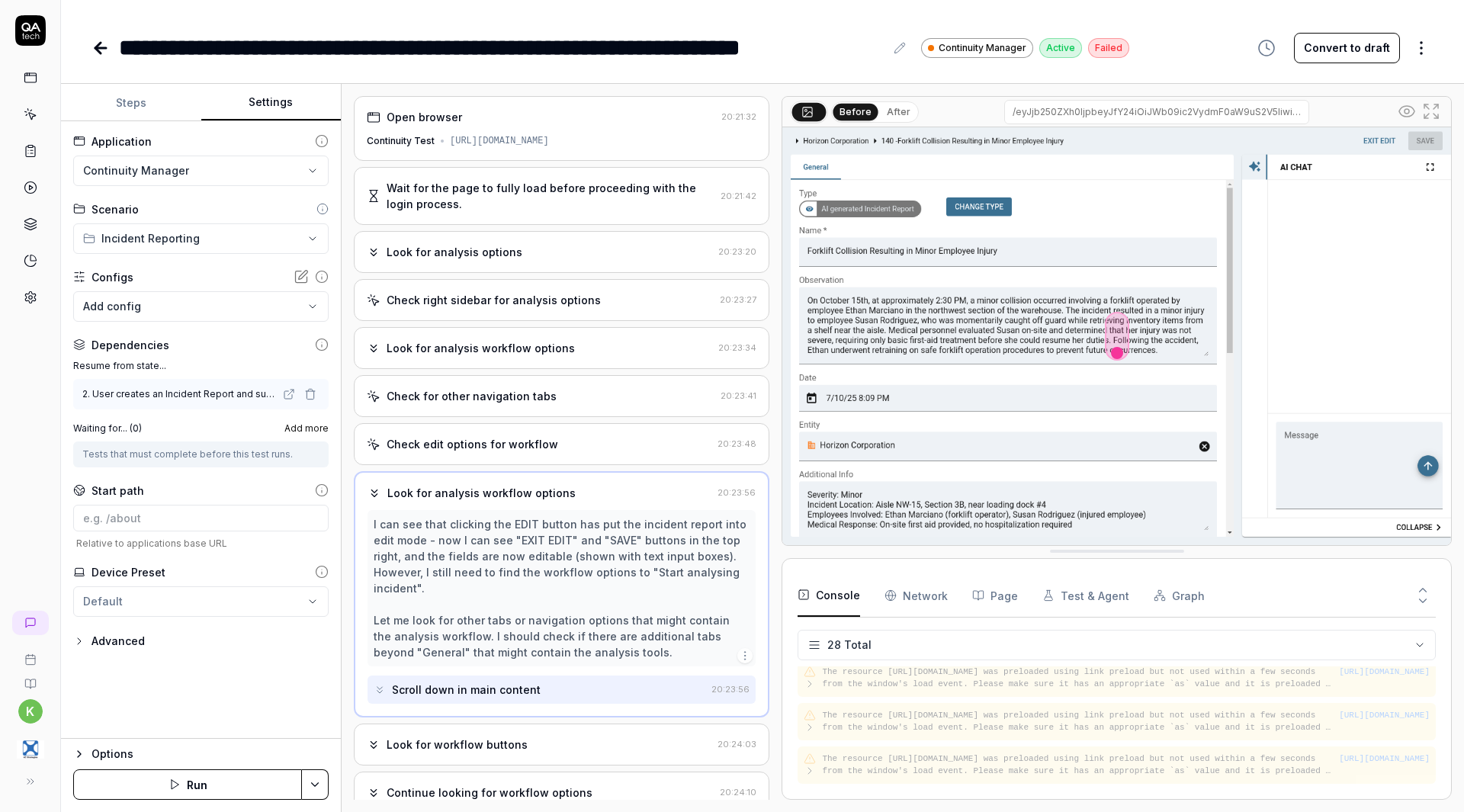
click at [503, 417] on div "Check for other navigation tabs 20:23:41" at bounding box center [561, 396] width 415 height 42
